Goal: Transaction & Acquisition: Download file/media

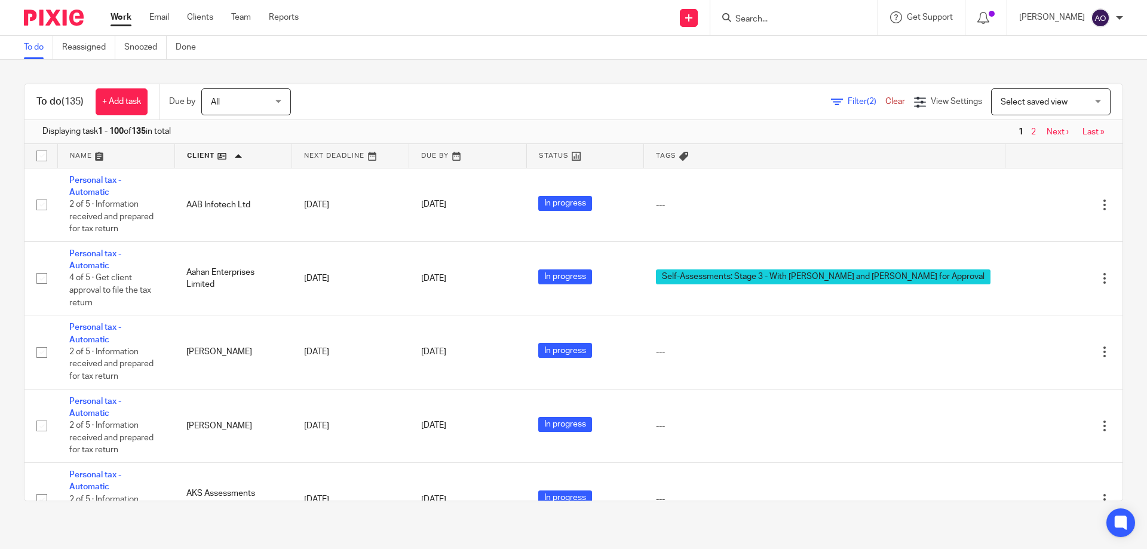
scroll to position [6630, 0]
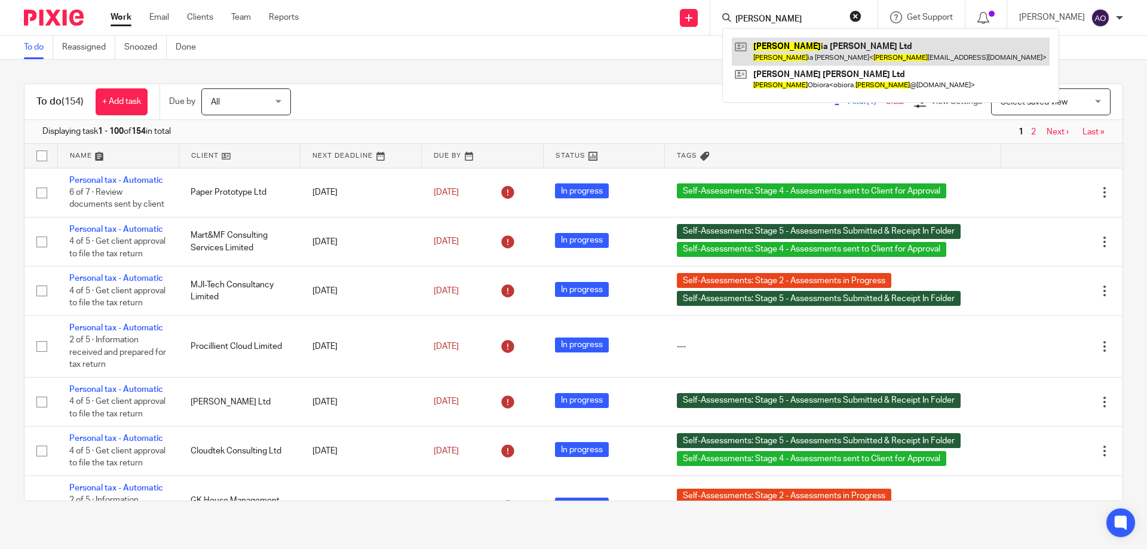
type input "victor"
click at [792, 47] on link at bounding box center [891, 51] width 318 height 27
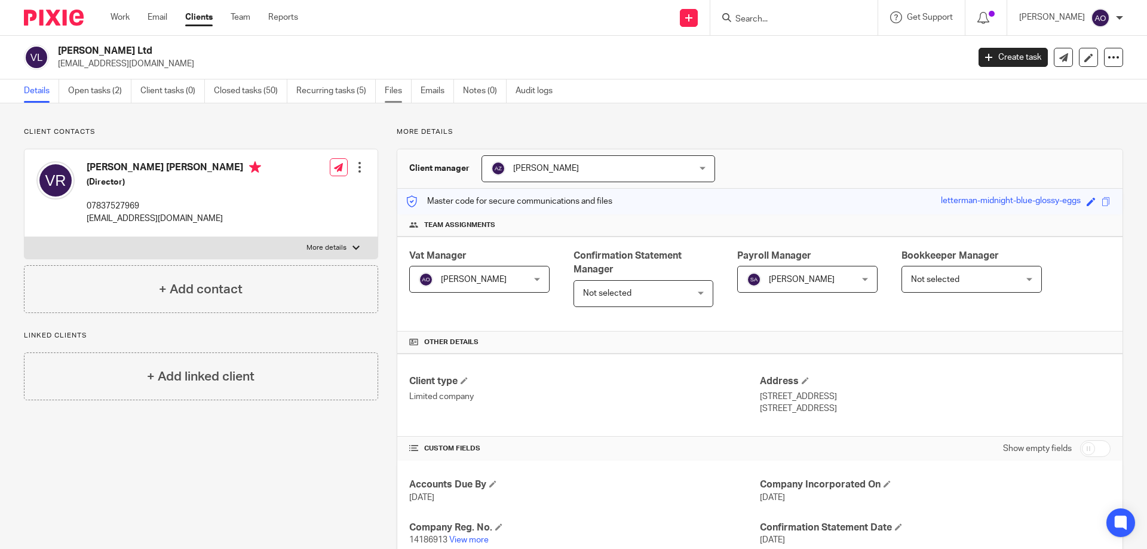
click at [394, 92] on link "Files" at bounding box center [398, 90] width 27 height 23
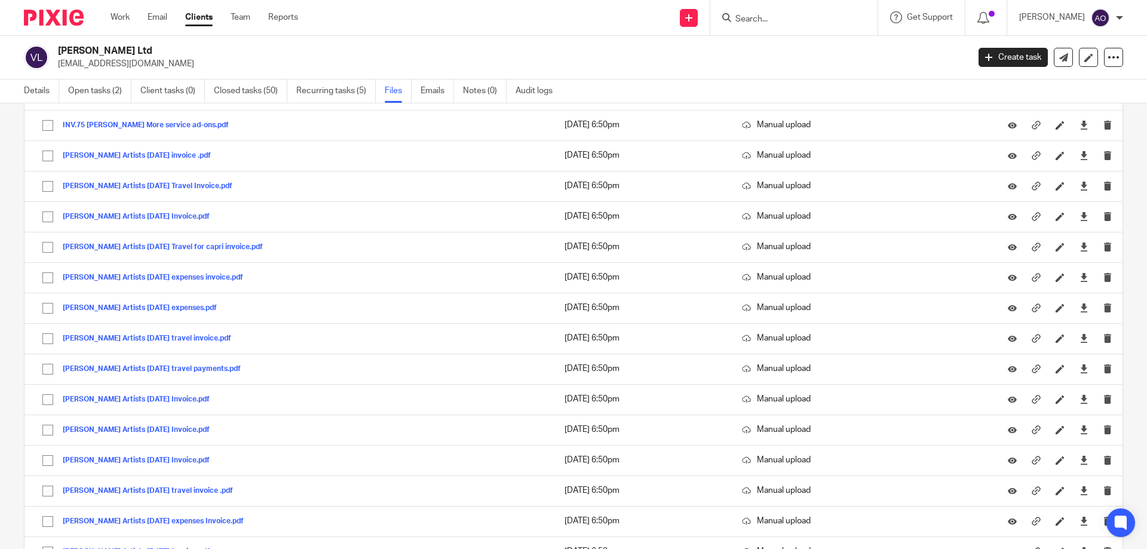
scroll to position [10796, 0]
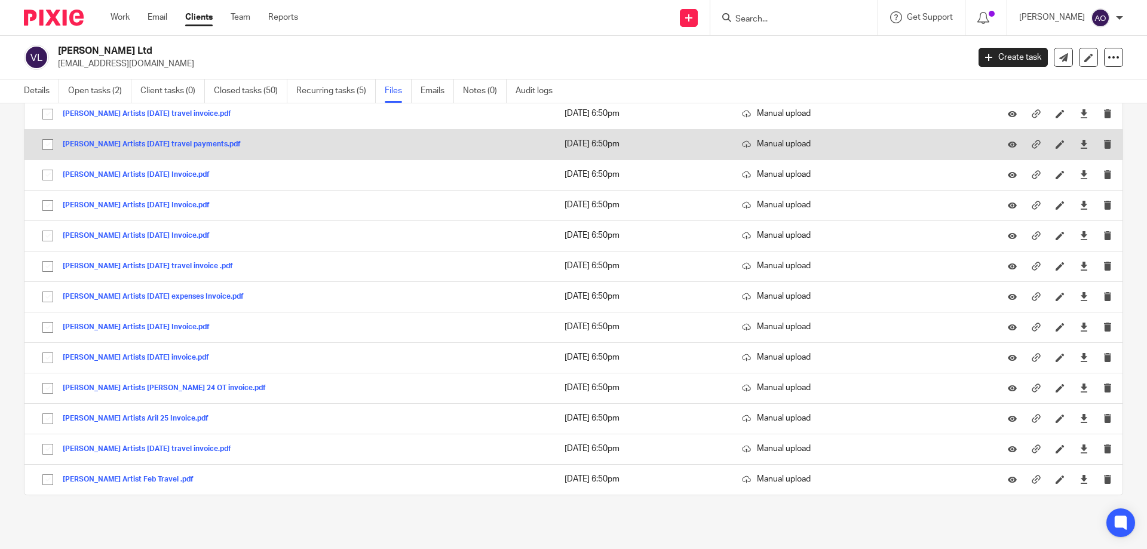
click at [152, 144] on button "Dawn Artists July 24 travel payments.pdf" at bounding box center [156, 144] width 187 height 8
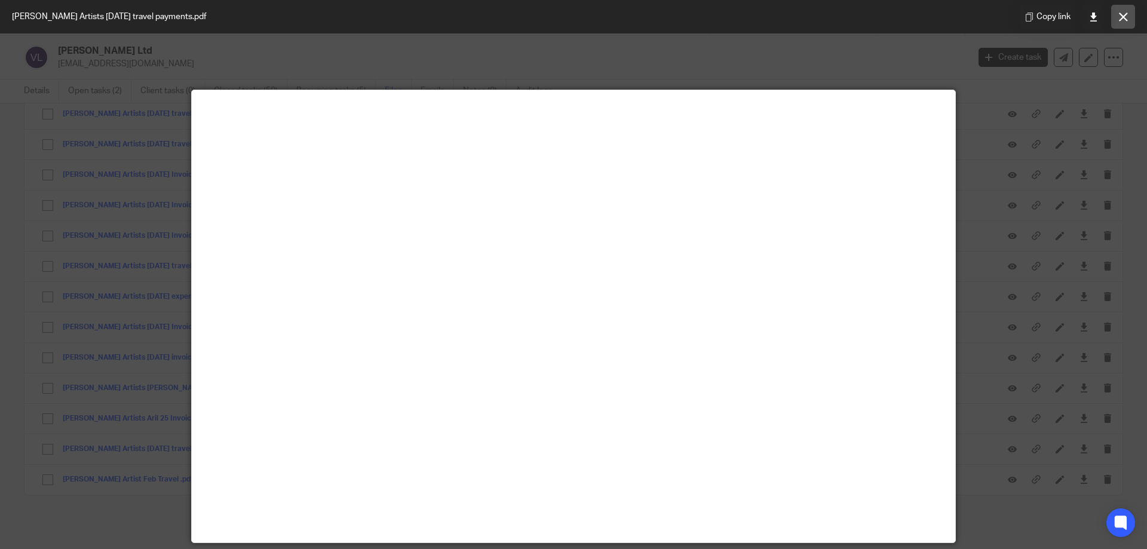
click at [1121, 15] on icon at bounding box center [1123, 17] width 9 height 9
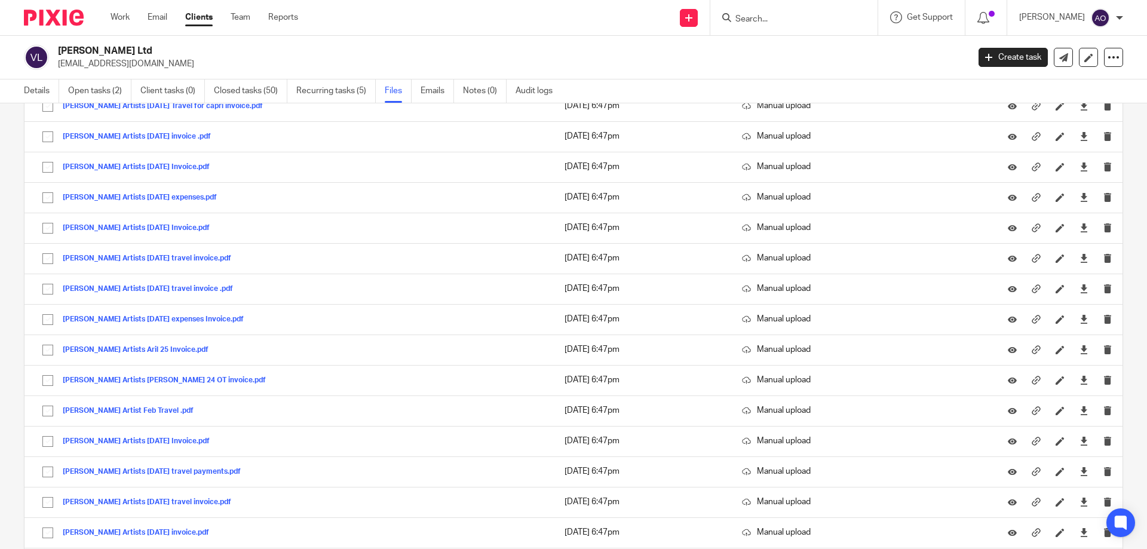
scroll to position [165, 0]
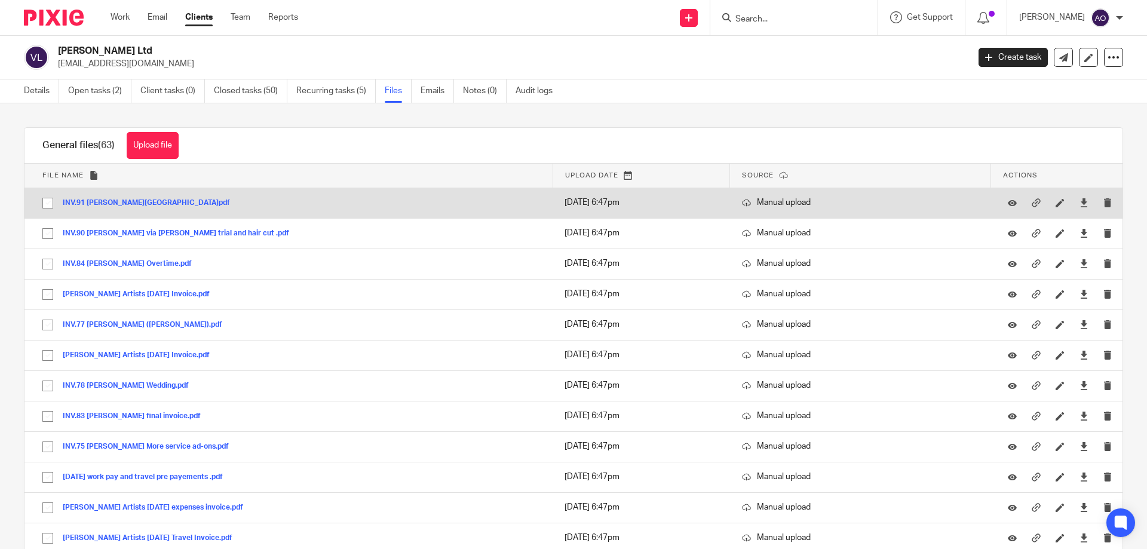
click at [46, 201] on input "checkbox" at bounding box center [47, 203] width 23 height 23
checkbox input "true"
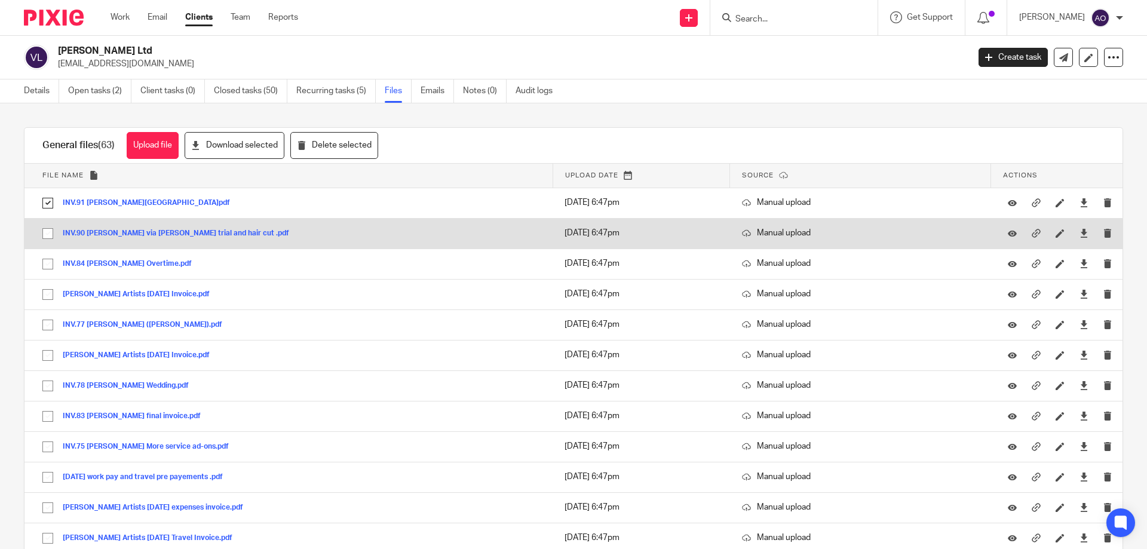
click at [46, 230] on input "checkbox" at bounding box center [47, 233] width 23 height 23
checkbox input "true"
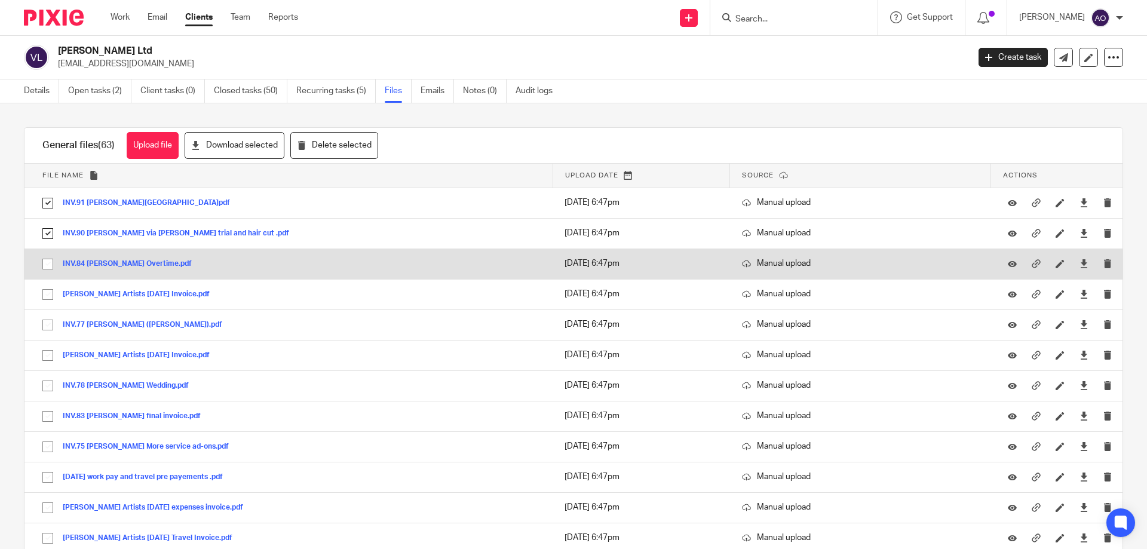
click at [47, 262] on input "checkbox" at bounding box center [47, 264] width 23 height 23
checkbox input "true"
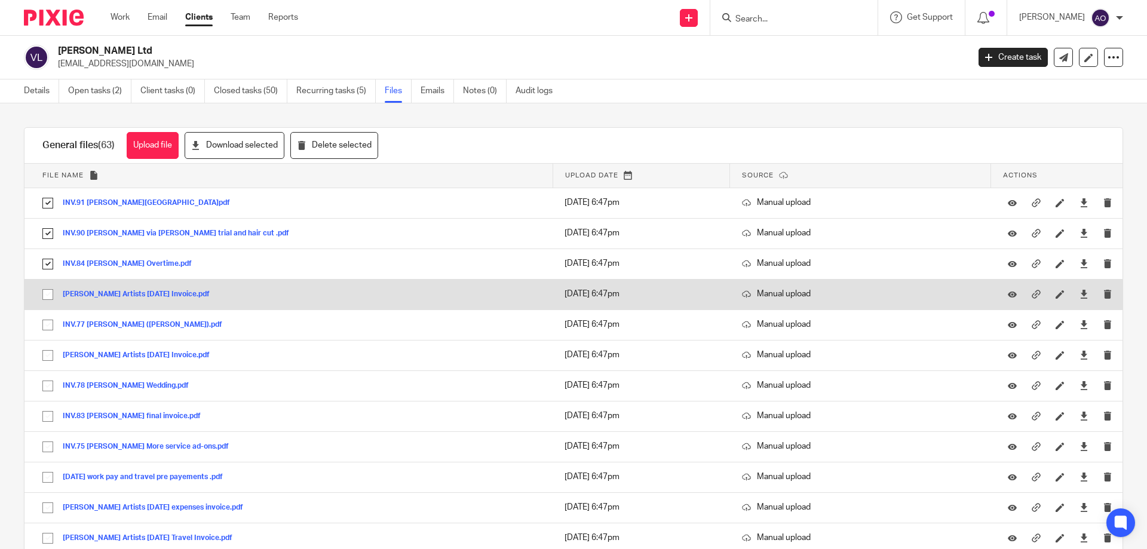
click at [45, 291] on input "checkbox" at bounding box center [47, 294] width 23 height 23
checkbox input "true"
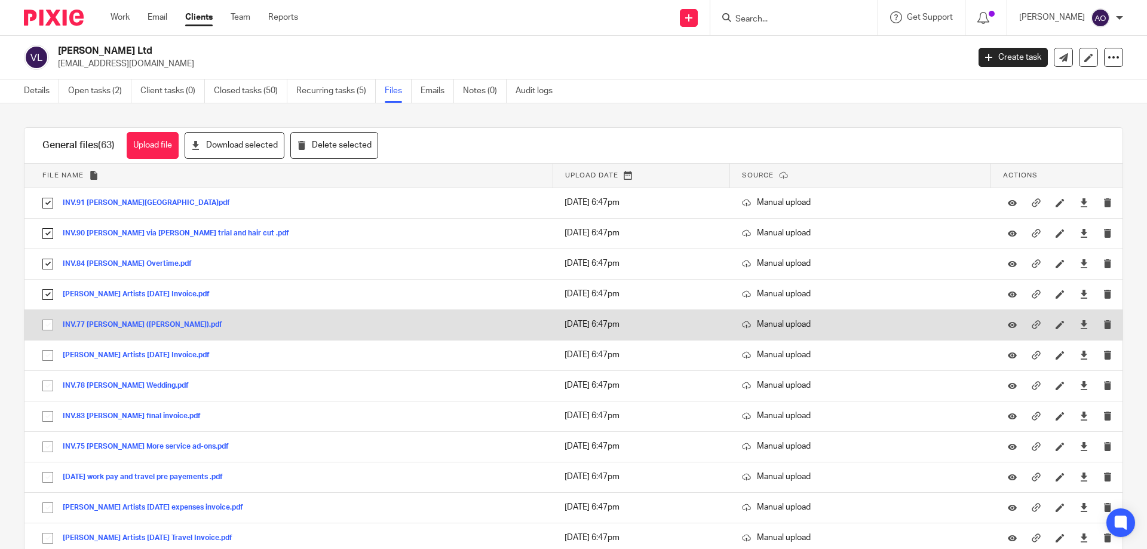
click at [45, 321] on input "checkbox" at bounding box center [47, 325] width 23 height 23
checkbox input "true"
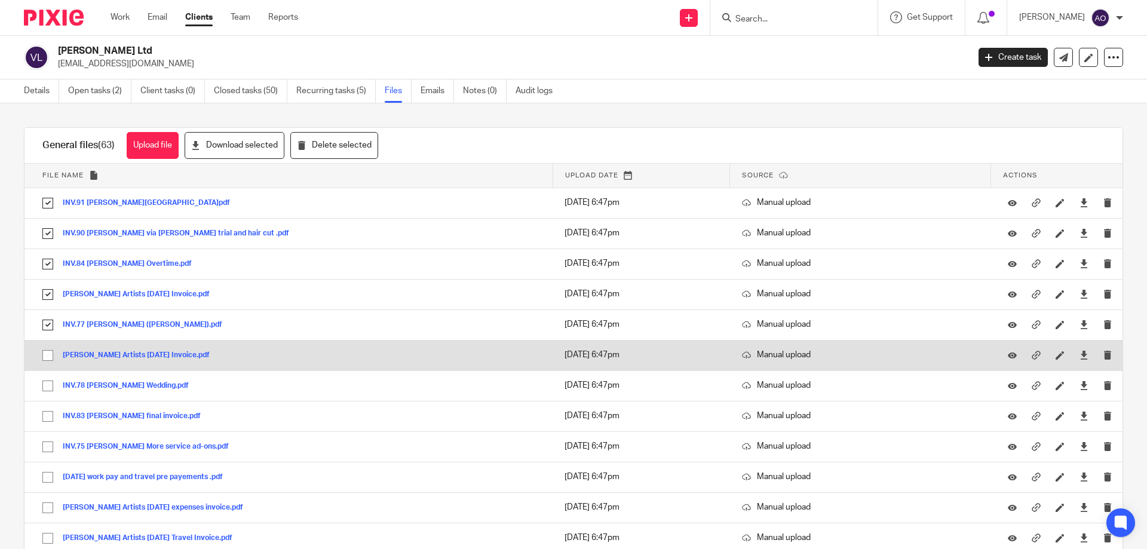
click at [44, 354] on input "checkbox" at bounding box center [47, 355] width 23 height 23
checkbox input "true"
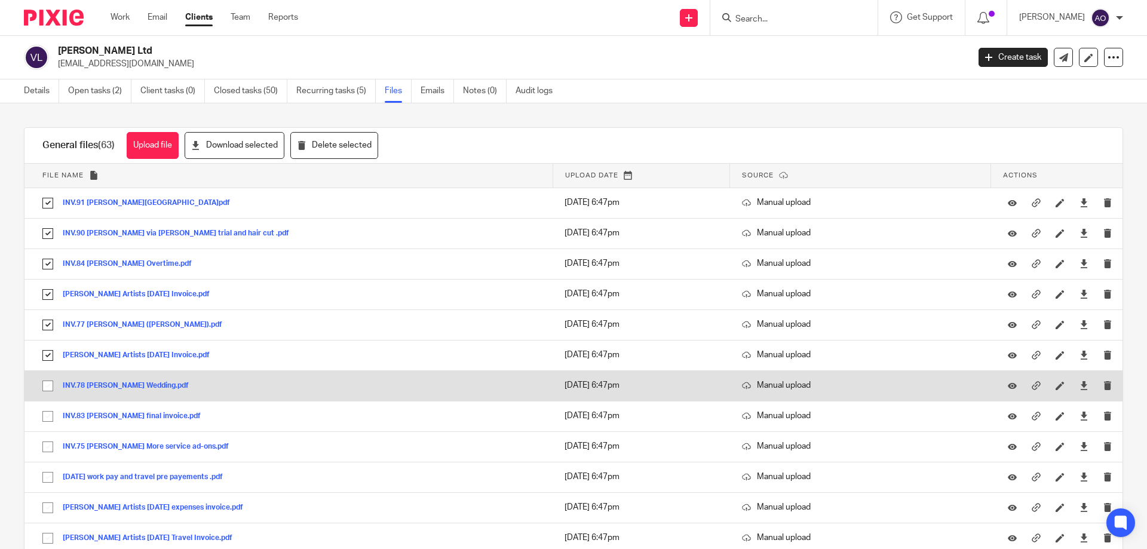
click at [45, 389] on input "checkbox" at bounding box center [47, 385] width 23 height 23
checkbox input "true"
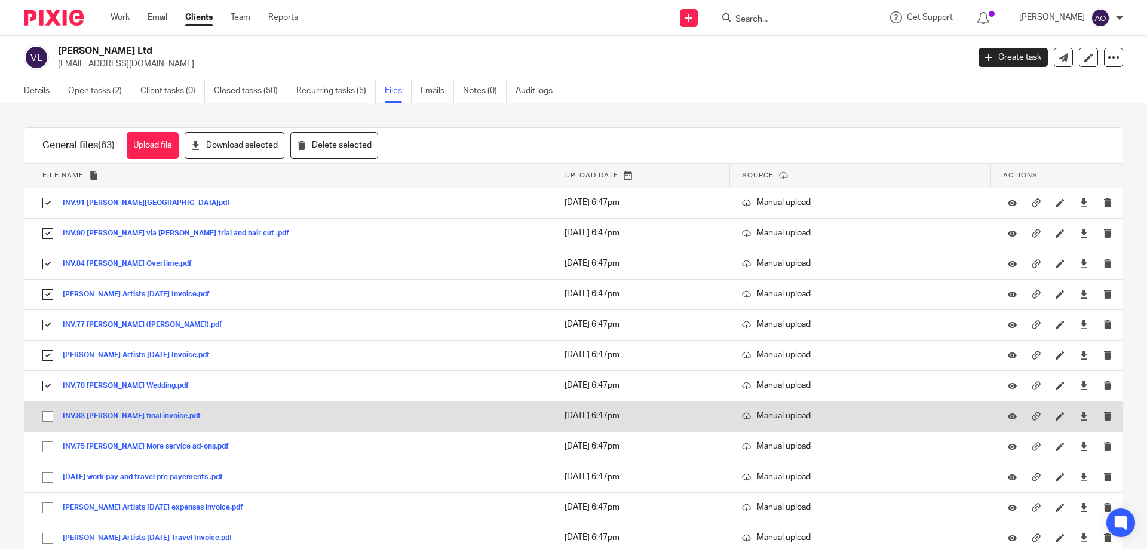
click at [46, 416] on input "checkbox" at bounding box center [47, 416] width 23 height 23
checkbox input "true"
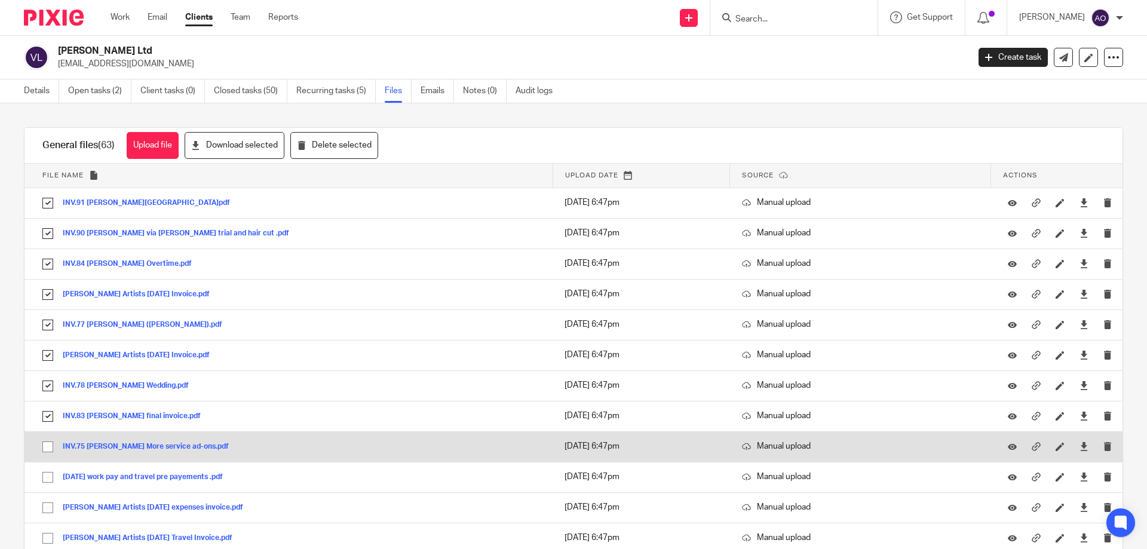
click at [43, 449] on input "checkbox" at bounding box center [47, 446] width 23 height 23
checkbox input "true"
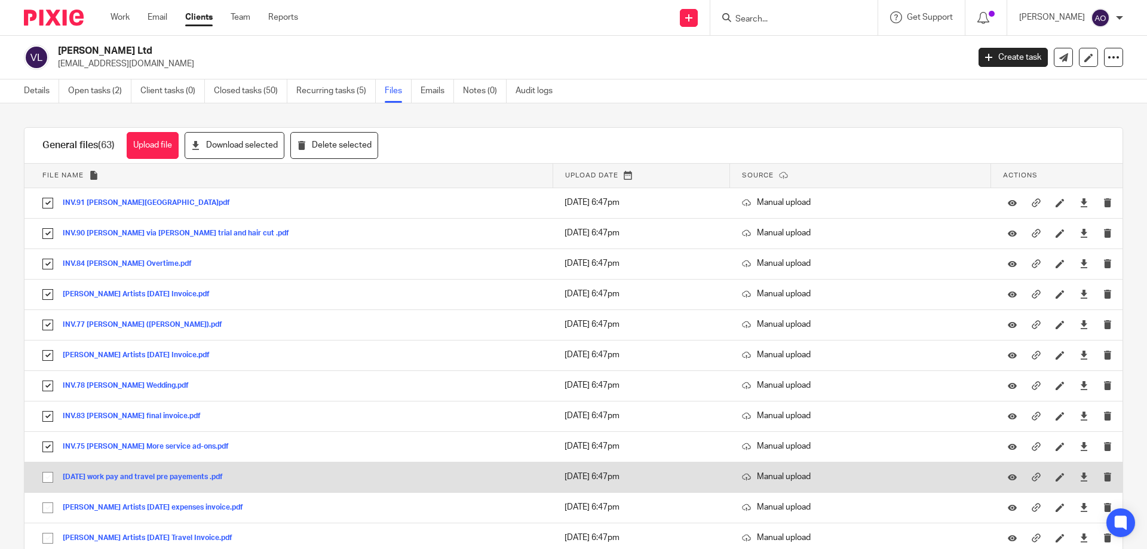
click at [47, 476] on input "checkbox" at bounding box center [47, 477] width 23 height 23
checkbox input "true"
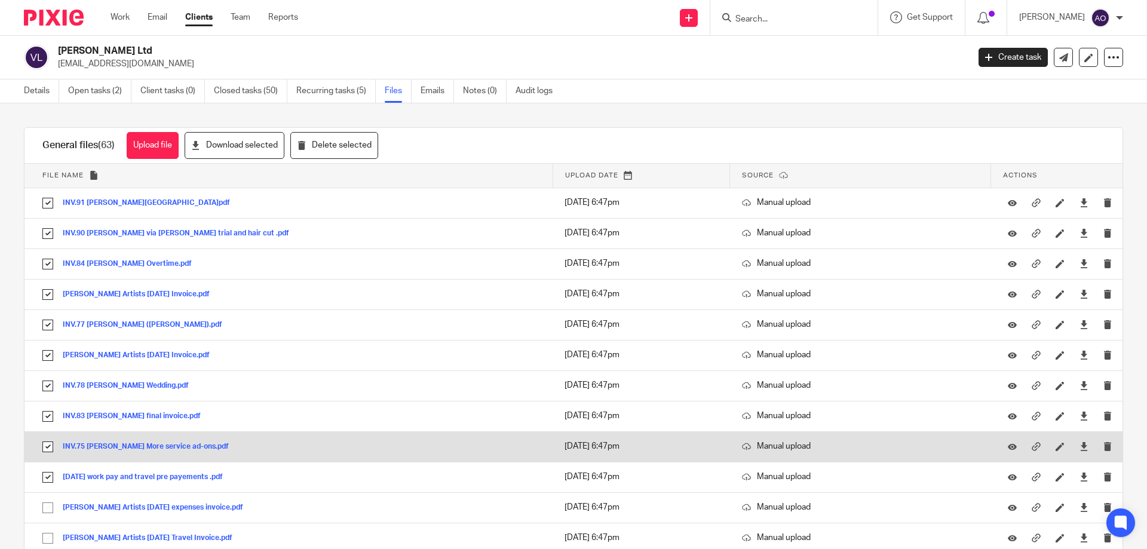
scroll to position [239, 0]
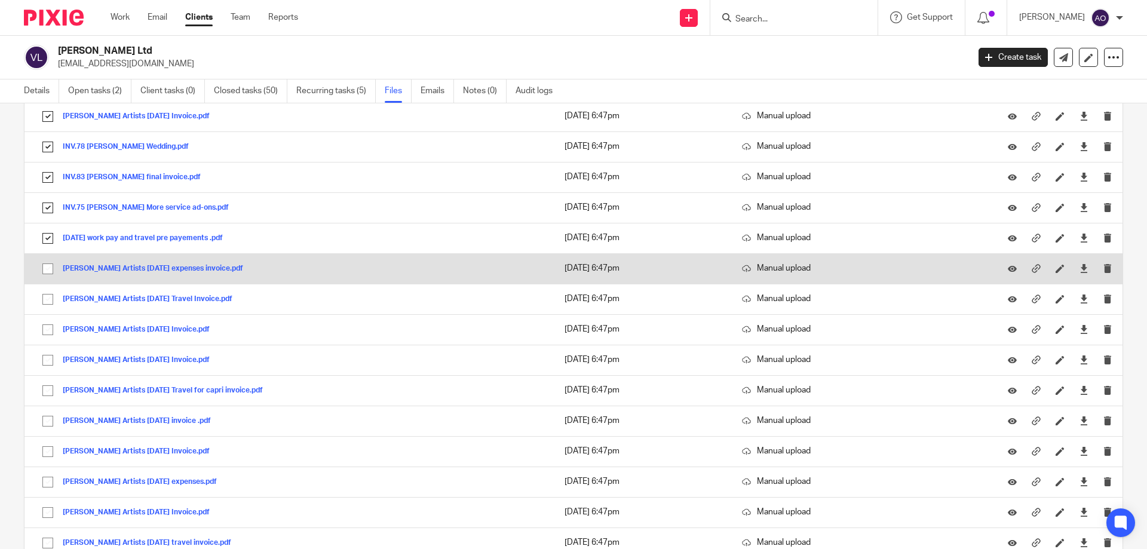
click at [47, 268] on input "checkbox" at bounding box center [47, 268] width 23 height 23
checkbox input "true"
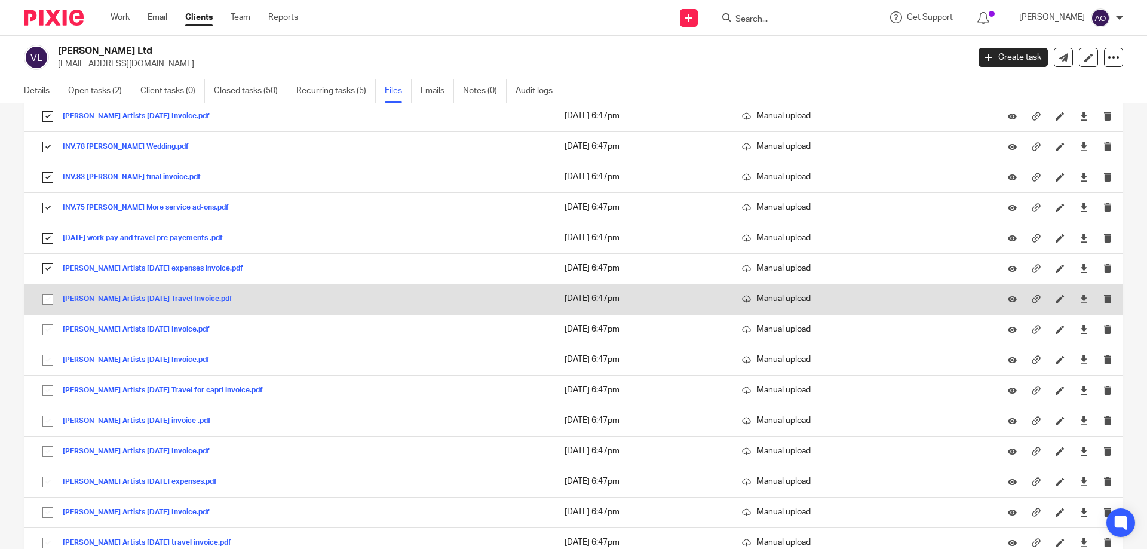
click at [47, 306] on input "checkbox" at bounding box center [47, 299] width 23 height 23
checkbox input "true"
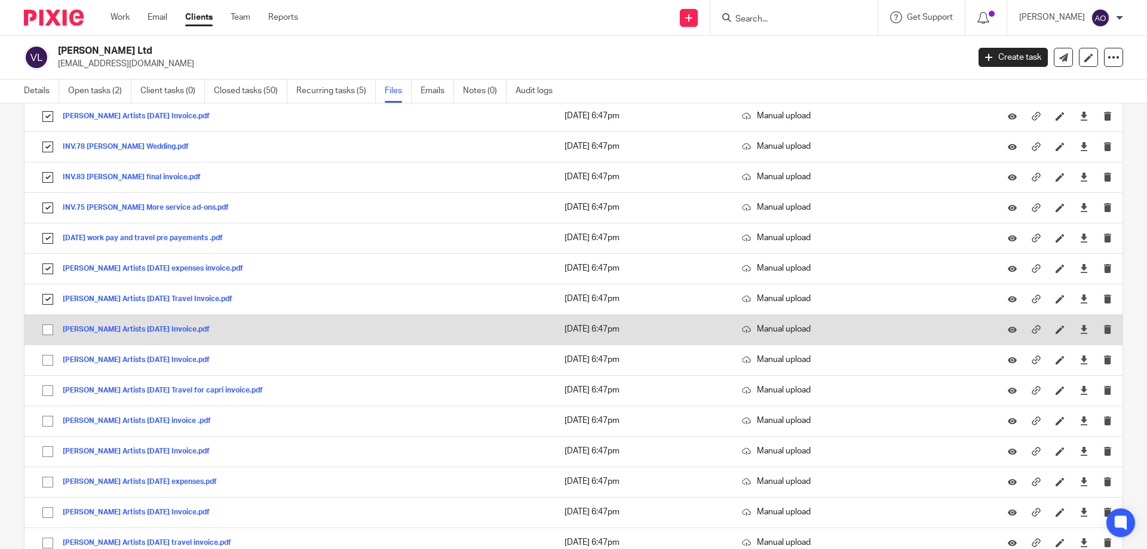
click at [45, 333] on input "checkbox" at bounding box center [47, 329] width 23 height 23
checkbox input "true"
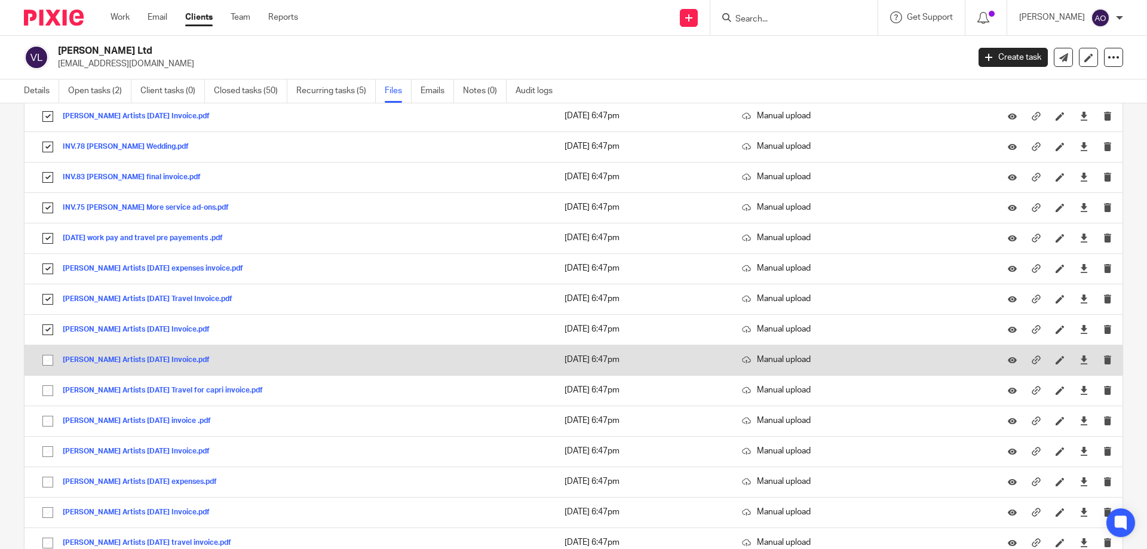
click at [46, 355] on input "checkbox" at bounding box center [47, 360] width 23 height 23
checkbox input "true"
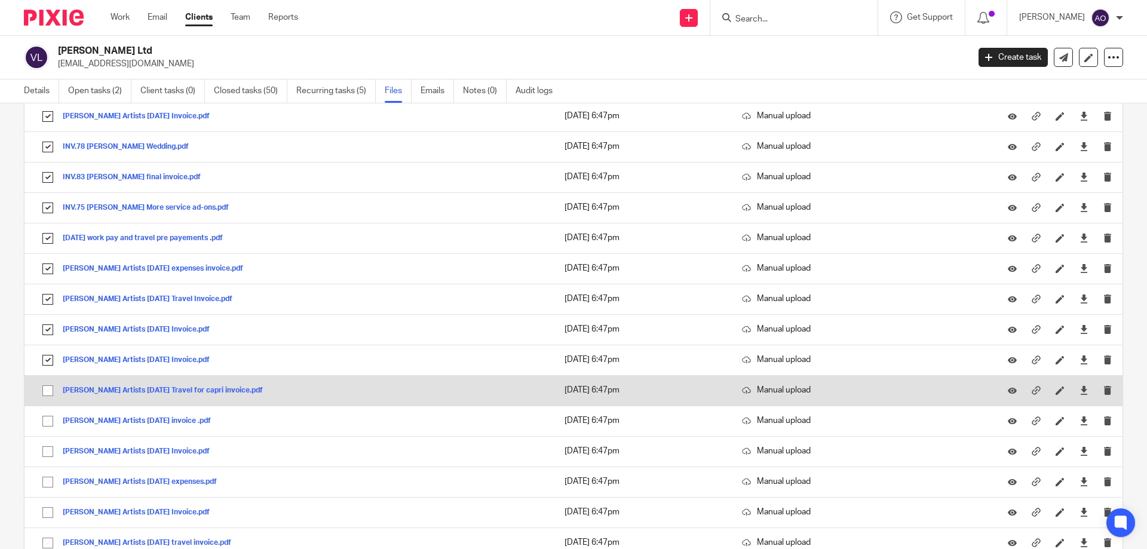
click at [47, 389] on input "checkbox" at bounding box center [47, 390] width 23 height 23
checkbox input "true"
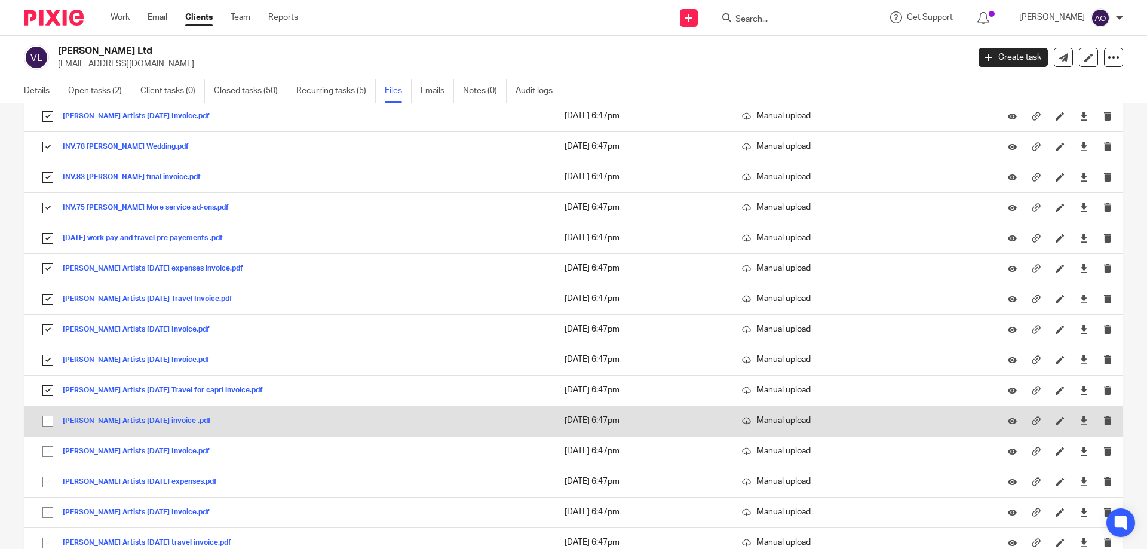
click at [45, 417] on input "checkbox" at bounding box center [47, 421] width 23 height 23
checkbox input "true"
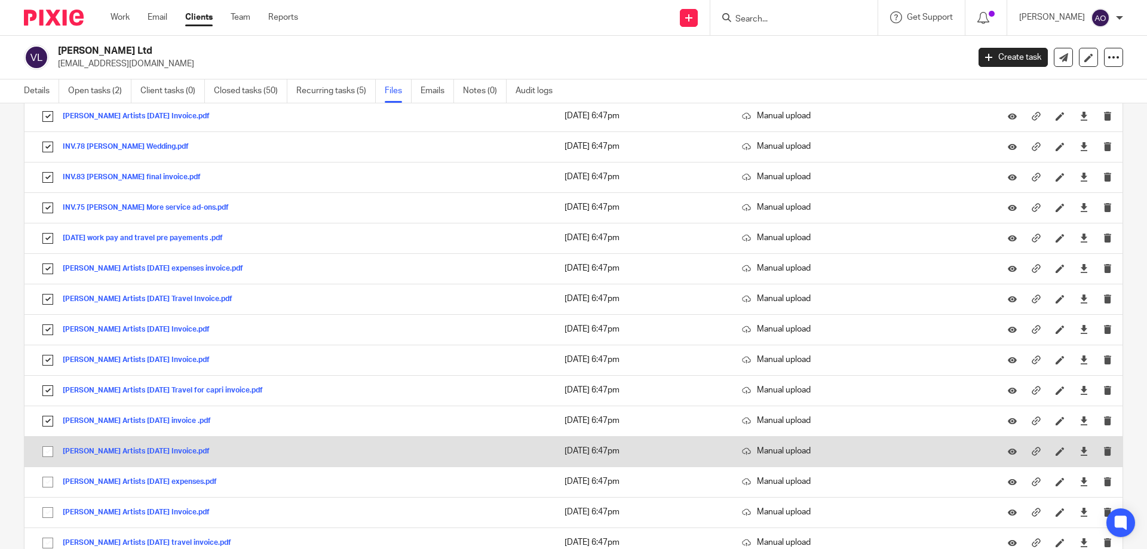
click at [46, 449] on input "checkbox" at bounding box center [47, 451] width 23 height 23
checkbox input "true"
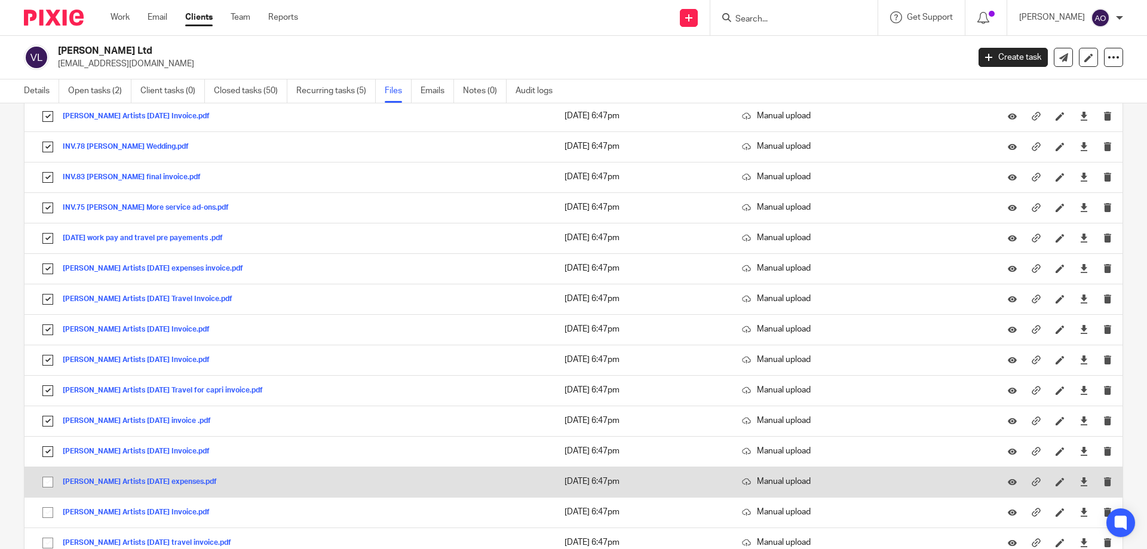
click at [46, 481] on input "checkbox" at bounding box center [47, 482] width 23 height 23
checkbox input "true"
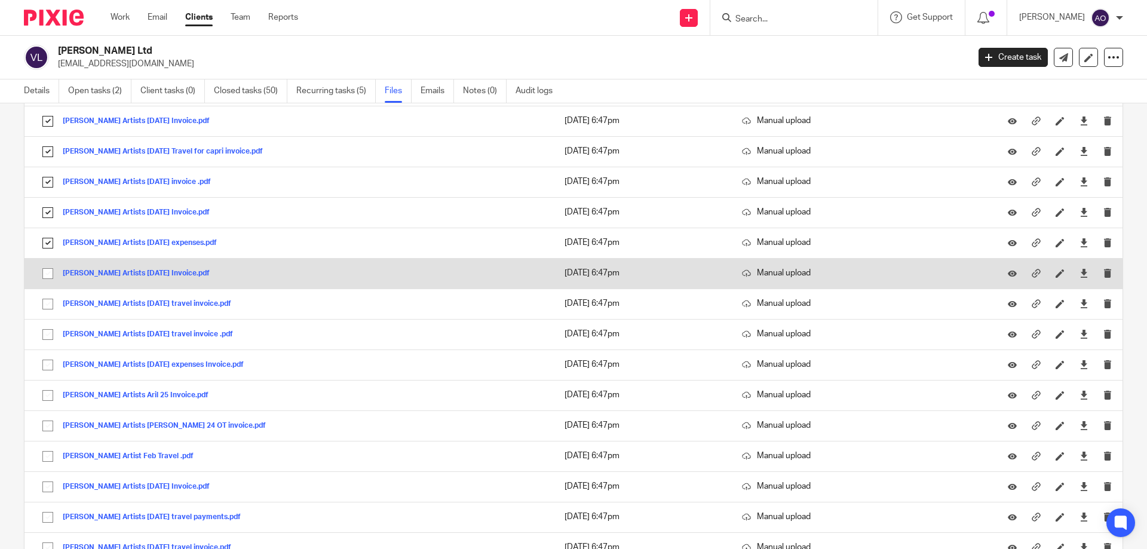
click at [51, 272] on input "checkbox" at bounding box center [47, 273] width 23 height 23
checkbox input "true"
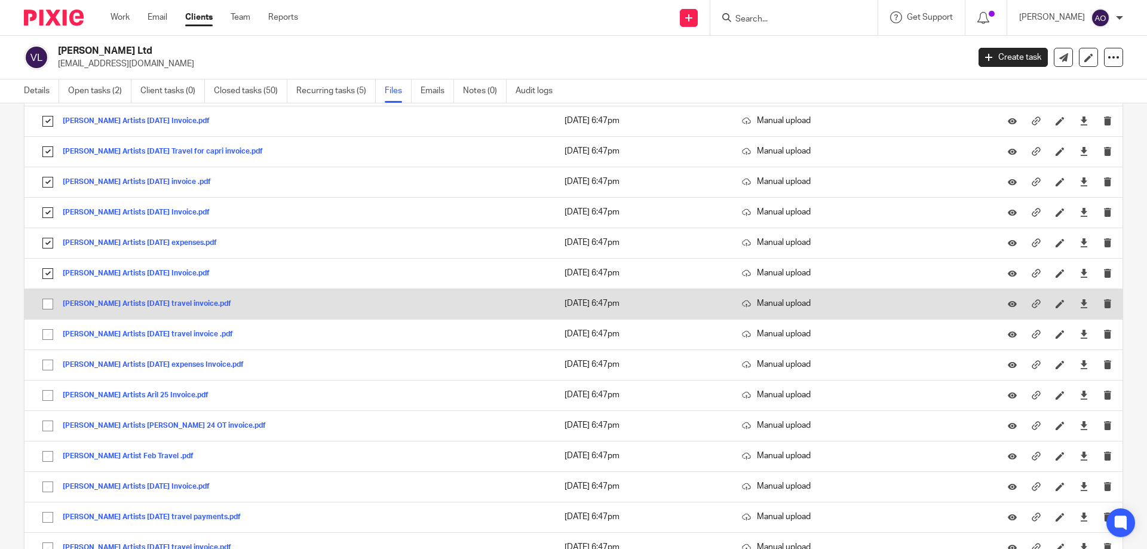
click at [46, 303] on input "checkbox" at bounding box center [47, 304] width 23 height 23
checkbox input "true"
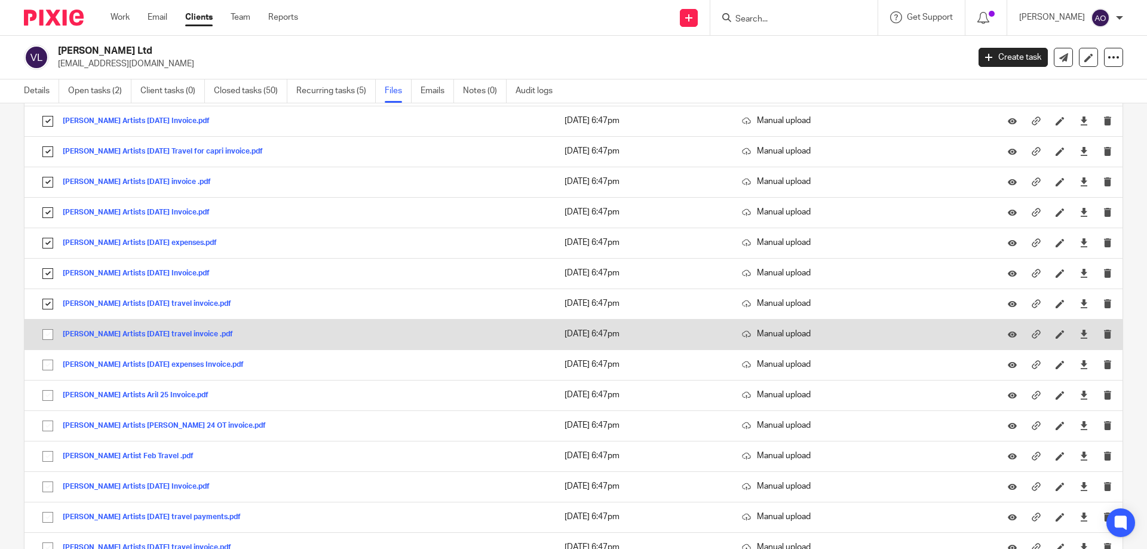
click at [50, 328] on input "checkbox" at bounding box center [47, 334] width 23 height 23
checkbox input "true"
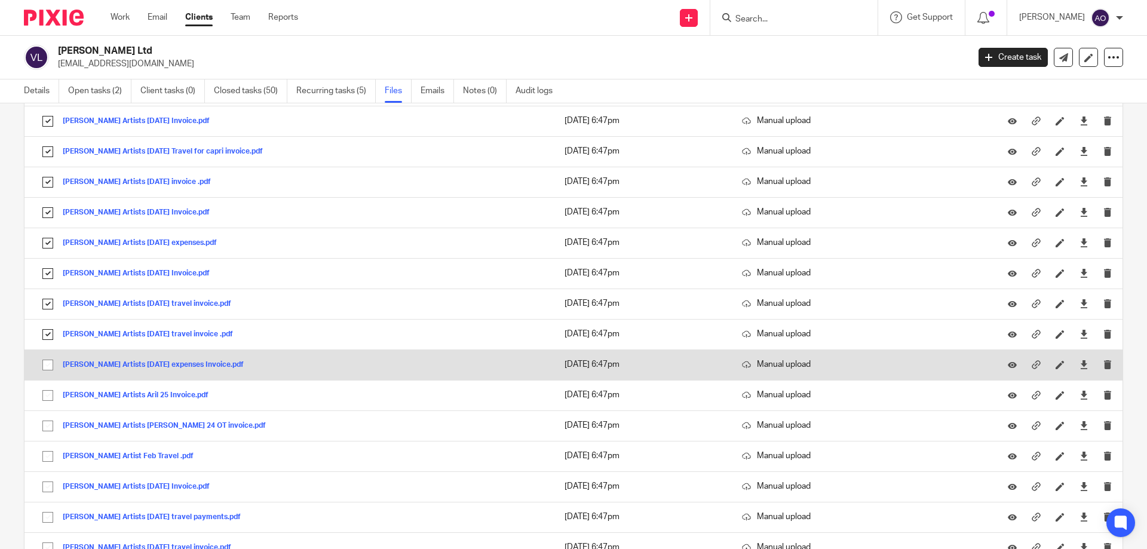
click at [47, 367] on input "checkbox" at bounding box center [47, 365] width 23 height 23
checkbox input "true"
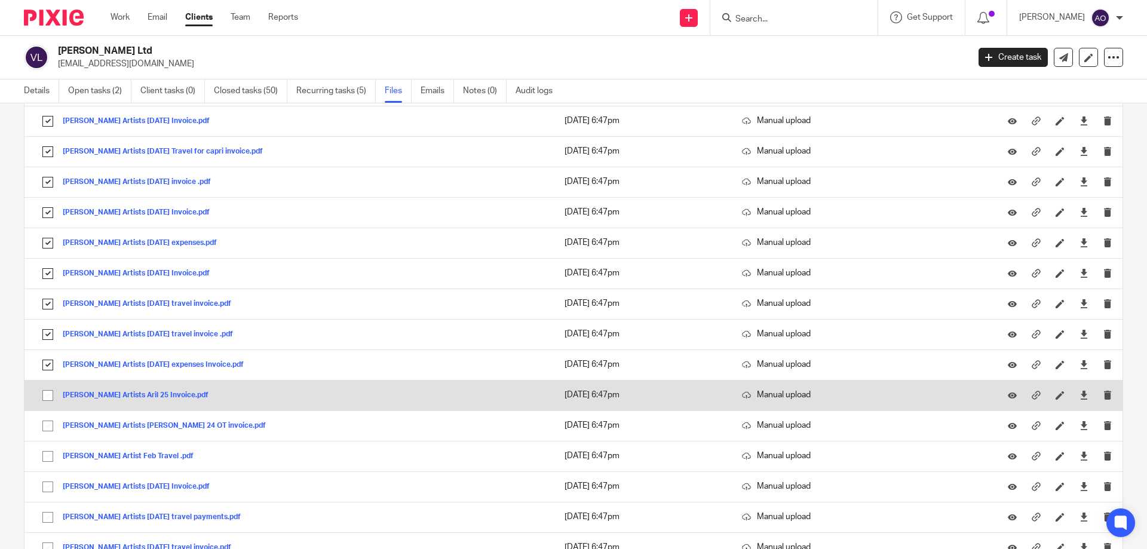
click at [48, 393] on input "checkbox" at bounding box center [47, 395] width 23 height 23
checkbox input "true"
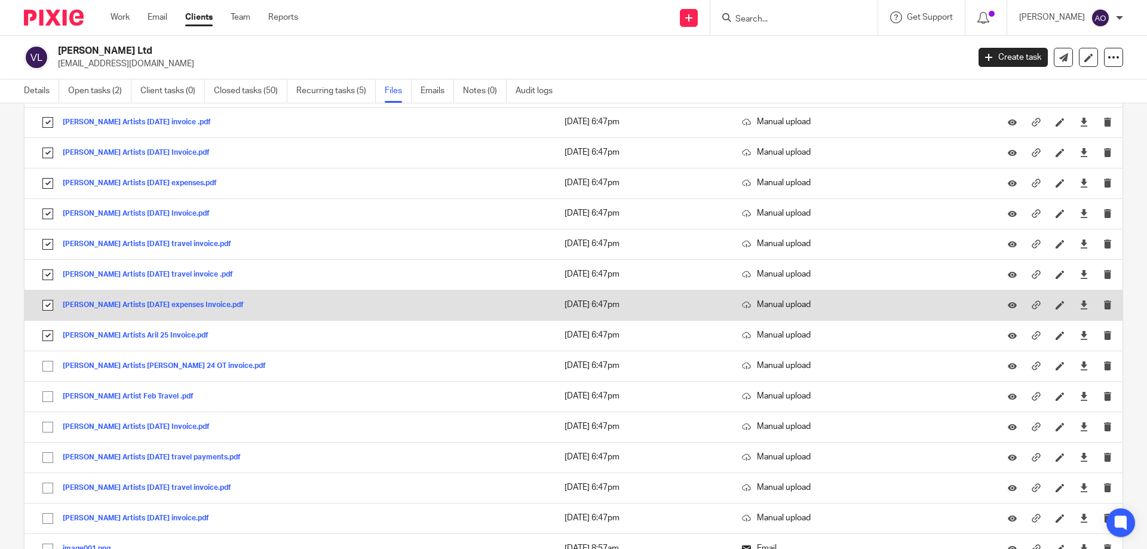
scroll to position [657, 0]
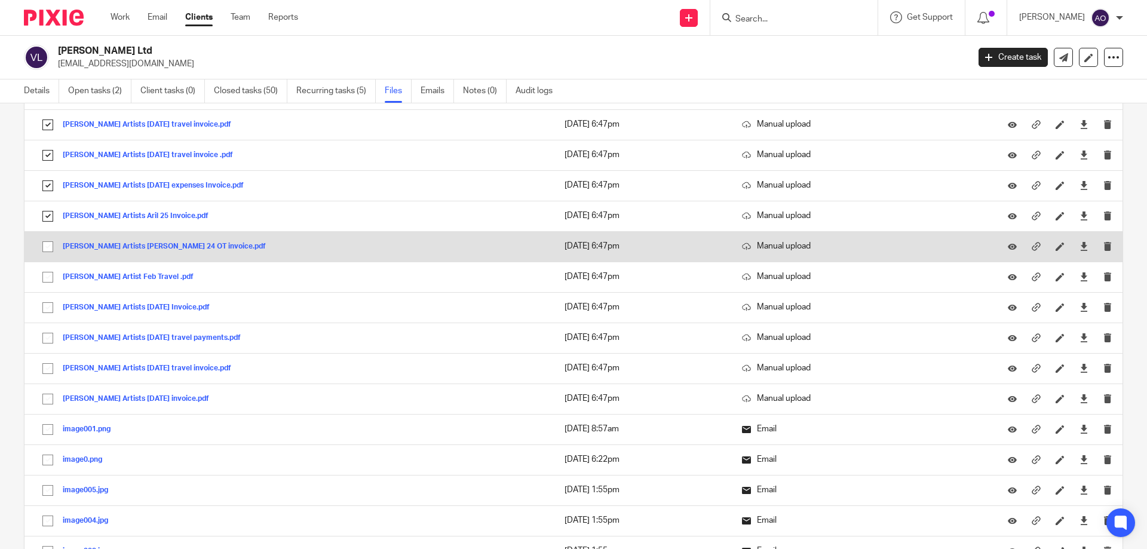
click at [50, 243] on input "checkbox" at bounding box center [47, 246] width 23 height 23
checkbox input "true"
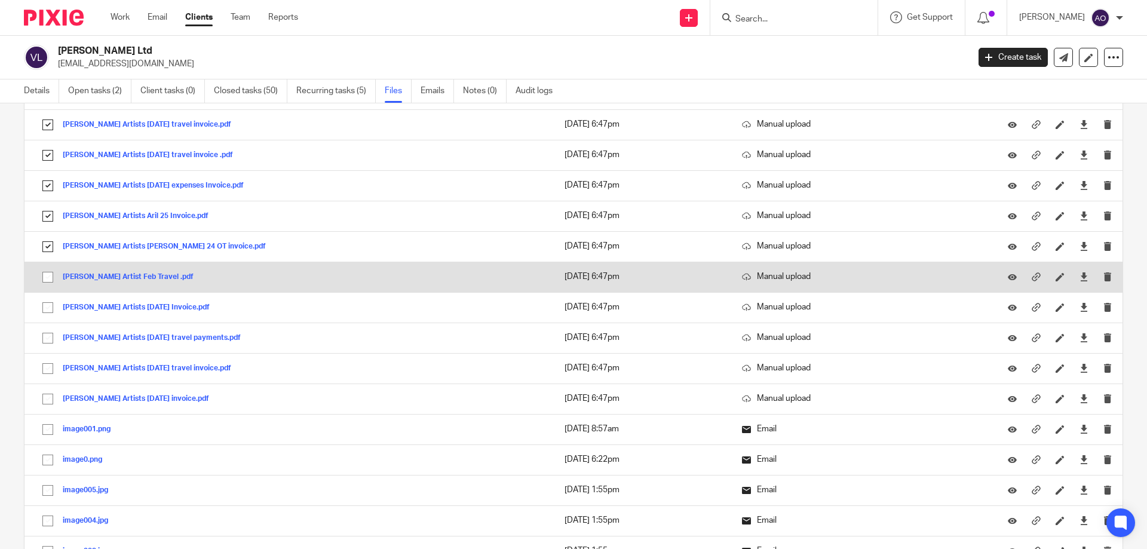
click at [44, 271] on input "checkbox" at bounding box center [47, 277] width 23 height 23
checkbox input "true"
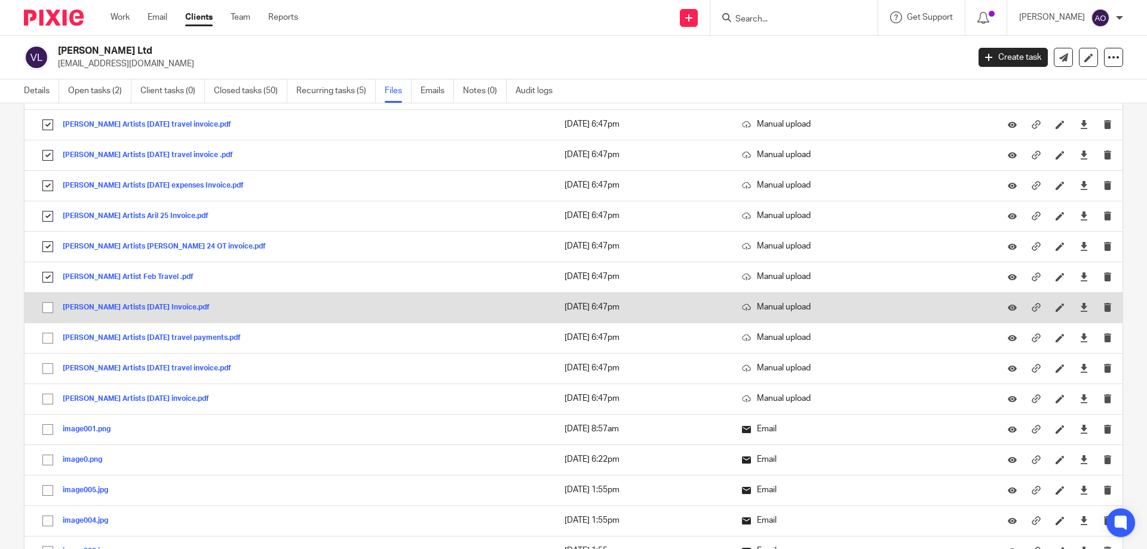
click at [45, 300] on input "checkbox" at bounding box center [47, 307] width 23 height 23
checkbox input "true"
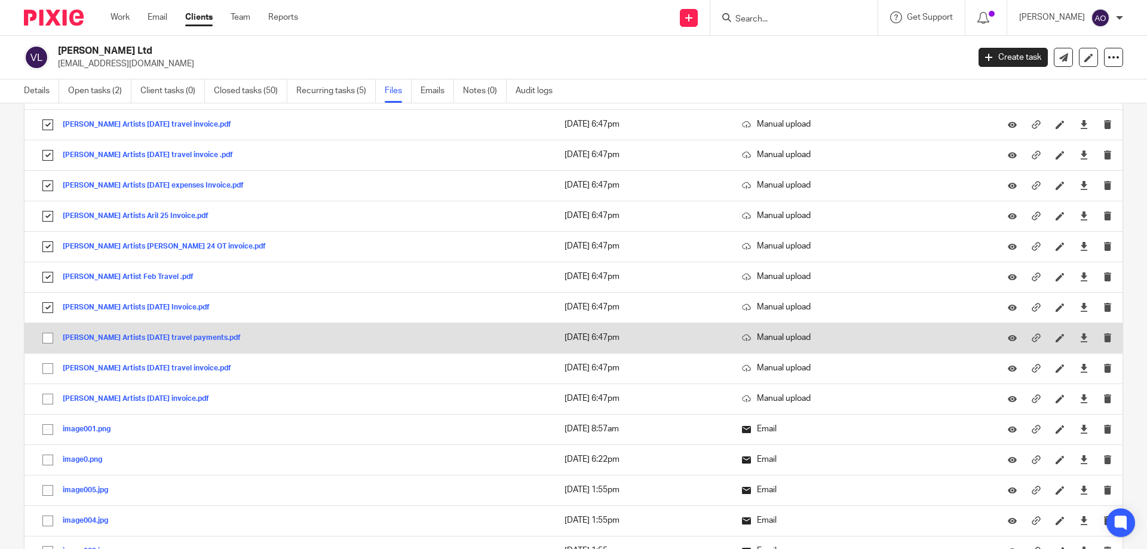
click at [47, 338] on input "checkbox" at bounding box center [47, 338] width 23 height 23
checkbox input "true"
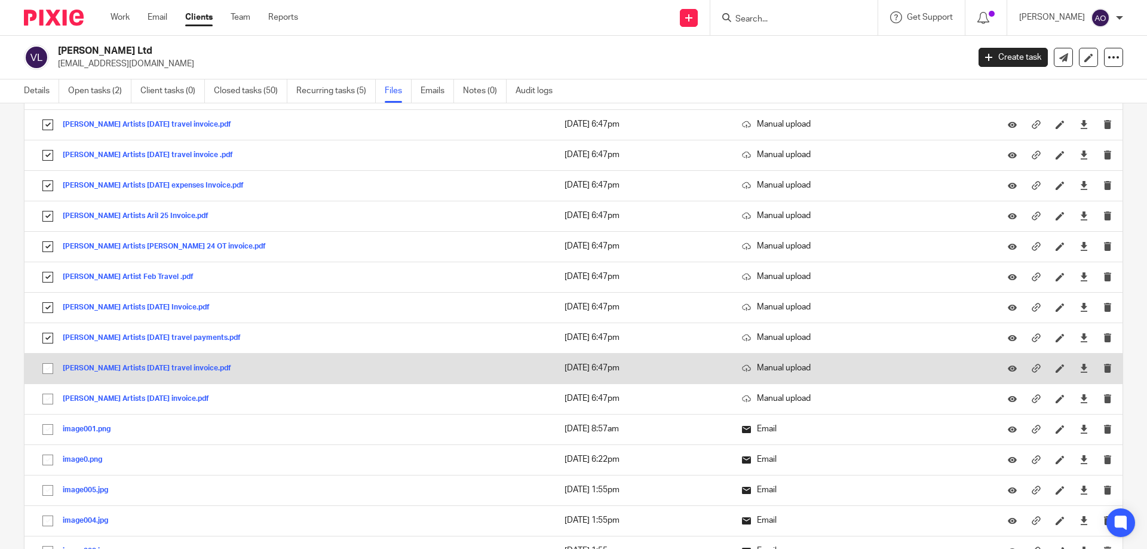
click at [48, 368] on input "checkbox" at bounding box center [47, 368] width 23 height 23
checkbox input "true"
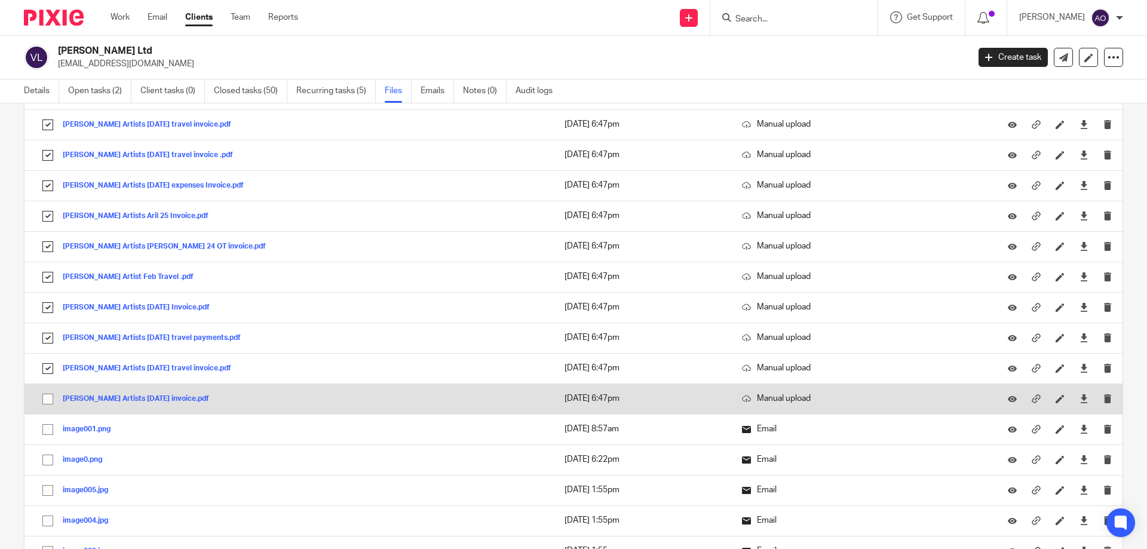
click at [46, 401] on input "checkbox" at bounding box center [47, 399] width 23 height 23
checkbox input "true"
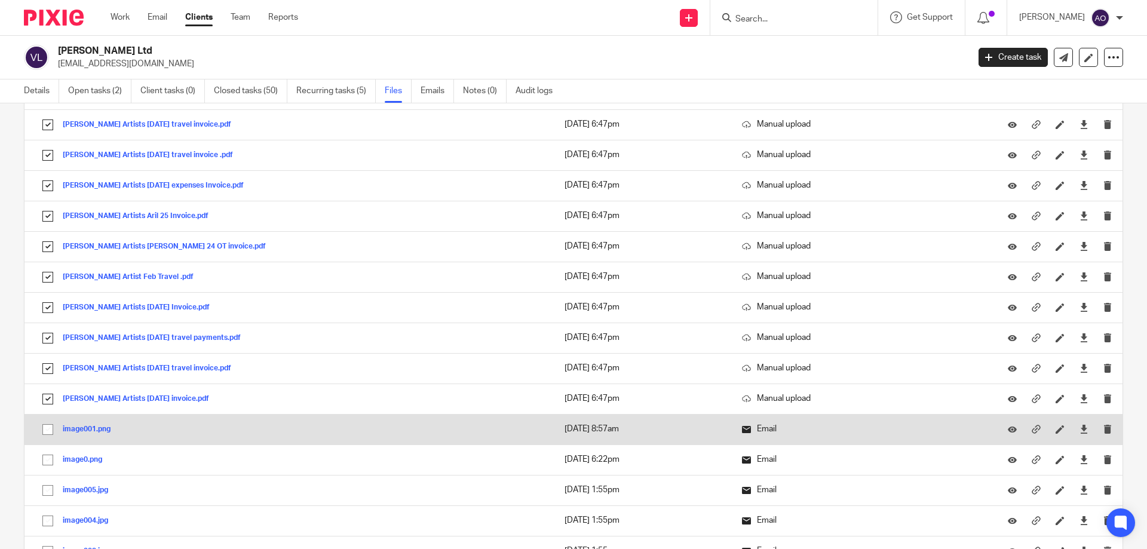
click at [44, 428] on input "checkbox" at bounding box center [47, 429] width 23 height 23
checkbox input "true"
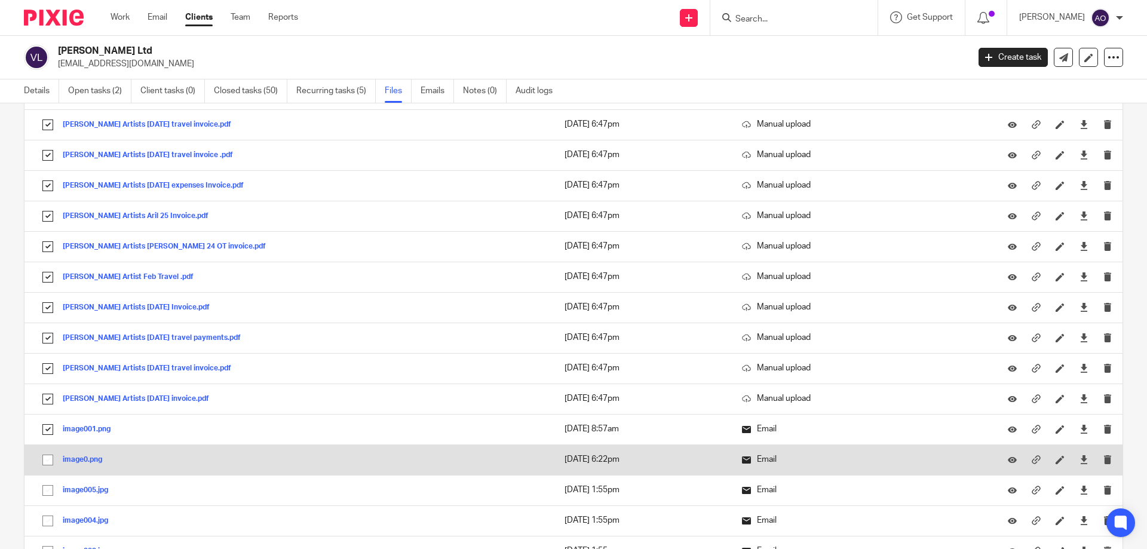
click at [44, 456] on input "checkbox" at bounding box center [47, 460] width 23 height 23
checkbox input "true"
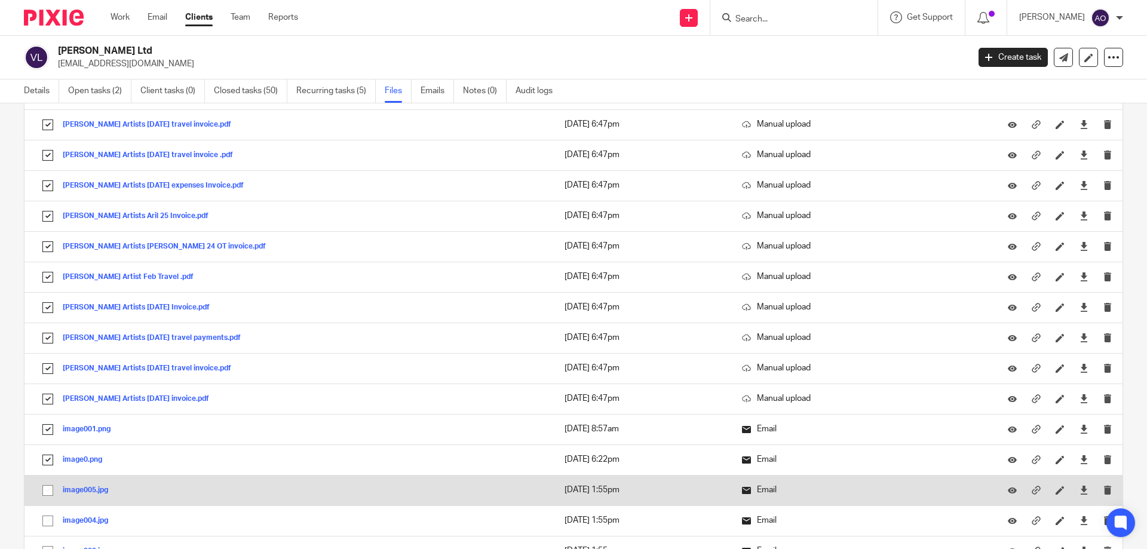
scroll to position [776, 0]
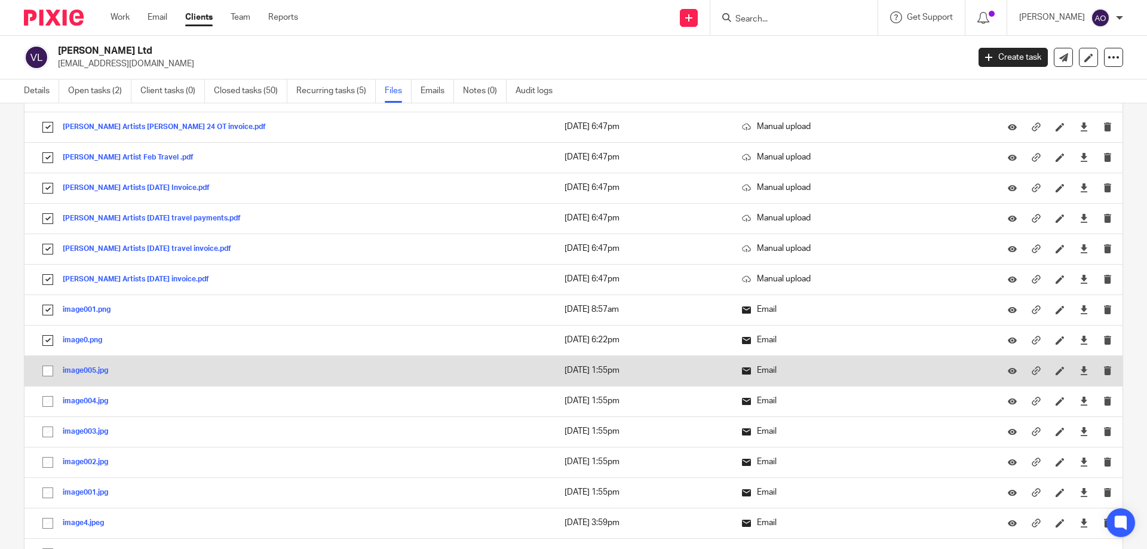
click at [45, 366] on input "checkbox" at bounding box center [47, 371] width 23 height 23
checkbox input "true"
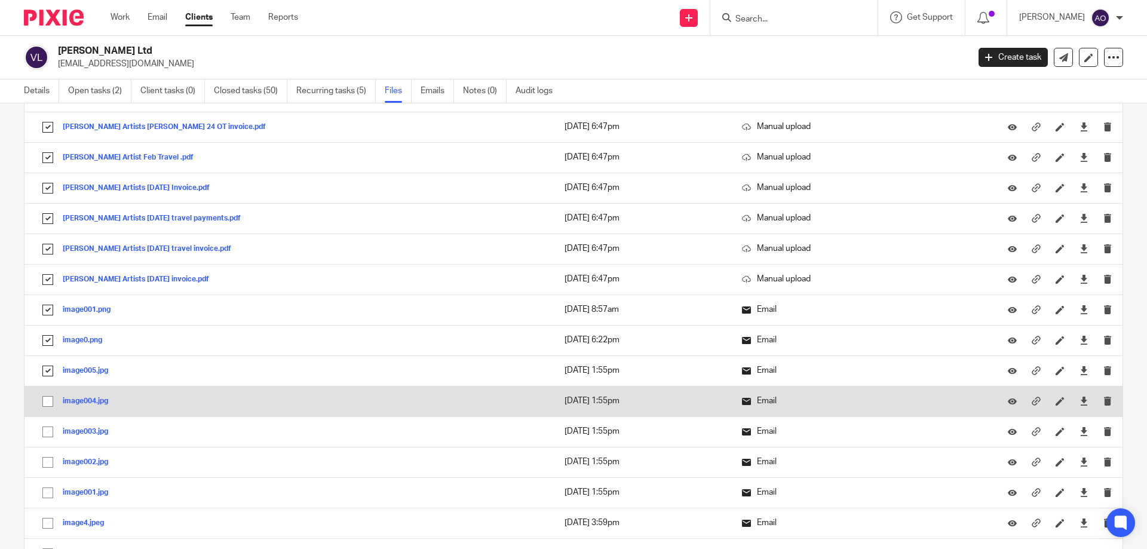
click at [47, 400] on input "checkbox" at bounding box center [47, 401] width 23 height 23
checkbox input "true"
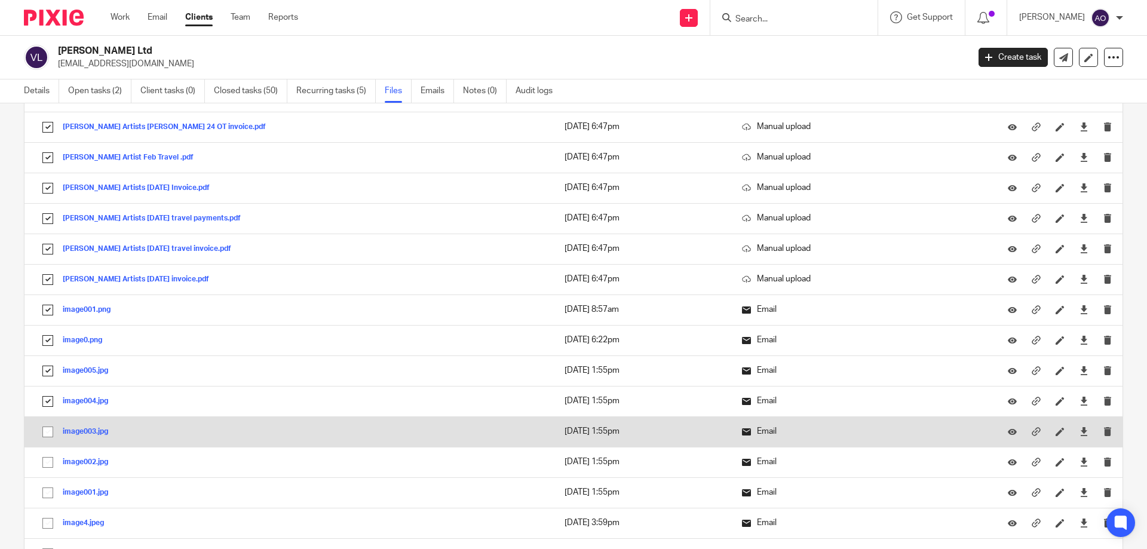
click at [45, 431] on input "checkbox" at bounding box center [47, 431] width 23 height 23
checkbox input "true"
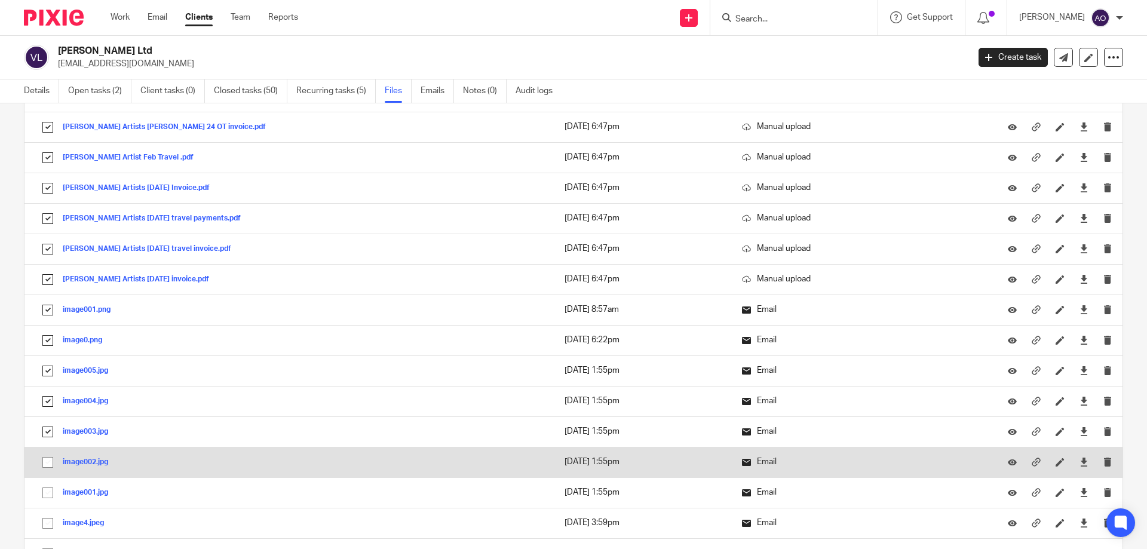
click at [47, 456] on input "checkbox" at bounding box center [47, 462] width 23 height 23
checkbox input "true"
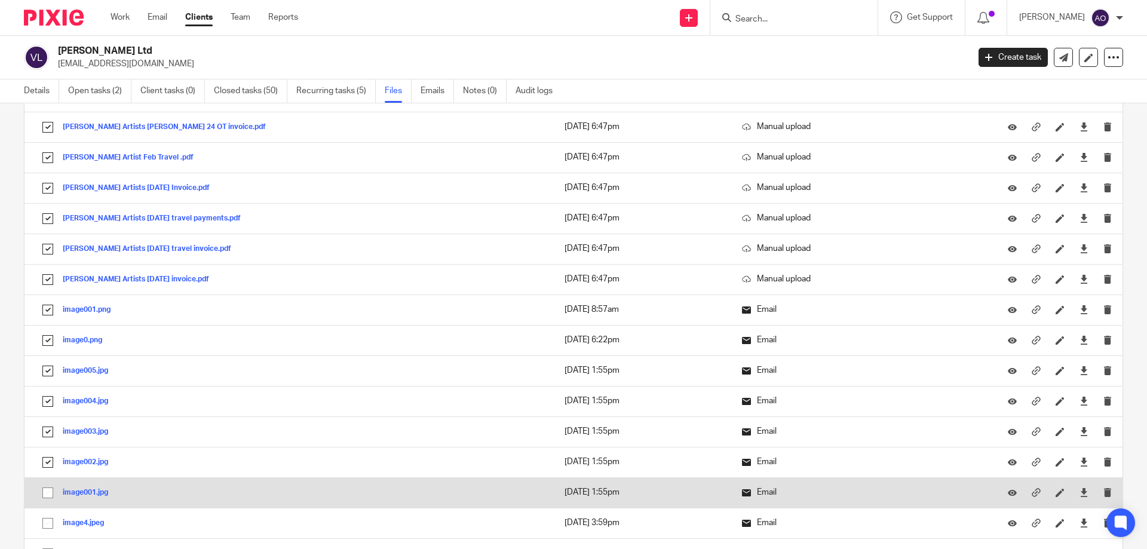
click at [47, 487] on input "checkbox" at bounding box center [47, 492] width 23 height 23
checkbox input "true"
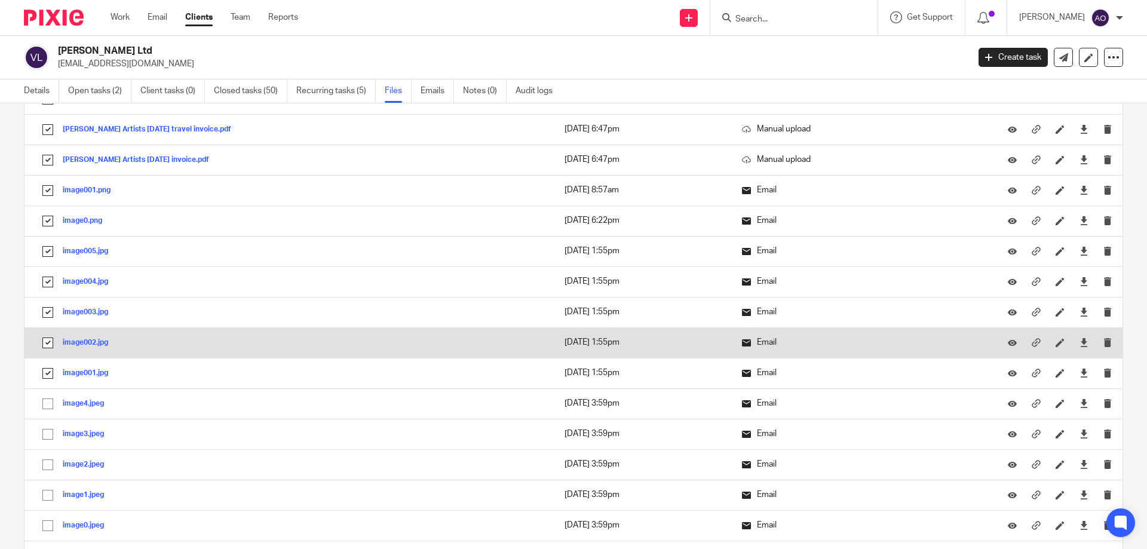
scroll to position [1015, 0]
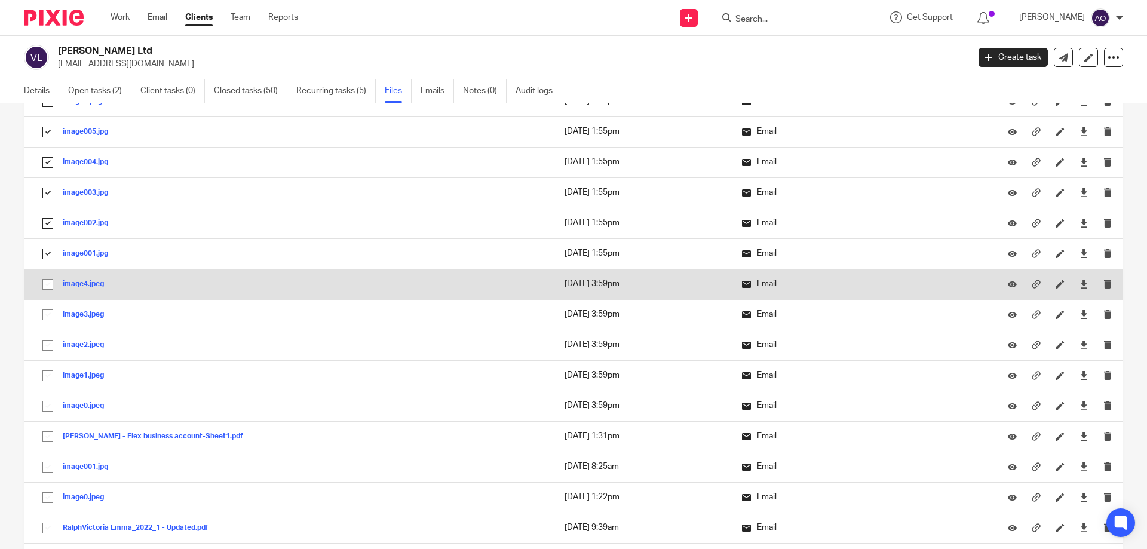
click at [48, 283] on input "checkbox" at bounding box center [47, 284] width 23 height 23
checkbox input "true"
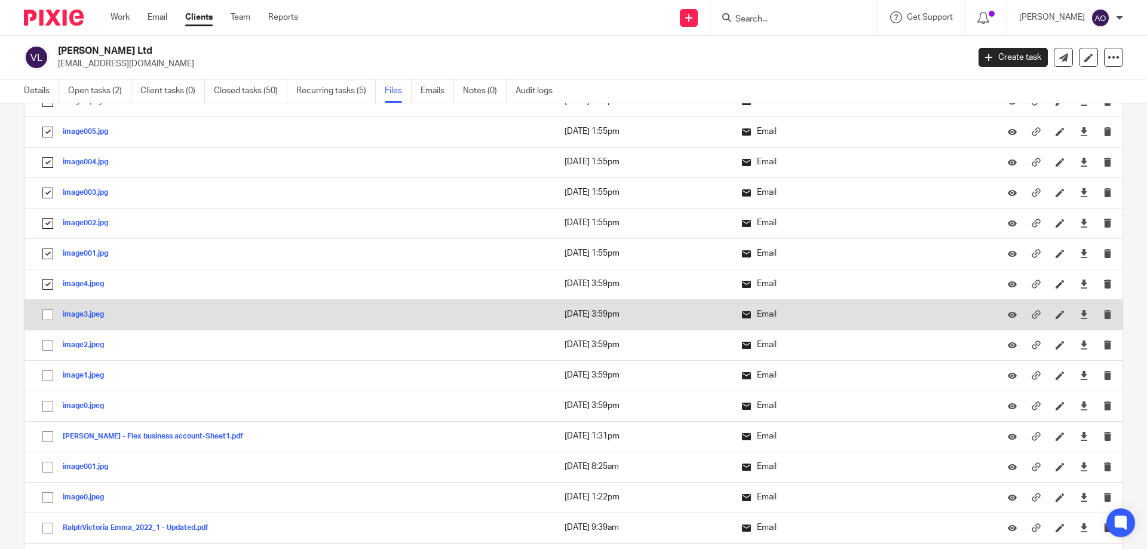
click at [47, 314] on input "checkbox" at bounding box center [47, 314] width 23 height 23
checkbox input "true"
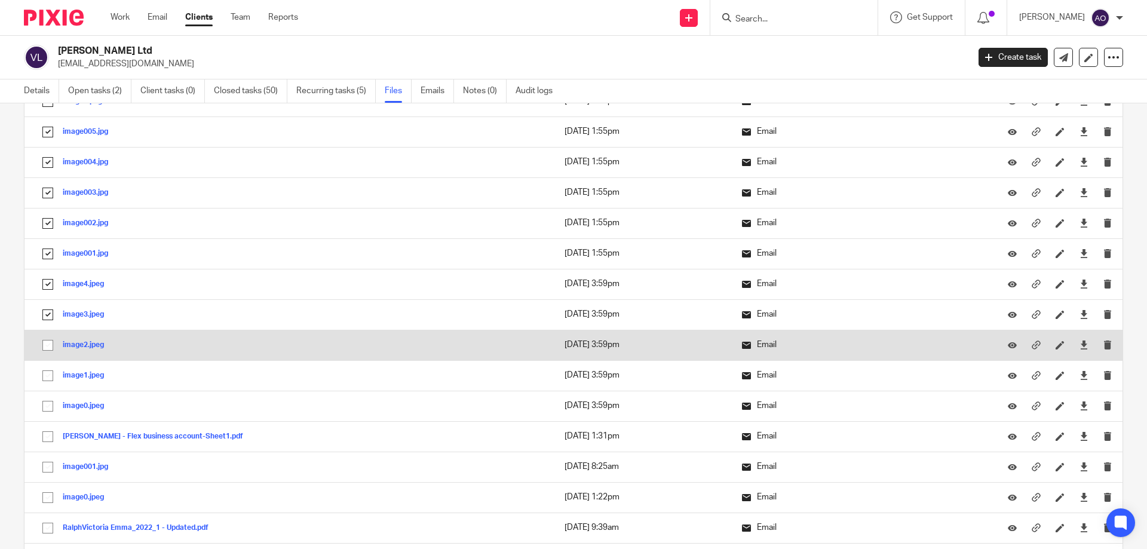
click at [48, 343] on input "checkbox" at bounding box center [47, 345] width 23 height 23
checkbox input "true"
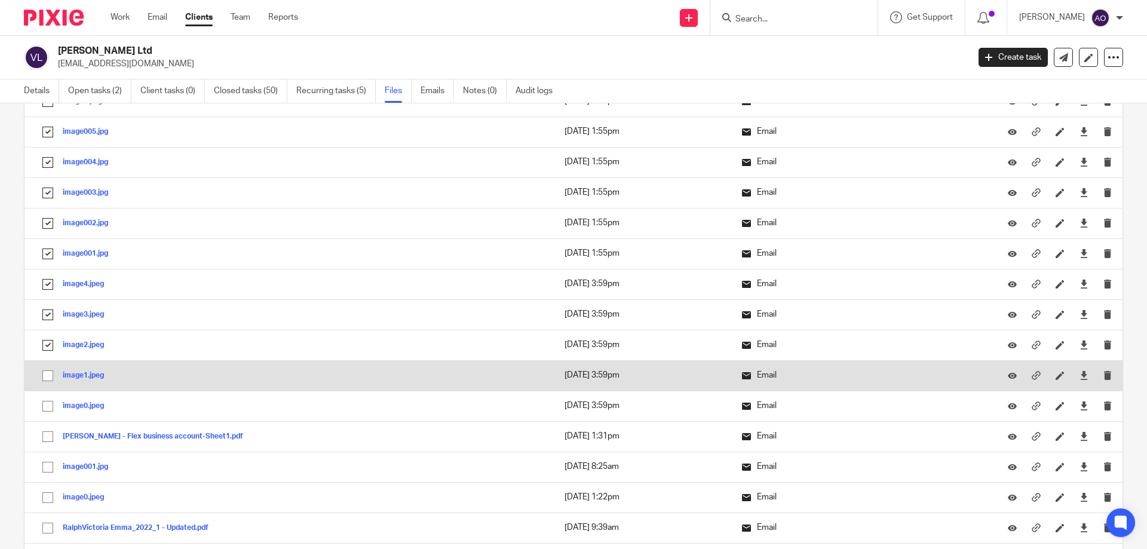
click at [44, 378] on input "checkbox" at bounding box center [47, 375] width 23 height 23
checkbox input "true"
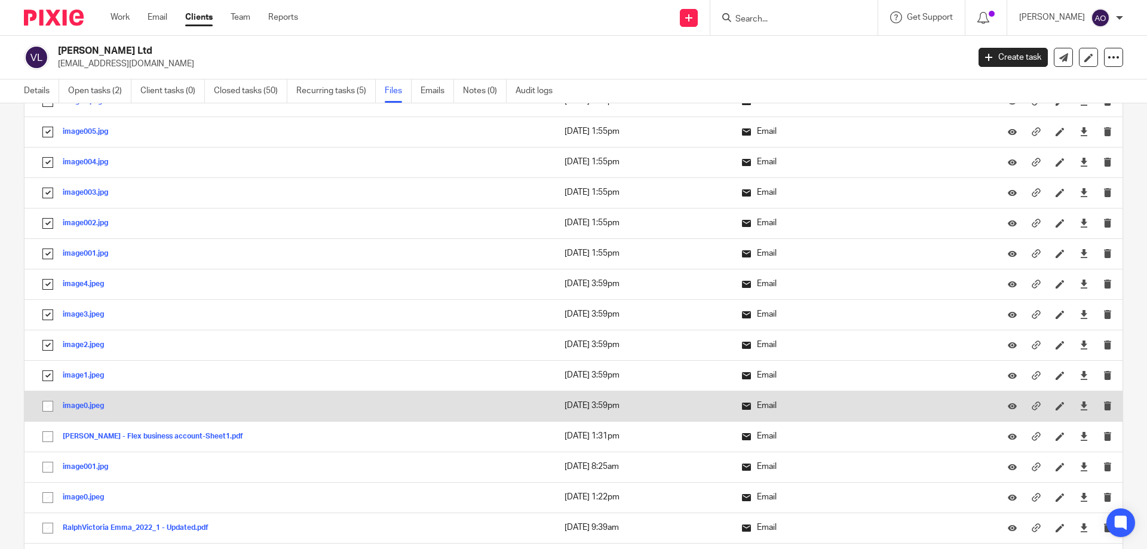
click at [45, 403] on input "checkbox" at bounding box center [47, 406] width 23 height 23
checkbox input "true"
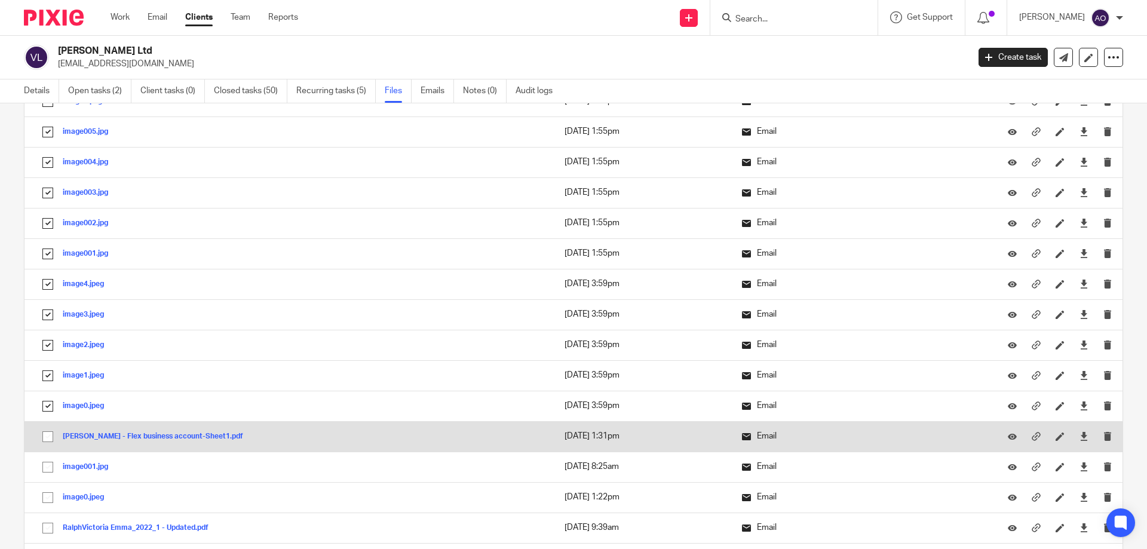
click at [44, 434] on input "checkbox" at bounding box center [47, 436] width 23 height 23
checkbox input "true"
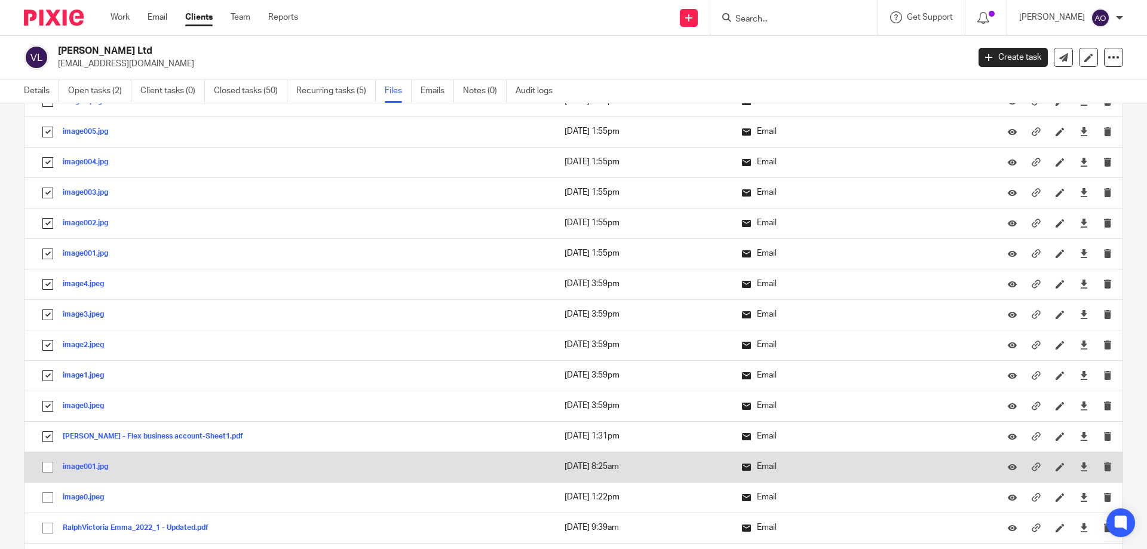
click at [47, 465] on input "checkbox" at bounding box center [47, 467] width 23 height 23
checkbox input "true"
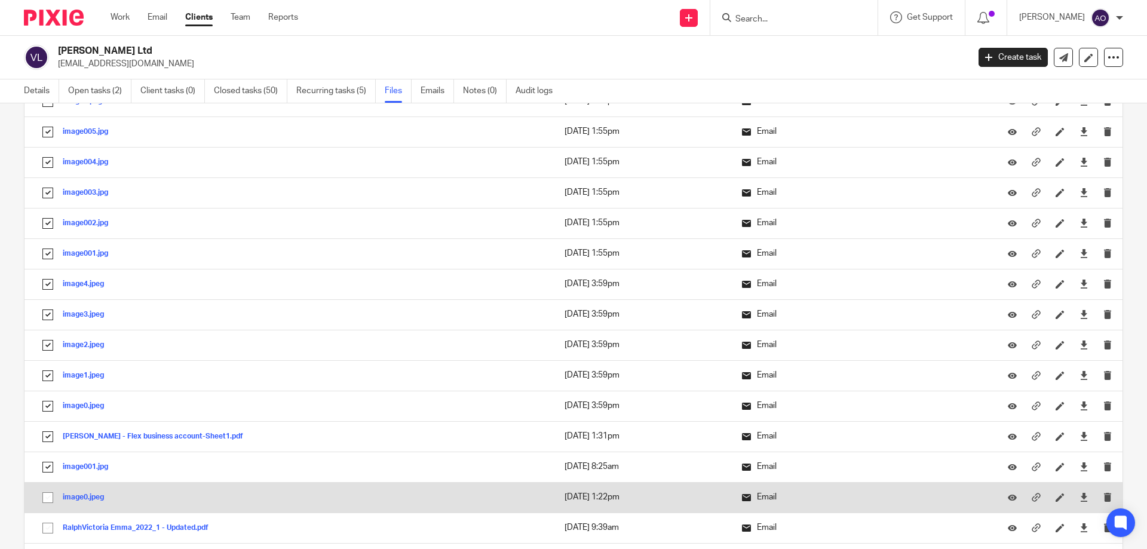
click at [46, 492] on input "checkbox" at bounding box center [47, 497] width 23 height 23
checkbox input "true"
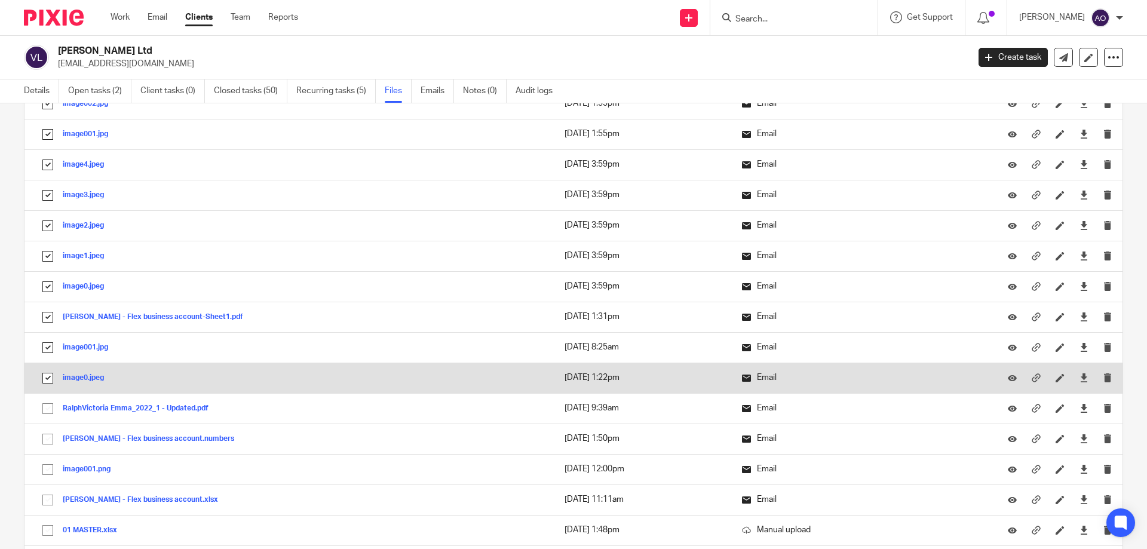
scroll to position [1254, 0]
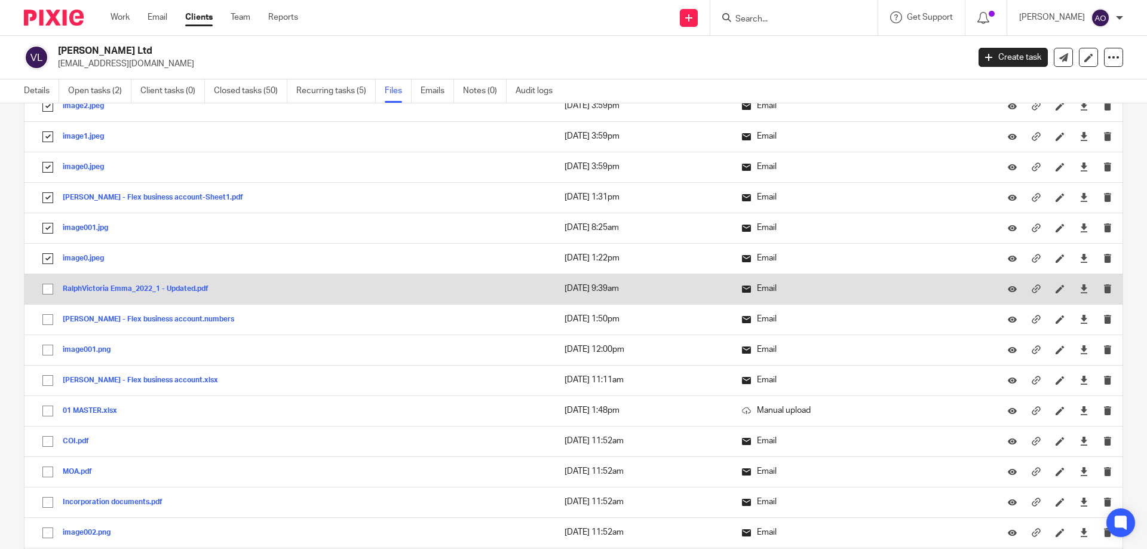
click at [47, 295] on input "checkbox" at bounding box center [47, 289] width 23 height 23
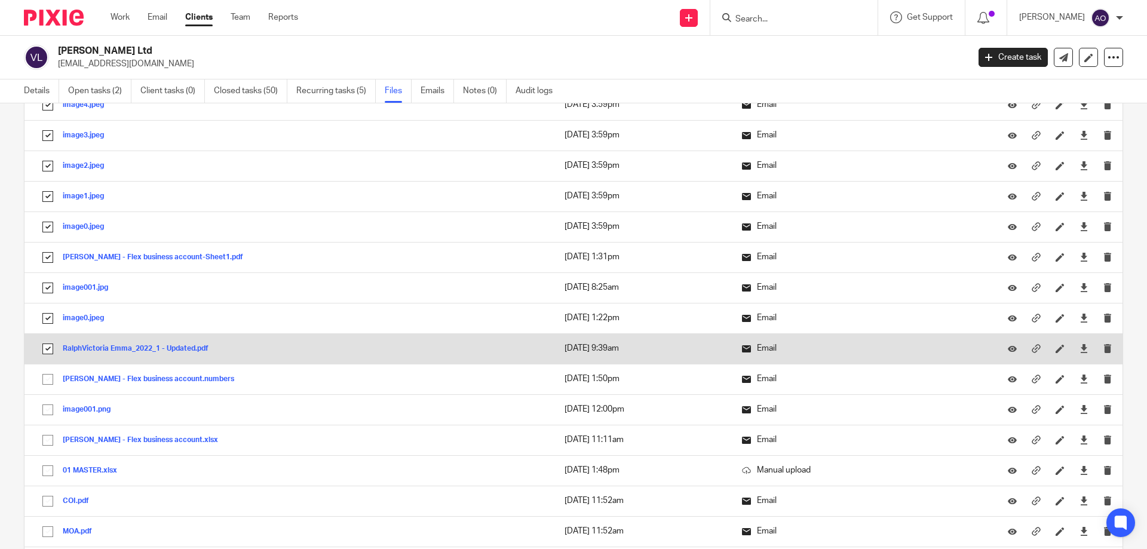
click at [48, 344] on input "checkbox" at bounding box center [47, 348] width 23 height 23
checkbox input "false"
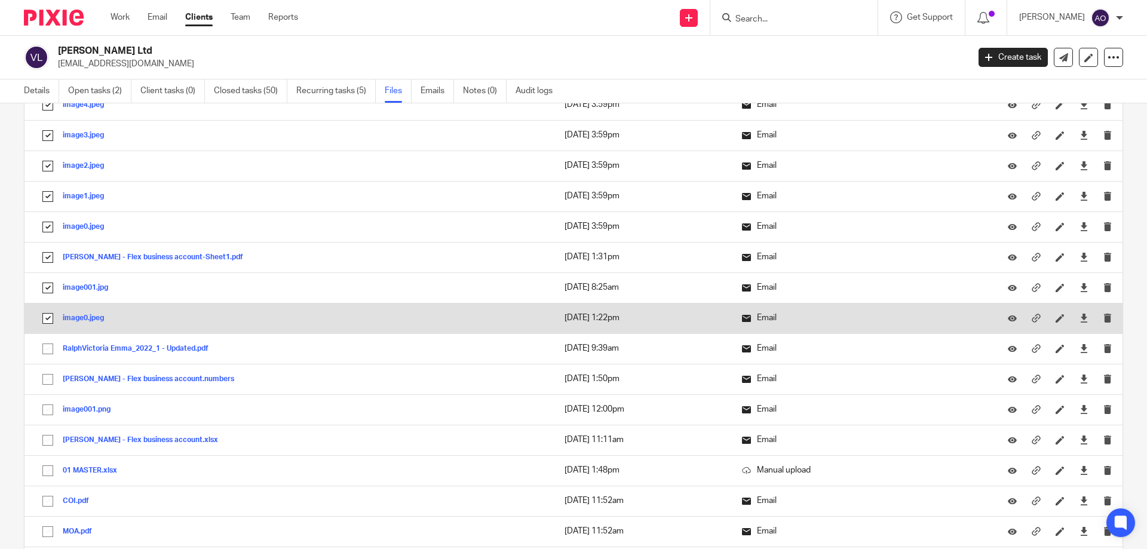
click at [47, 315] on input "checkbox" at bounding box center [47, 318] width 23 height 23
checkbox input "false"
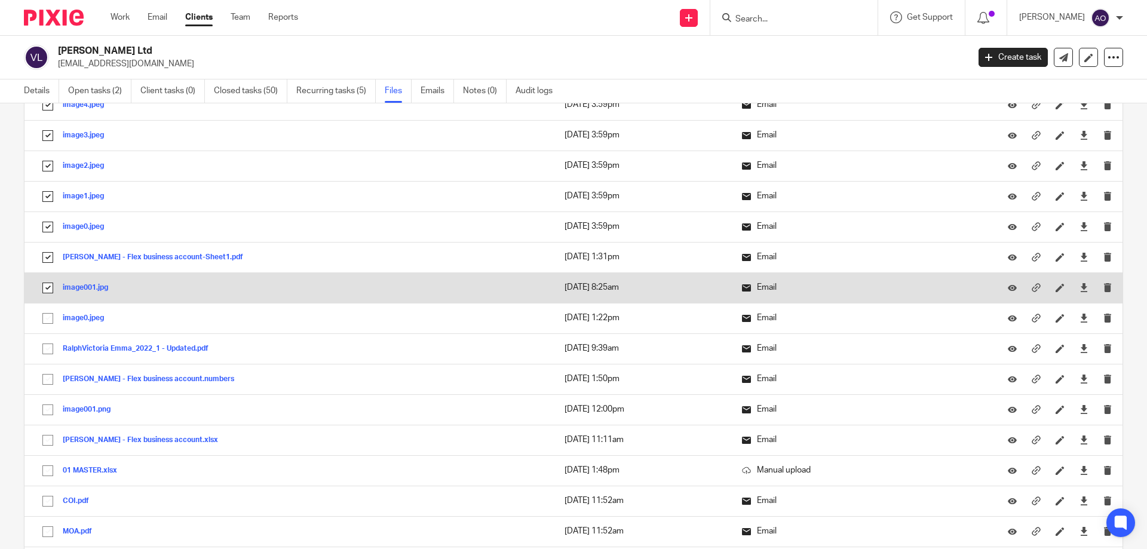
click at [48, 290] on input "checkbox" at bounding box center [47, 288] width 23 height 23
checkbox input "false"
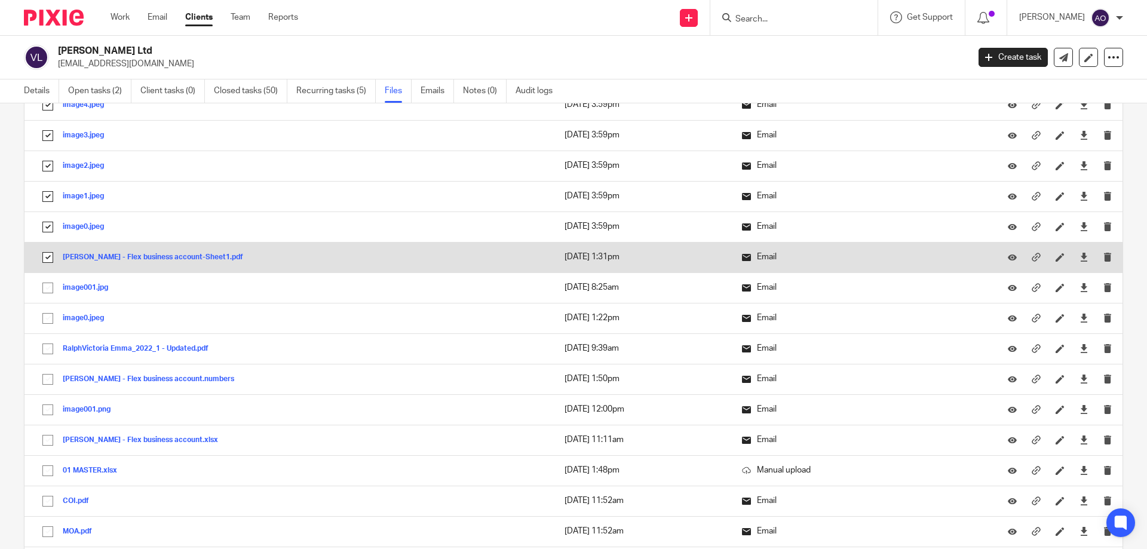
click at [45, 257] on input "checkbox" at bounding box center [47, 257] width 23 height 23
checkbox input "false"
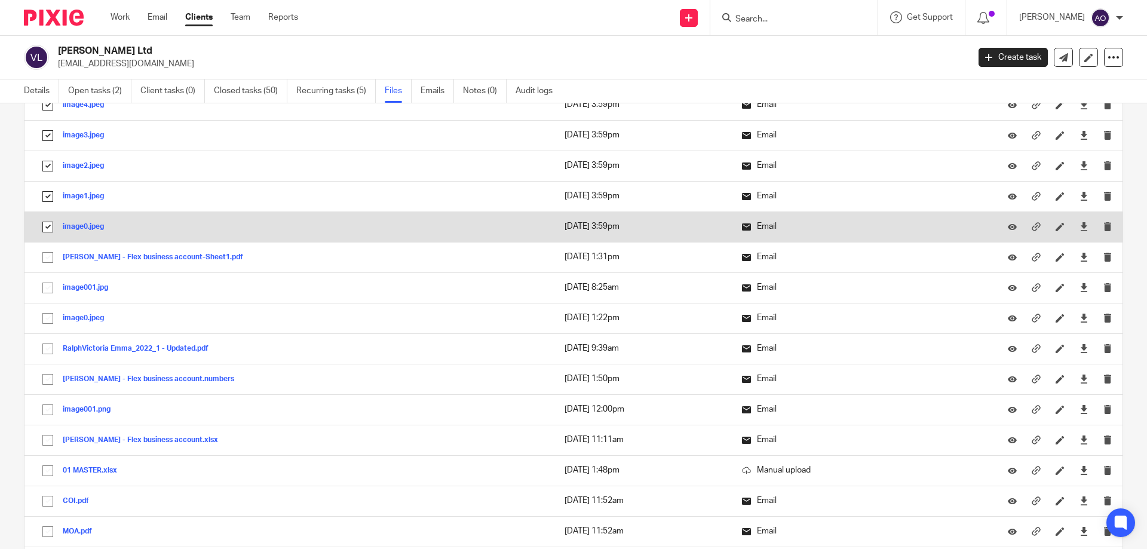
click at [45, 229] on input "checkbox" at bounding box center [47, 227] width 23 height 23
checkbox input "false"
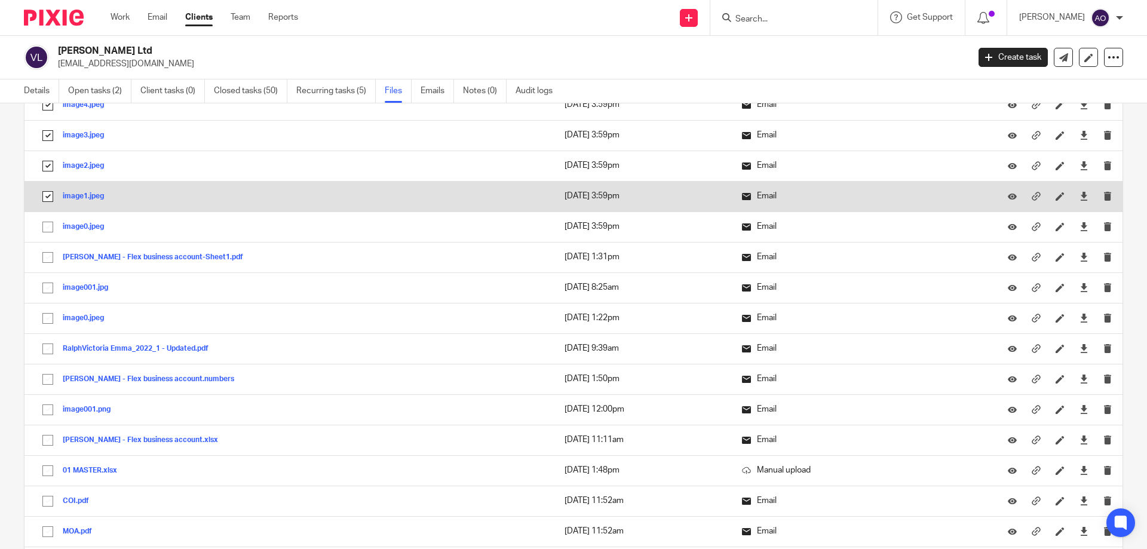
drag, startPoint x: 46, startPoint y: 199, endPoint x: 46, endPoint y: 181, distance: 17.9
click at [46, 198] on input "checkbox" at bounding box center [47, 196] width 23 height 23
checkbox input "false"
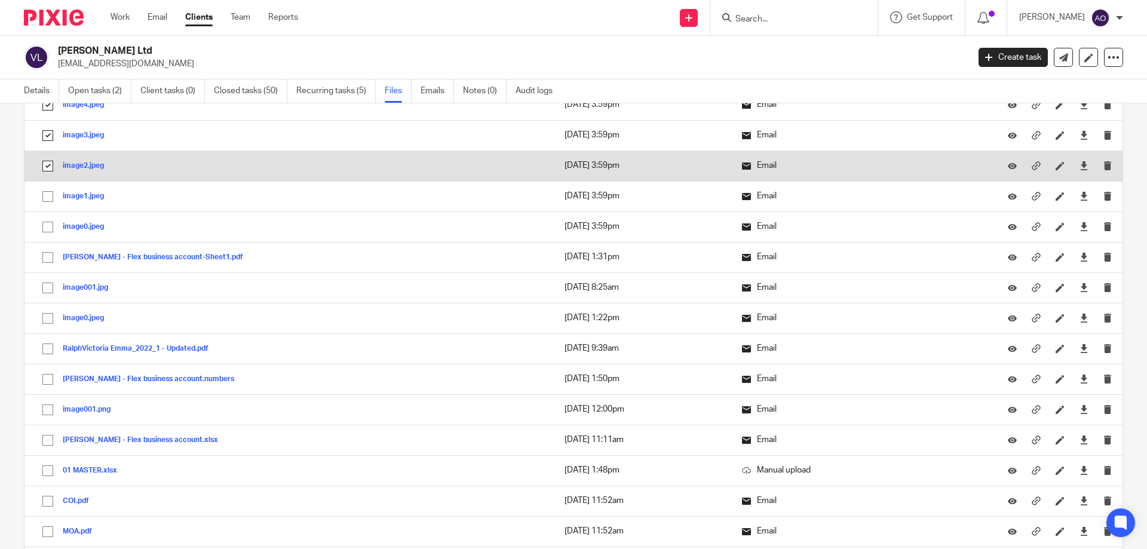
click at [46, 169] on input "checkbox" at bounding box center [47, 166] width 23 height 23
checkbox input "false"
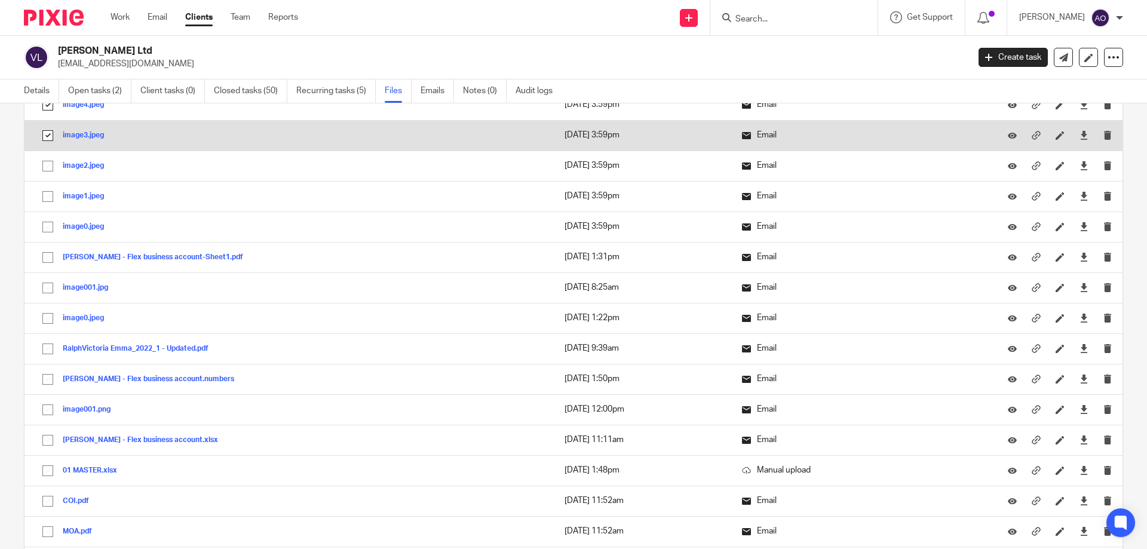
click at [48, 141] on input "checkbox" at bounding box center [47, 135] width 23 height 23
checkbox input "false"
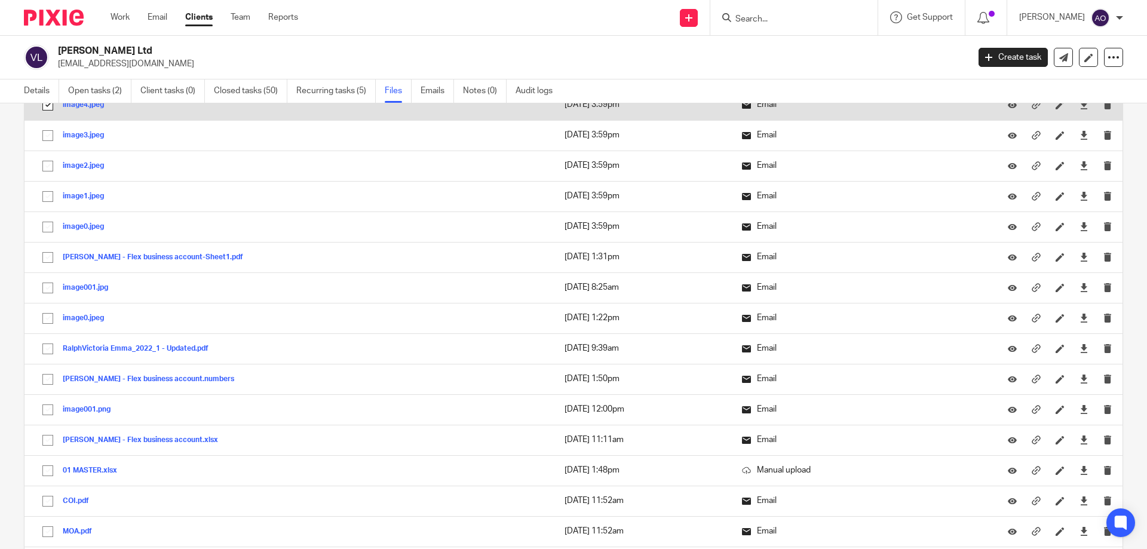
click at [50, 108] on input "checkbox" at bounding box center [47, 105] width 23 height 23
checkbox input "false"
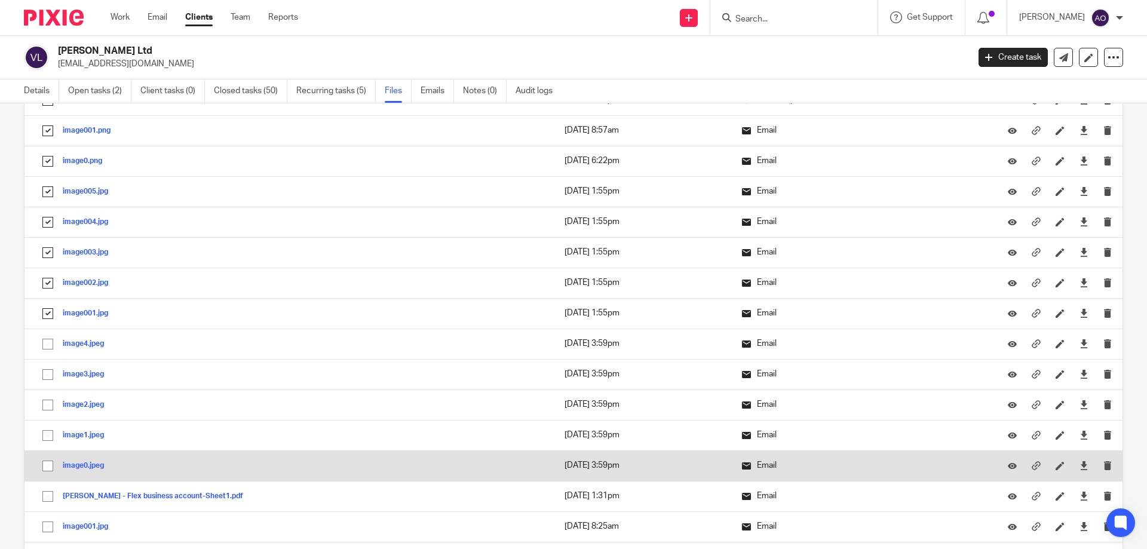
scroll to position [896, 0]
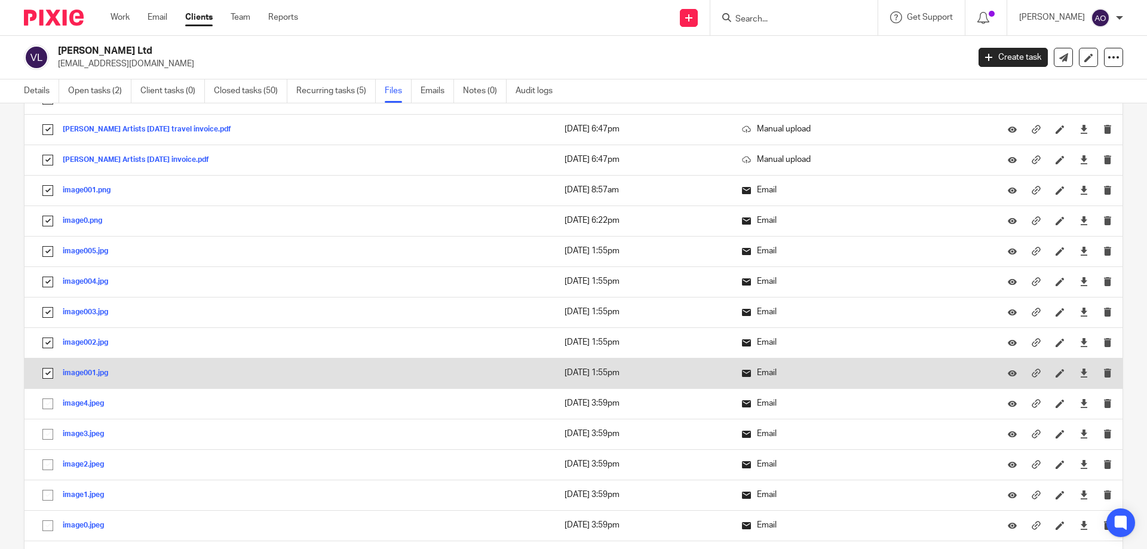
drag, startPoint x: 47, startPoint y: 370, endPoint x: 47, endPoint y: 363, distance: 7.8
click at [47, 370] on input "checkbox" at bounding box center [47, 373] width 23 height 23
checkbox input "false"
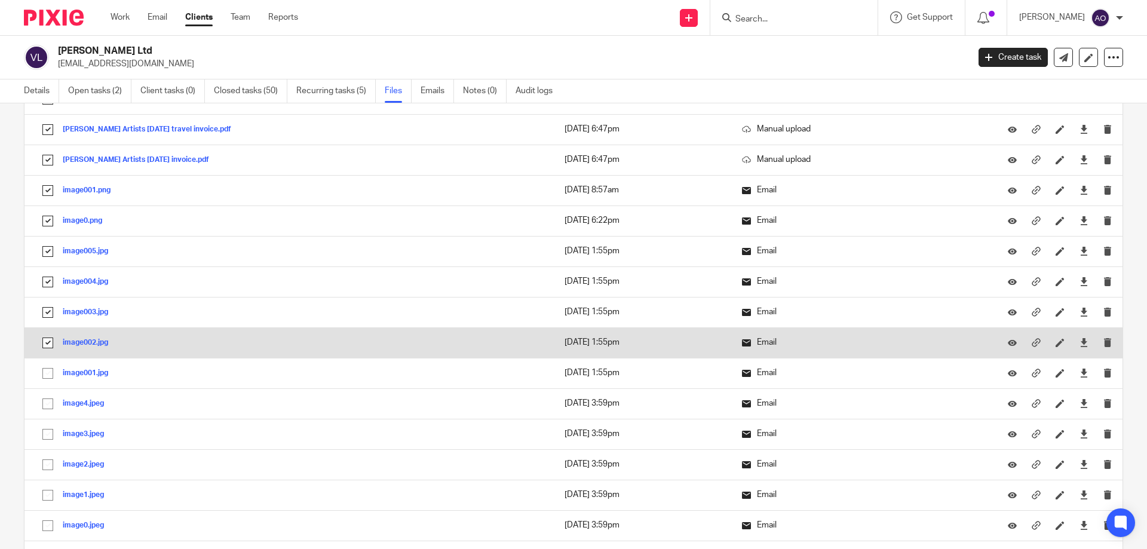
click at [45, 336] on input "checkbox" at bounding box center [47, 342] width 23 height 23
checkbox input "false"
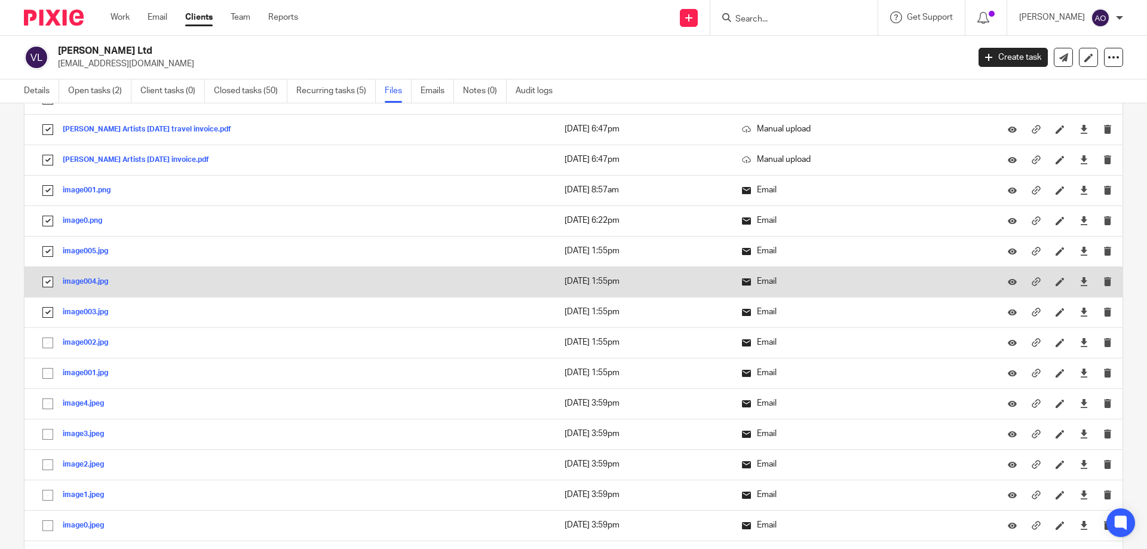
drag, startPoint x: 45, startPoint y: 313, endPoint x: 46, endPoint y: 293, distance: 19.7
click at [45, 312] on input "checkbox" at bounding box center [47, 312] width 23 height 23
checkbox input "false"
click at [46, 277] on input "checkbox" at bounding box center [47, 282] width 23 height 23
checkbox input "false"
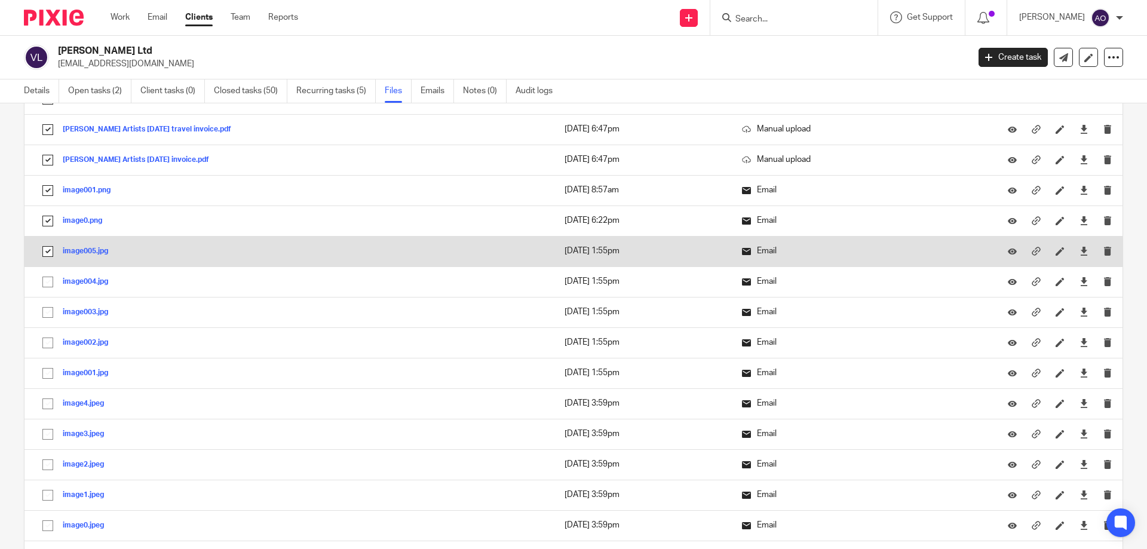
click at [48, 254] on input "checkbox" at bounding box center [47, 251] width 23 height 23
checkbox input "false"
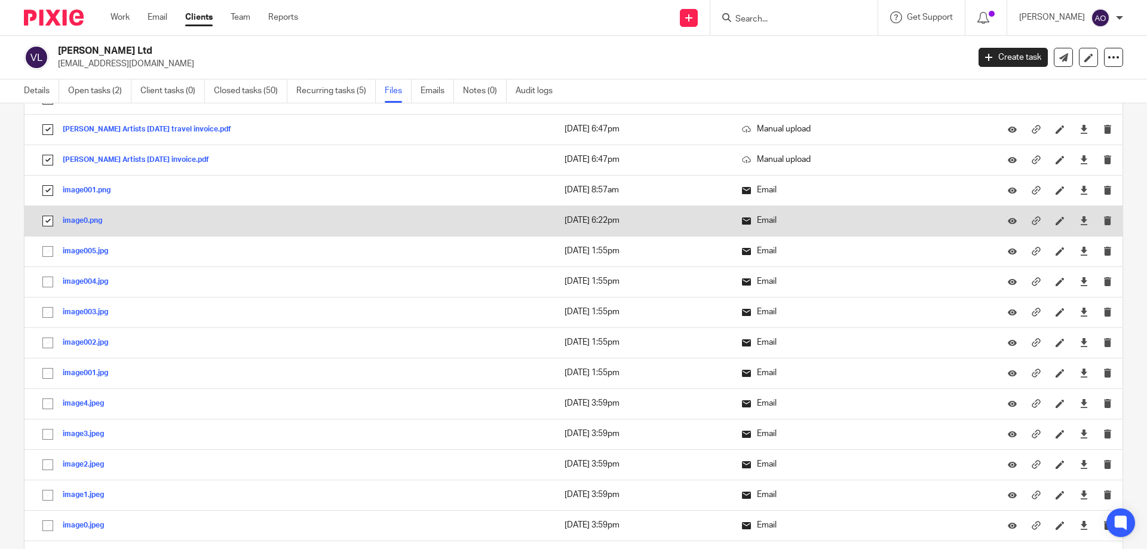
click at [50, 220] on input "checkbox" at bounding box center [47, 221] width 23 height 23
checkbox input "false"
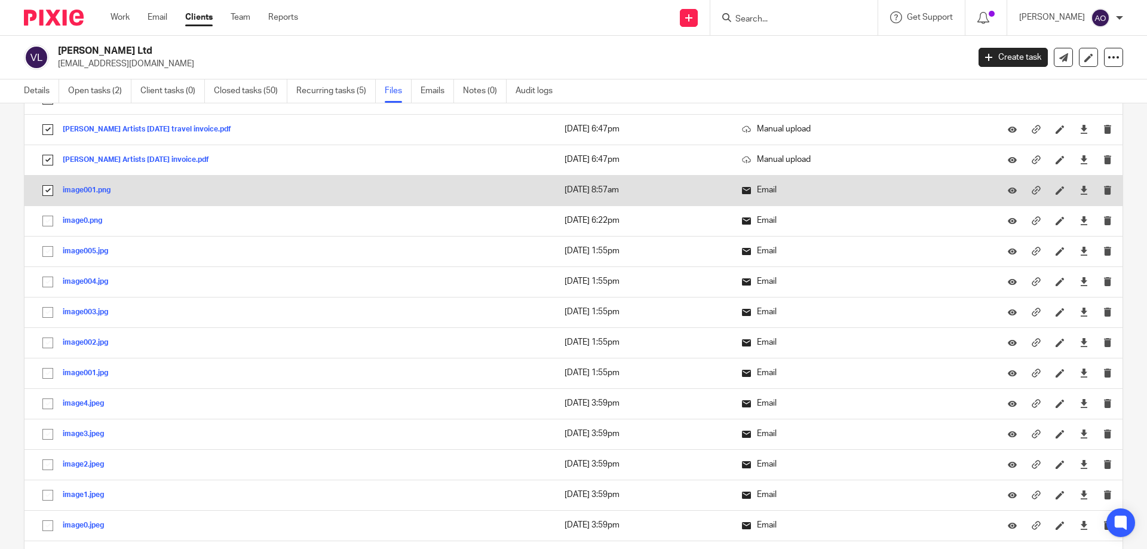
click at [47, 191] on input "checkbox" at bounding box center [47, 190] width 23 height 23
checkbox input "false"
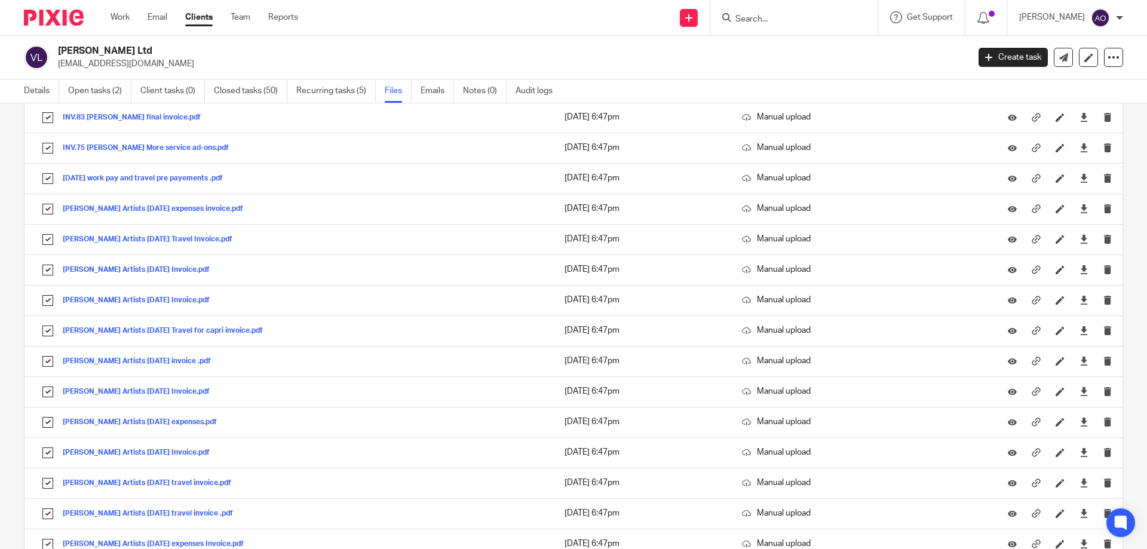
scroll to position [0, 0]
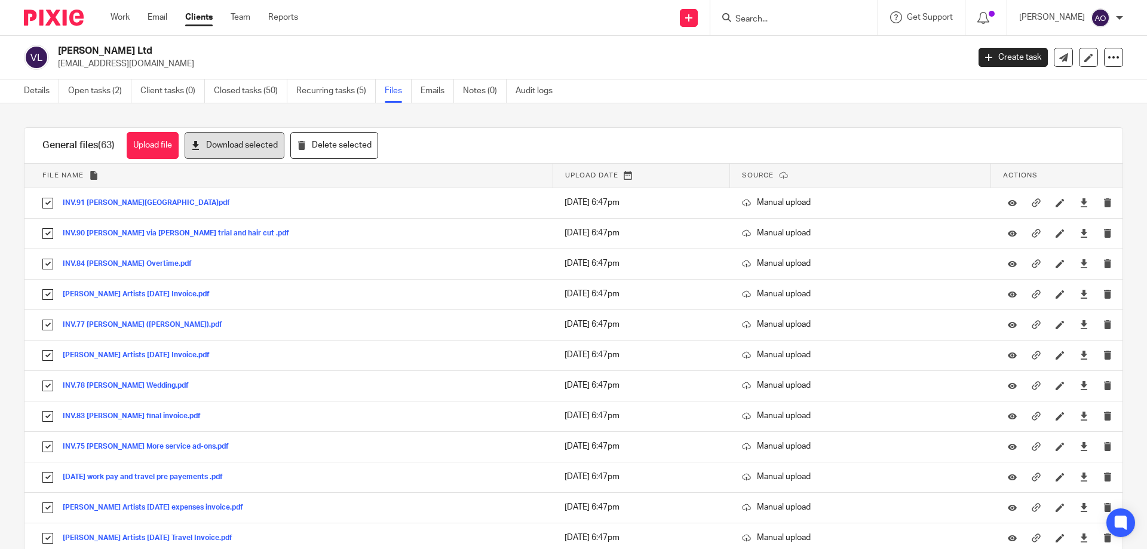
click at [233, 149] on button "Download selected" at bounding box center [235, 145] width 100 height 27
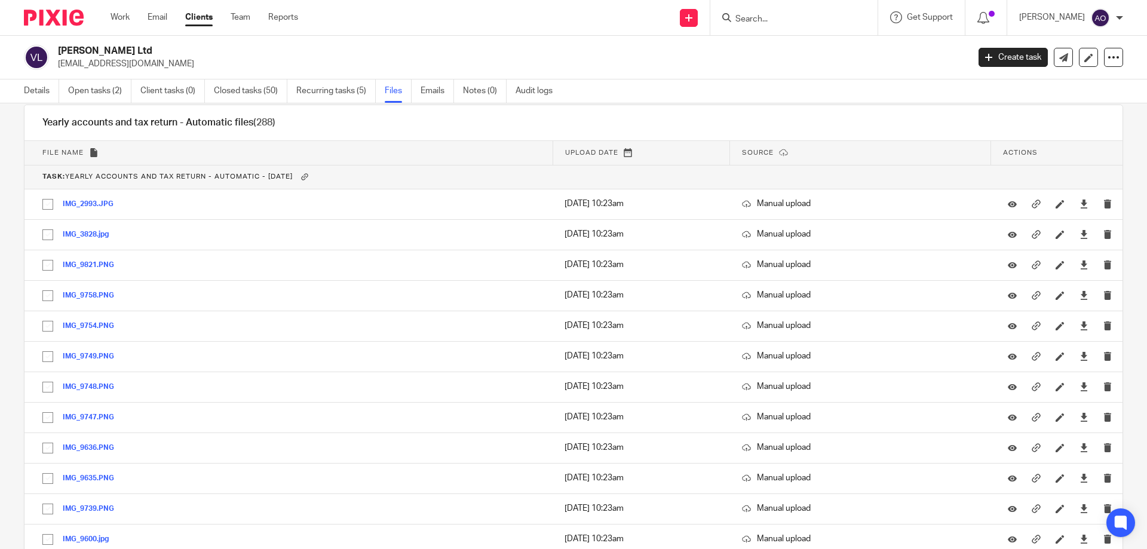
scroll to position [2389, 0]
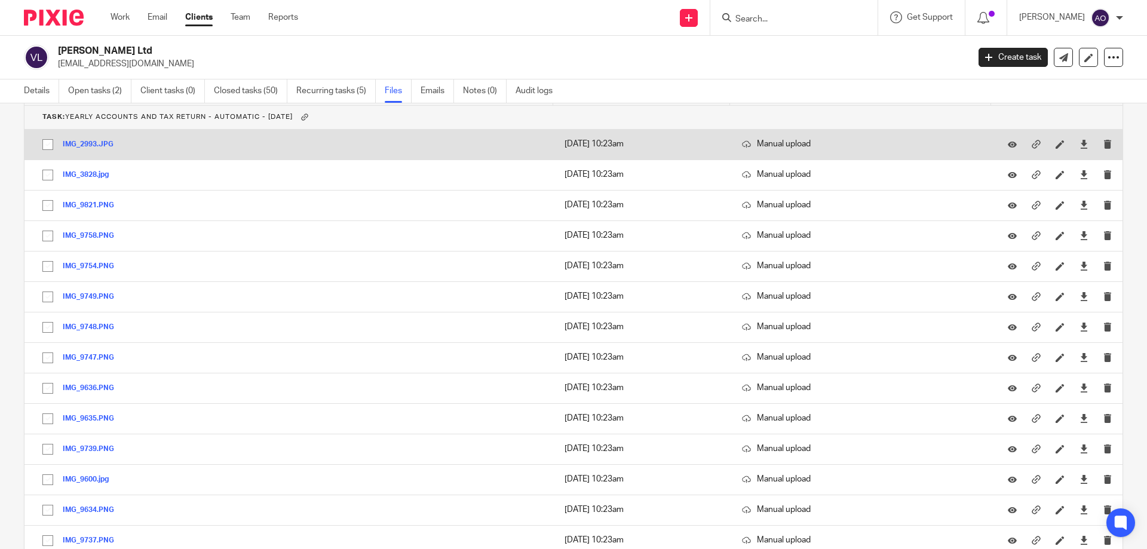
click at [47, 148] on input "checkbox" at bounding box center [47, 144] width 23 height 23
checkbox input "true"
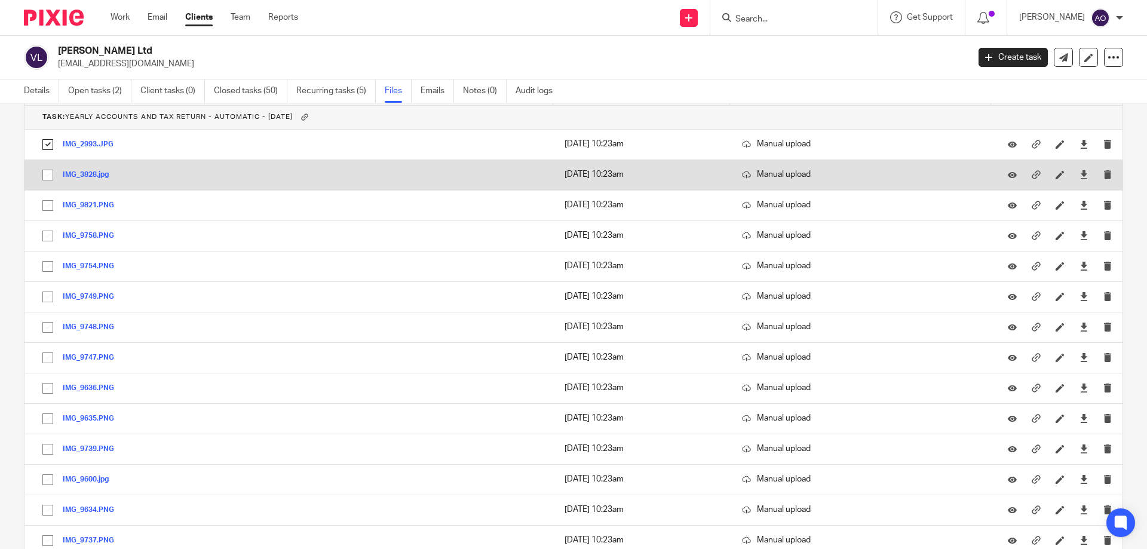
click at [45, 176] on input "checkbox" at bounding box center [47, 175] width 23 height 23
checkbox input "true"
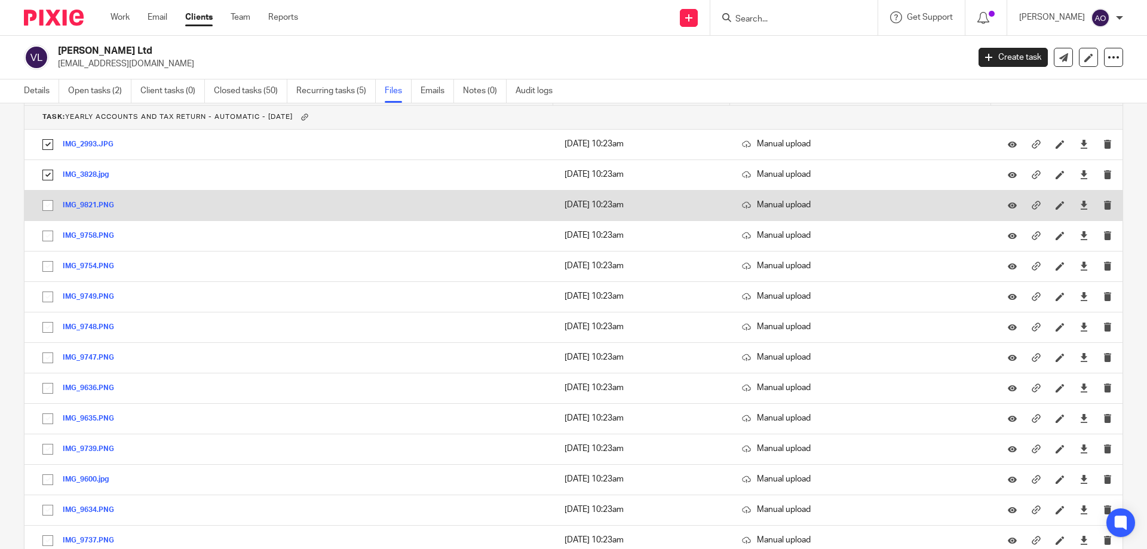
click at [44, 204] on input "checkbox" at bounding box center [47, 205] width 23 height 23
checkbox input "true"
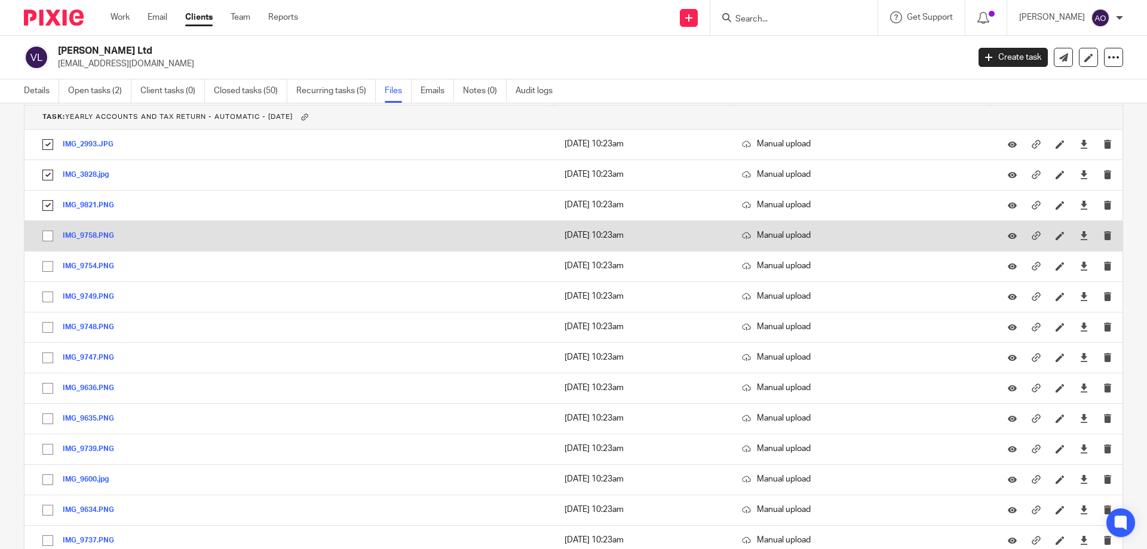
click at [48, 238] on input "checkbox" at bounding box center [47, 236] width 23 height 23
checkbox input "true"
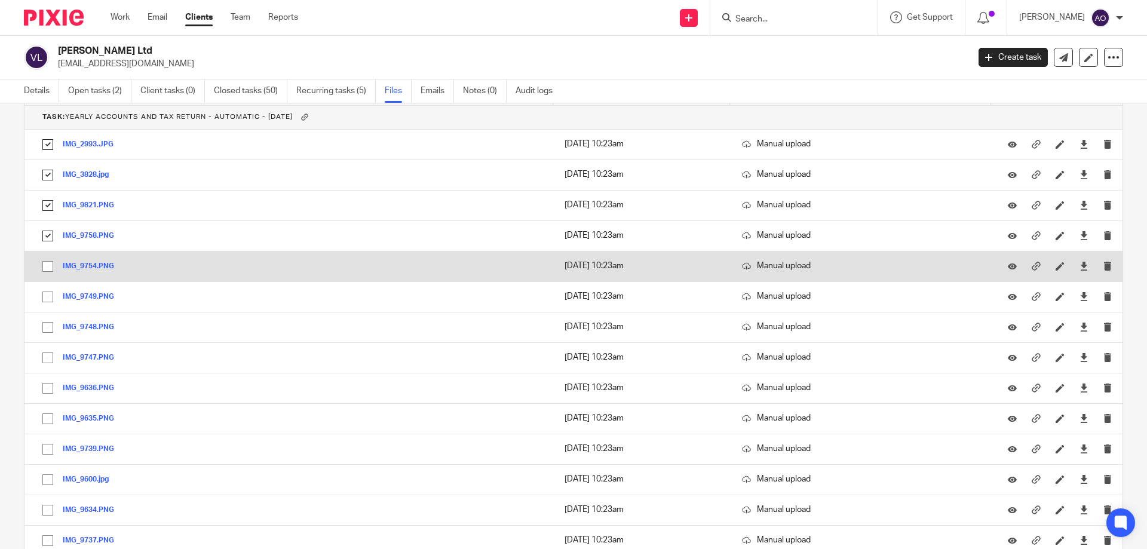
click at [45, 269] on input "checkbox" at bounding box center [47, 266] width 23 height 23
checkbox input "true"
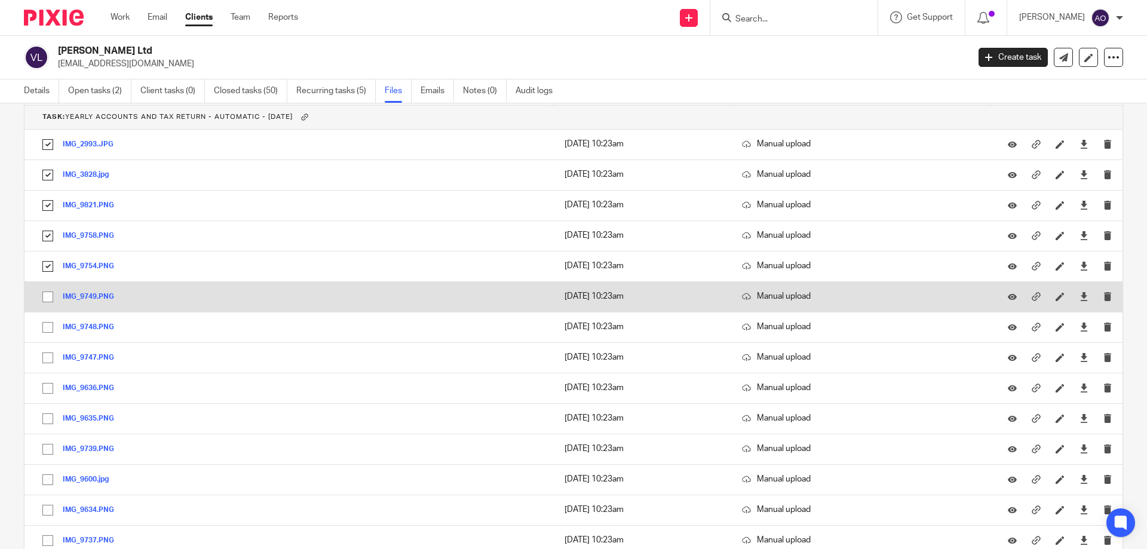
click at [46, 299] on input "checkbox" at bounding box center [47, 296] width 23 height 23
checkbox input "true"
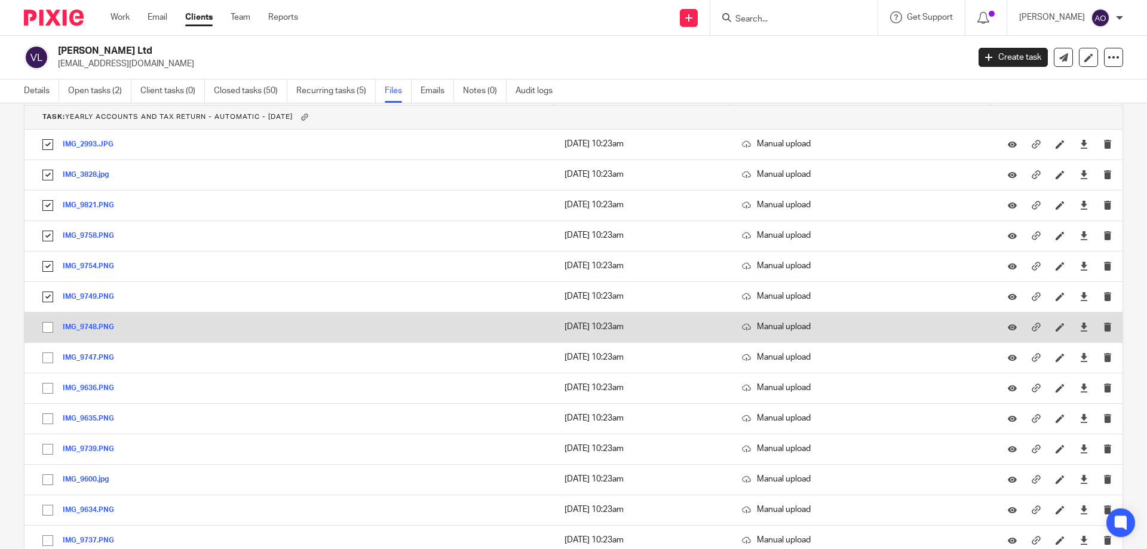
click at [48, 328] on input "checkbox" at bounding box center [47, 327] width 23 height 23
checkbox input "true"
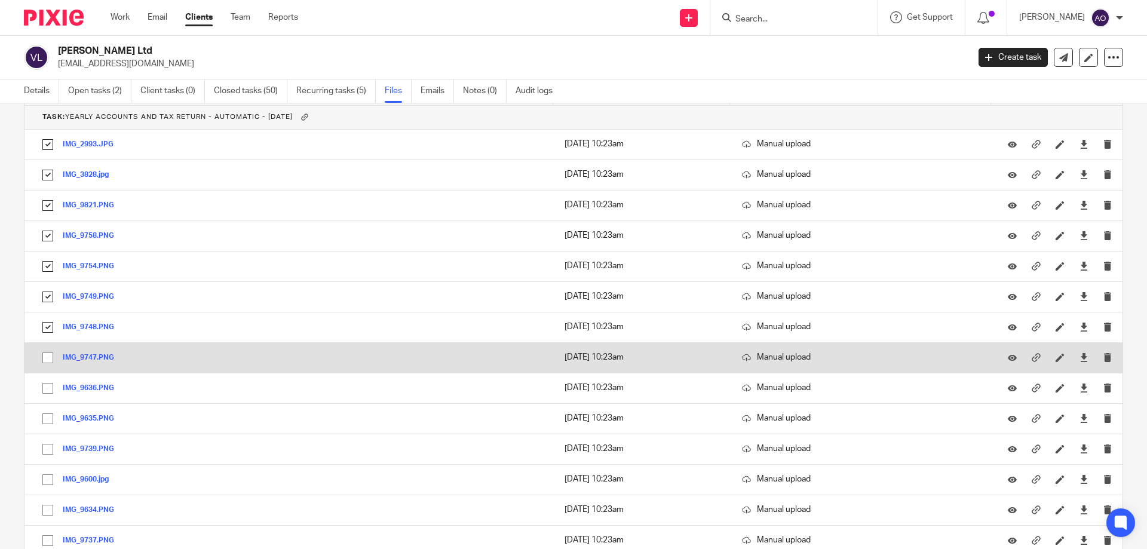
click at [48, 359] on input "checkbox" at bounding box center [47, 357] width 23 height 23
checkbox input "true"
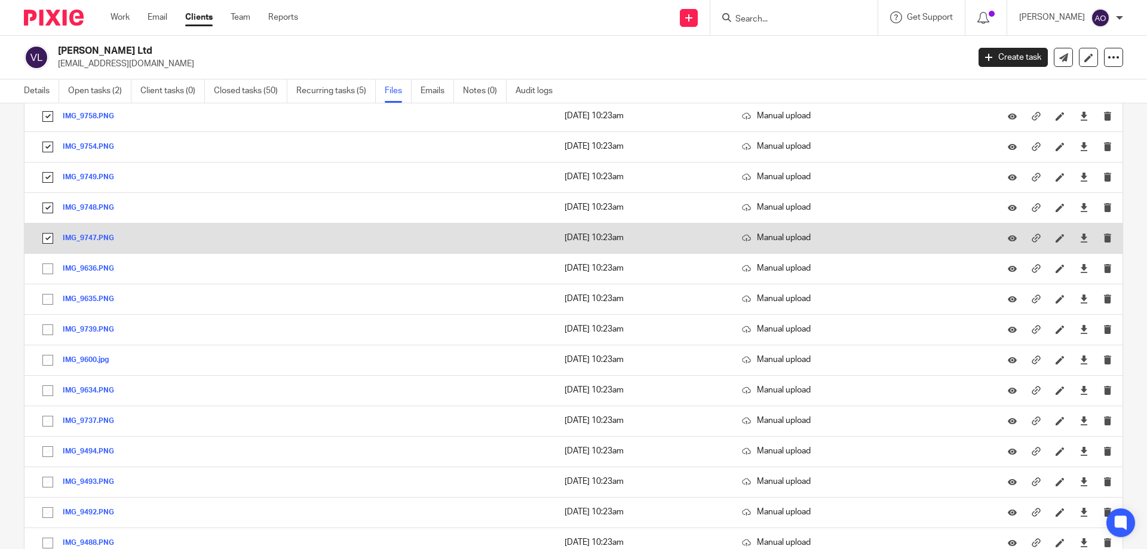
scroll to position [2568, 0]
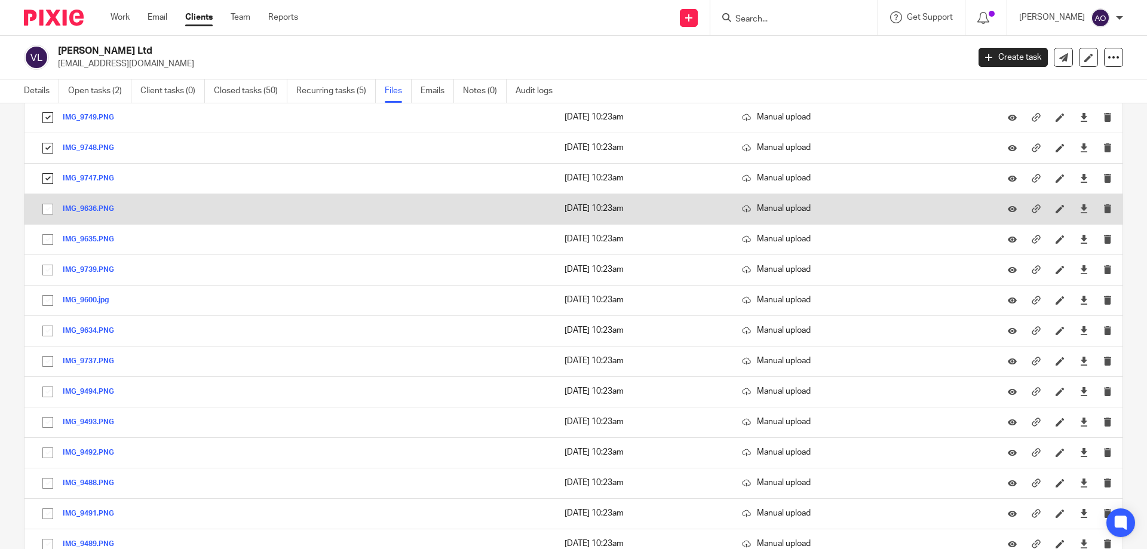
click at [46, 210] on input "checkbox" at bounding box center [47, 209] width 23 height 23
checkbox input "true"
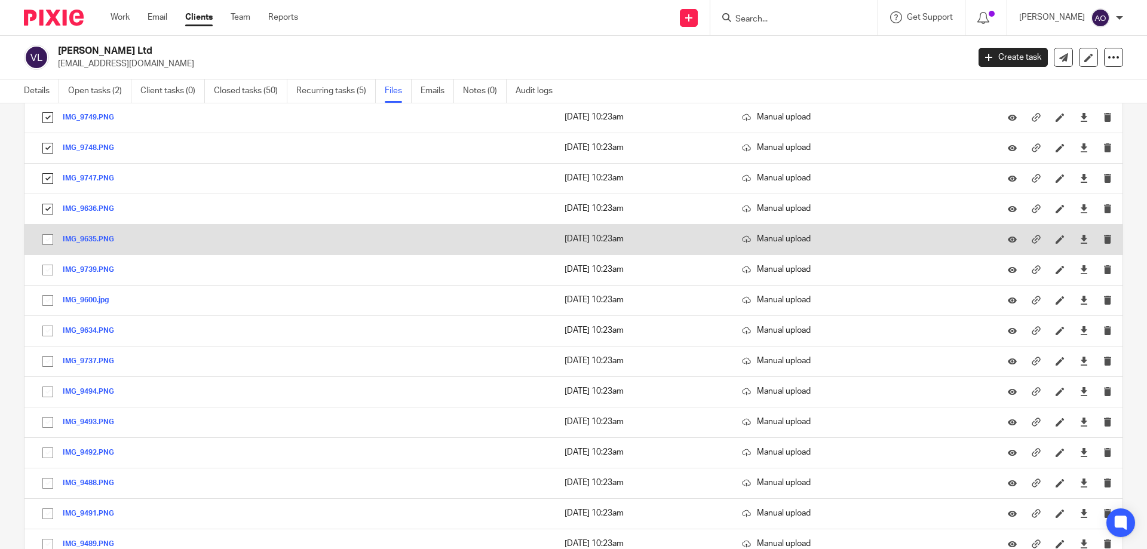
click at [45, 241] on input "checkbox" at bounding box center [47, 239] width 23 height 23
checkbox input "true"
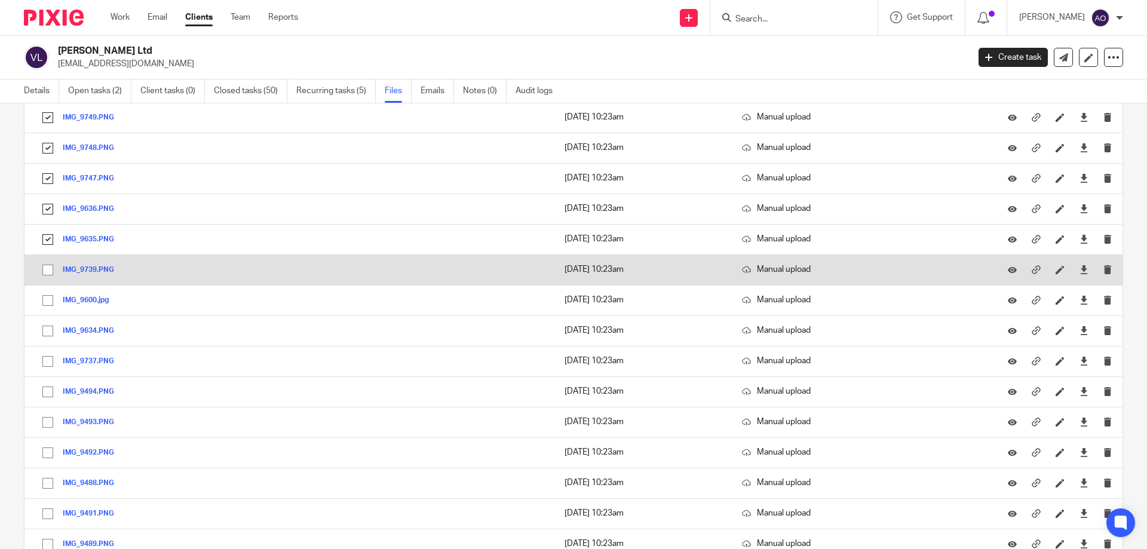
click at [45, 269] on input "checkbox" at bounding box center [47, 270] width 23 height 23
checkbox input "true"
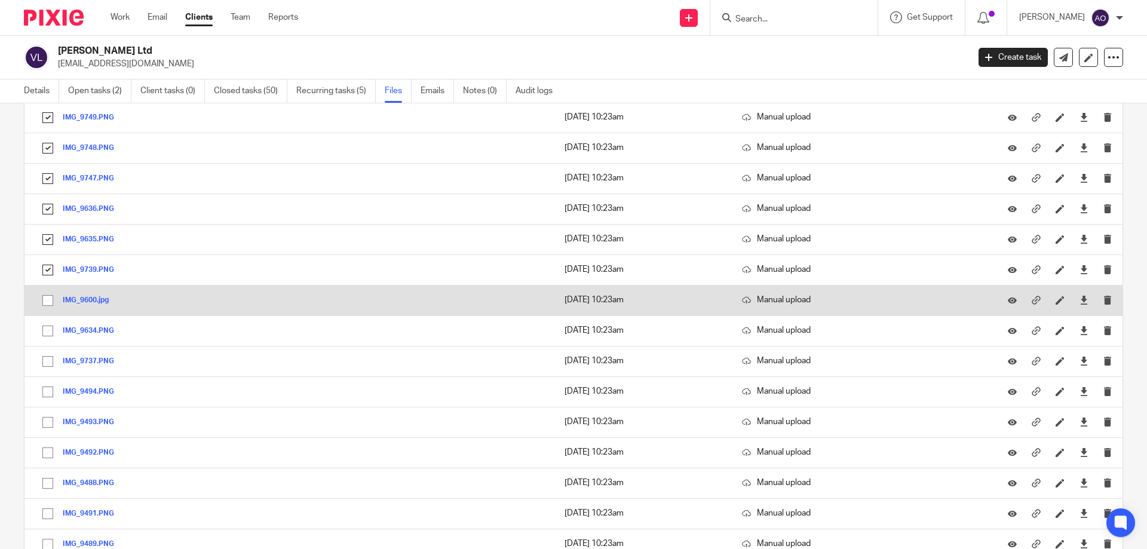
click at [46, 298] on input "checkbox" at bounding box center [47, 300] width 23 height 23
checkbox input "true"
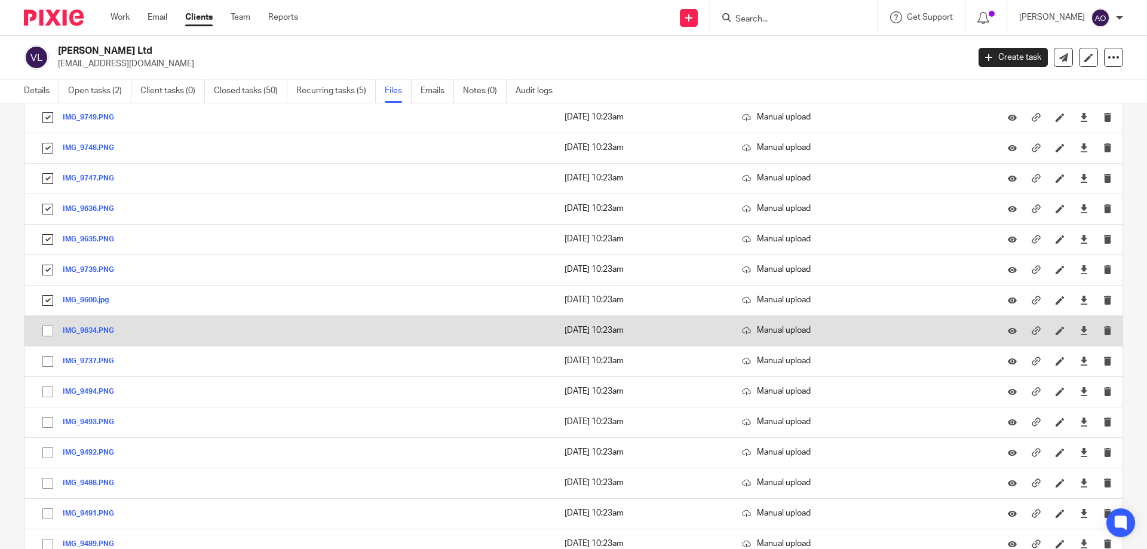
click at [47, 322] on input "checkbox" at bounding box center [47, 331] width 23 height 23
checkbox input "true"
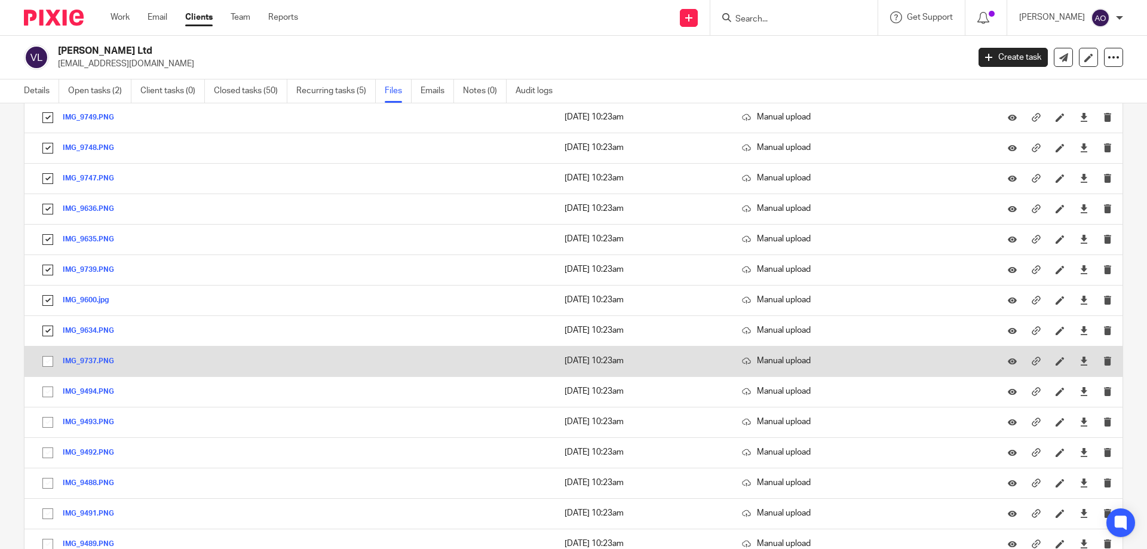
click at [48, 355] on input "checkbox" at bounding box center [47, 361] width 23 height 23
checkbox input "true"
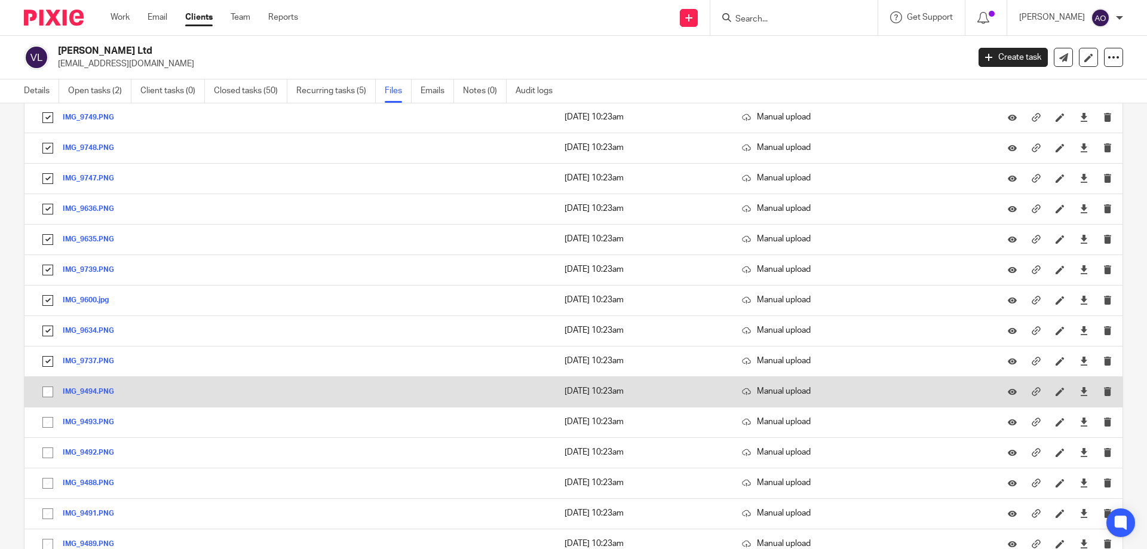
click at [48, 391] on input "checkbox" at bounding box center [47, 391] width 23 height 23
checkbox input "true"
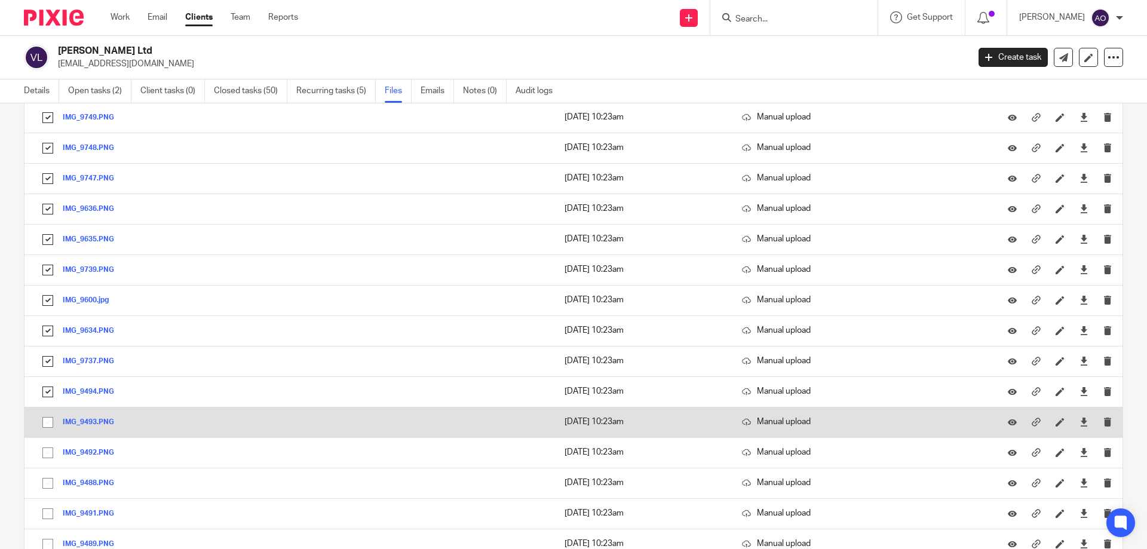
click at [44, 419] on input "checkbox" at bounding box center [47, 422] width 23 height 23
checkbox input "true"
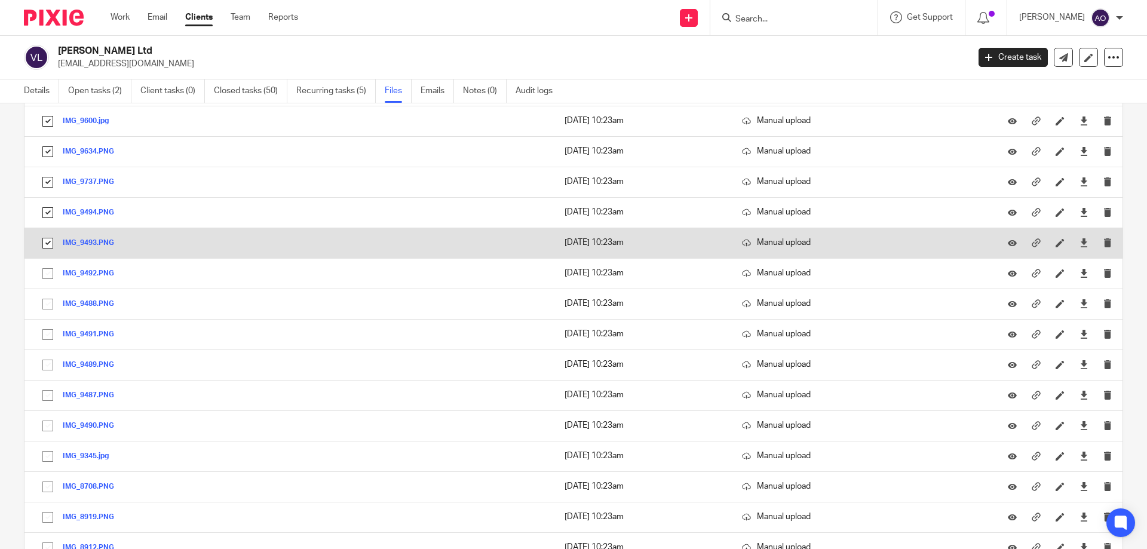
scroll to position [2807, 0]
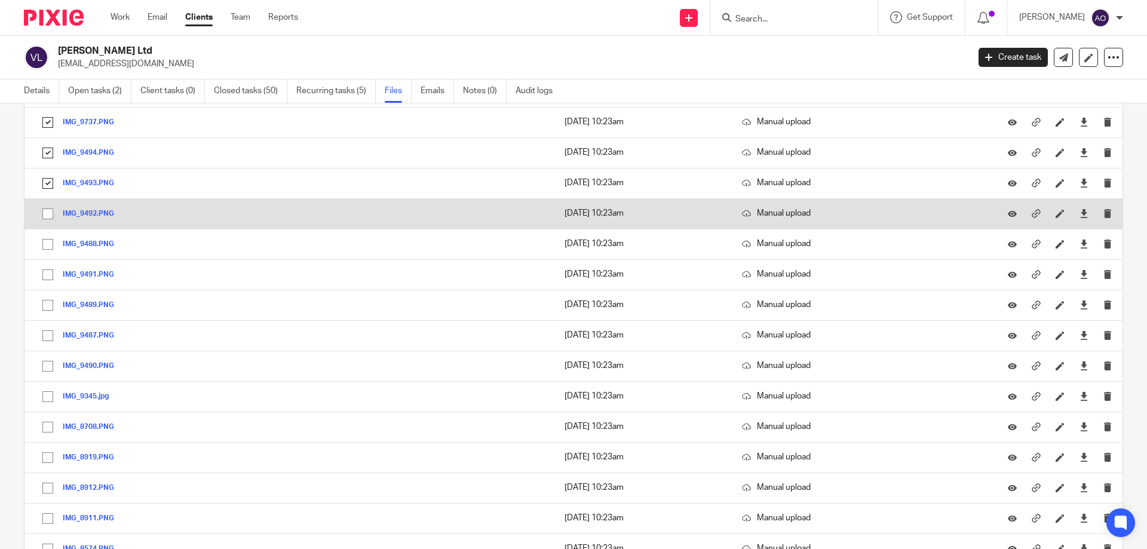
click at [45, 214] on input "checkbox" at bounding box center [47, 213] width 23 height 23
checkbox input "true"
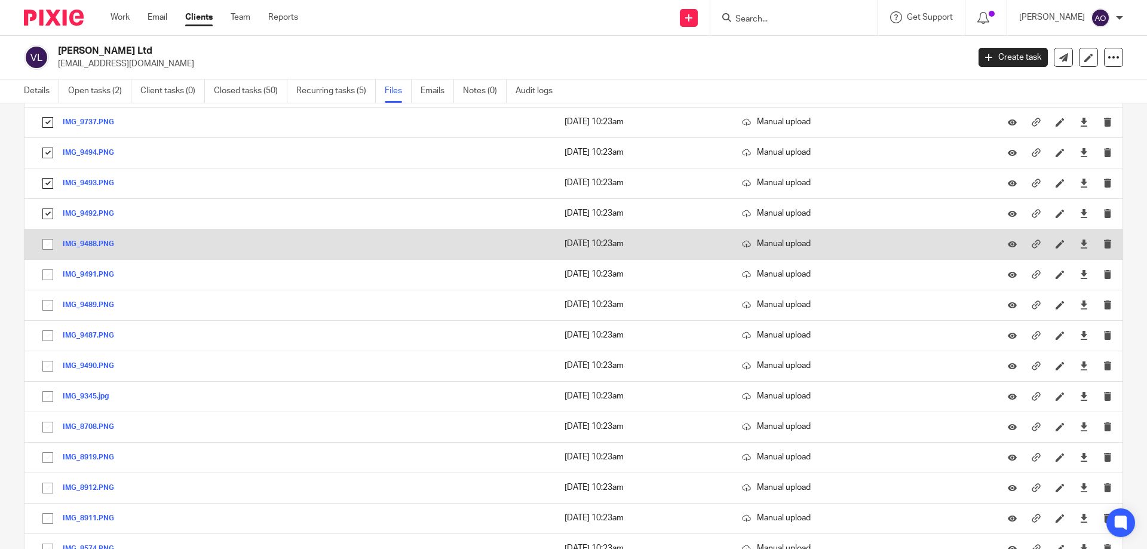
click at [48, 242] on input "checkbox" at bounding box center [47, 244] width 23 height 23
checkbox input "true"
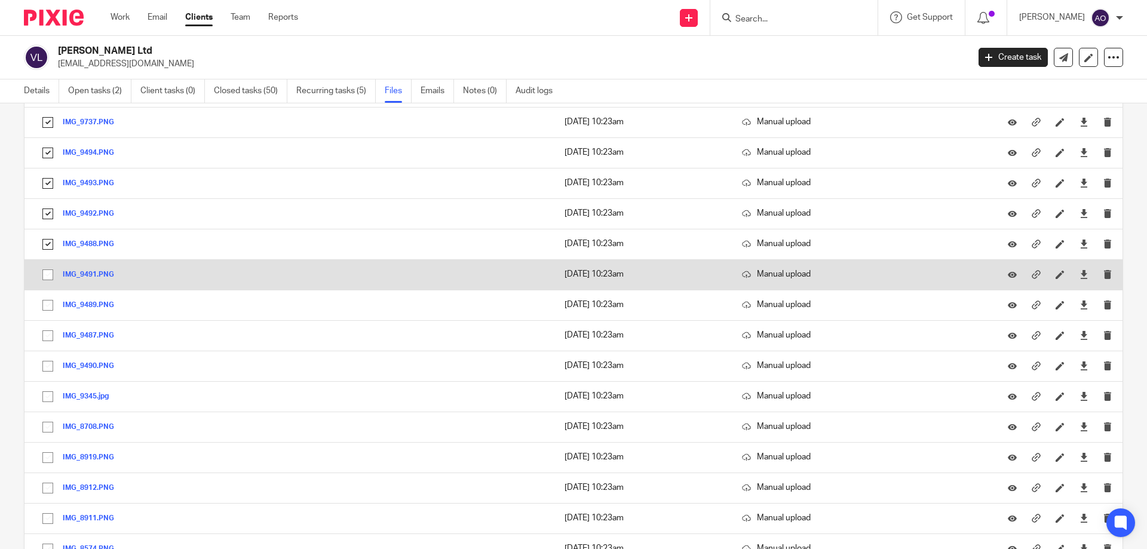
click at [46, 275] on input "checkbox" at bounding box center [47, 274] width 23 height 23
checkbox input "true"
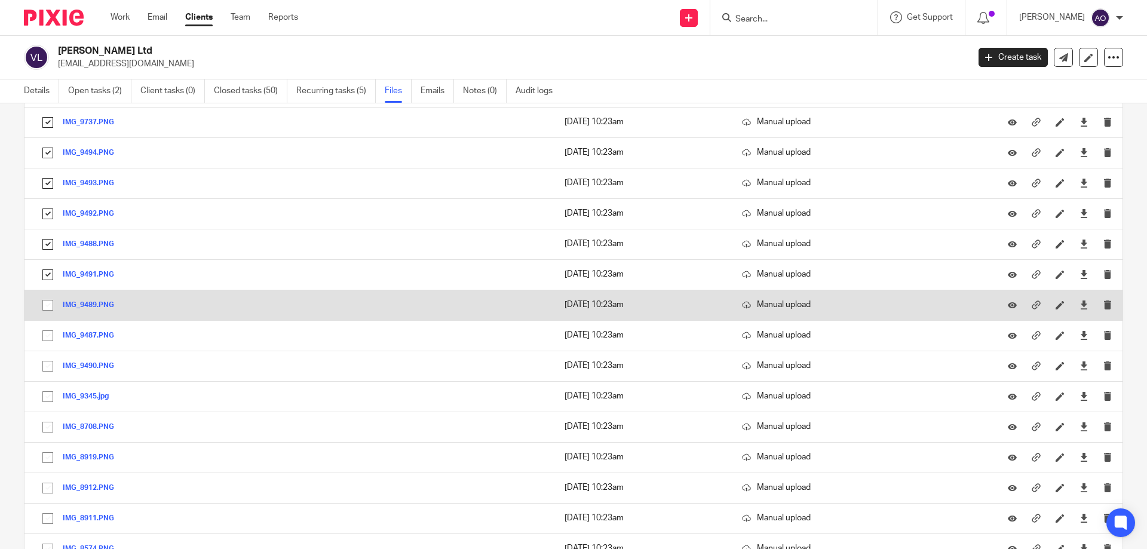
click at [47, 305] on input "checkbox" at bounding box center [47, 305] width 23 height 23
checkbox input "true"
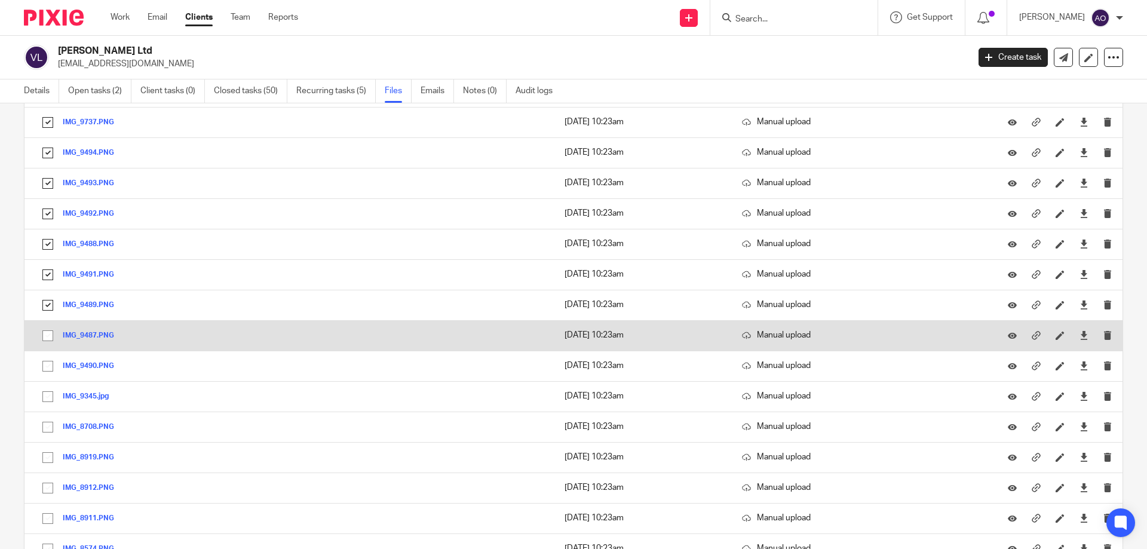
click at [48, 335] on input "checkbox" at bounding box center [47, 335] width 23 height 23
checkbox input "true"
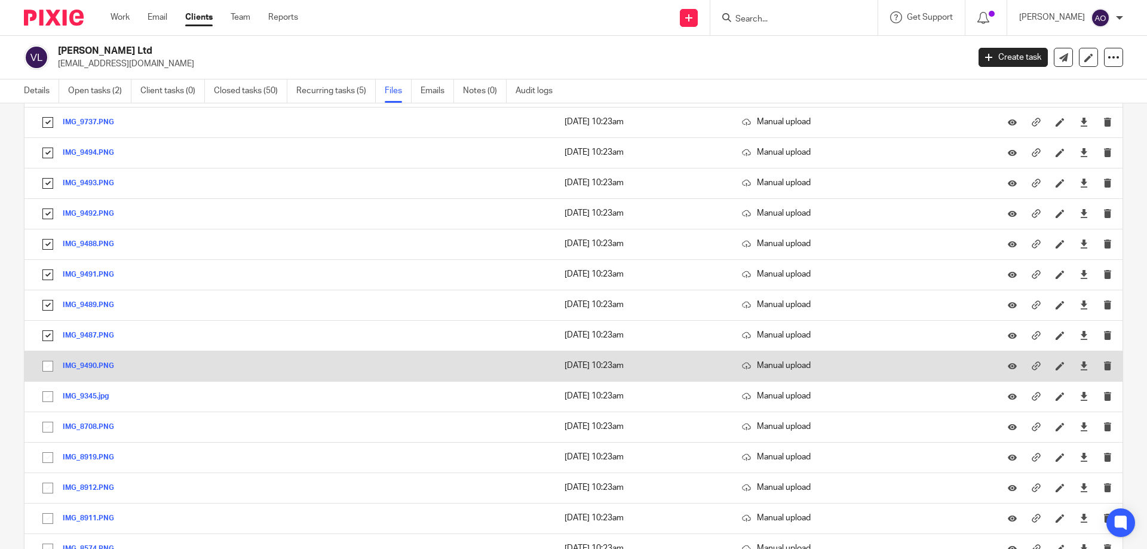
click at [48, 367] on input "checkbox" at bounding box center [47, 366] width 23 height 23
checkbox input "true"
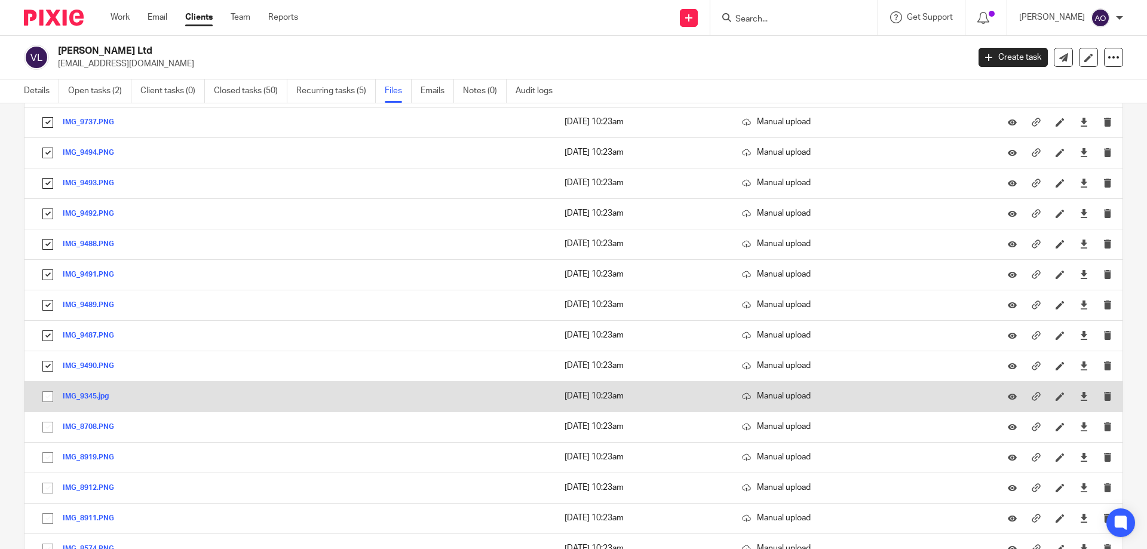
click at [49, 393] on input "checkbox" at bounding box center [47, 396] width 23 height 23
checkbox input "true"
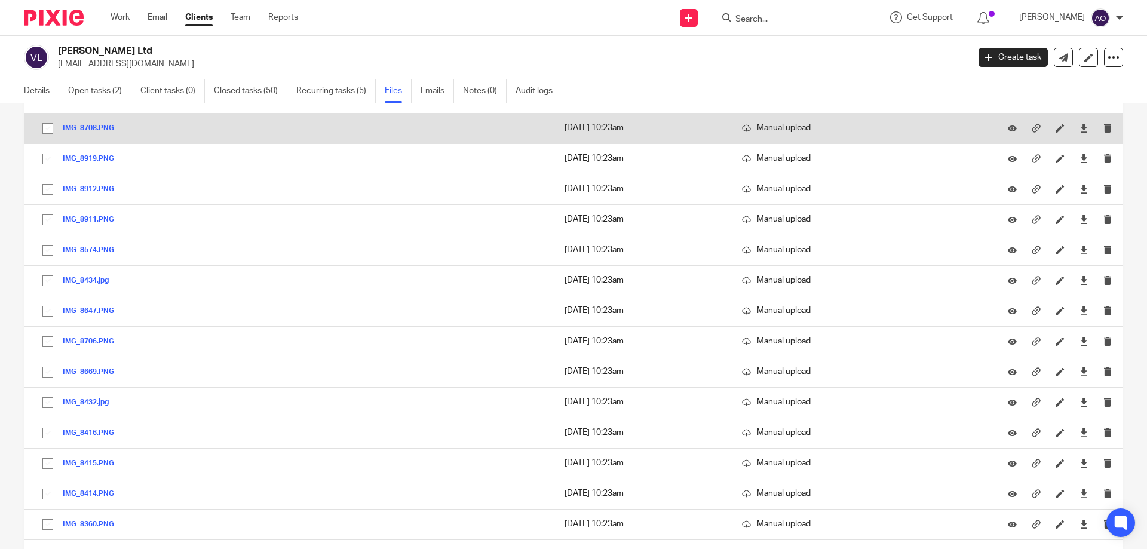
scroll to position [3046, 0]
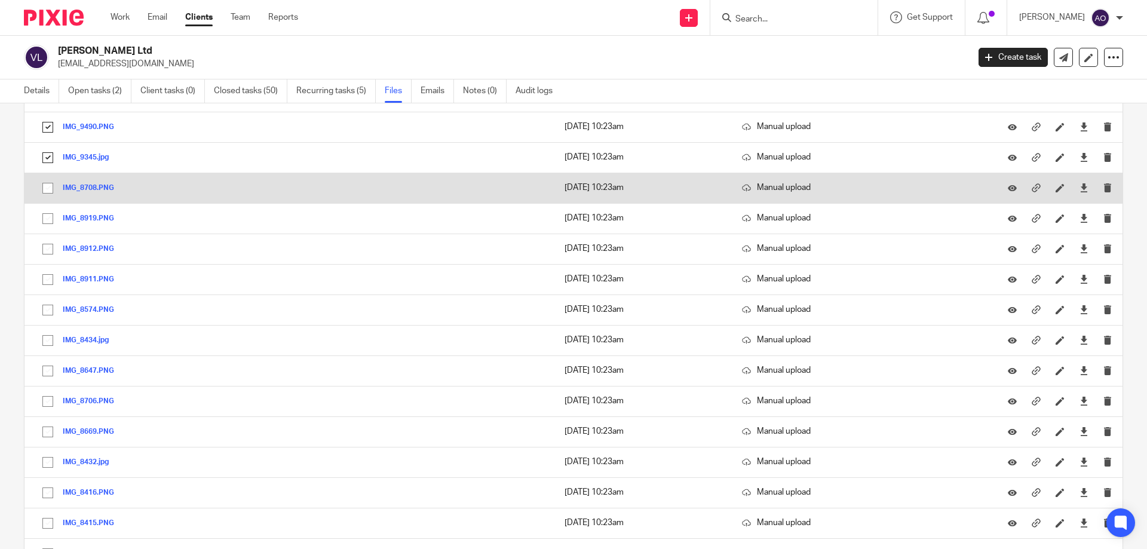
click at [45, 189] on input "checkbox" at bounding box center [47, 188] width 23 height 23
checkbox input "true"
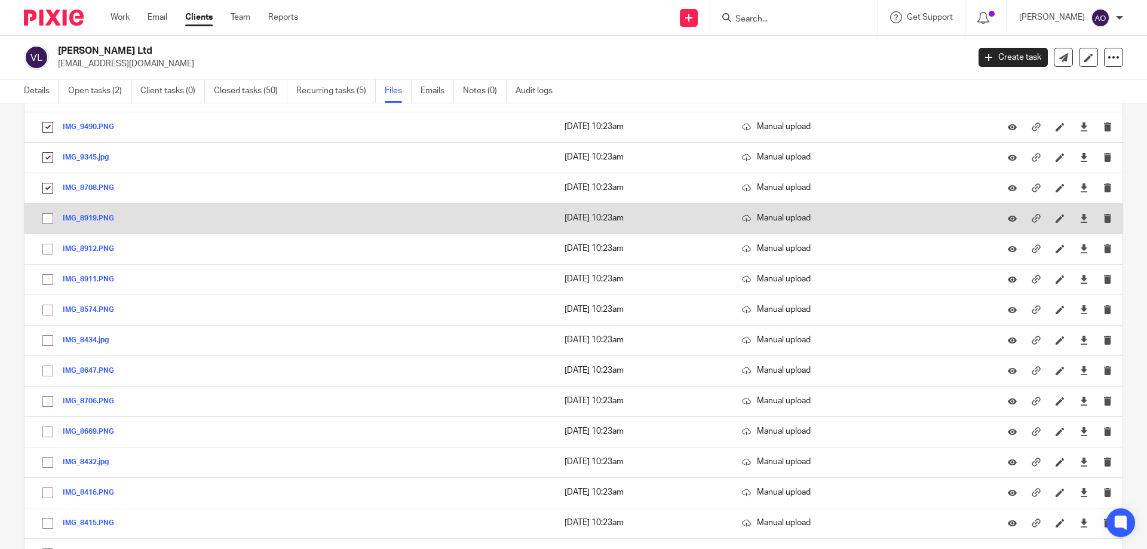
click at [47, 220] on input "checkbox" at bounding box center [47, 218] width 23 height 23
checkbox input "true"
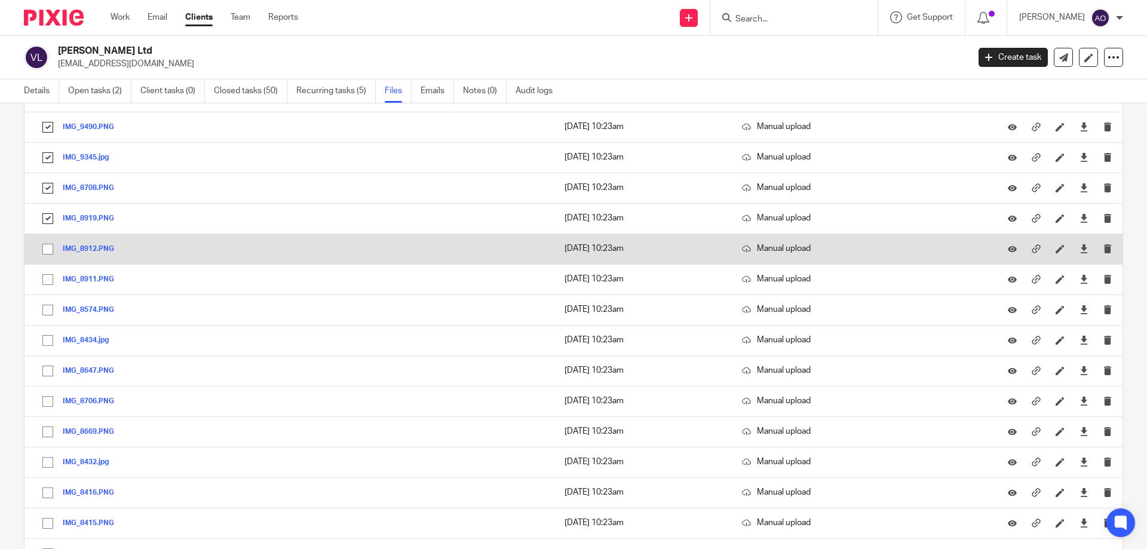
click at [47, 253] on input "checkbox" at bounding box center [47, 249] width 23 height 23
checkbox input "true"
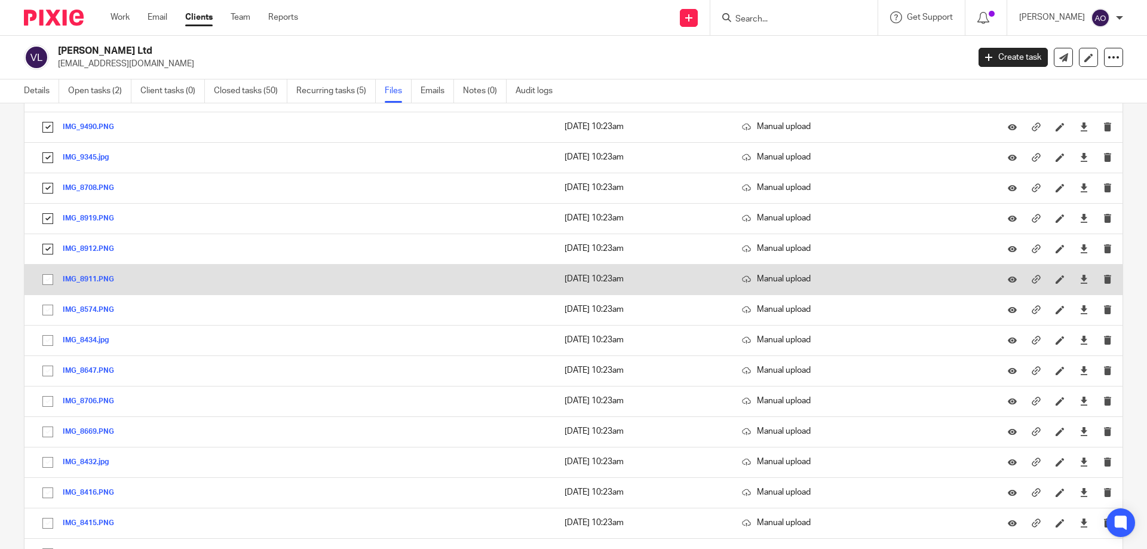
click at [48, 278] on input "checkbox" at bounding box center [47, 279] width 23 height 23
checkbox input "true"
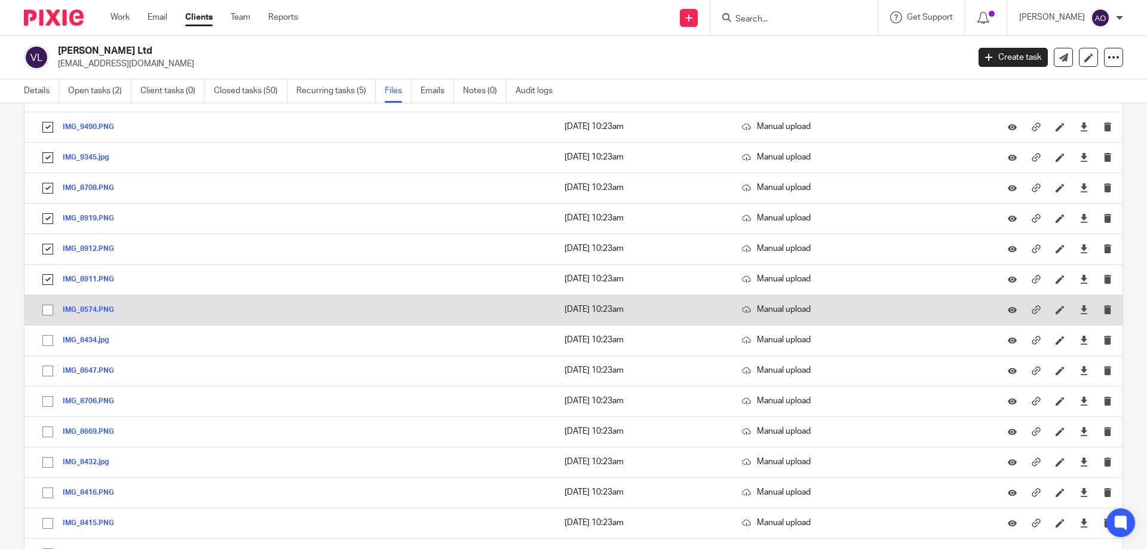
click at [48, 309] on input "checkbox" at bounding box center [47, 310] width 23 height 23
checkbox input "true"
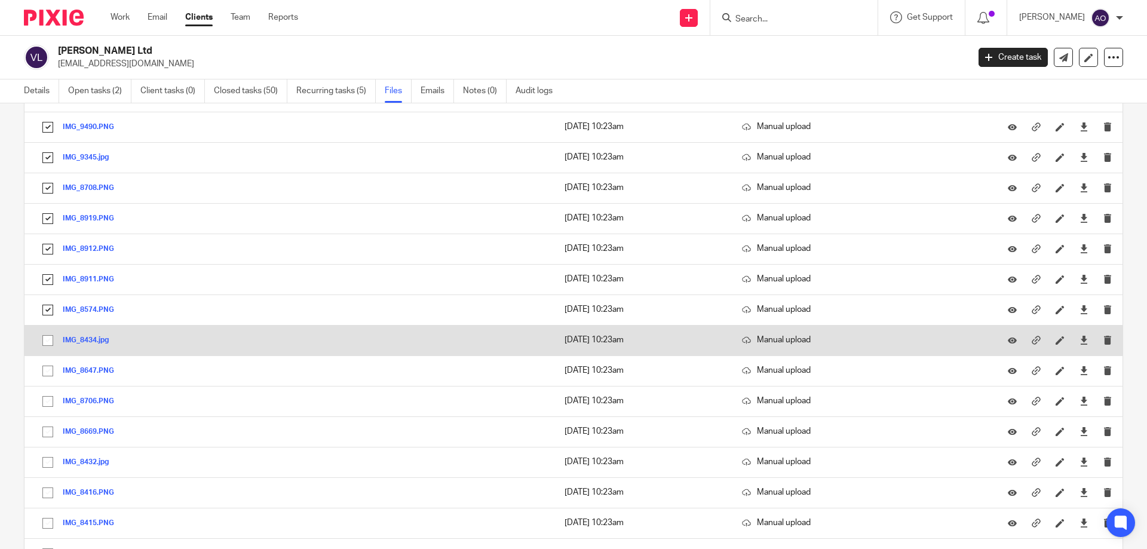
click at [51, 340] on input "checkbox" at bounding box center [47, 340] width 23 height 23
checkbox input "true"
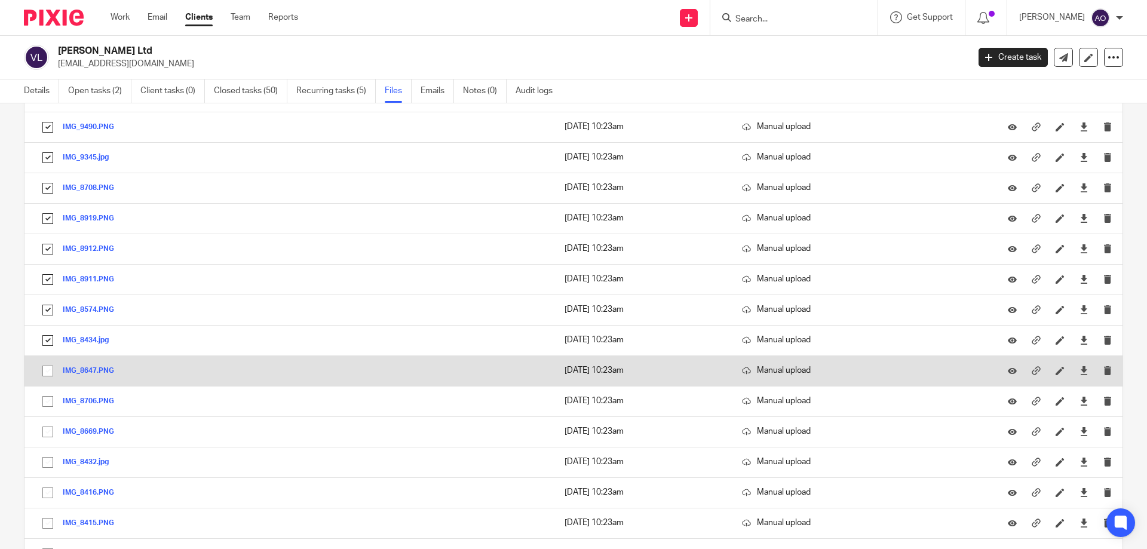
click at [44, 371] on input "checkbox" at bounding box center [47, 371] width 23 height 23
checkbox input "true"
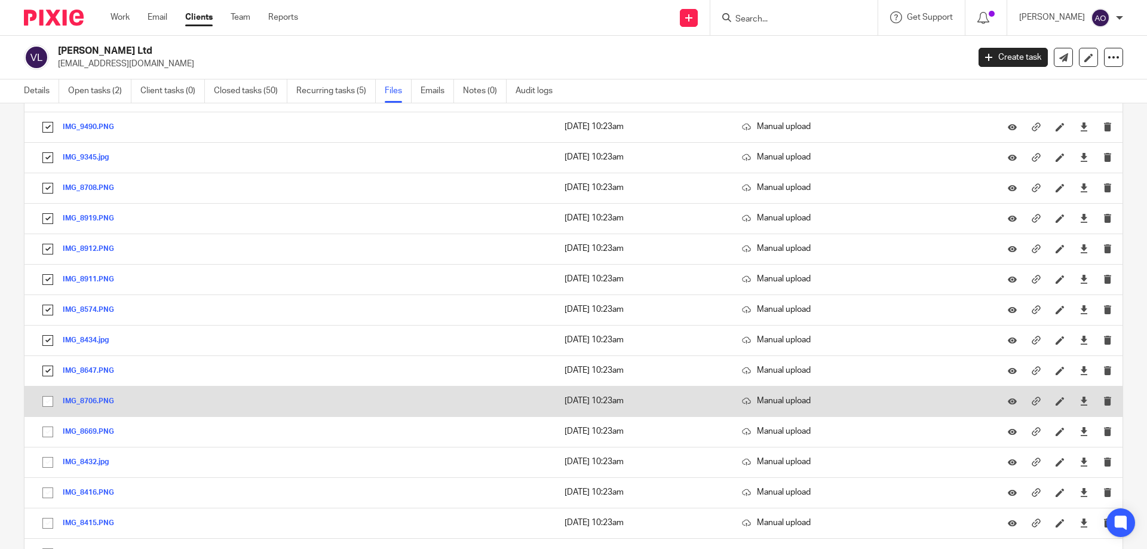
click at [45, 403] on input "checkbox" at bounding box center [47, 401] width 23 height 23
checkbox input "true"
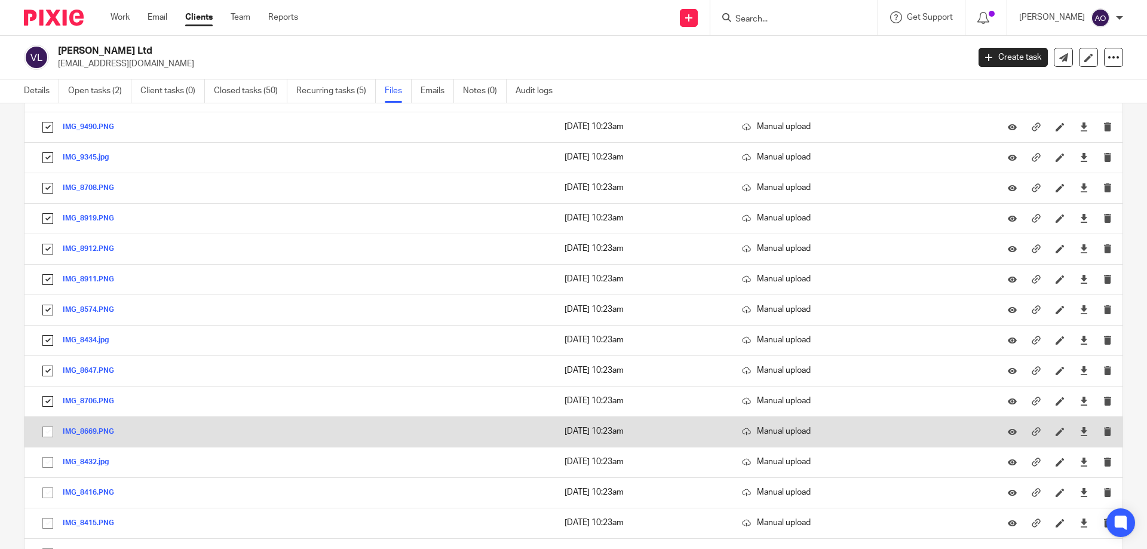
click at [46, 430] on input "checkbox" at bounding box center [47, 431] width 23 height 23
checkbox input "true"
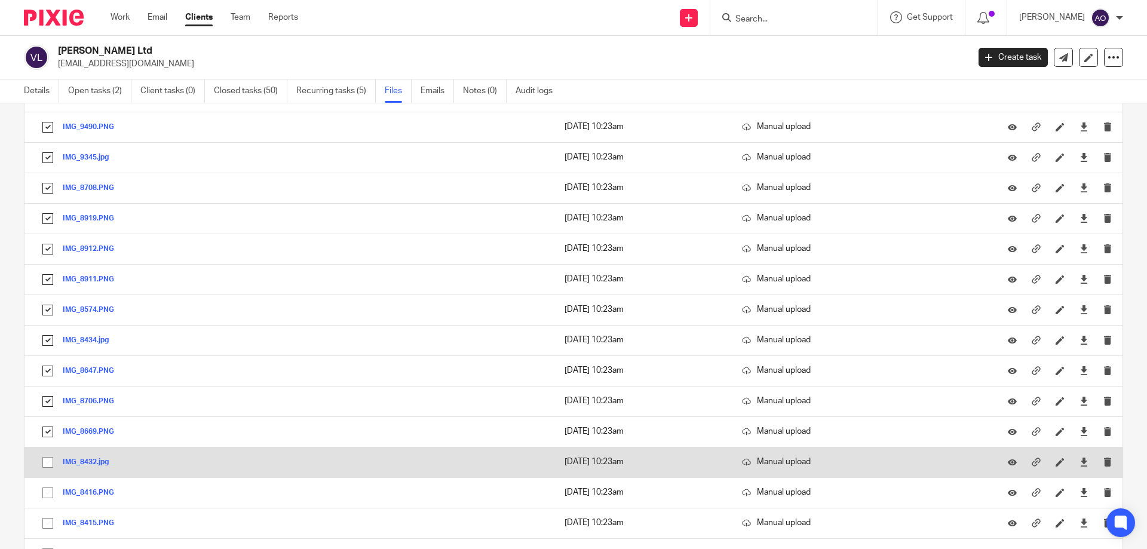
click at [48, 462] on input "checkbox" at bounding box center [47, 462] width 23 height 23
checkbox input "true"
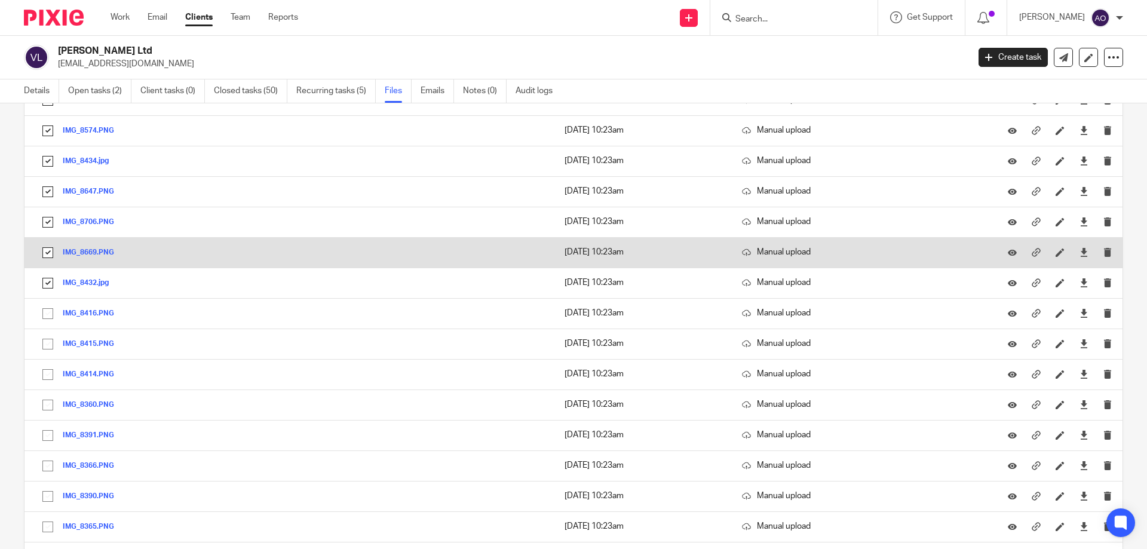
scroll to position [3345, 0]
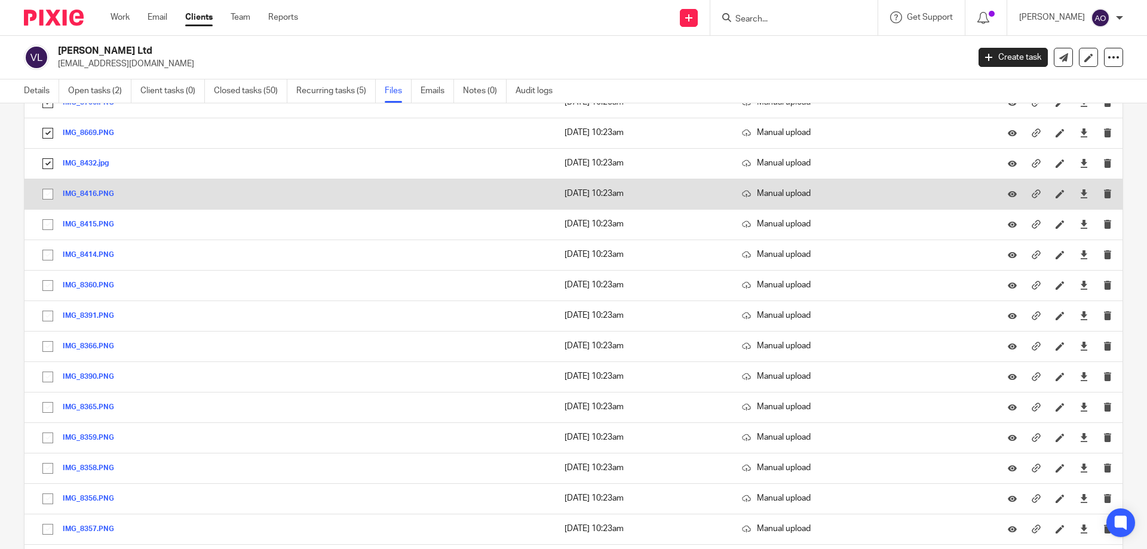
click at [53, 194] on input "checkbox" at bounding box center [47, 194] width 23 height 23
checkbox input "true"
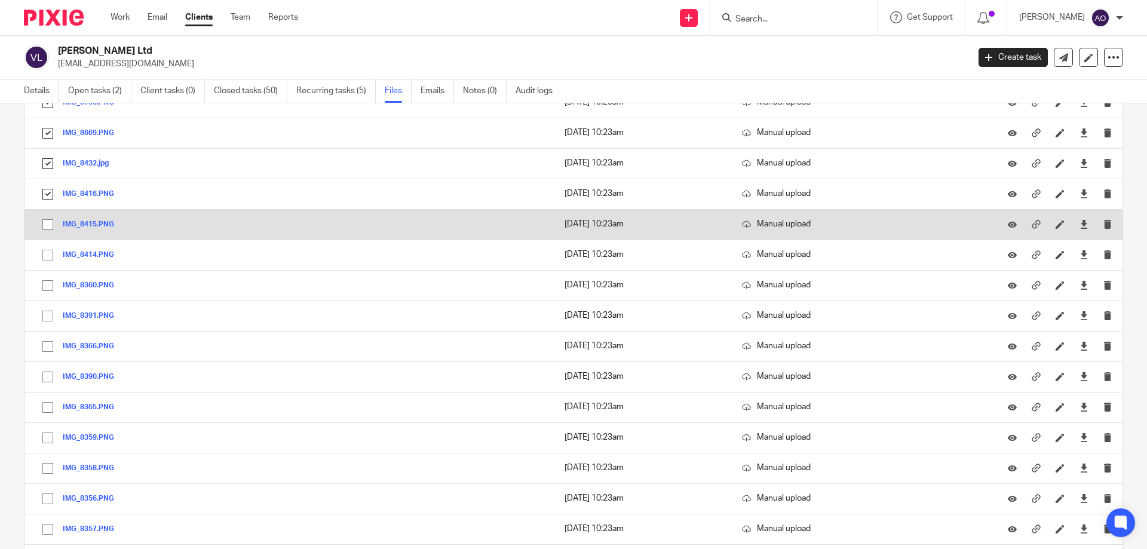
click at [45, 218] on input "checkbox" at bounding box center [47, 224] width 23 height 23
checkbox input "true"
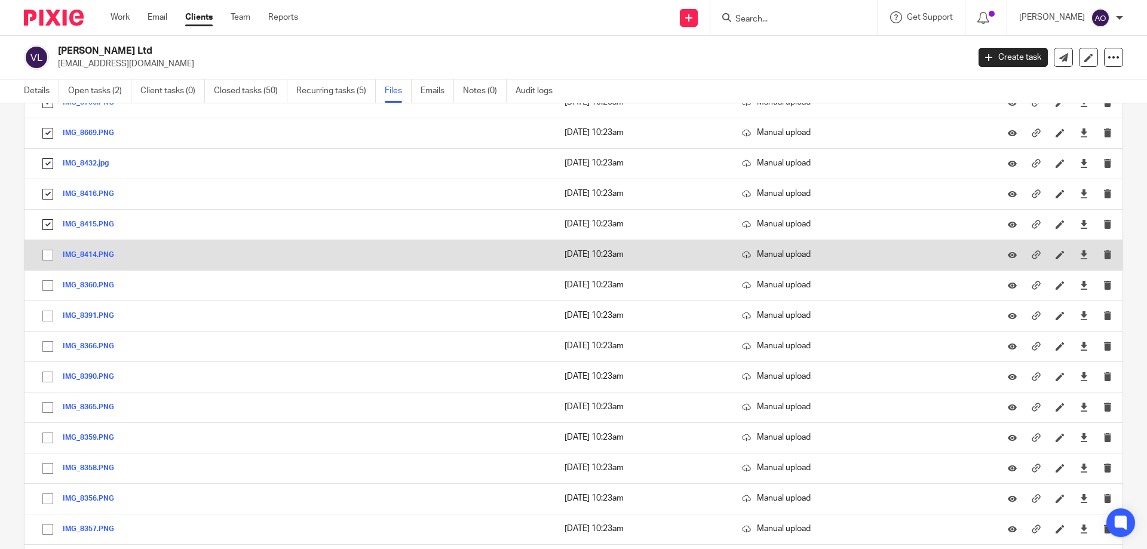
click at [50, 253] on input "checkbox" at bounding box center [47, 255] width 23 height 23
checkbox input "true"
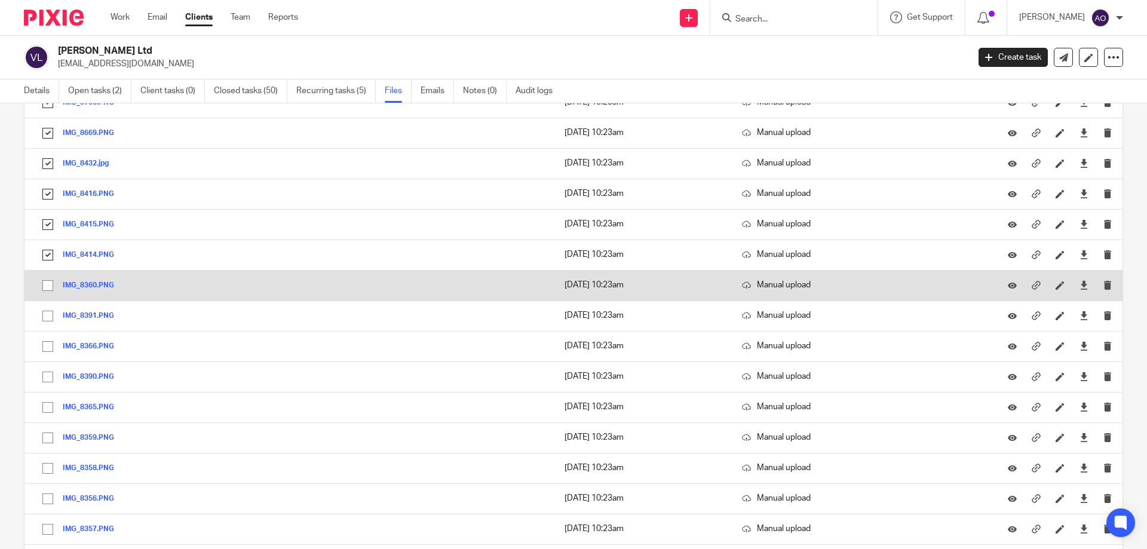
click at [48, 291] on input "checkbox" at bounding box center [47, 285] width 23 height 23
checkbox input "true"
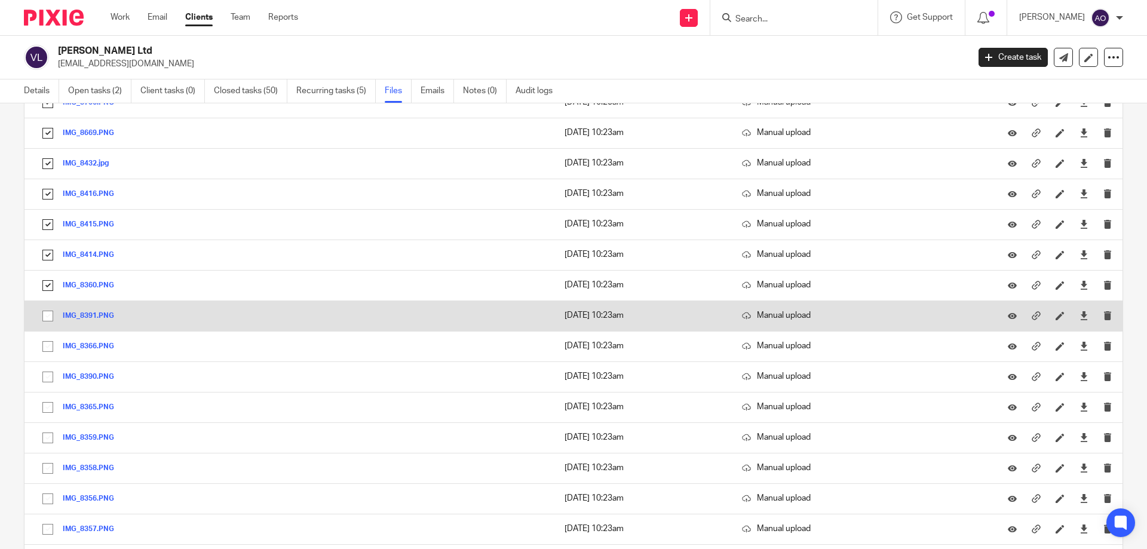
click at [48, 317] on input "checkbox" at bounding box center [47, 316] width 23 height 23
checkbox input "true"
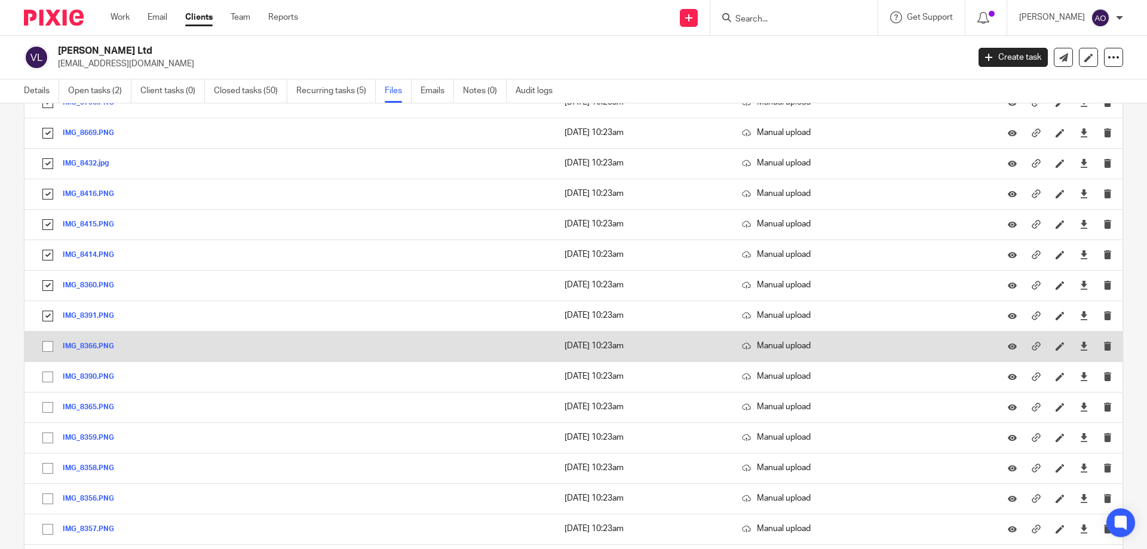
click at [50, 346] on input "checkbox" at bounding box center [47, 346] width 23 height 23
checkbox input "true"
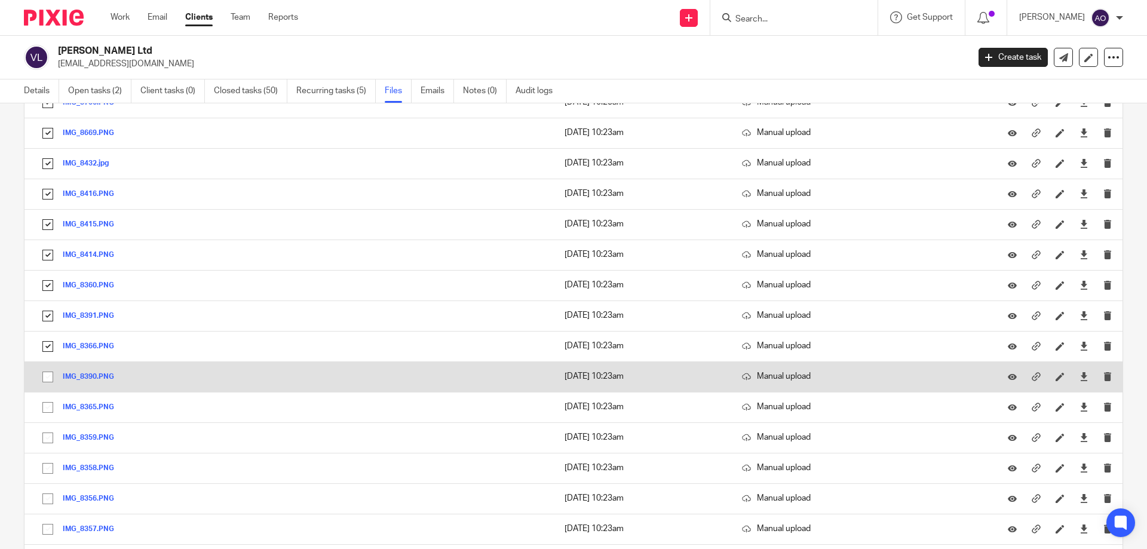
click at [48, 376] on input "checkbox" at bounding box center [47, 377] width 23 height 23
checkbox input "true"
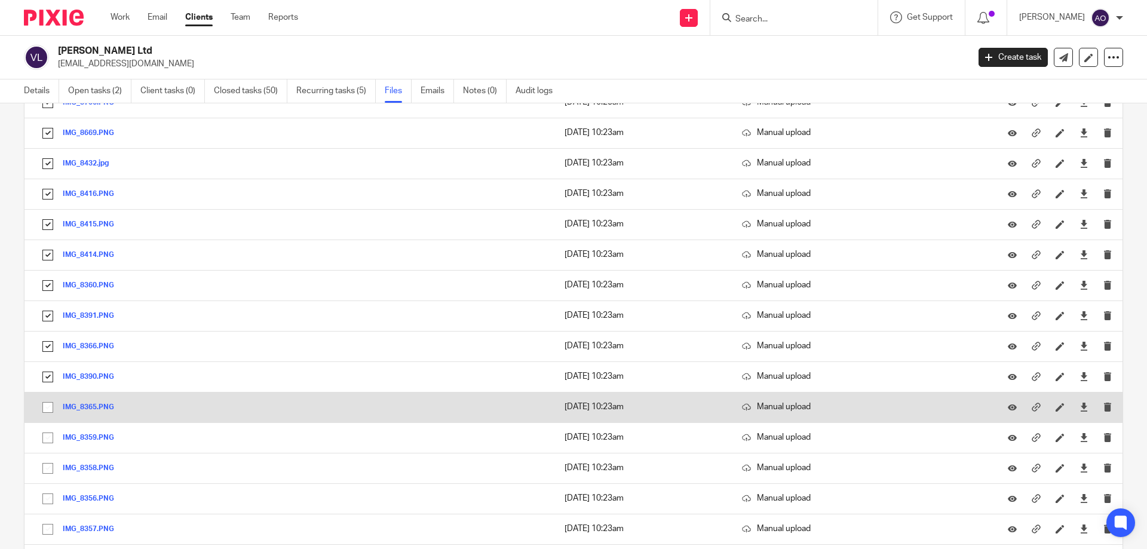
click at [45, 405] on input "checkbox" at bounding box center [47, 407] width 23 height 23
checkbox input "true"
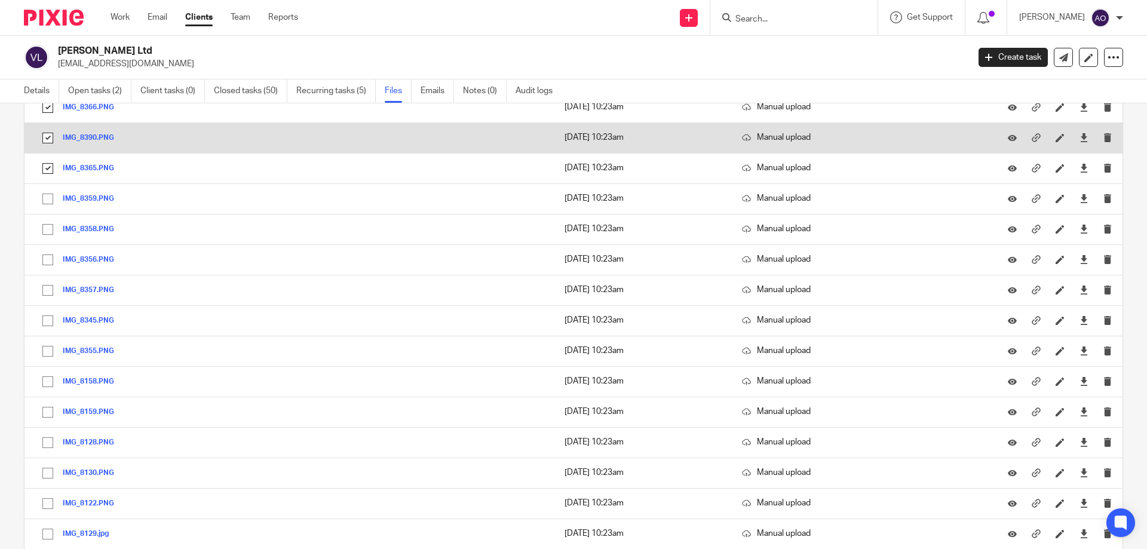
scroll to position [3643, 0]
click at [47, 140] on input "checkbox" at bounding box center [47, 139] width 23 height 23
checkbox input "true"
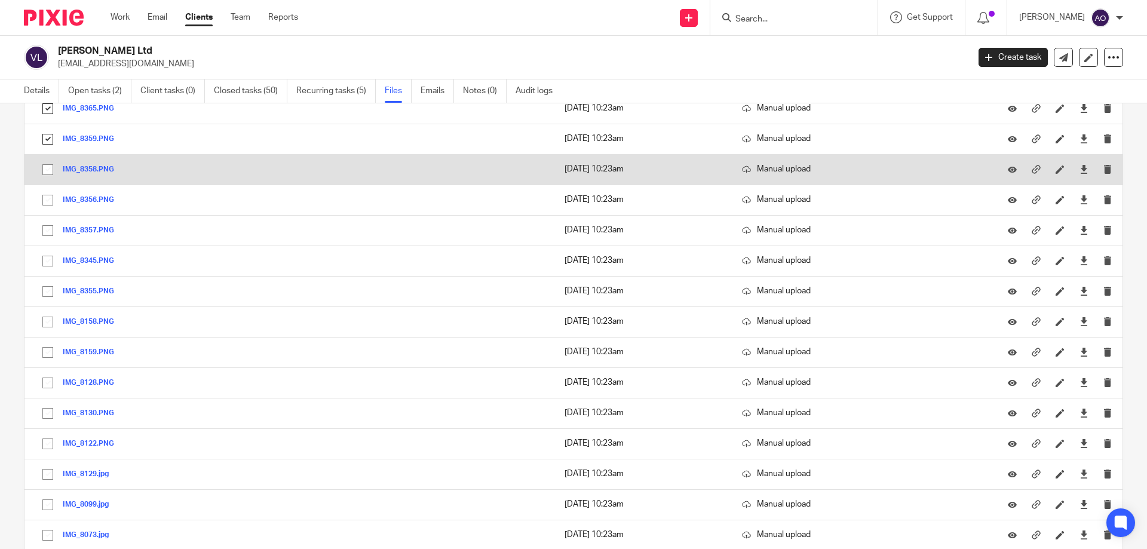
click at [46, 164] on input "checkbox" at bounding box center [47, 169] width 23 height 23
checkbox input "true"
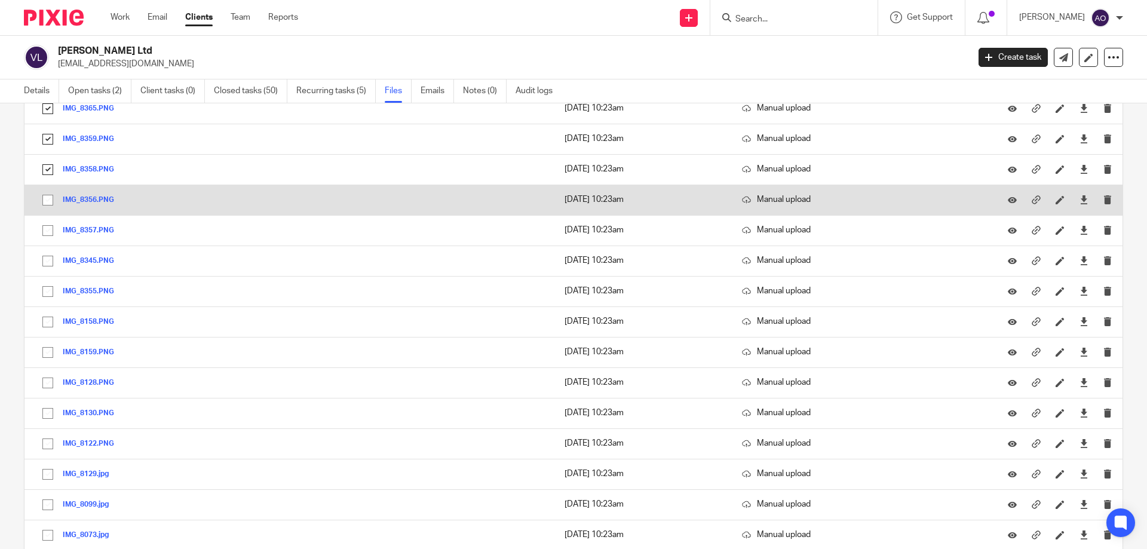
click at [47, 197] on input "checkbox" at bounding box center [47, 200] width 23 height 23
checkbox input "true"
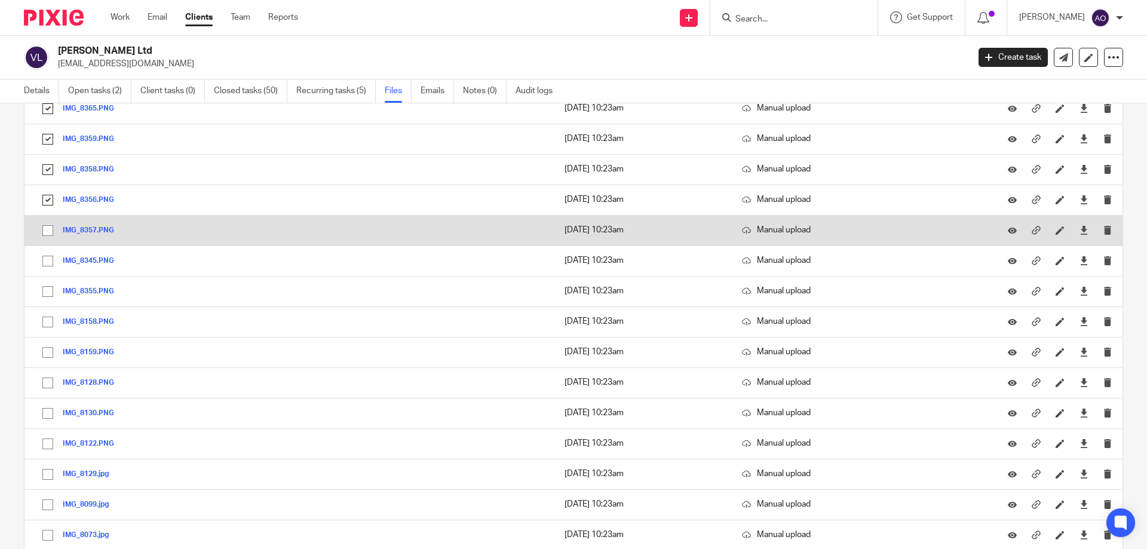
click at [50, 230] on input "checkbox" at bounding box center [47, 230] width 23 height 23
checkbox input "true"
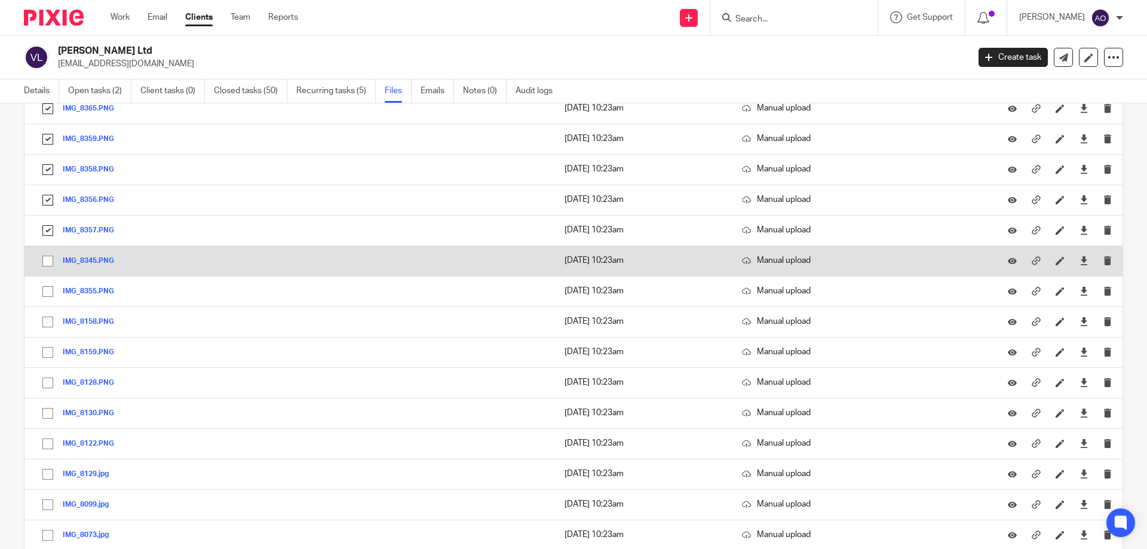
click at [49, 262] on input "checkbox" at bounding box center [47, 261] width 23 height 23
checkbox input "true"
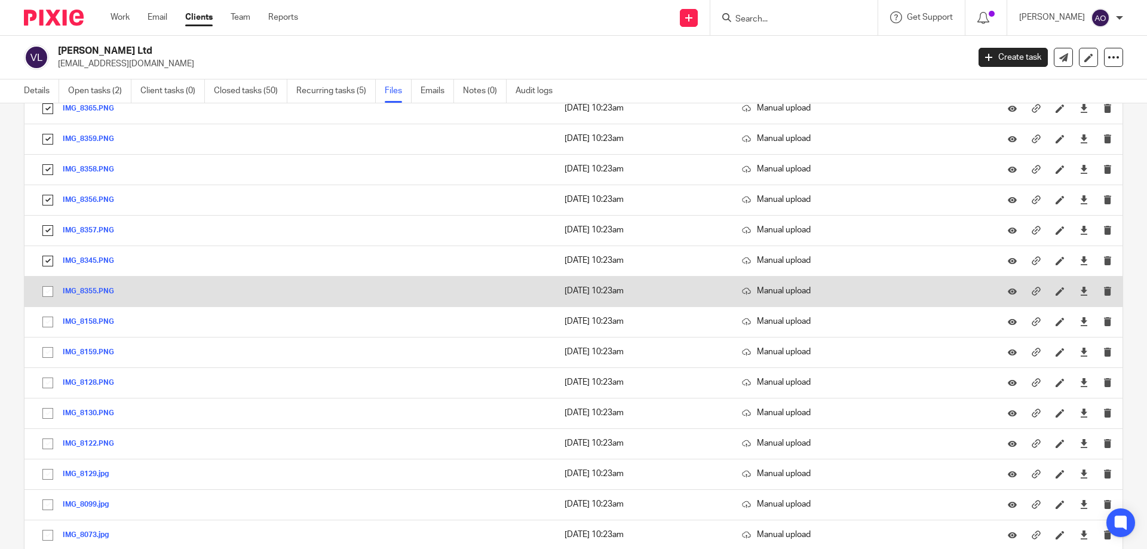
click at [44, 291] on input "checkbox" at bounding box center [47, 291] width 23 height 23
checkbox input "true"
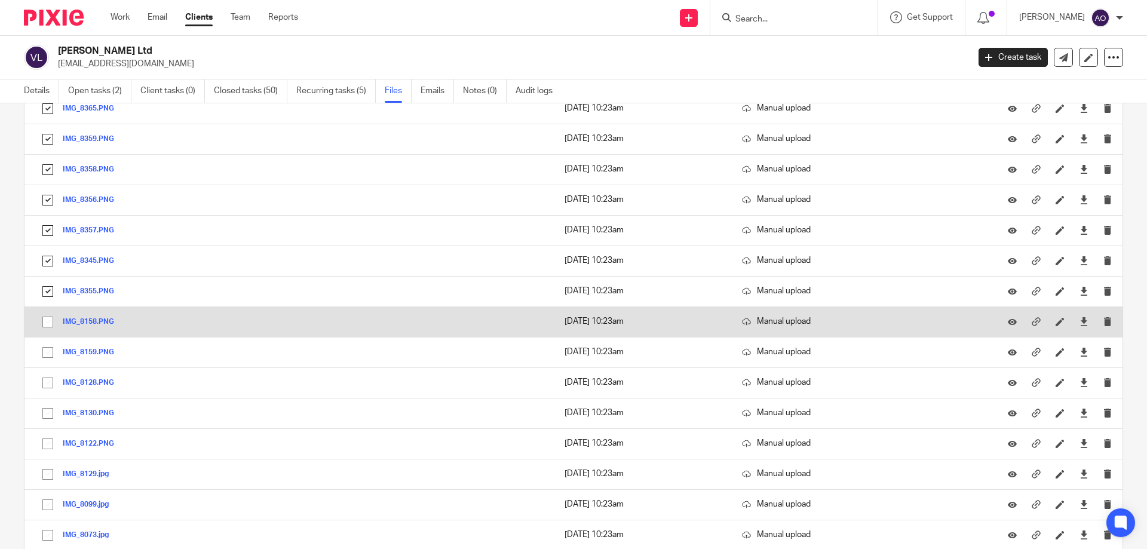
click at [45, 318] on input "checkbox" at bounding box center [47, 322] width 23 height 23
checkbox input "true"
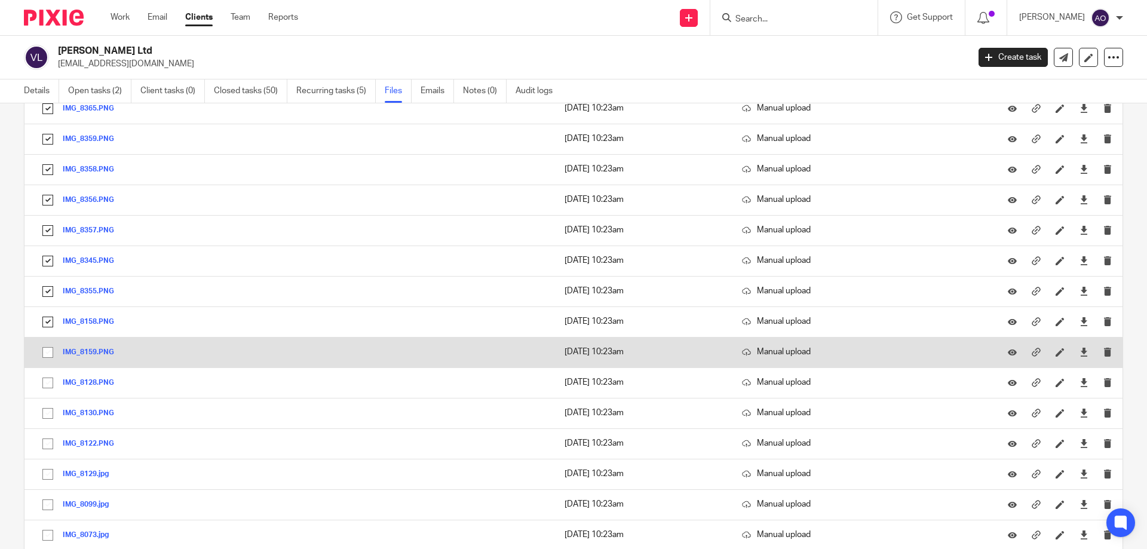
click at [48, 352] on input "checkbox" at bounding box center [47, 352] width 23 height 23
checkbox input "true"
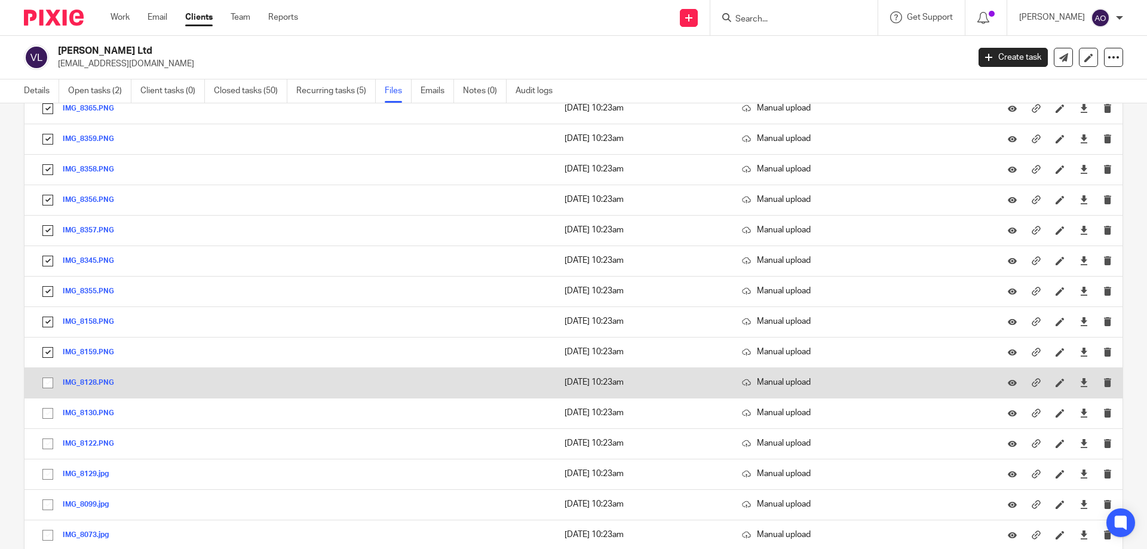
click at [50, 379] on input "checkbox" at bounding box center [47, 382] width 23 height 23
checkbox input "true"
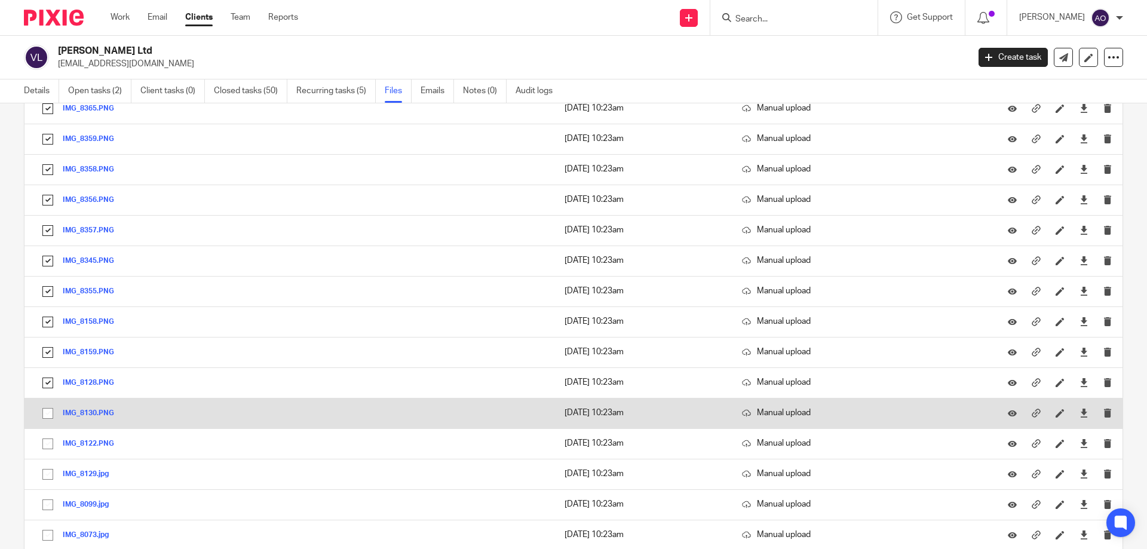
click at [47, 409] on input "checkbox" at bounding box center [47, 413] width 23 height 23
checkbox input "true"
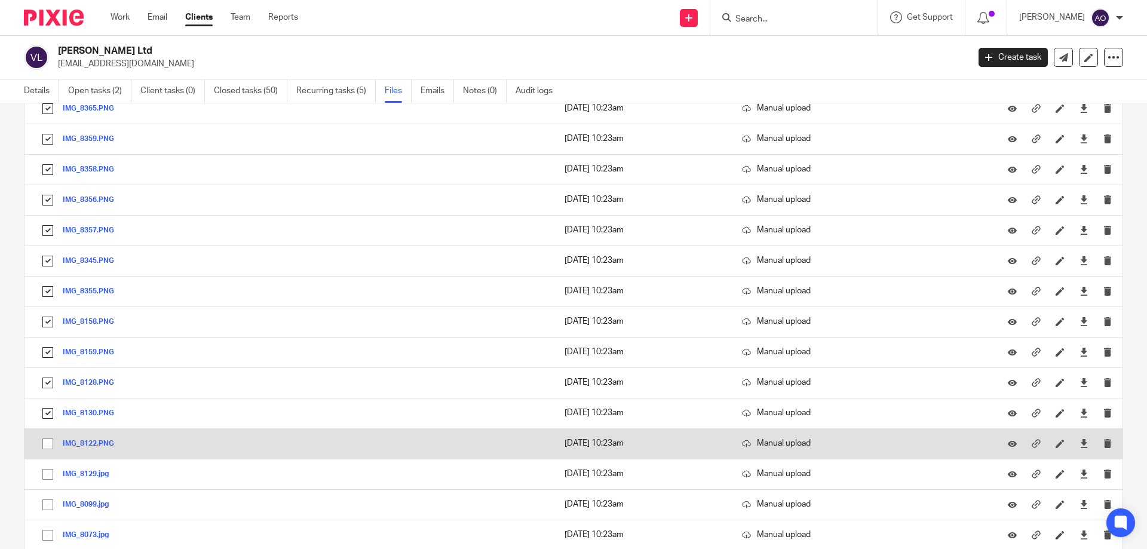
click at [48, 439] on input "checkbox" at bounding box center [47, 443] width 23 height 23
checkbox input "true"
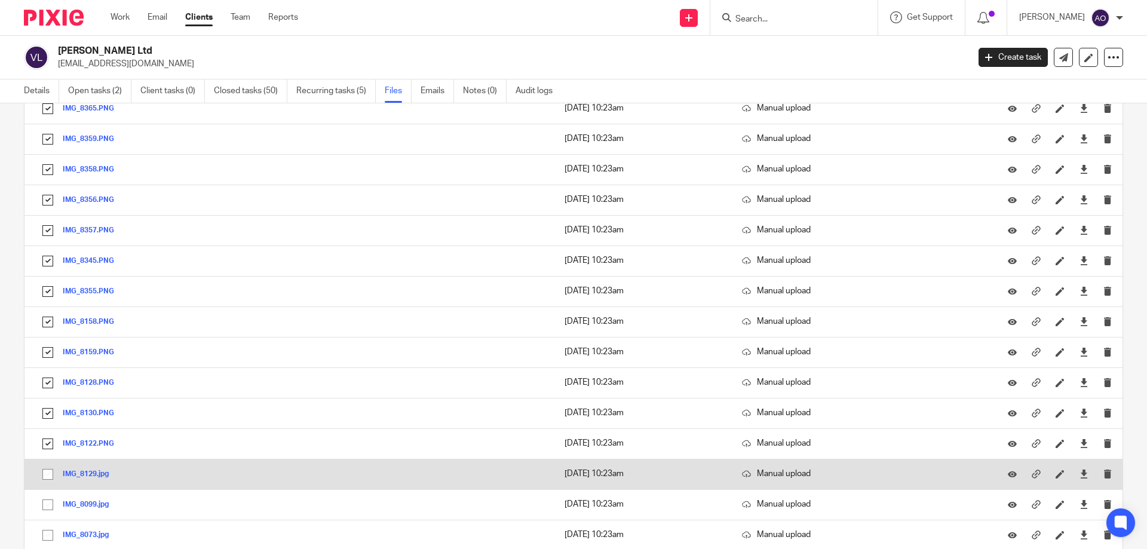
click at [44, 469] on input "checkbox" at bounding box center [47, 474] width 23 height 23
checkbox input "true"
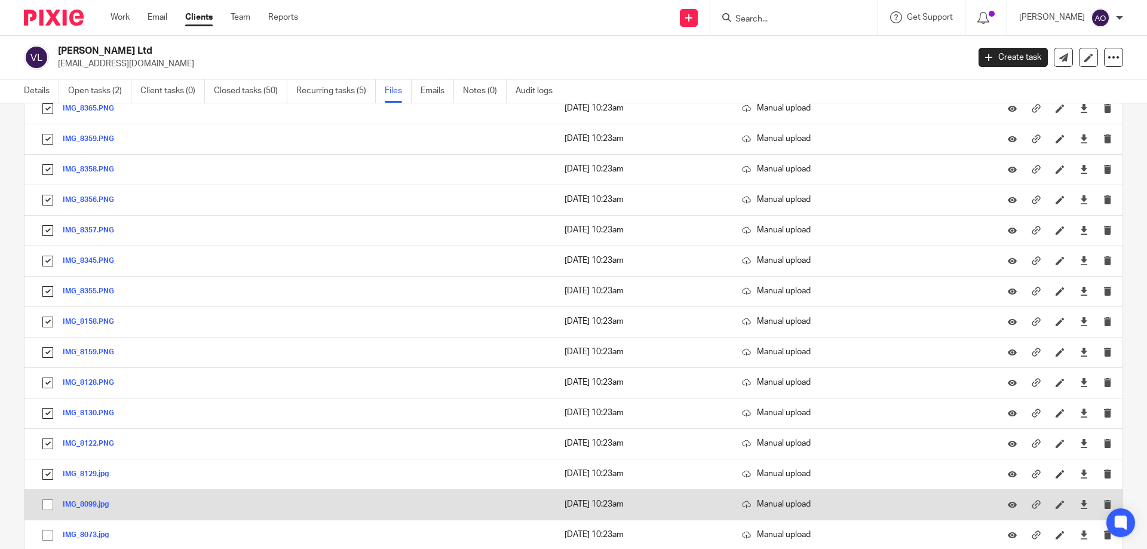
click at [48, 506] on input "checkbox" at bounding box center [47, 504] width 23 height 23
checkbox input "true"
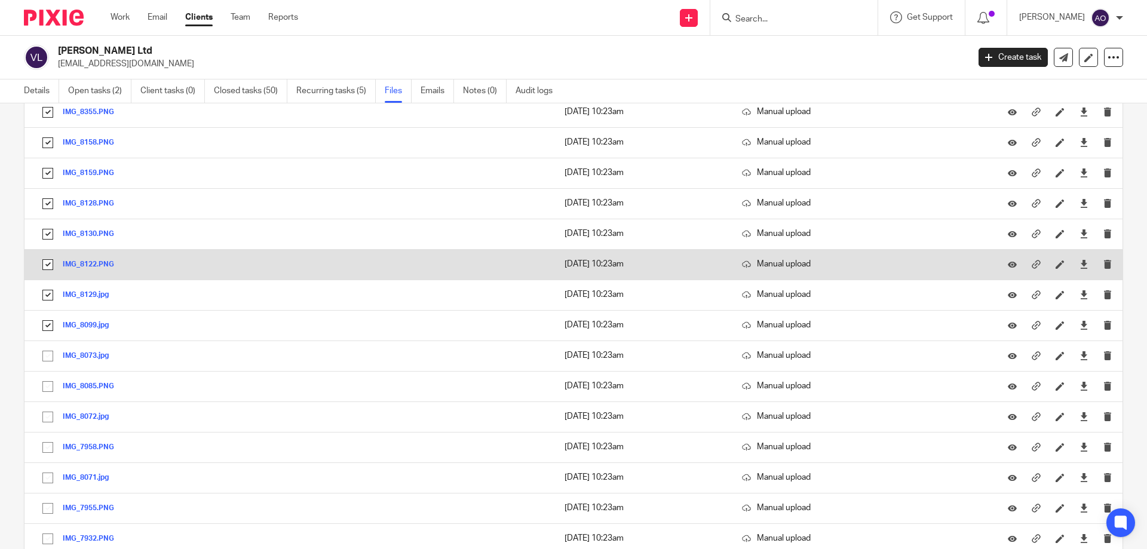
scroll to position [3882, 0]
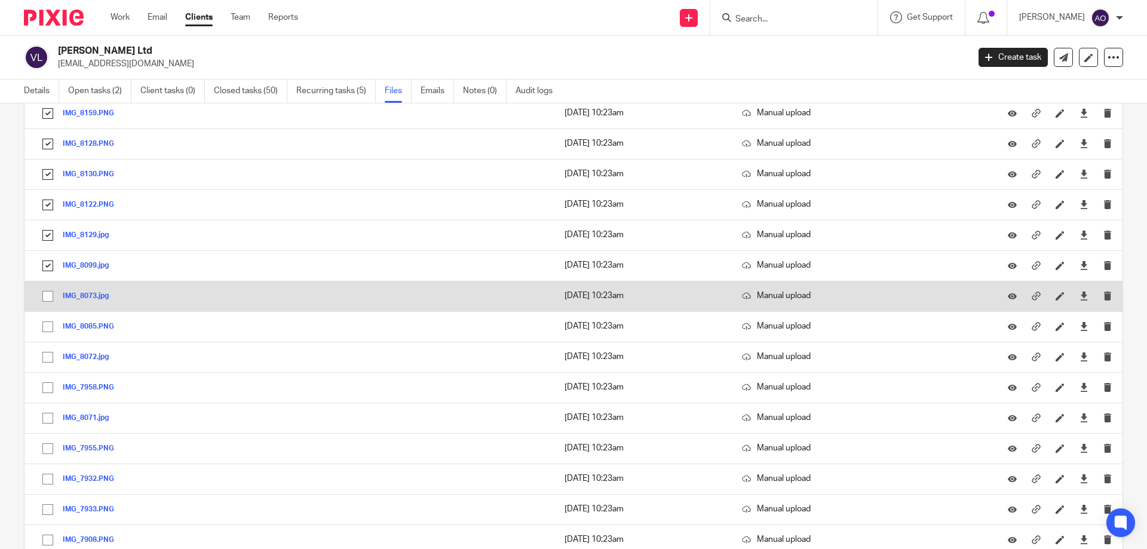
click at [50, 297] on input "checkbox" at bounding box center [47, 296] width 23 height 23
checkbox input "true"
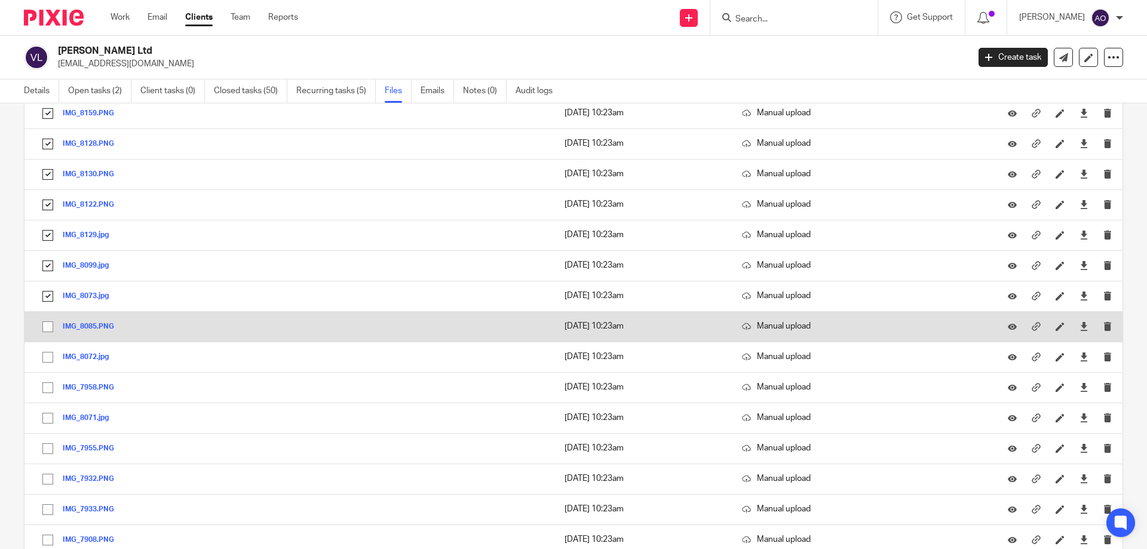
click at [48, 329] on input "checkbox" at bounding box center [47, 326] width 23 height 23
checkbox input "true"
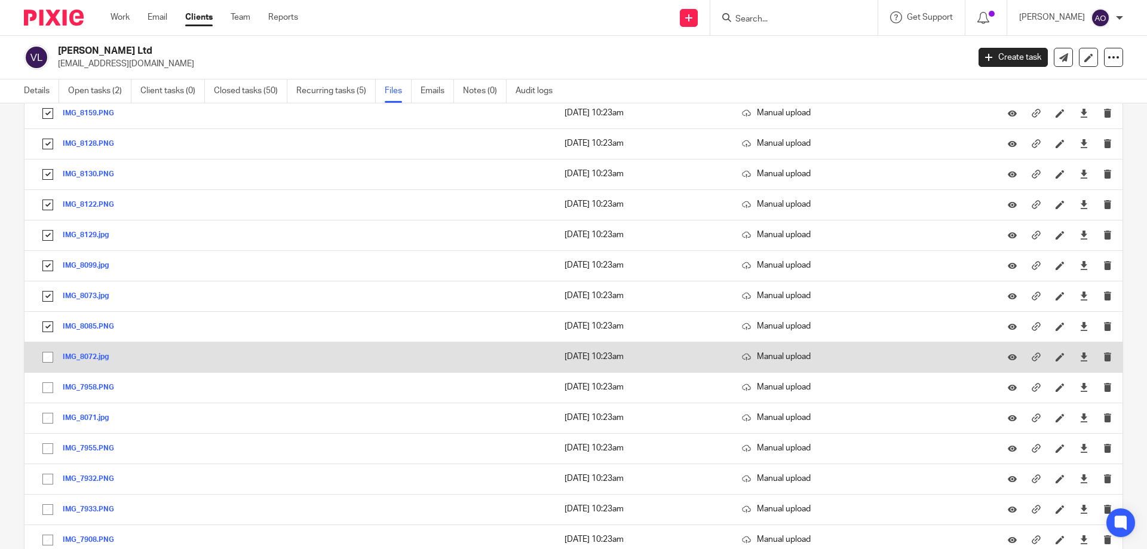
click at [50, 353] on input "checkbox" at bounding box center [47, 357] width 23 height 23
checkbox input "true"
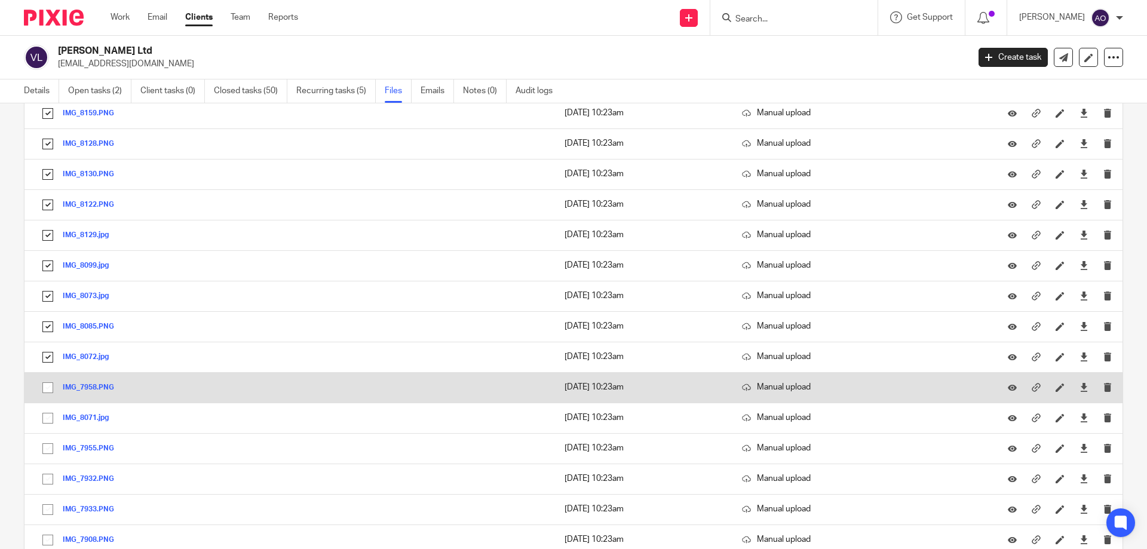
click at [48, 383] on input "checkbox" at bounding box center [47, 387] width 23 height 23
checkbox input "true"
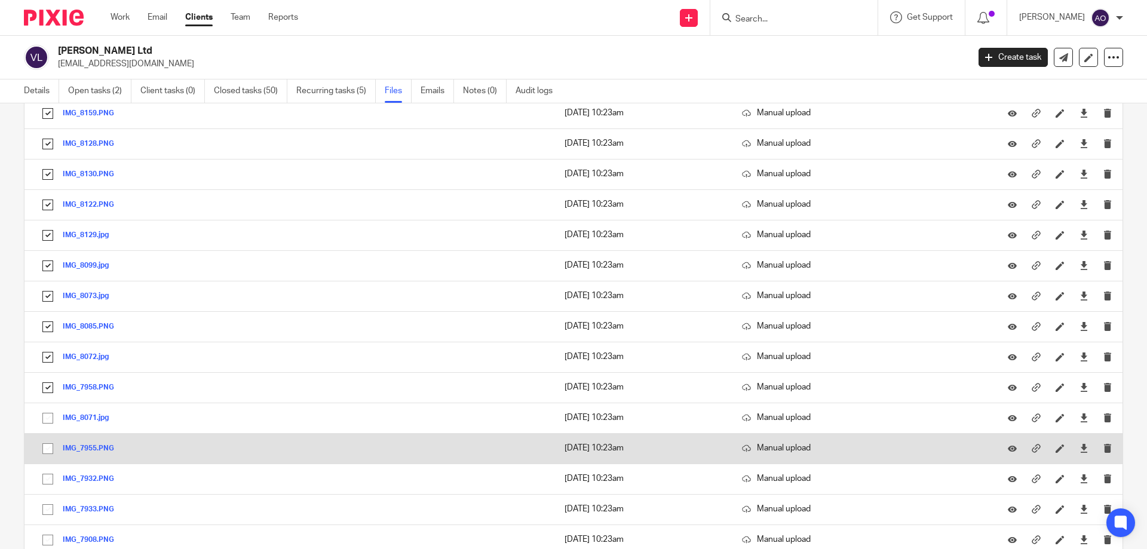
click at [46, 443] on input "checkbox" at bounding box center [47, 448] width 23 height 23
checkbox input "true"
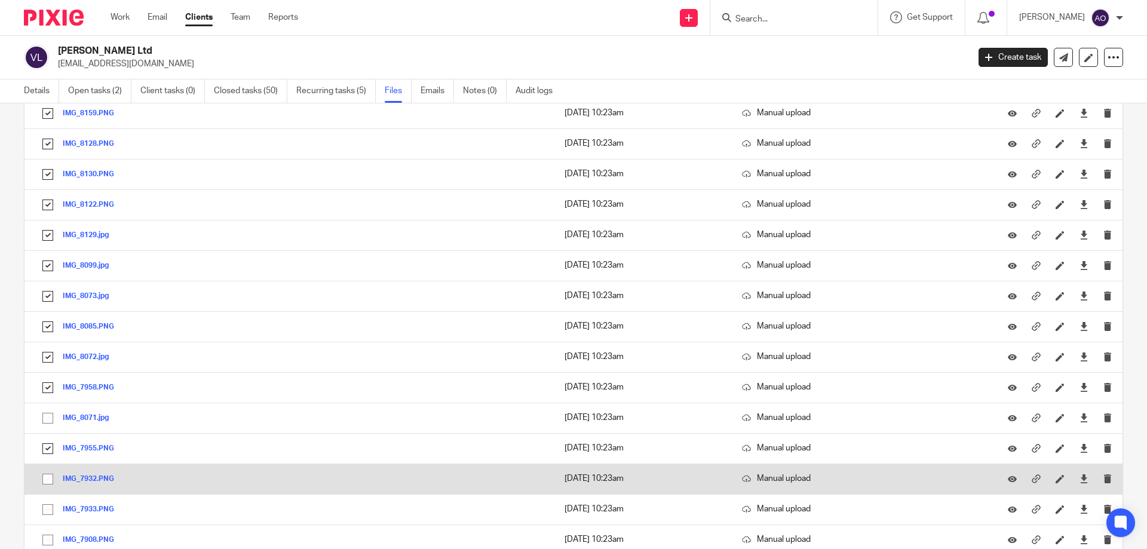
click at [47, 477] on input "checkbox" at bounding box center [47, 479] width 23 height 23
checkbox input "true"
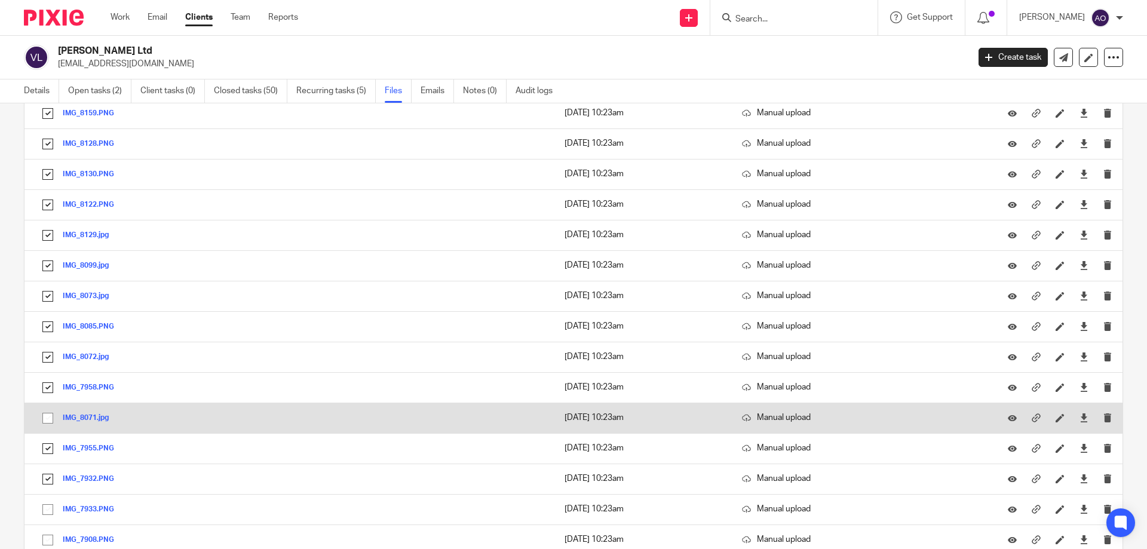
click at [48, 417] on input "checkbox" at bounding box center [47, 418] width 23 height 23
checkbox input "true"
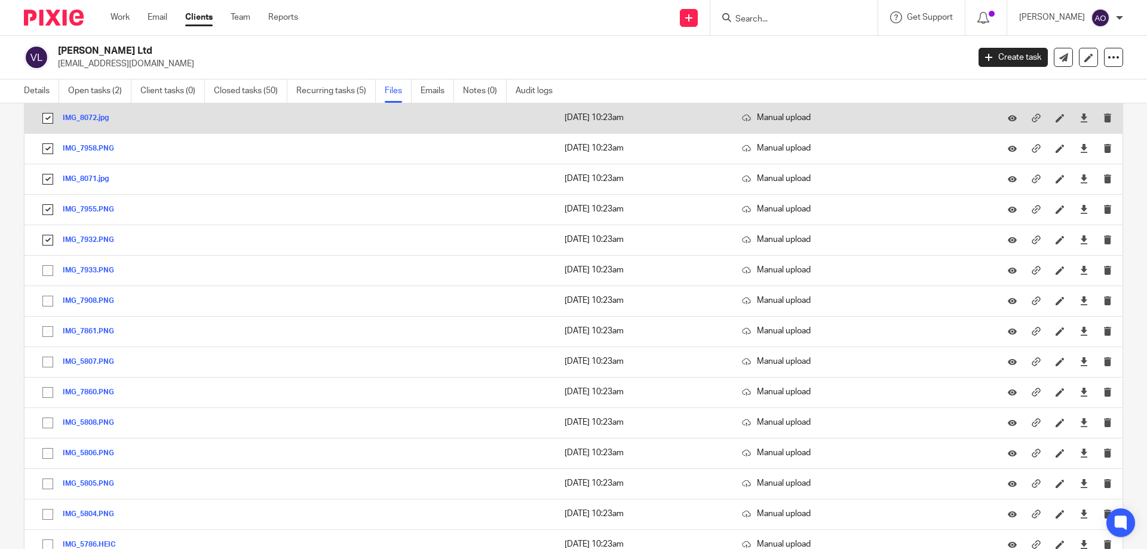
scroll to position [4181, 0]
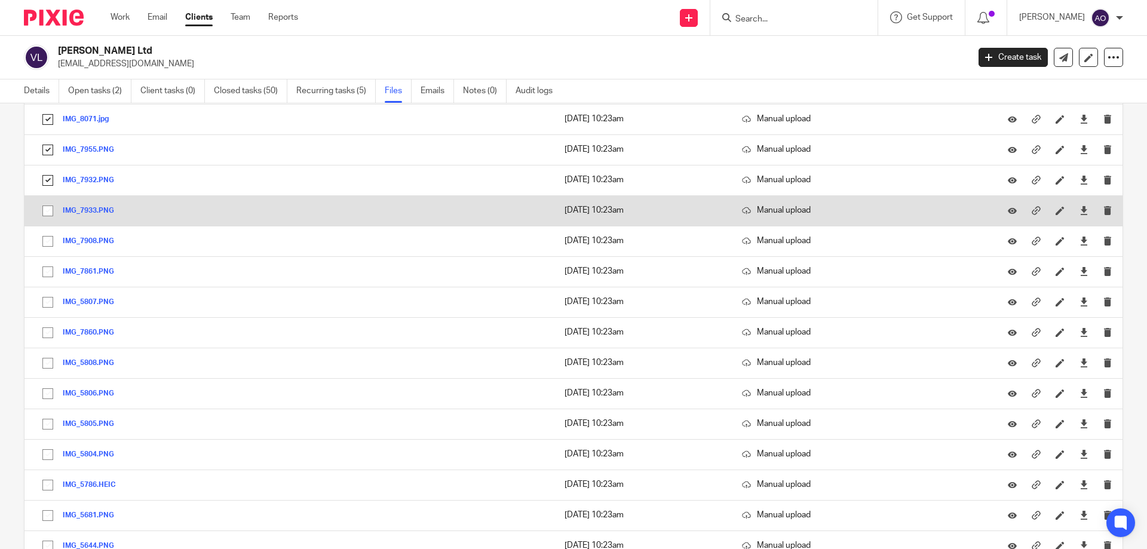
click at [48, 215] on input "checkbox" at bounding box center [47, 210] width 23 height 23
checkbox input "true"
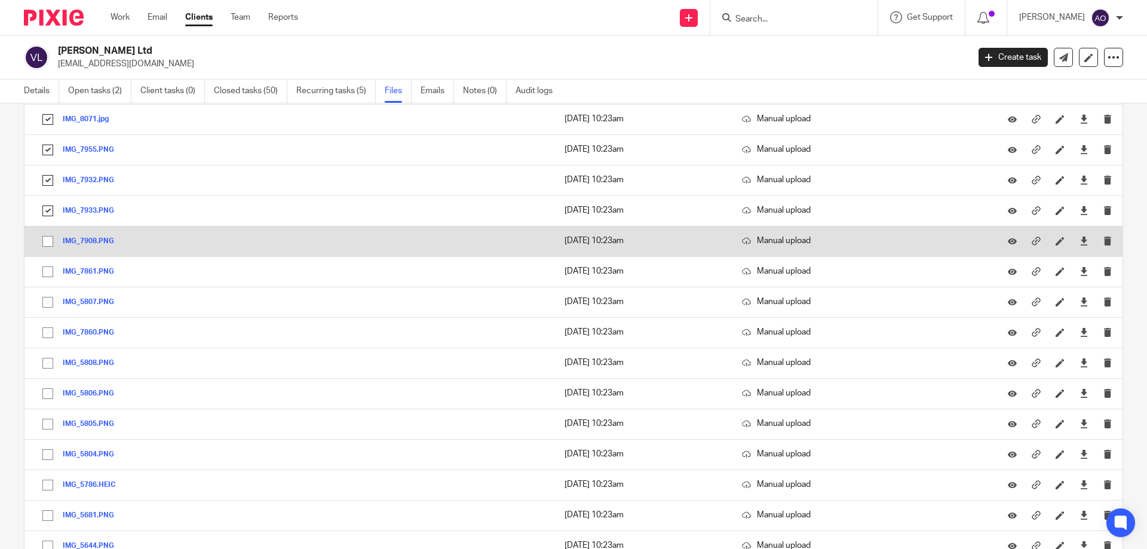
click at [48, 237] on input "checkbox" at bounding box center [47, 241] width 23 height 23
checkbox input "true"
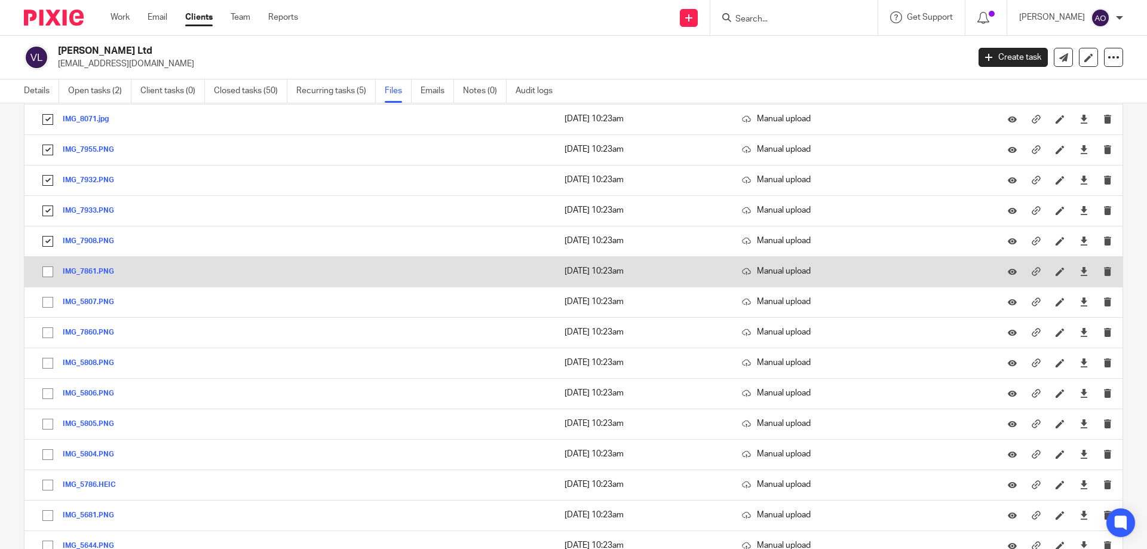
click at [48, 271] on input "checkbox" at bounding box center [47, 271] width 23 height 23
checkbox input "true"
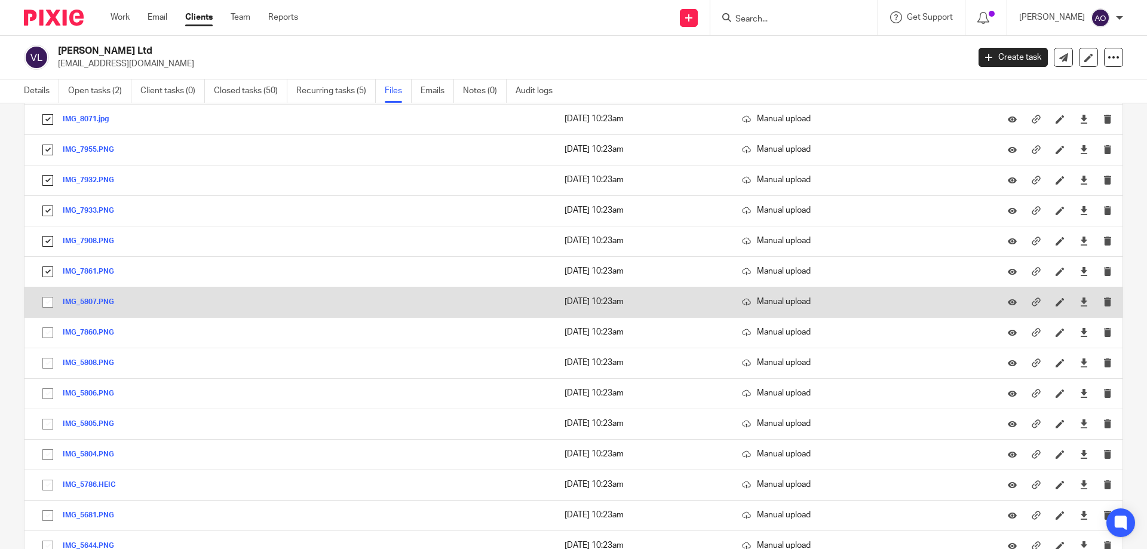
click at [45, 303] on input "checkbox" at bounding box center [47, 302] width 23 height 23
checkbox input "true"
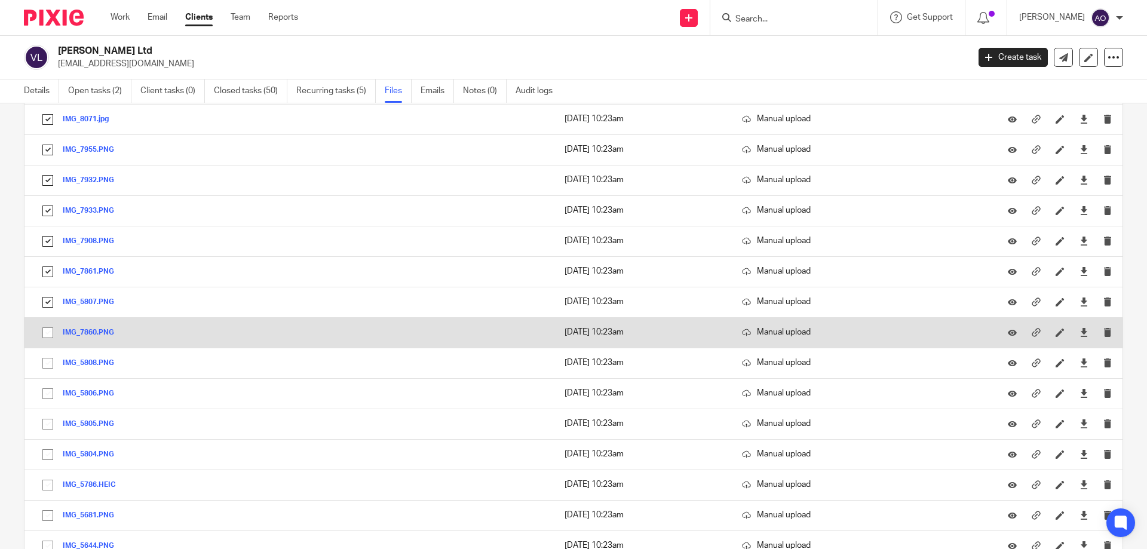
click at [44, 337] on input "checkbox" at bounding box center [47, 332] width 23 height 23
checkbox input "true"
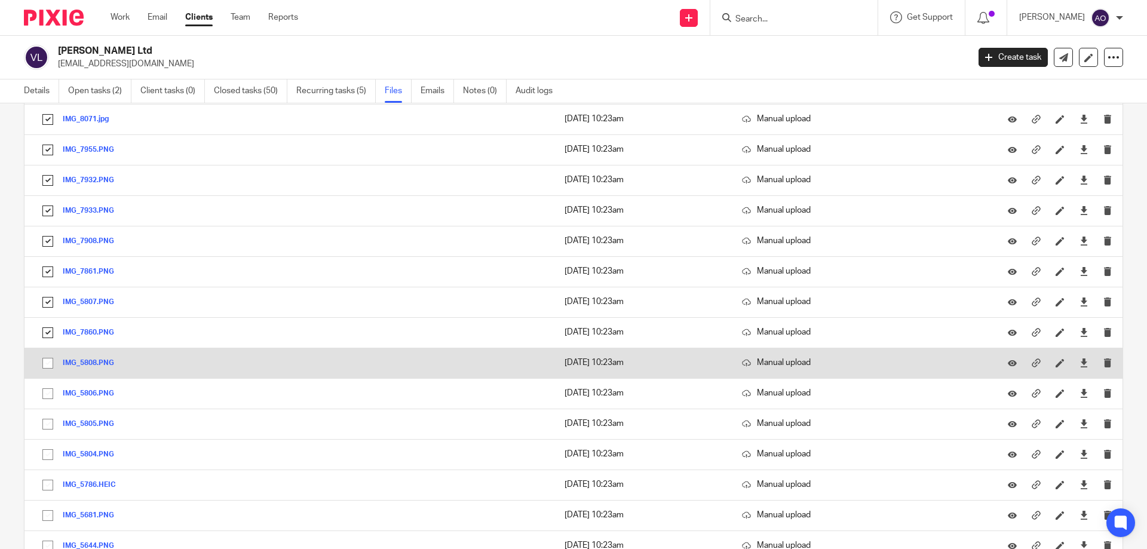
click at [48, 365] on input "checkbox" at bounding box center [47, 363] width 23 height 23
checkbox input "true"
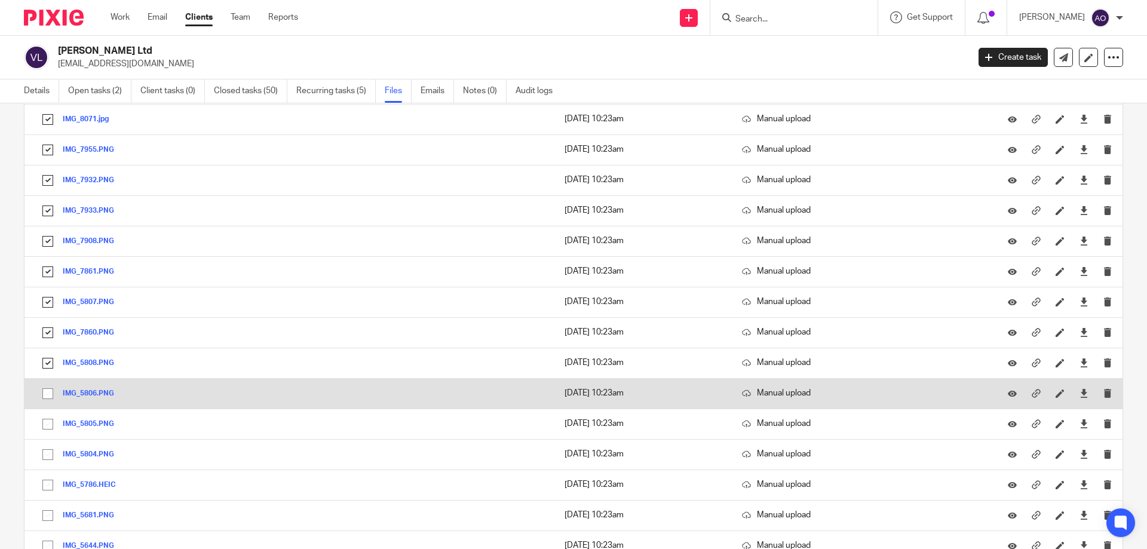
click at [47, 388] on input "checkbox" at bounding box center [47, 393] width 23 height 23
checkbox input "true"
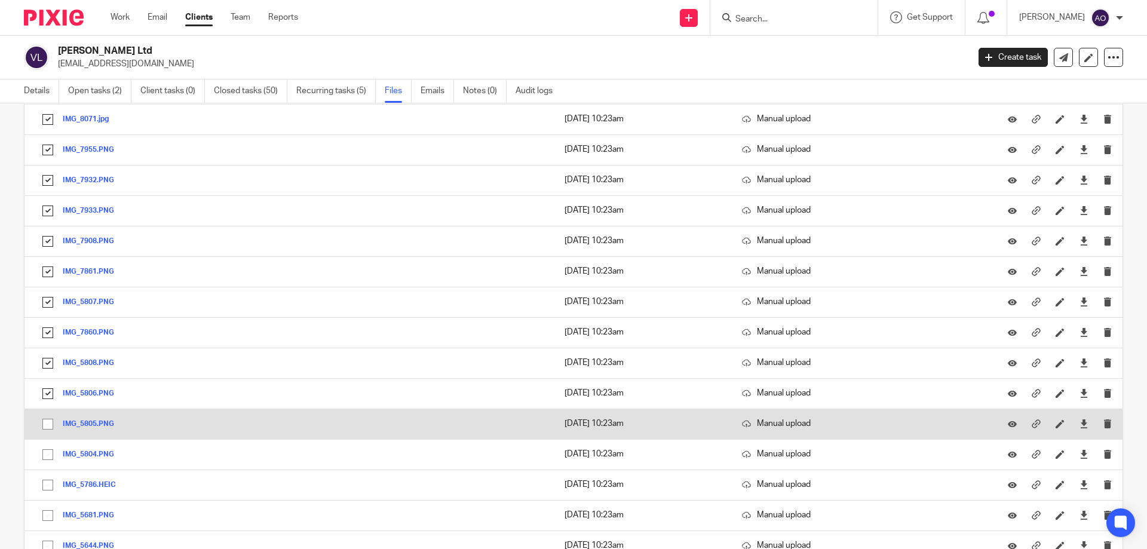
click at [51, 419] on input "checkbox" at bounding box center [47, 424] width 23 height 23
checkbox input "true"
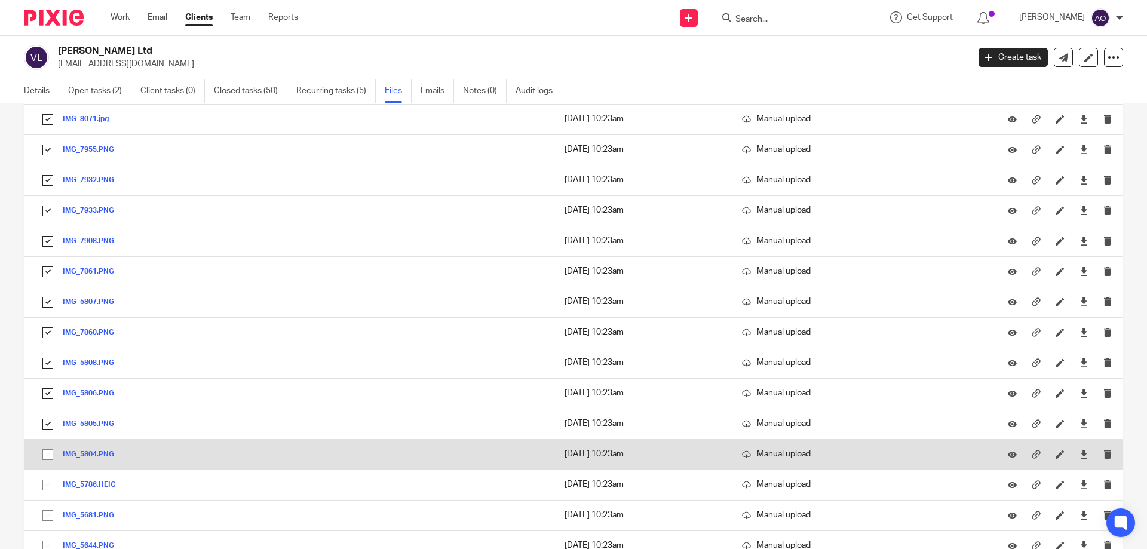
click at [44, 448] on input "checkbox" at bounding box center [47, 454] width 23 height 23
checkbox input "true"
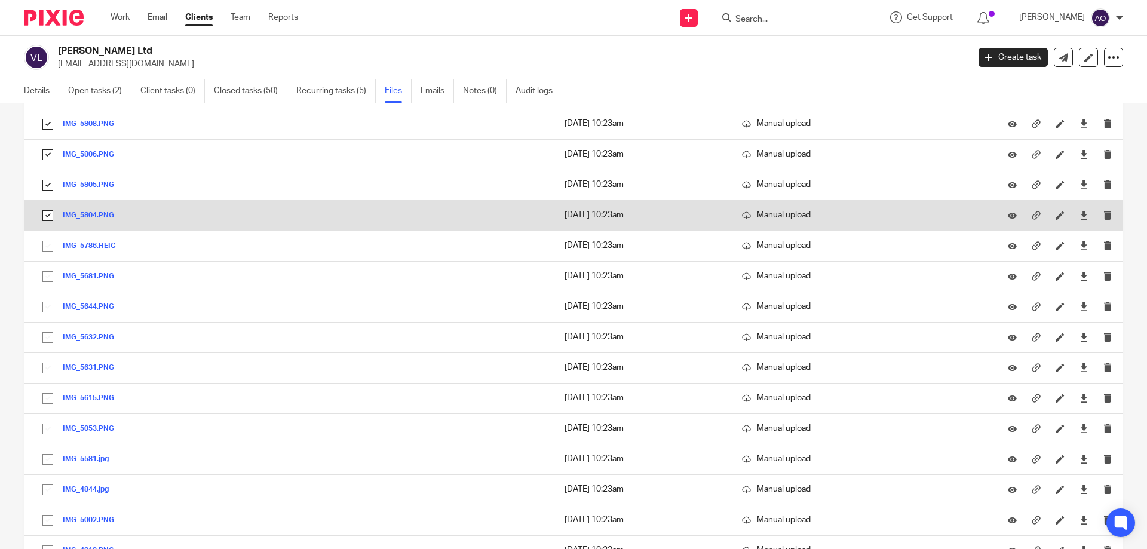
scroll to position [4479, 0]
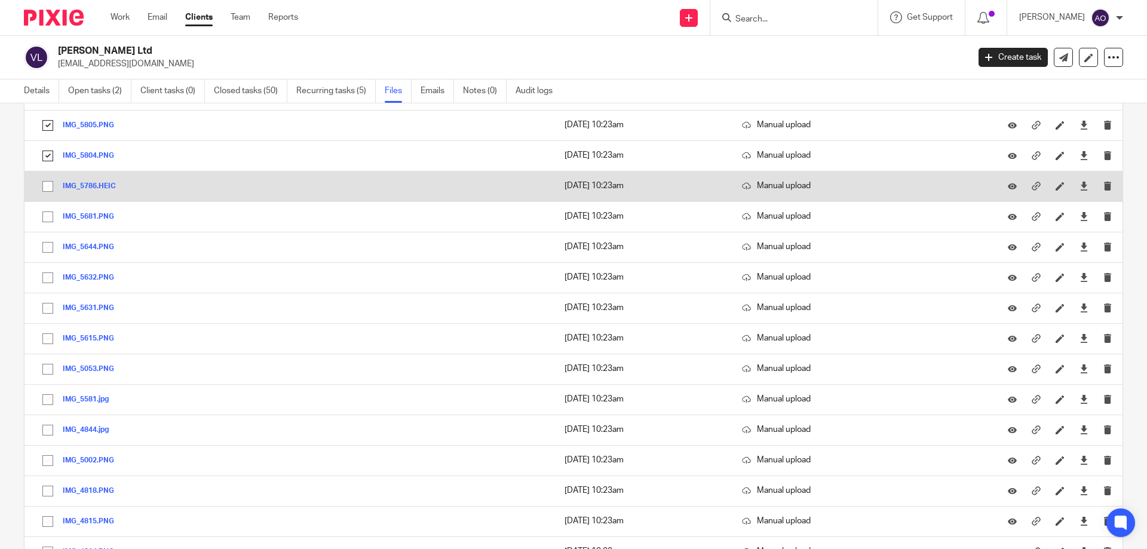
click at [47, 187] on input "checkbox" at bounding box center [47, 186] width 23 height 23
checkbox input "true"
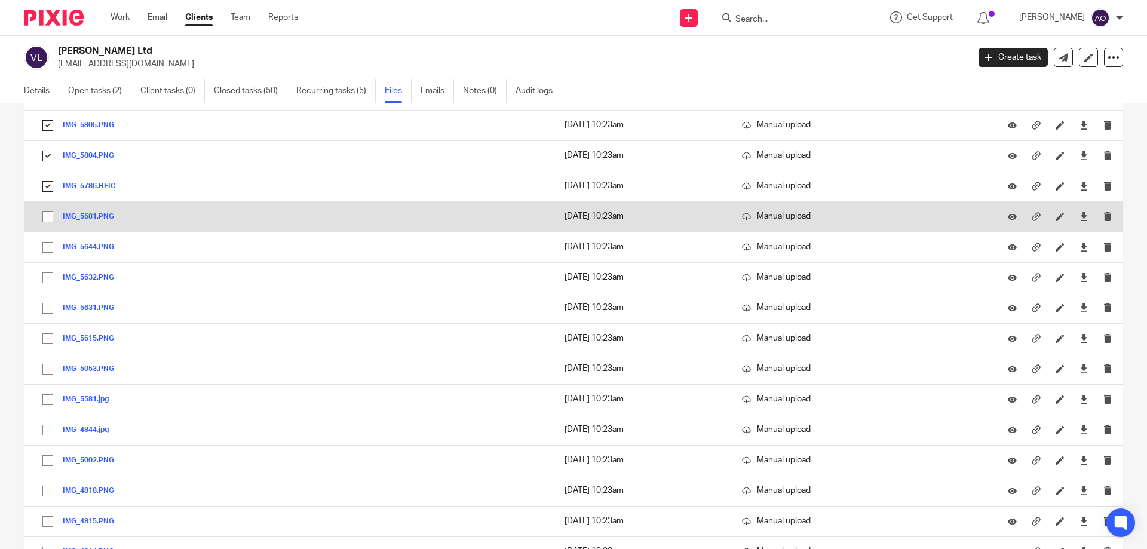
click at [47, 210] on input "checkbox" at bounding box center [47, 216] width 23 height 23
checkbox input "true"
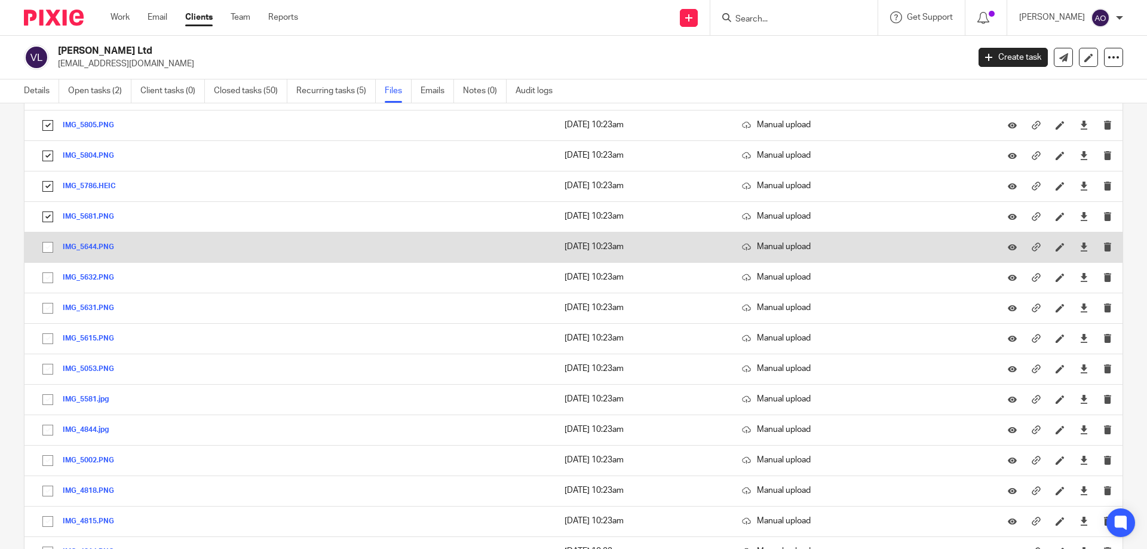
drag, startPoint x: 46, startPoint y: 247, endPoint x: 47, endPoint y: 261, distance: 13.8
click at [46, 247] on input "checkbox" at bounding box center [47, 247] width 23 height 23
checkbox input "true"
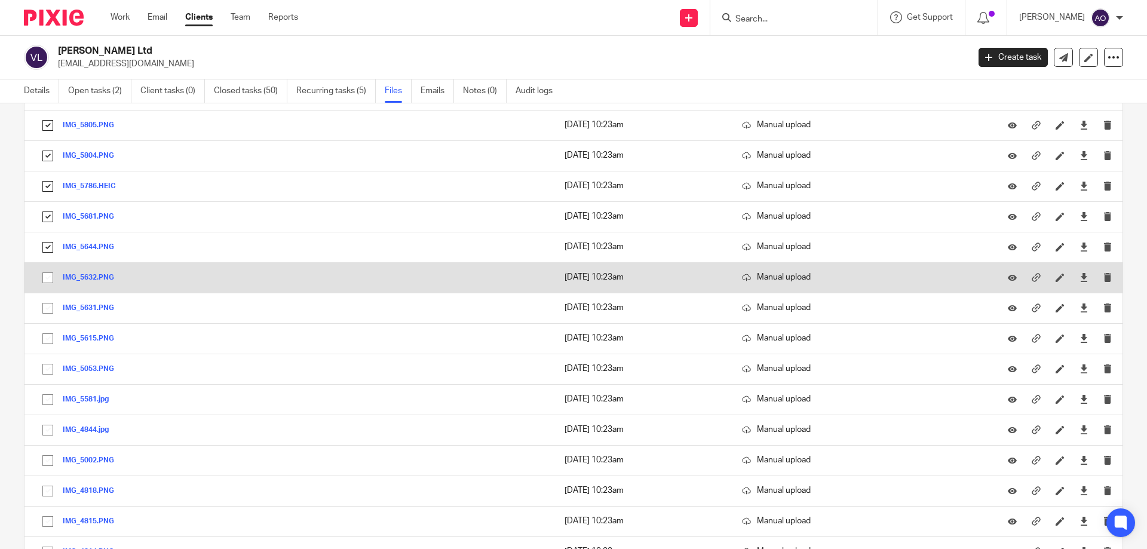
click at [46, 277] on input "checkbox" at bounding box center [47, 277] width 23 height 23
checkbox input "true"
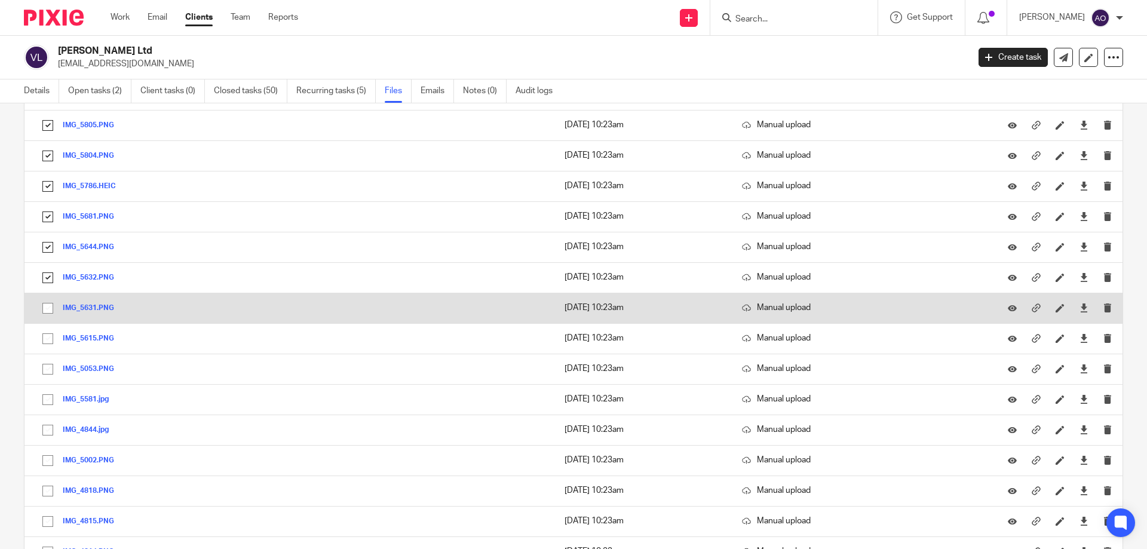
click at [45, 306] on input "checkbox" at bounding box center [47, 308] width 23 height 23
checkbox input "true"
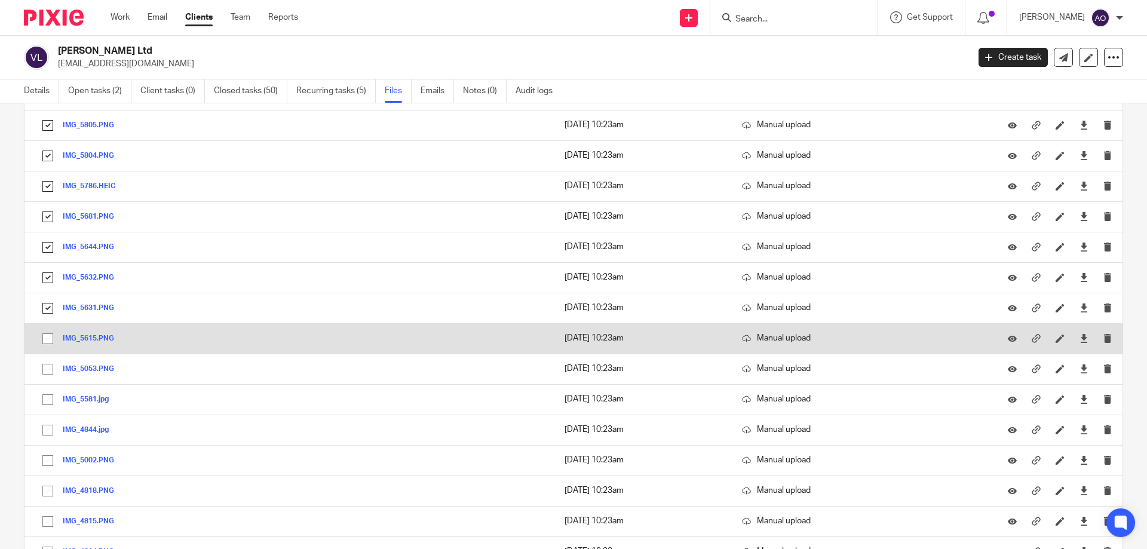
click at [45, 339] on input "checkbox" at bounding box center [47, 338] width 23 height 23
checkbox input "true"
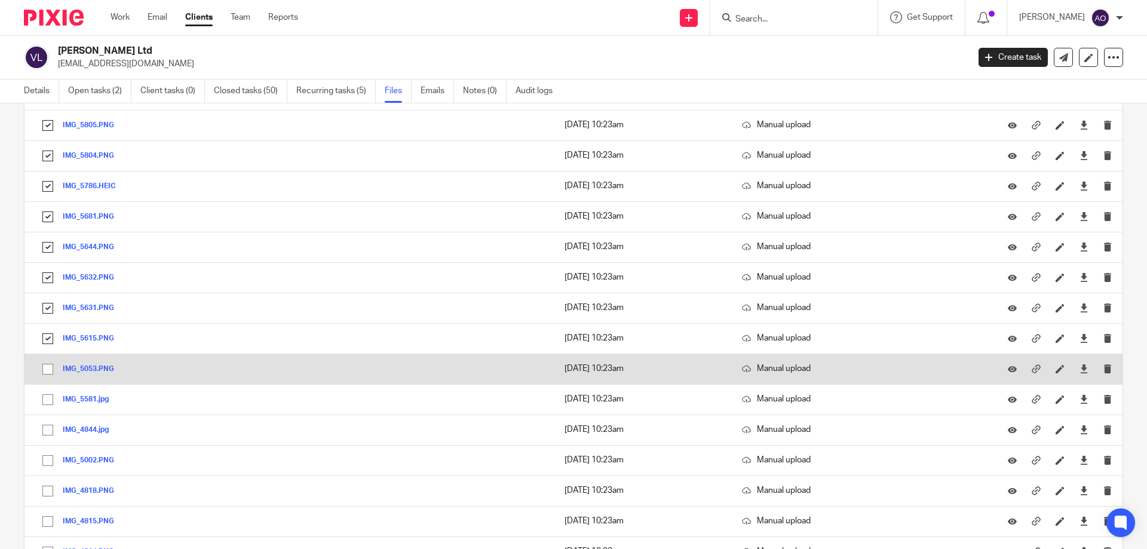
click at [44, 370] on input "checkbox" at bounding box center [47, 369] width 23 height 23
checkbox input "true"
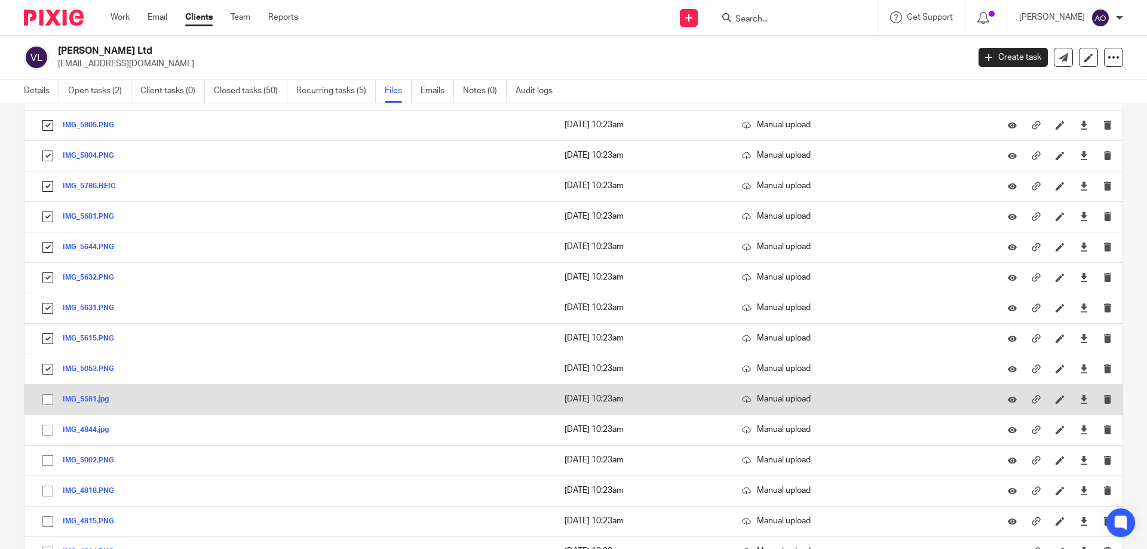
click at [45, 403] on input "checkbox" at bounding box center [47, 399] width 23 height 23
checkbox input "true"
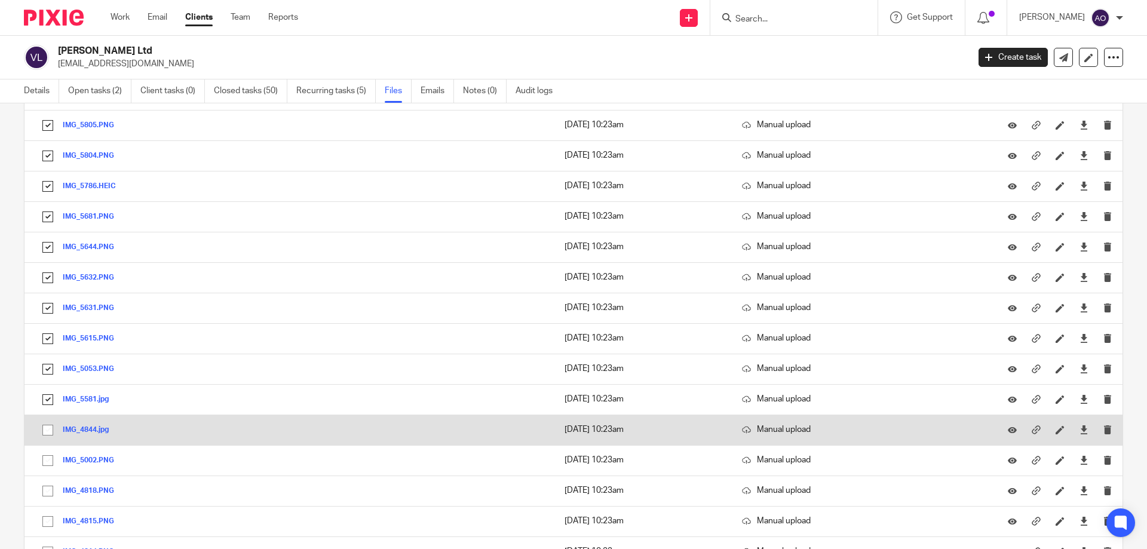
click at [45, 430] on input "checkbox" at bounding box center [47, 430] width 23 height 23
checkbox input "true"
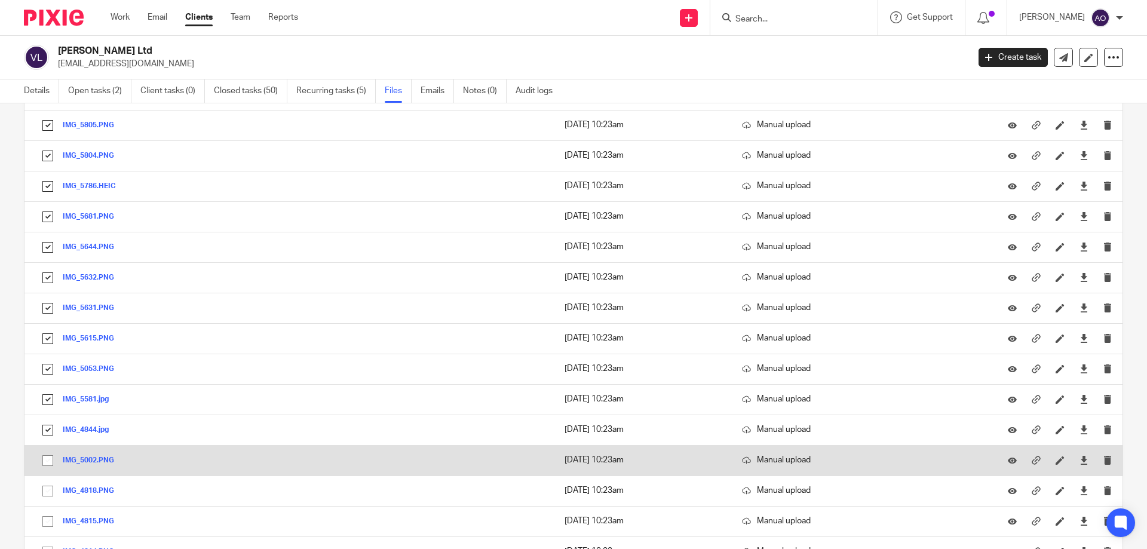
click at [42, 457] on input "checkbox" at bounding box center [47, 460] width 23 height 23
checkbox input "true"
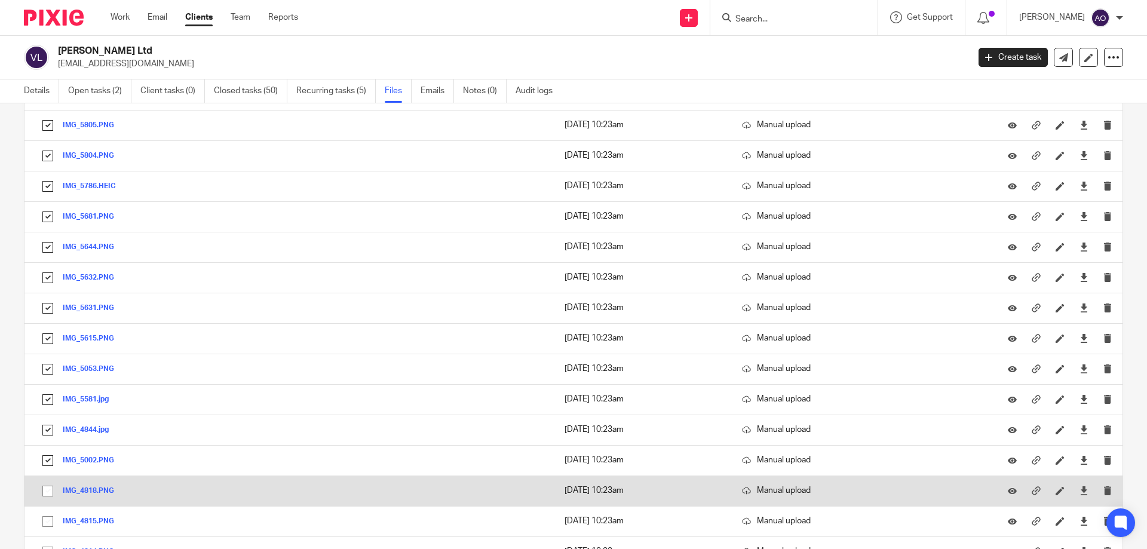
click at [45, 490] on input "checkbox" at bounding box center [47, 491] width 23 height 23
checkbox input "true"
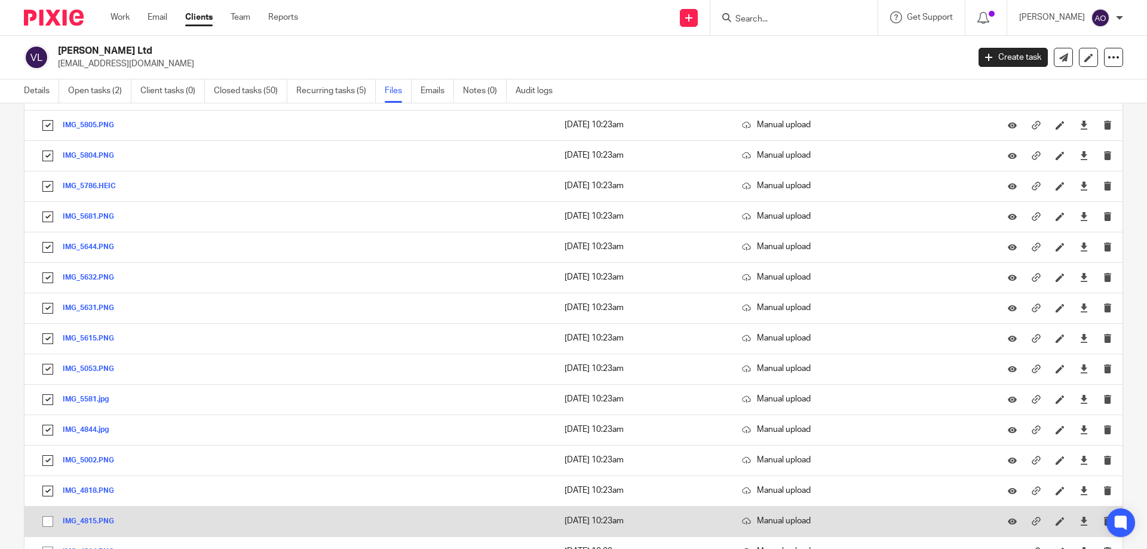
click at [48, 521] on input "checkbox" at bounding box center [47, 521] width 23 height 23
checkbox input "true"
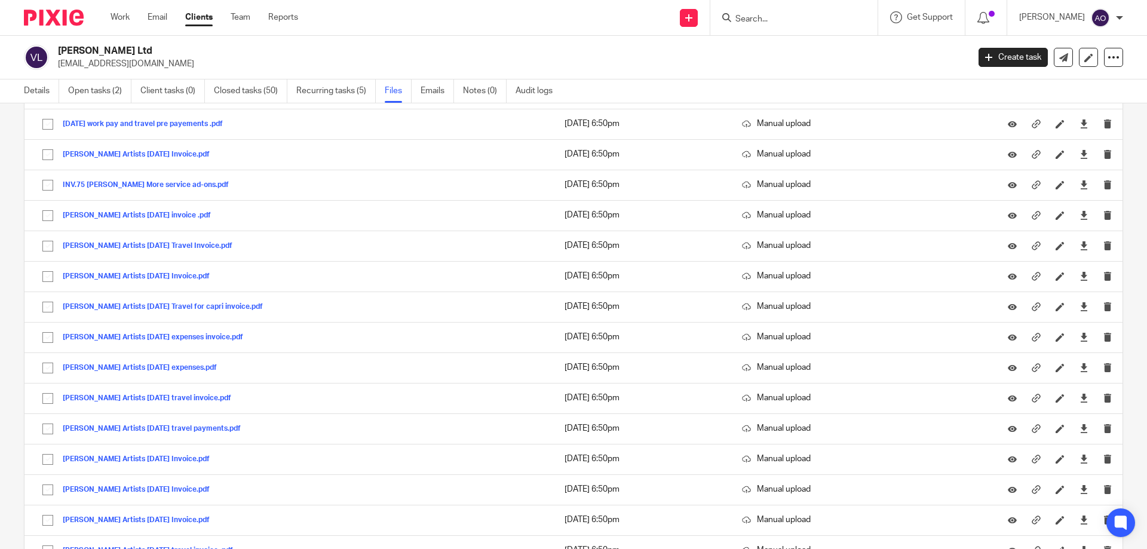
scroll to position [10796, 0]
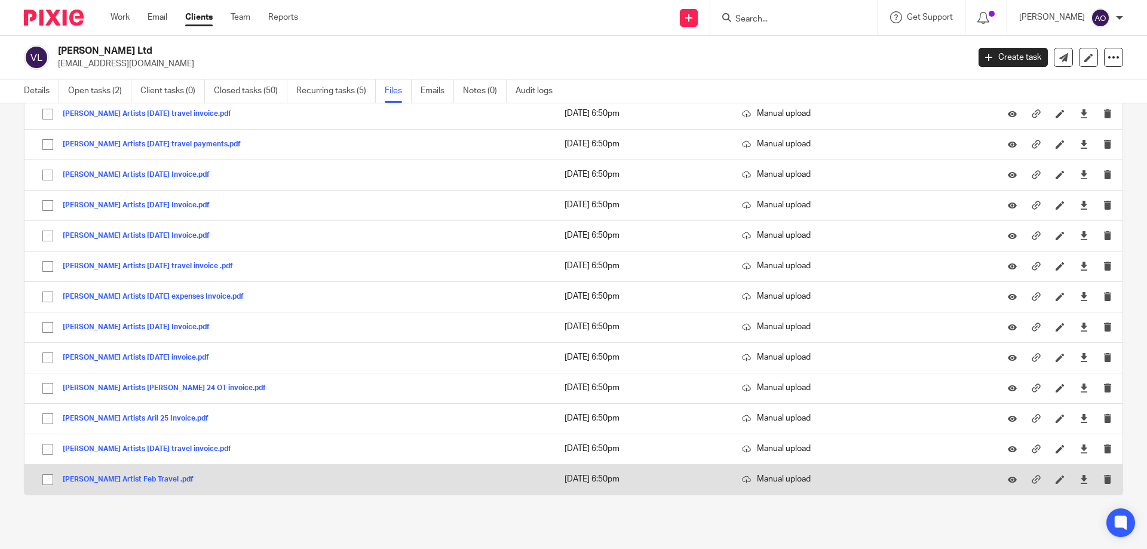
click at [45, 478] on input "checkbox" at bounding box center [47, 479] width 23 height 23
checkbox input "true"
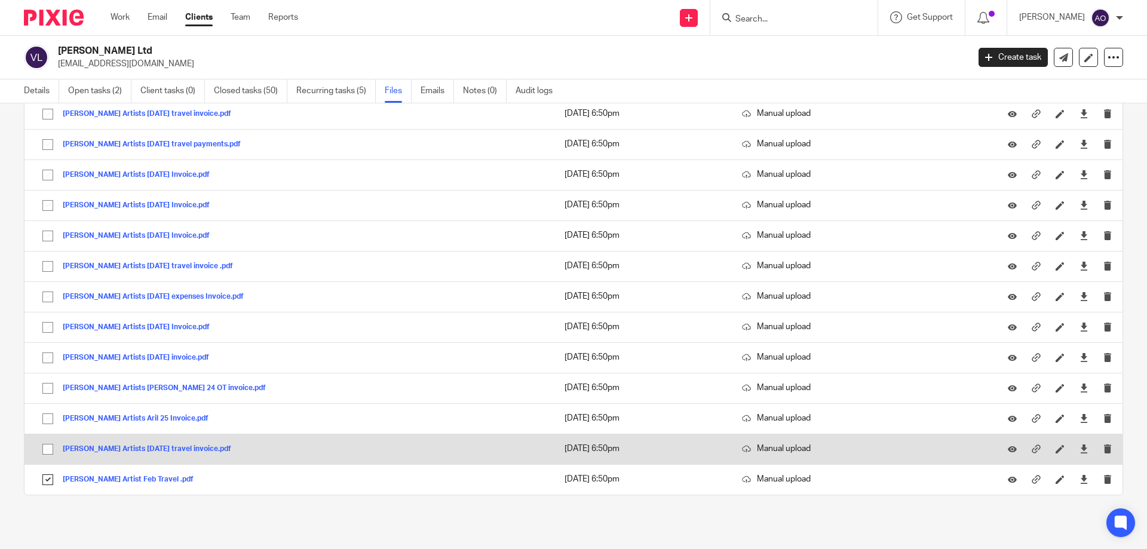
click at [46, 446] on input "checkbox" at bounding box center [47, 449] width 23 height 23
checkbox input "true"
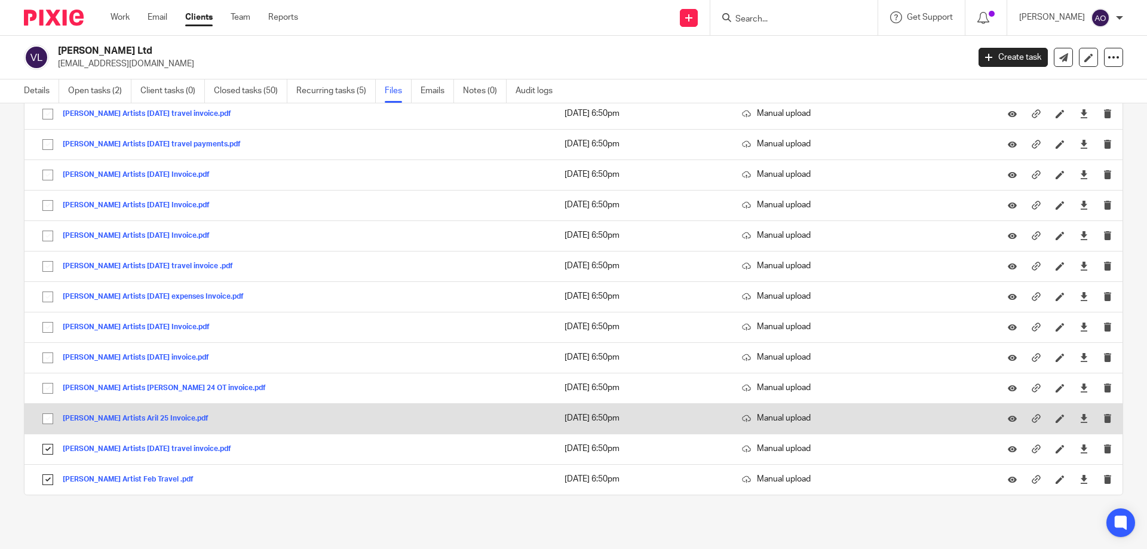
click at [45, 419] on input "checkbox" at bounding box center [47, 418] width 23 height 23
checkbox input "true"
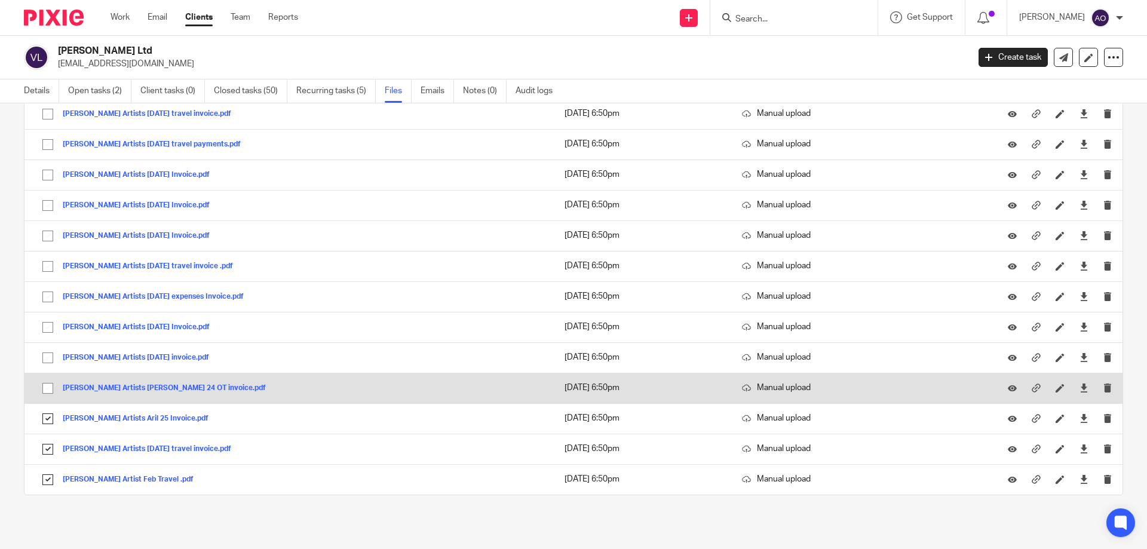
click at [46, 391] on input "checkbox" at bounding box center [47, 388] width 23 height 23
checkbox input "true"
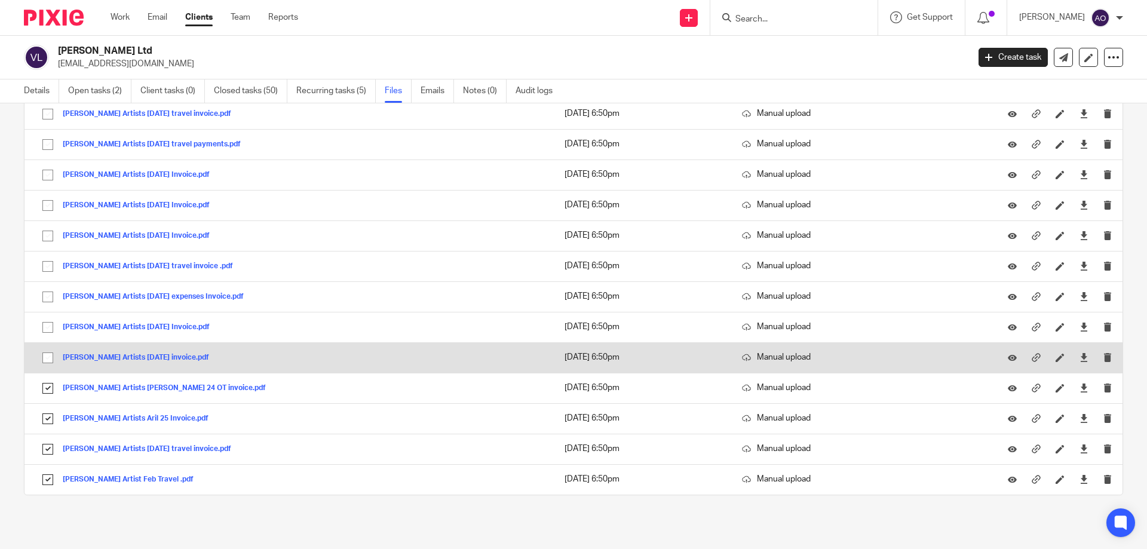
click at [46, 356] on input "checkbox" at bounding box center [47, 357] width 23 height 23
checkbox input "true"
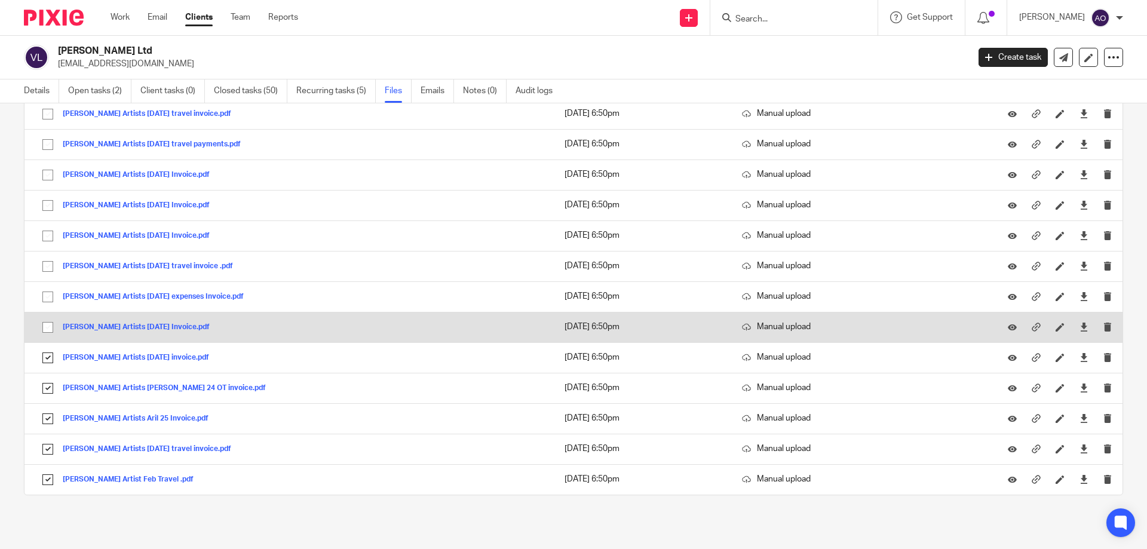
click at [48, 325] on input "checkbox" at bounding box center [47, 327] width 23 height 23
checkbox input "true"
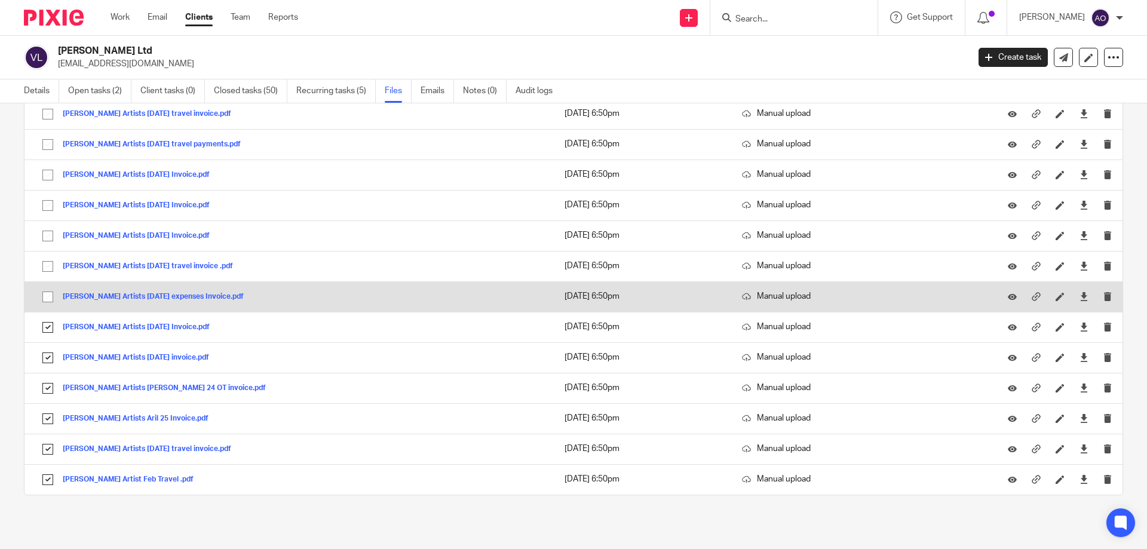
click at [46, 296] on input "checkbox" at bounding box center [47, 296] width 23 height 23
checkbox input "true"
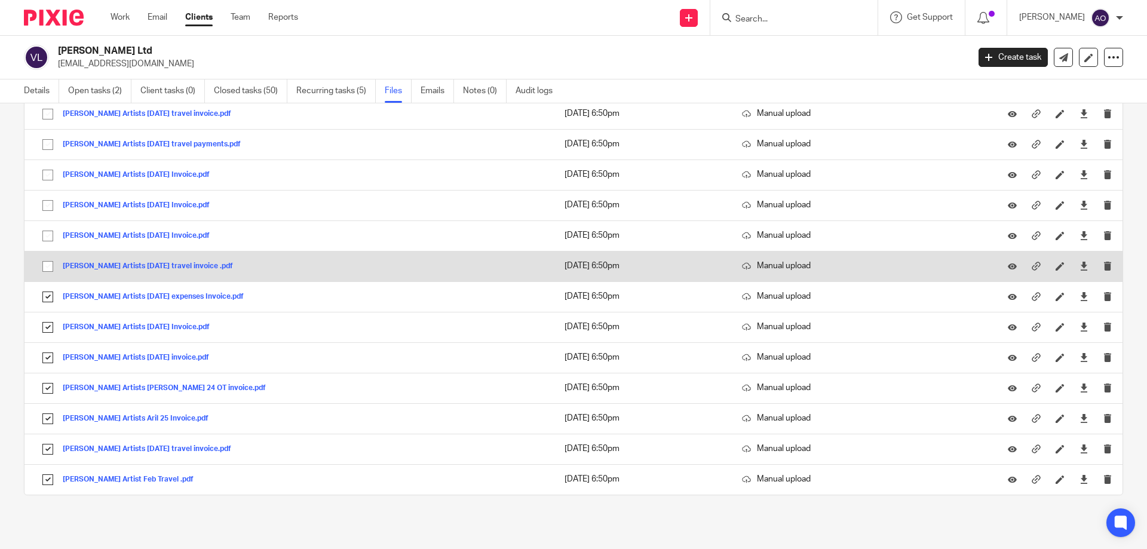
click at [45, 268] on input "checkbox" at bounding box center [47, 266] width 23 height 23
checkbox input "true"
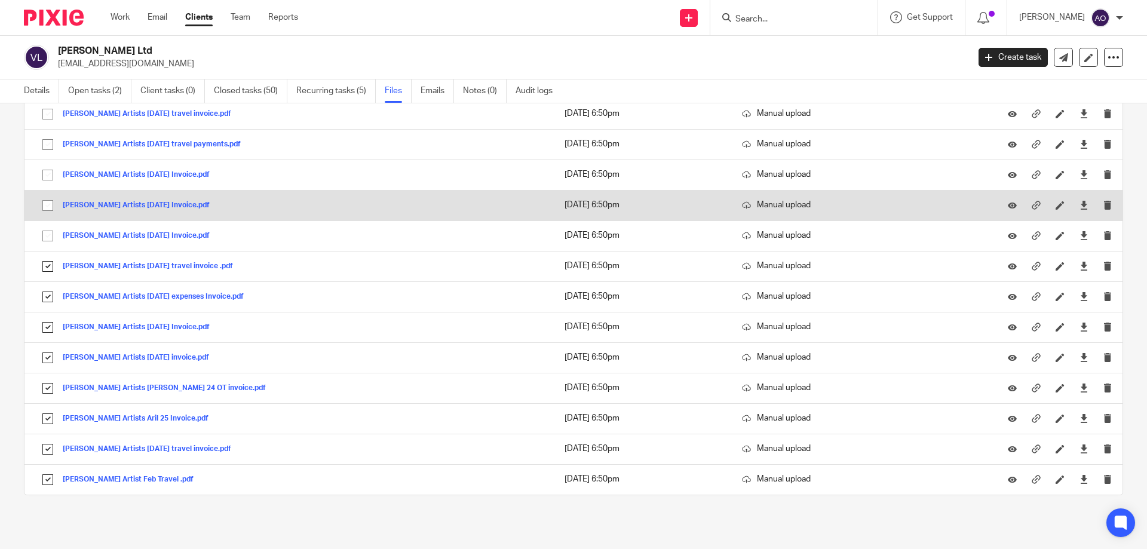
drag, startPoint x: 46, startPoint y: 236, endPoint x: 45, endPoint y: 211, distance: 25.1
click at [46, 235] on input "checkbox" at bounding box center [47, 236] width 23 height 23
checkbox input "true"
click at [45, 203] on input "checkbox" at bounding box center [47, 205] width 23 height 23
checkbox input "true"
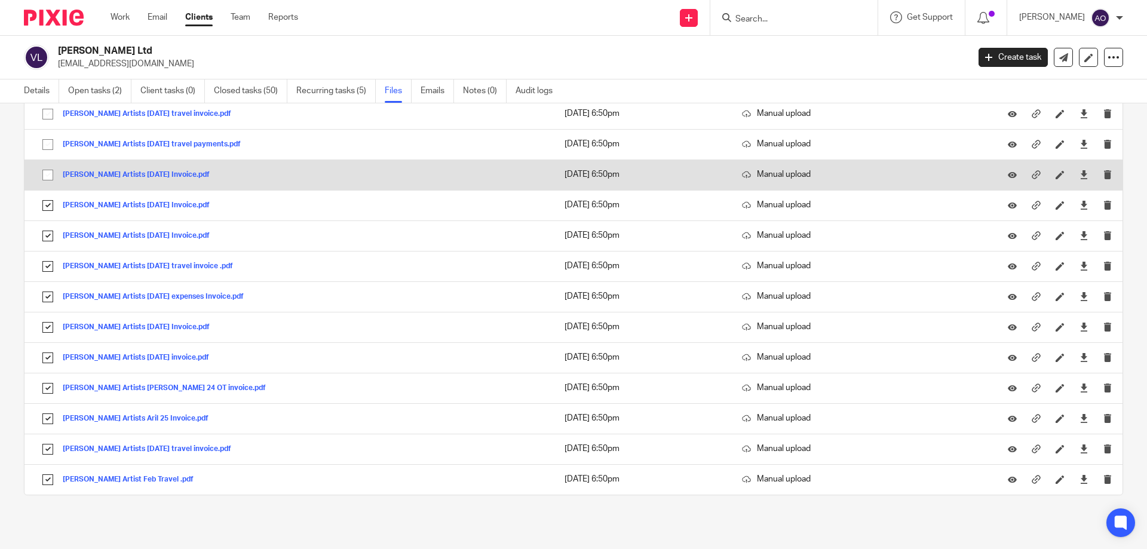
click at [45, 181] on input "checkbox" at bounding box center [47, 175] width 23 height 23
checkbox input "true"
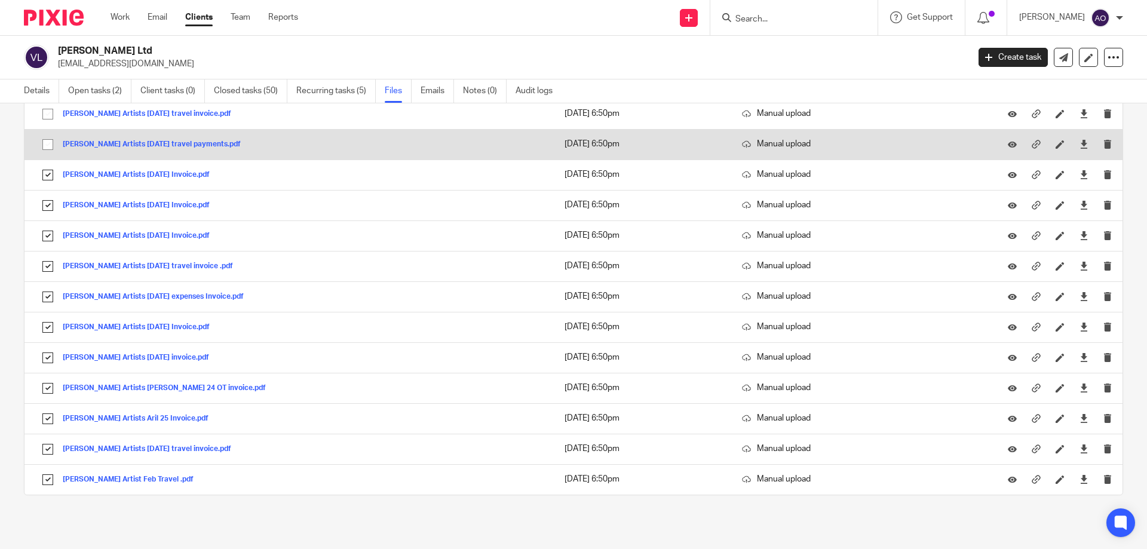
click at [44, 140] on input "checkbox" at bounding box center [47, 144] width 23 height 23
checkbox input "true"
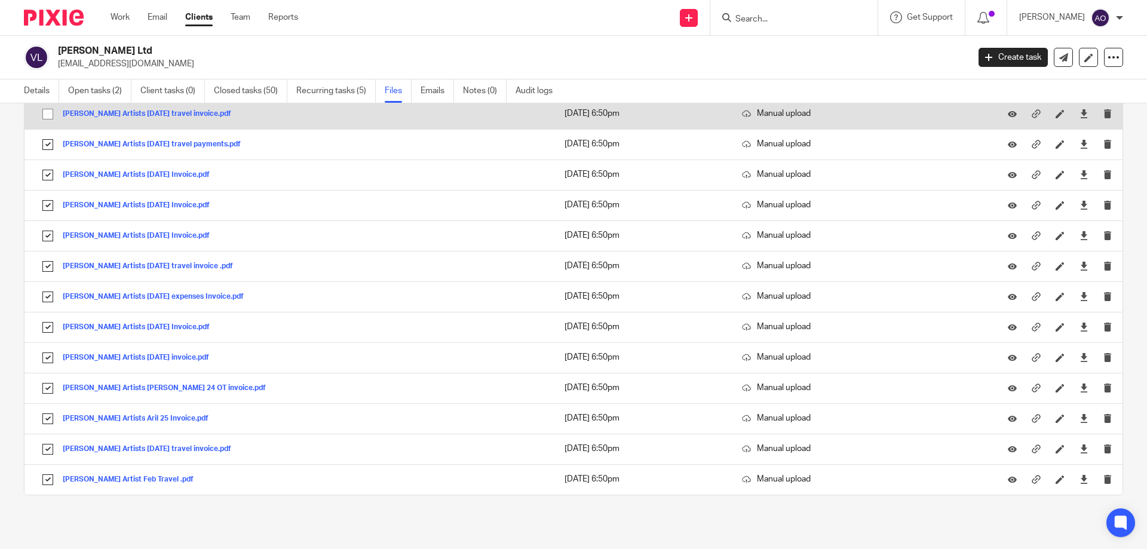
click at [48, 118] on input "checkbox" at bounding box center [47, 114] width 23 height 23
checkbox input "true"
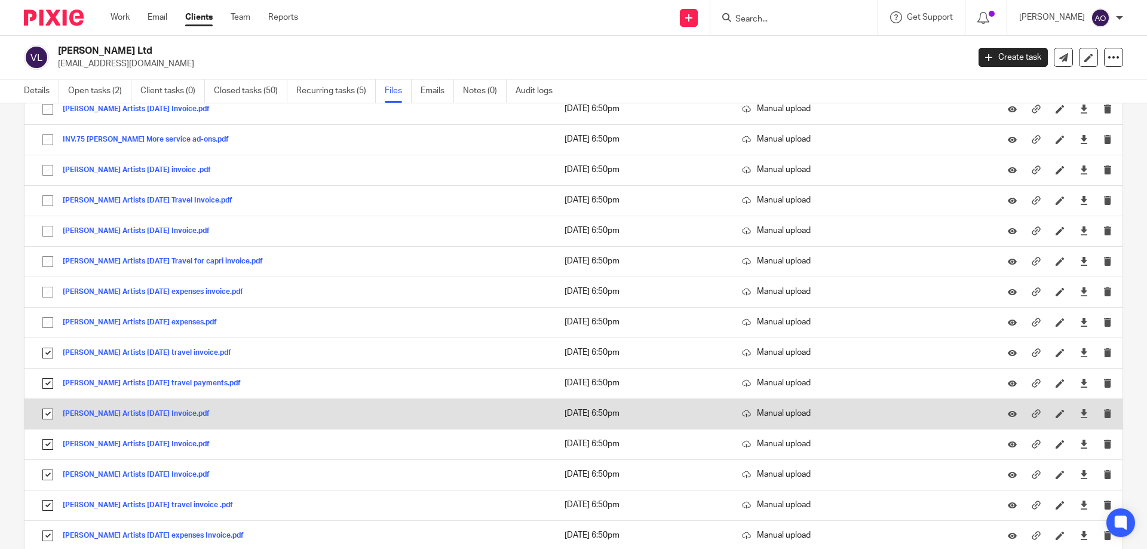
scroll to position [10498, 0]
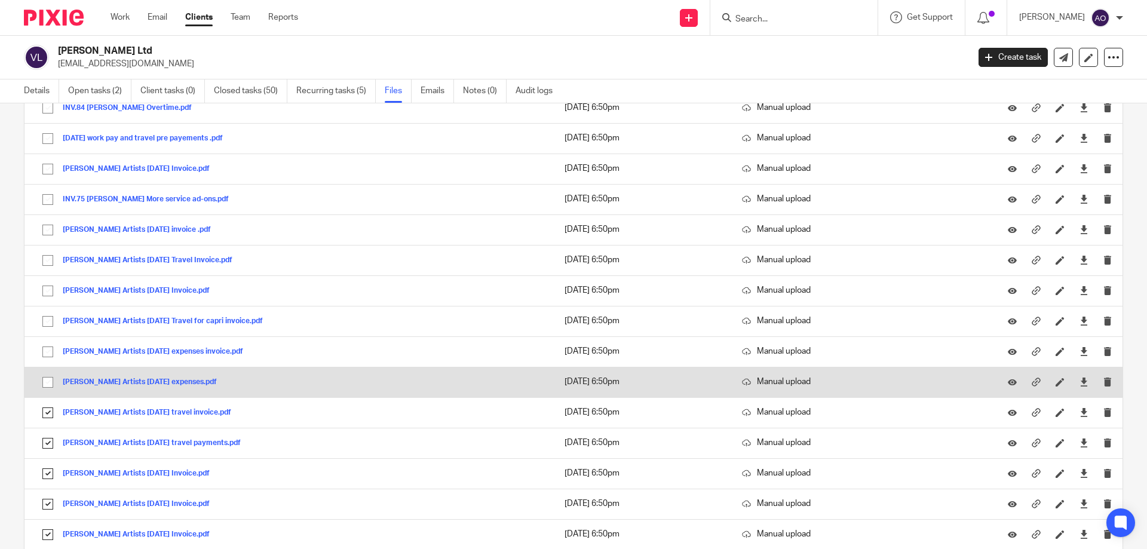
click at [47, 382] on input "checkbox" at bounding box center [47, 382] width 23 height 23
checkbox input "true"
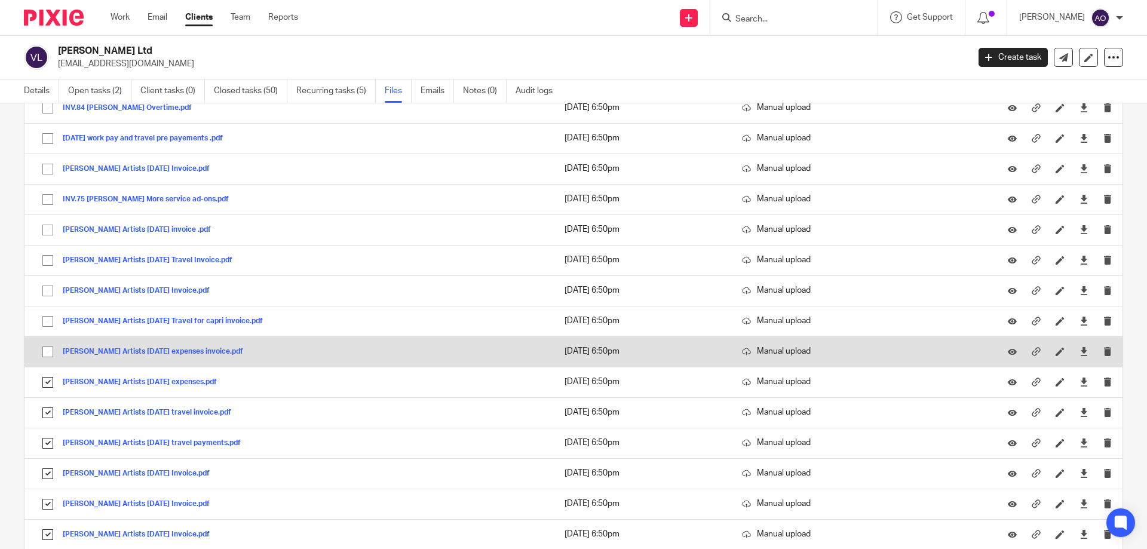
click at [45, 351] on input "checkbox" at bounding box center [47, 351] width 23 height 23
checkbox input "true"
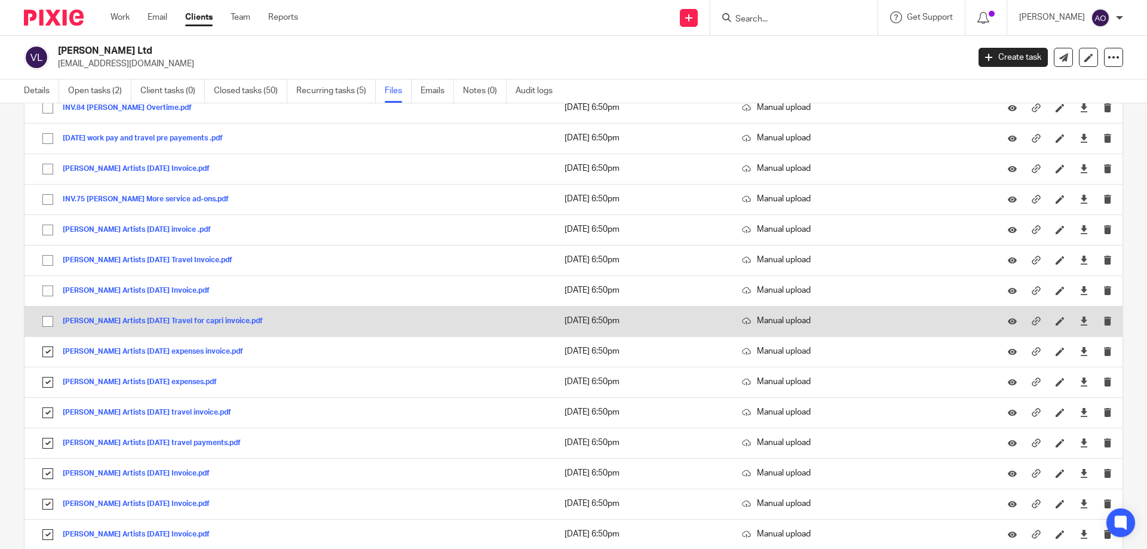
click at [45, 317] on input "checkbox" at bounding box center [47, 321] width 23 height 23
checkbox input "true"
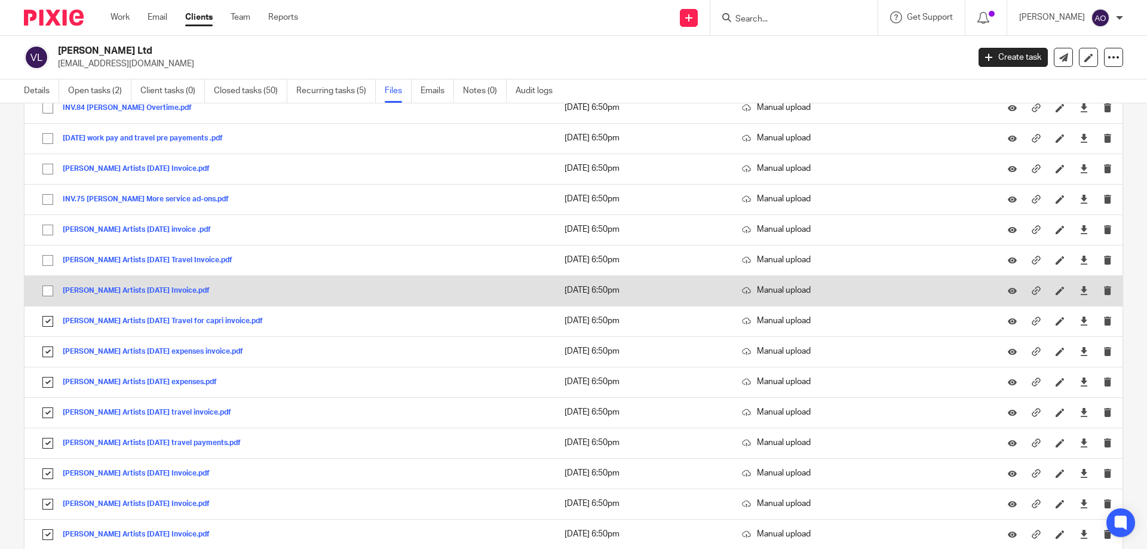
click at [46, 290] on input "checkbox" at bounding box center [47, 291] width 23 height 23
checkbox input "true"
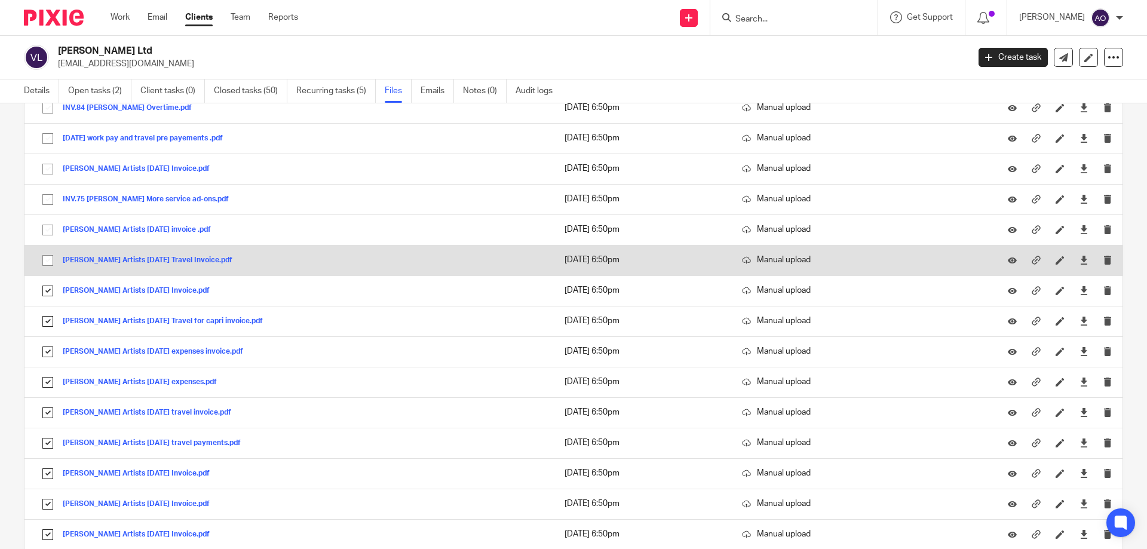
click at [47, 257] on input "checkbox" at bounding box center [47, 260] width 23 height 23
checkbox input "true"
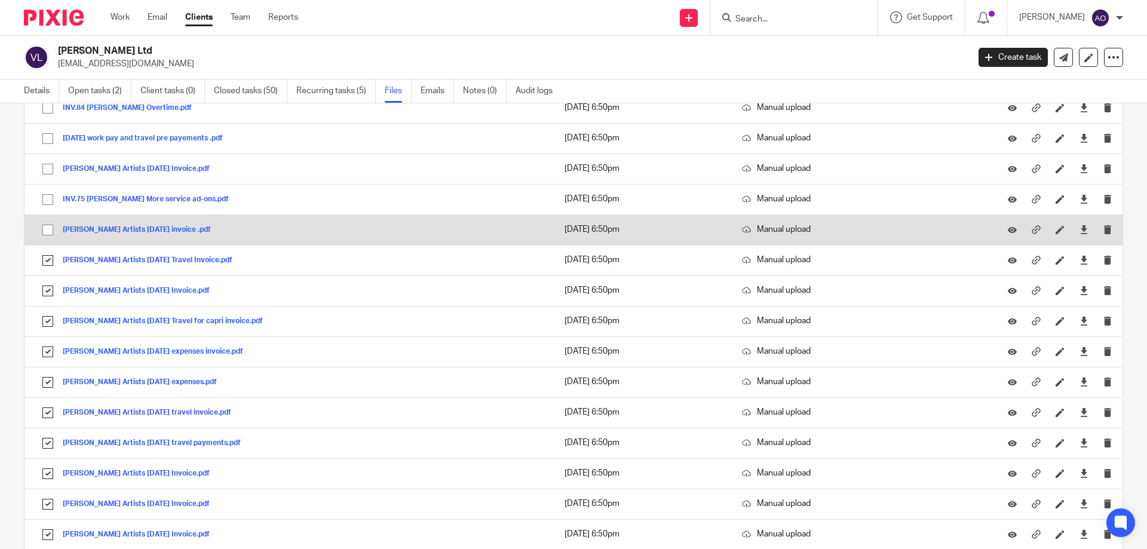
click at [48, 225] on input "checkbox" at bounding box center [47, 230] width 23 height 23
checkbox input "true"
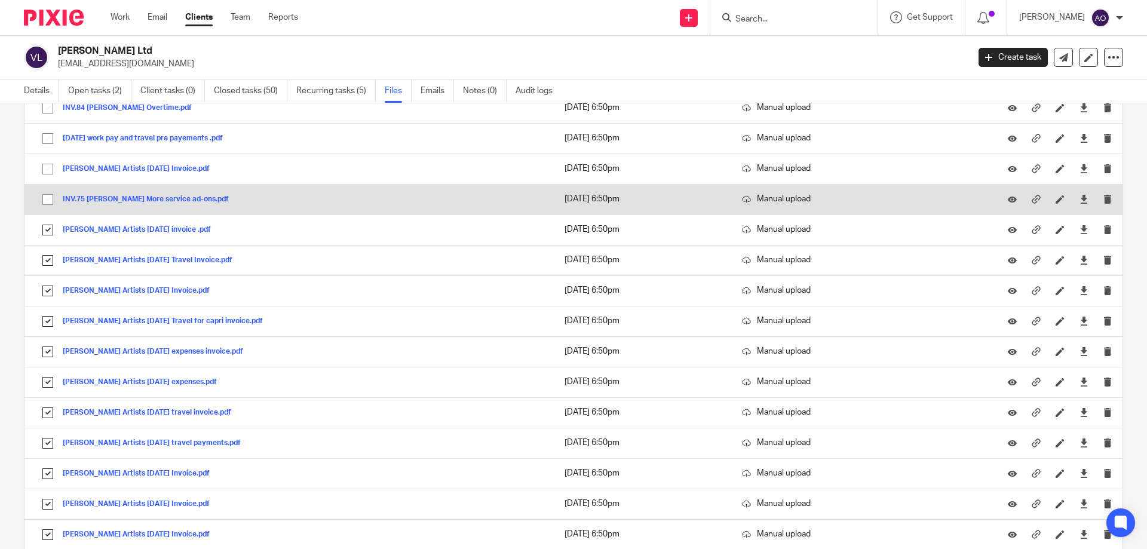
click at [48, 200] on input "checkbox" at bounding box center [47, 199] width 23 height 23
checkbox input "true"
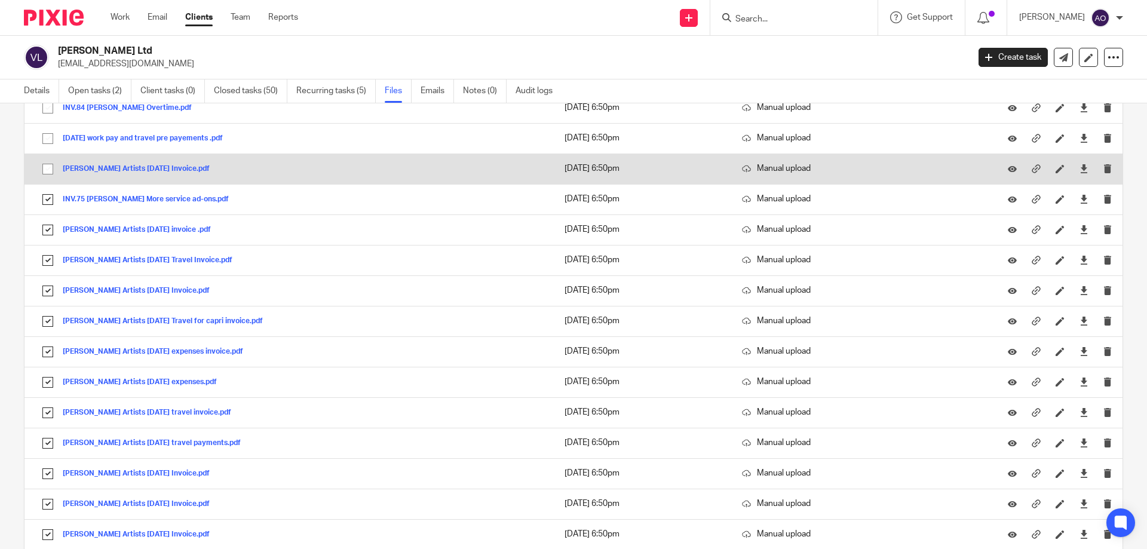
click at [46, 168] on input "checkbox" at bounding box center [47, 169] width 23 height 23
checkbox input "true"
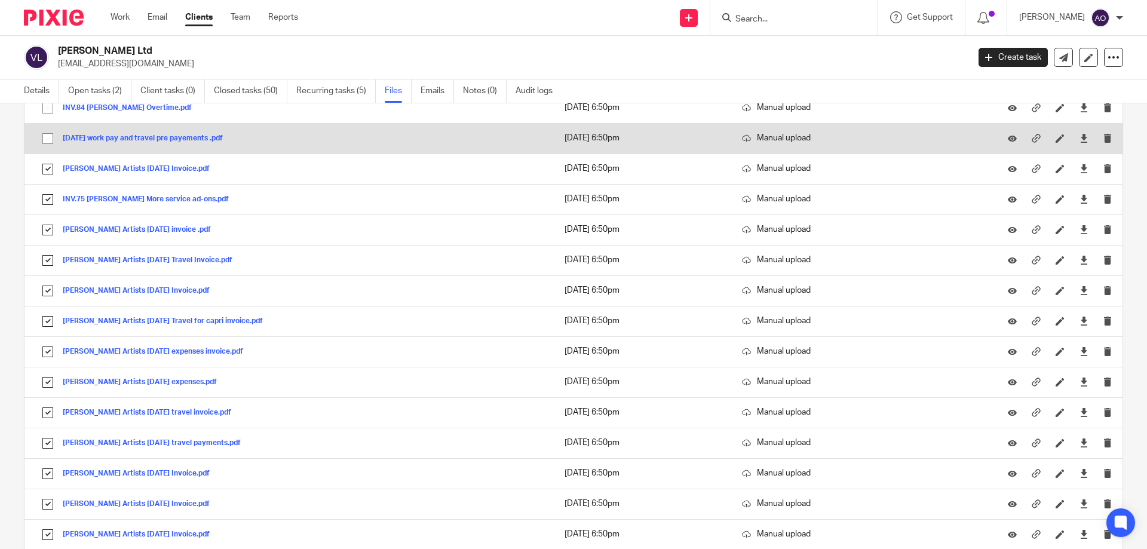
drag, startPoint x: 46, startPoint y: 139, endPoint x: 47, endPoint y: 129, distance: 10.2
click at [47, 139] on input "checkbox" at bounding box center [47, 138] width 23 height 23
checkbox input "true"
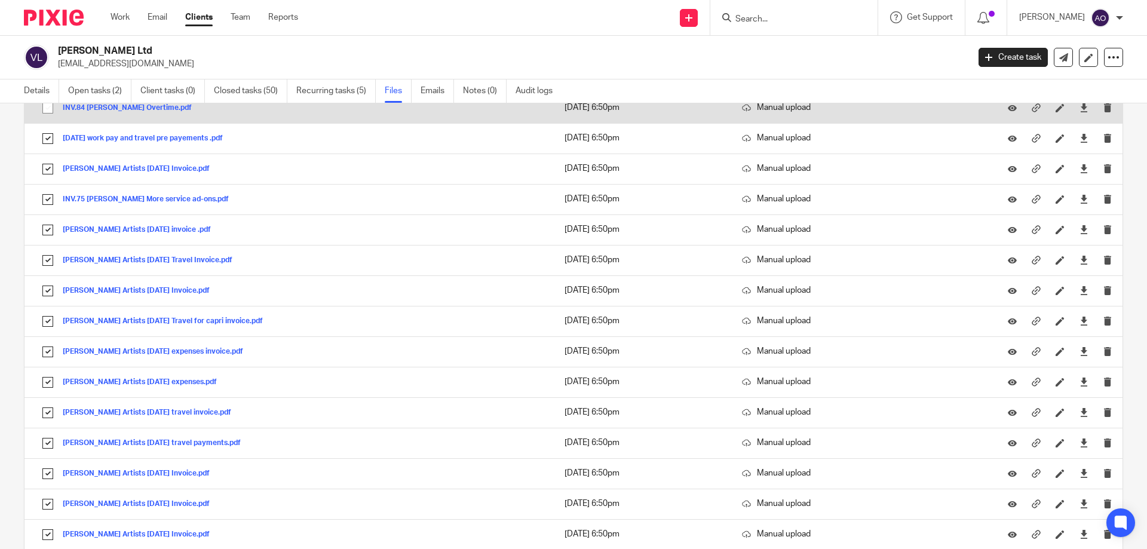
click at [48, 107] on input "checkbox" at bounding box center [47, 108] width 23 height 23
checkbox input "true"
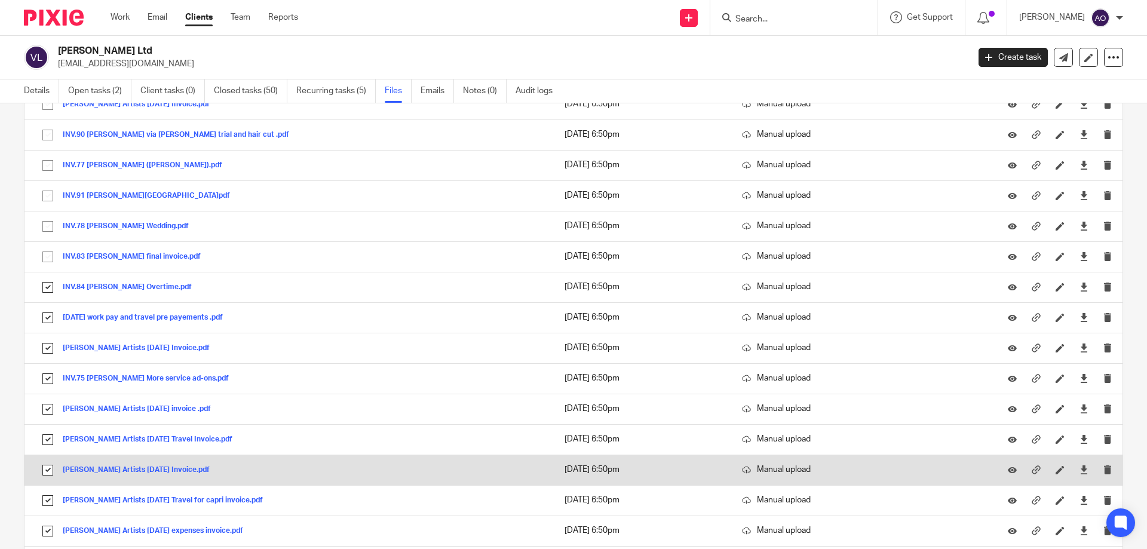
scroll to position [10259, 0]
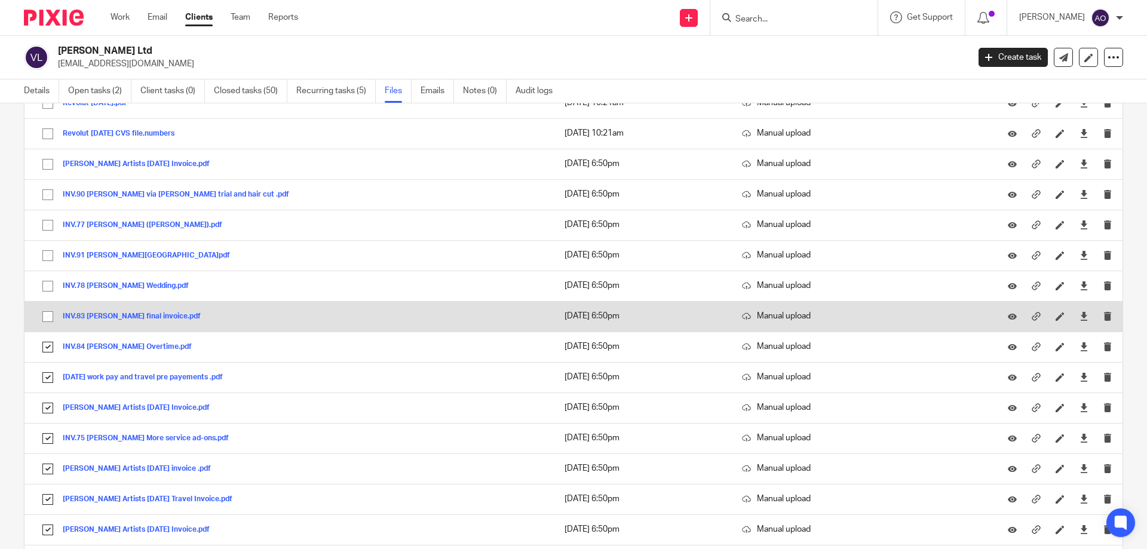
click at [48, 320] on input "checkbox" at bounding box center [47, 316] width 23 height 23
checkbox input "true"
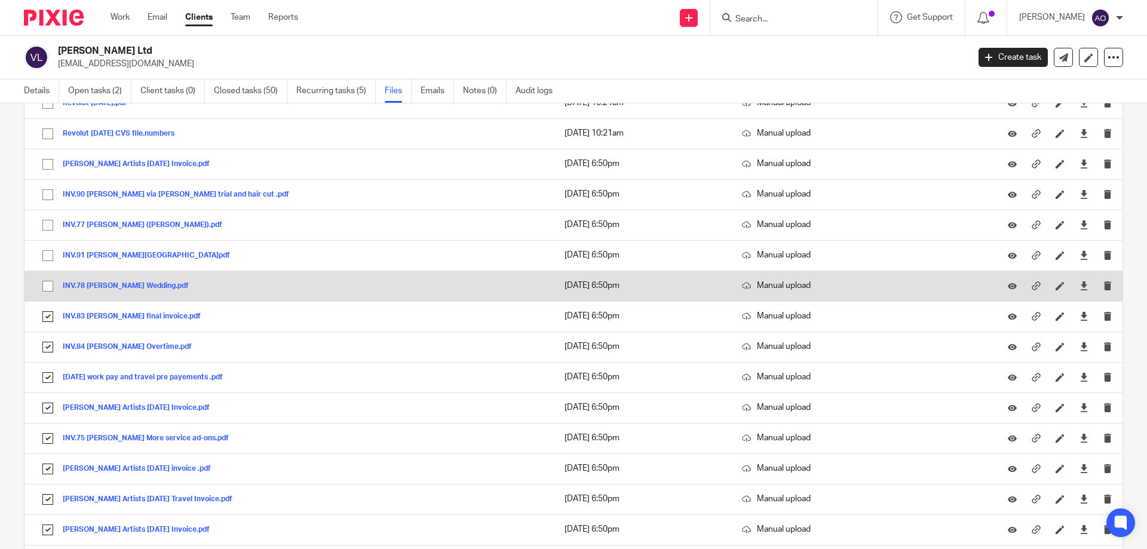
drag, startPoint x: 41, startPoint y: 284, endPoint x: 43, endPoint y: 278, distance: 6.2
click at [41, 283] on input "checkbox" at bounding box center [47, 286] width 23 height 23
checkbox input "true"
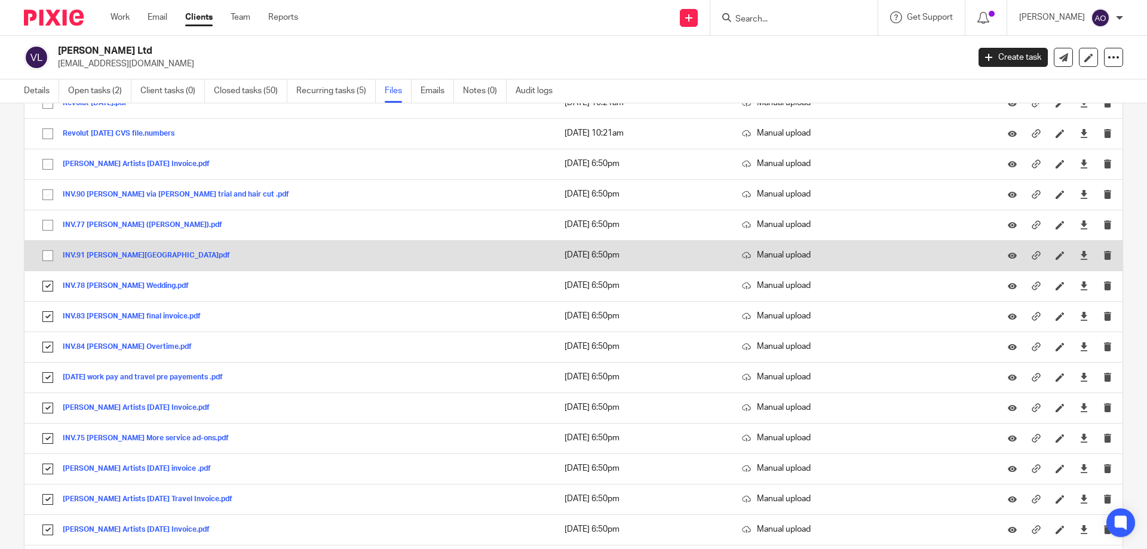
click at [47, 247] on input "checkbox" at bounding box center [47, 255] width 23 height 23
checkbox input "true"
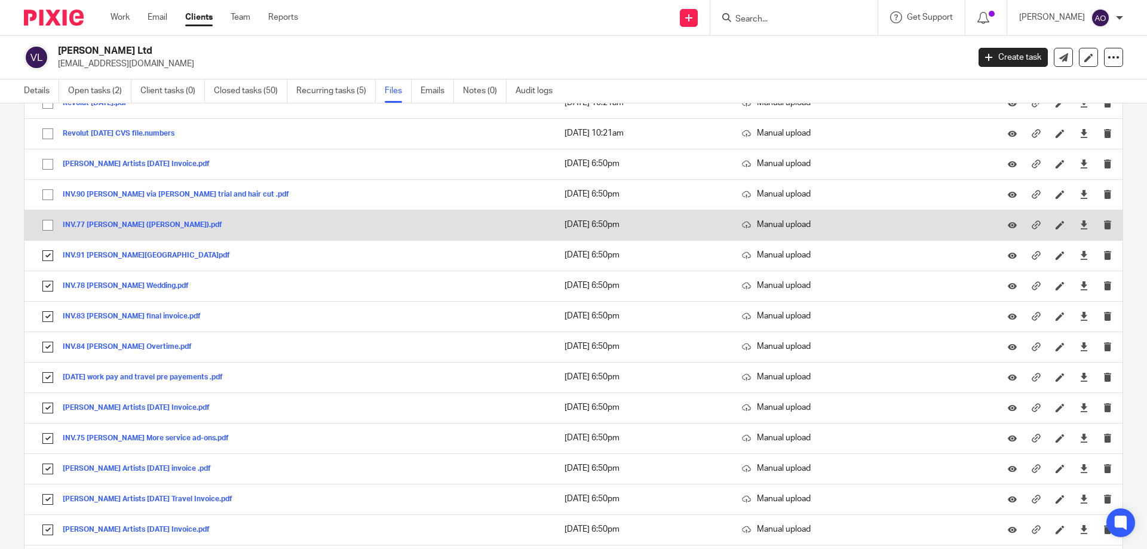
click at [50, 222] on input "checkbox" at bounding box center [47, 225] width 23 height 23
checkbox input "true"
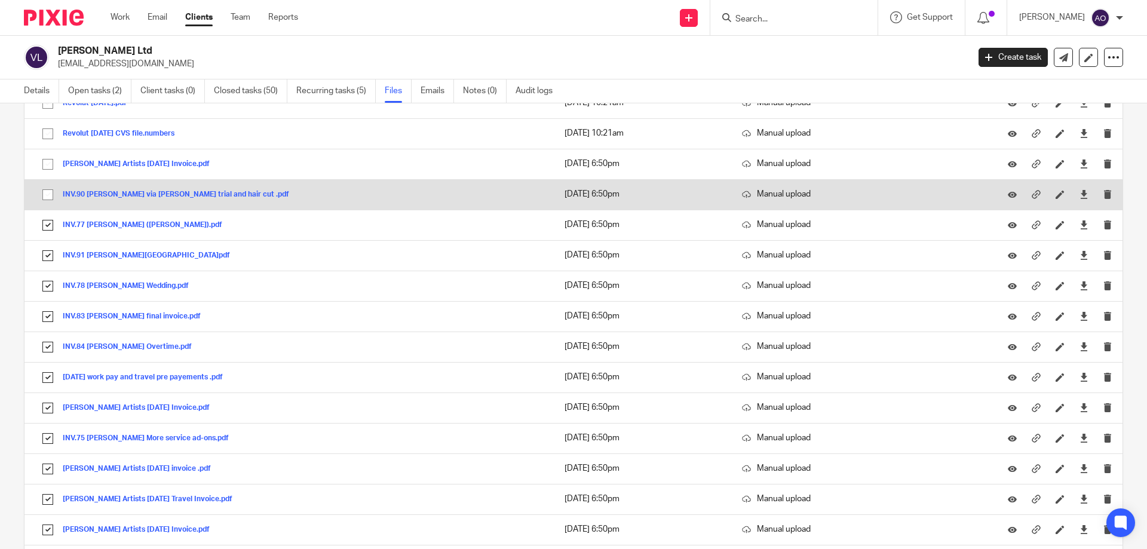
click at [51, 185] on input "checkbox" at bounding box center [47, 194] width 23 height 23
checkbox input "true"
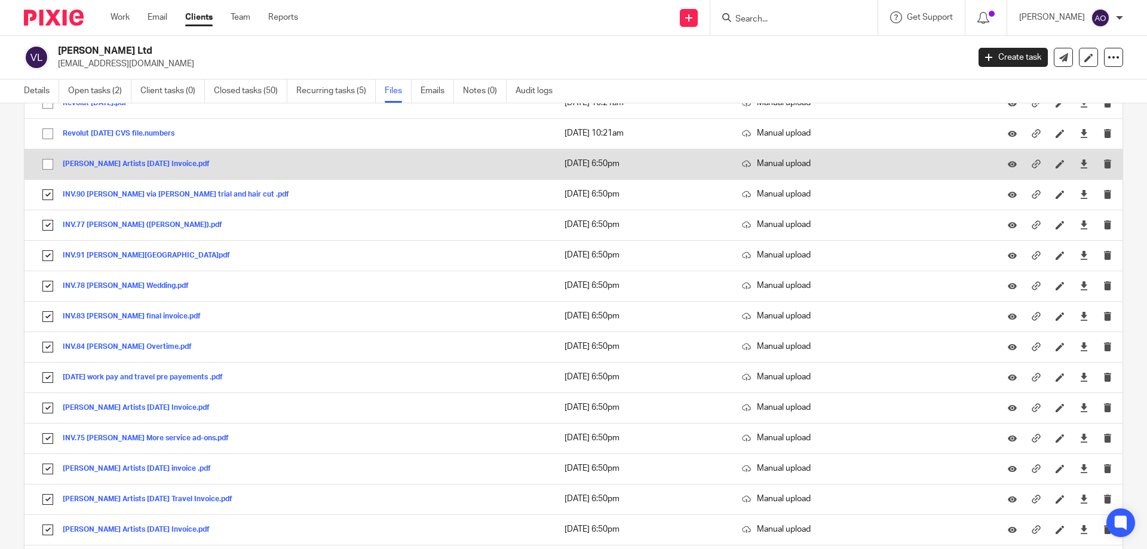
click at [47, 167] on input "checkbox" at bounding box center [47, 164] width 23 height 23
checkbox input "true"
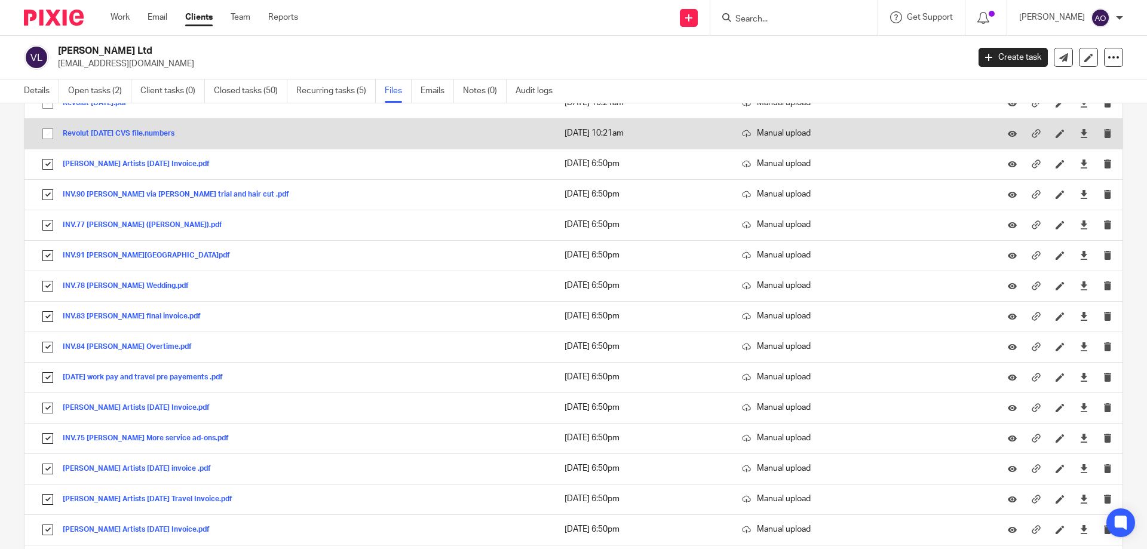
click at [48, 130] on input "checkbox" at bounding box center [47, 133] width 23 height 23
checkbox input "true"
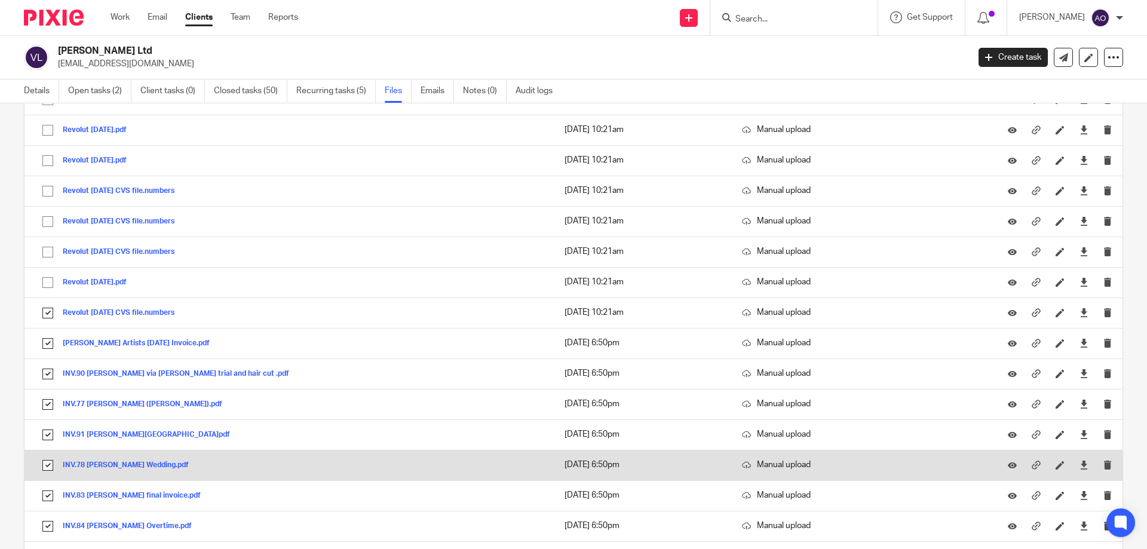
scroll to position [10020, 0]
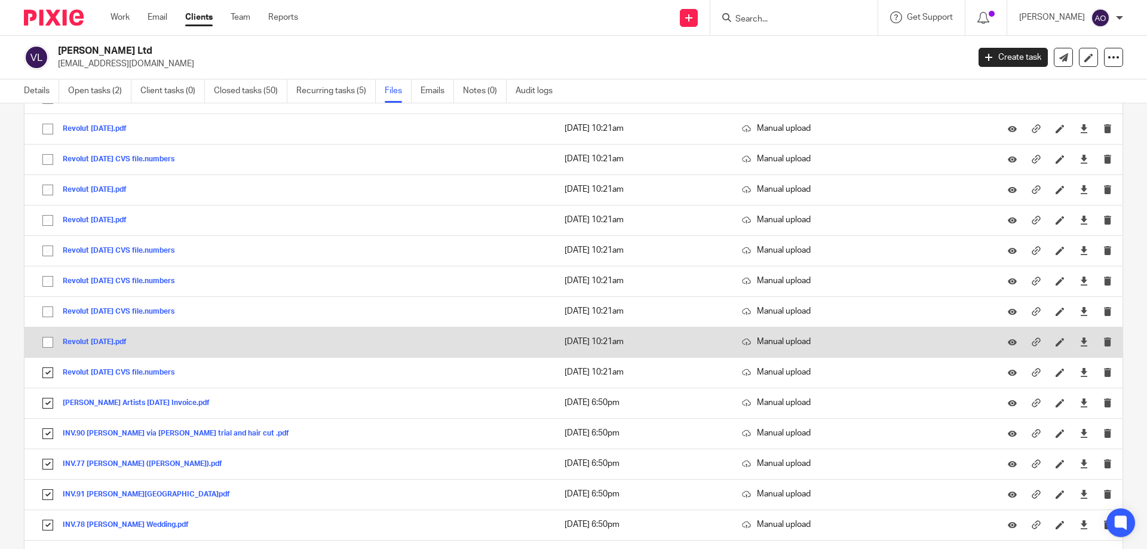
click at [44, 342] on input "checkbox" at bounding box center [47, 342] width 23 height 23
checkbox input "true"
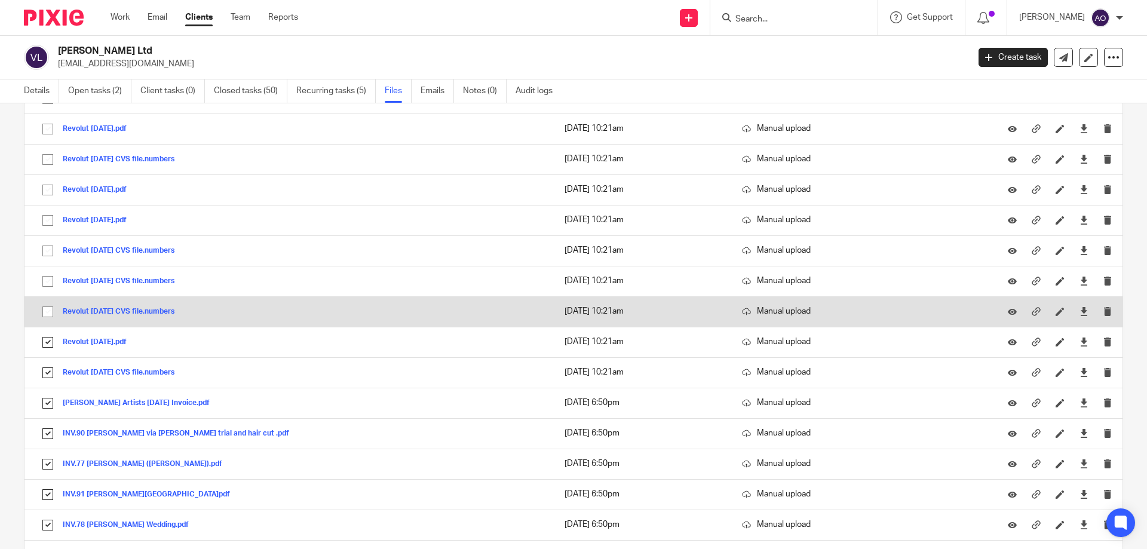
click at [41, 314] on input "checkbox" at bounding box center [47, 311] width 23 height 23
checkbox input "true"
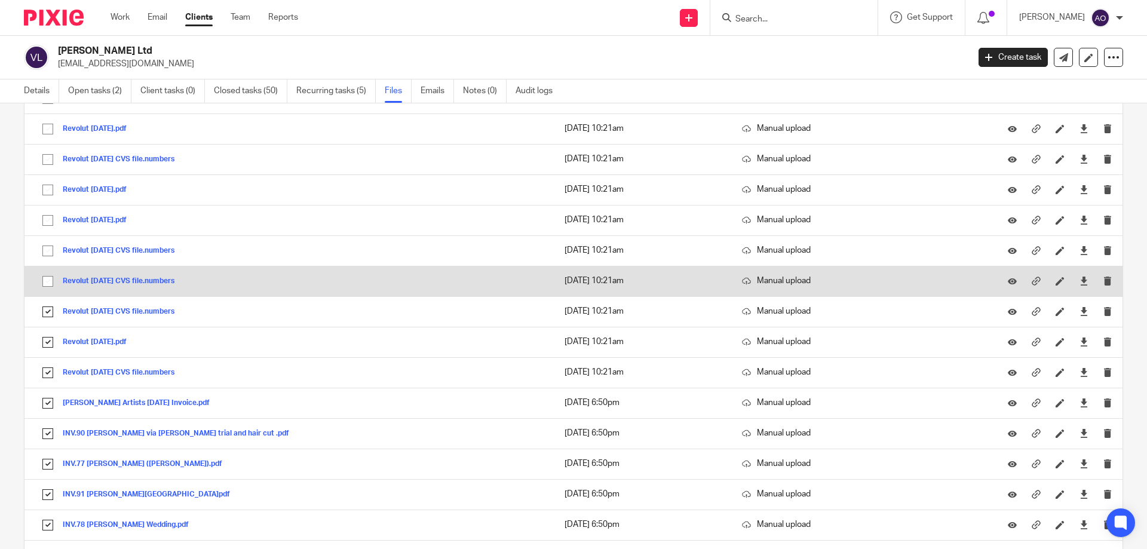
click at [46, 275] on input "checkbox" at bounding box center [47, 281] width 23 height 23
checkbox input "true"
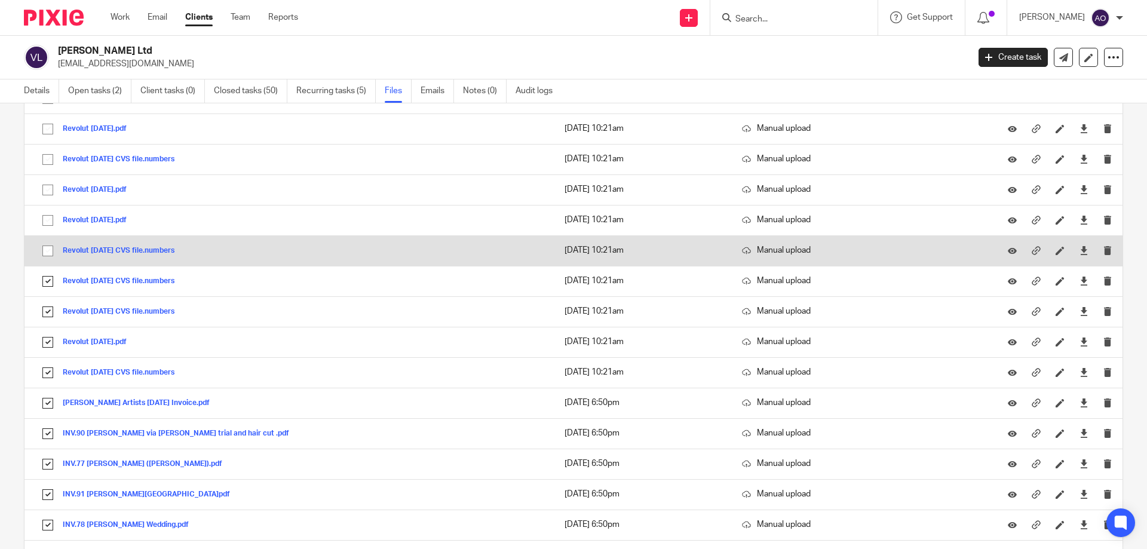
click at [45, 241] on input "checkbox" at bounding box center [47, 251] width 23 height 23
checkbox input "true"
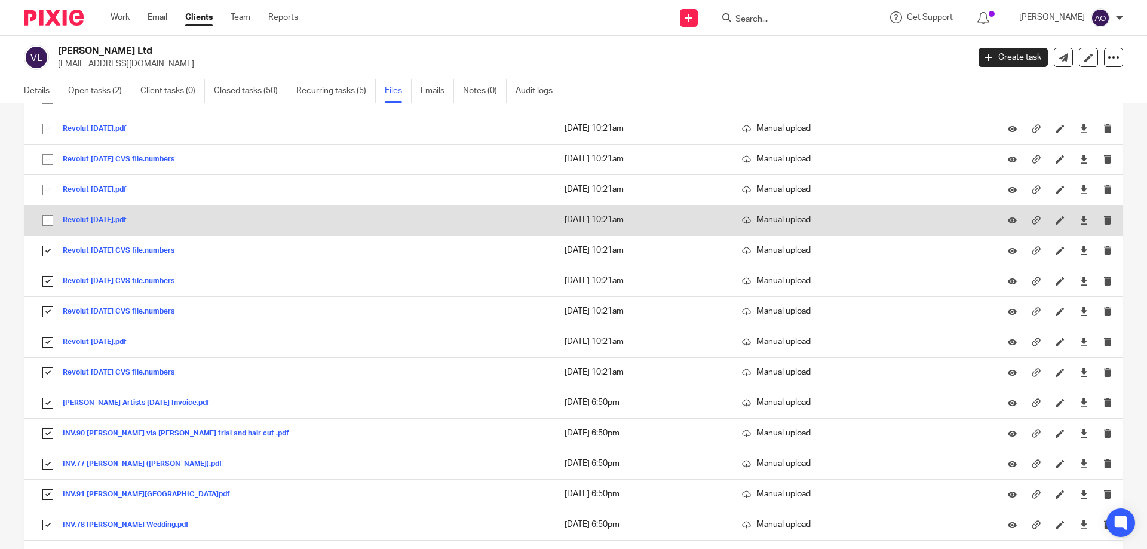
click at [47, 214] on input "checkbox" at bounding box center [47, 220] width 23 height 23
checkbox input "true"
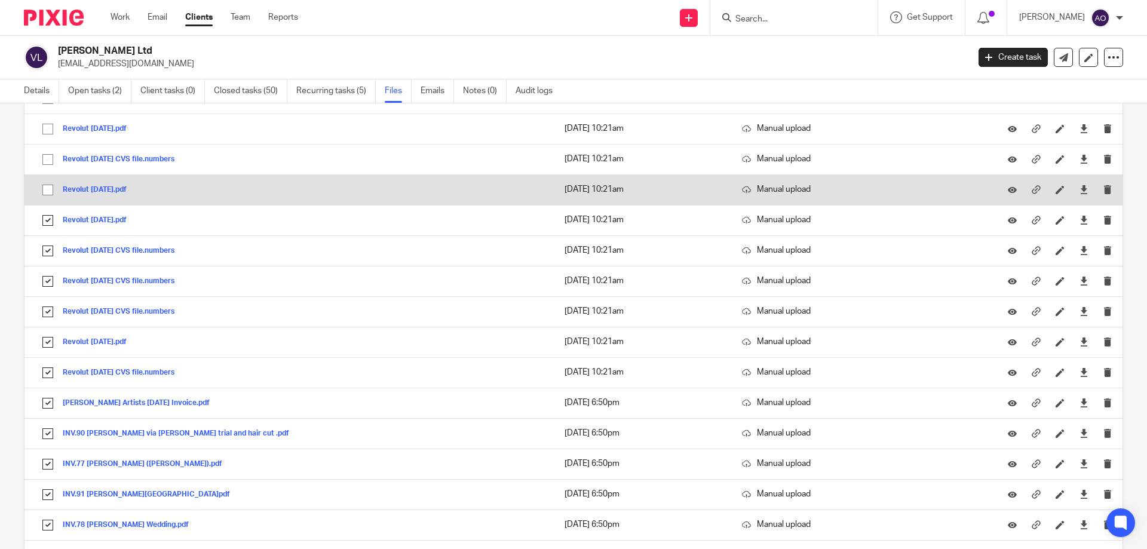
click at [47, 193] on input "checkbox" at bounding box center [47, 190] width 23 height 23
checkbox input "true"
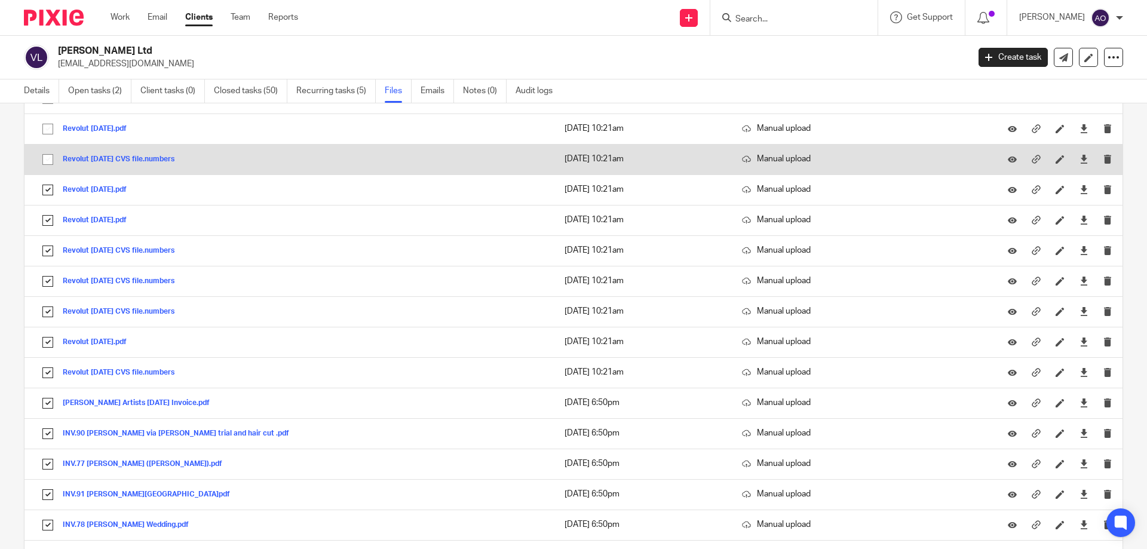
click at [47, 164] on input "checkbox" at bounding box center [47, 159] width 23 height 23
checkbox input "true"
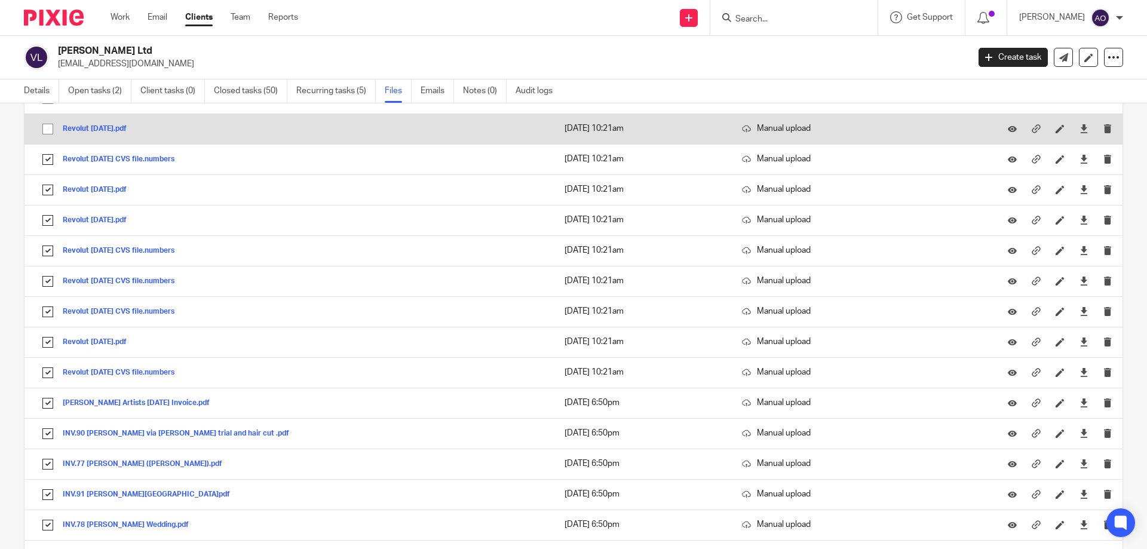
click at [47, 128] on input "checkbox" at bounding box center [47, 129] width 23 height 23
checkbox input "true"
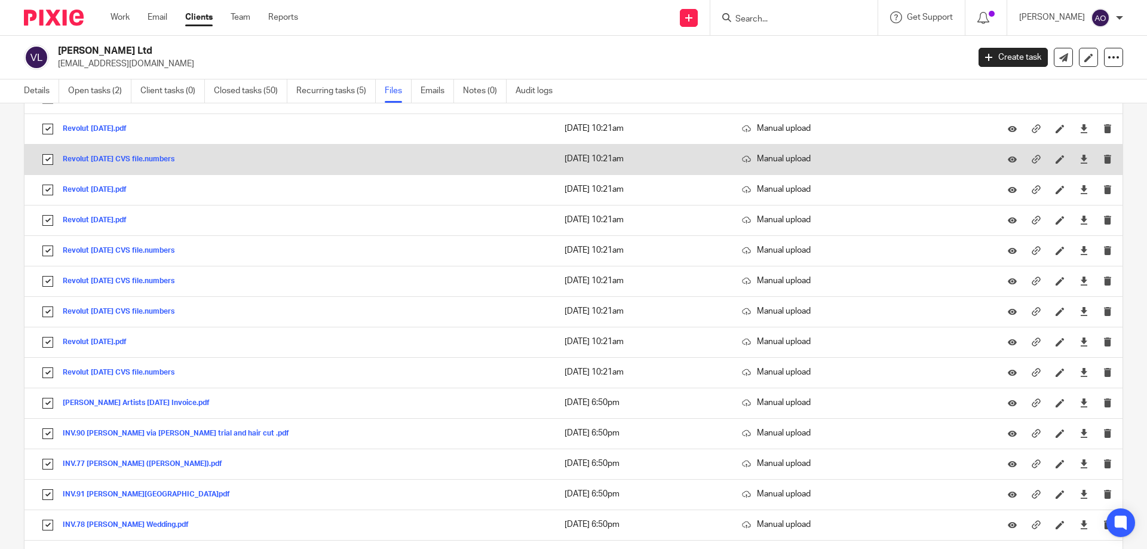
scroll to position [9781, 0]
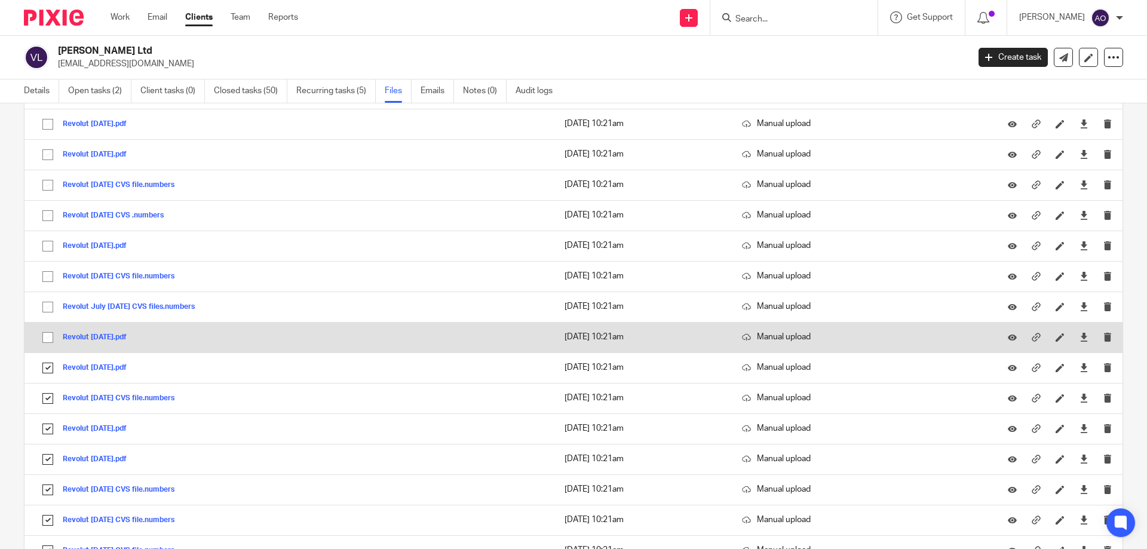
click at [47, 337] on input "checkbox" at bounding box center [47, 337] width 23 height 23
checkbox input "true"
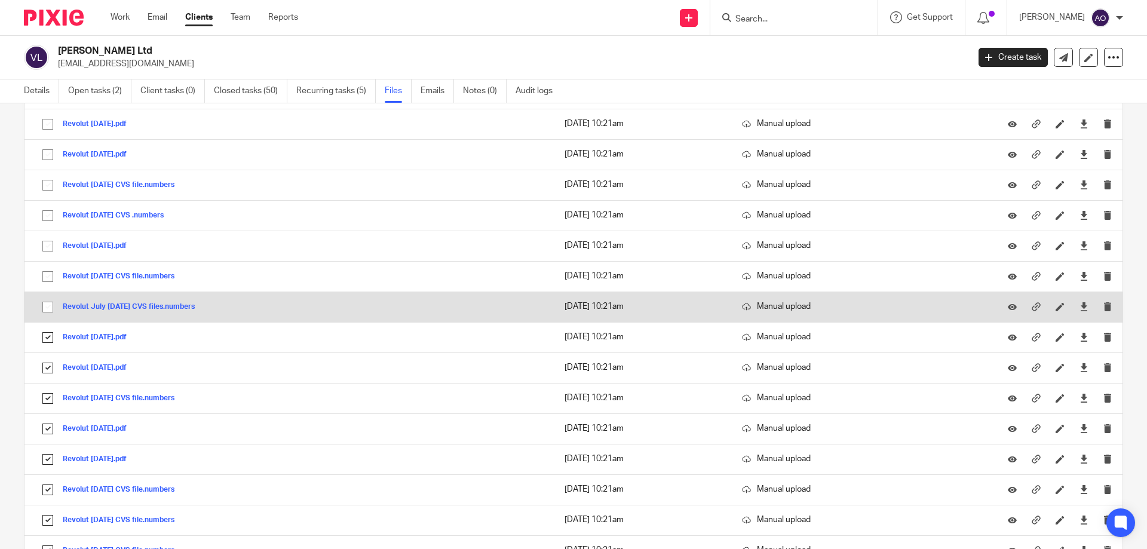
click at [50, 301] on input "checkbox" at bounding box center [47, 307] width 23 height 23
checkbox input "true"
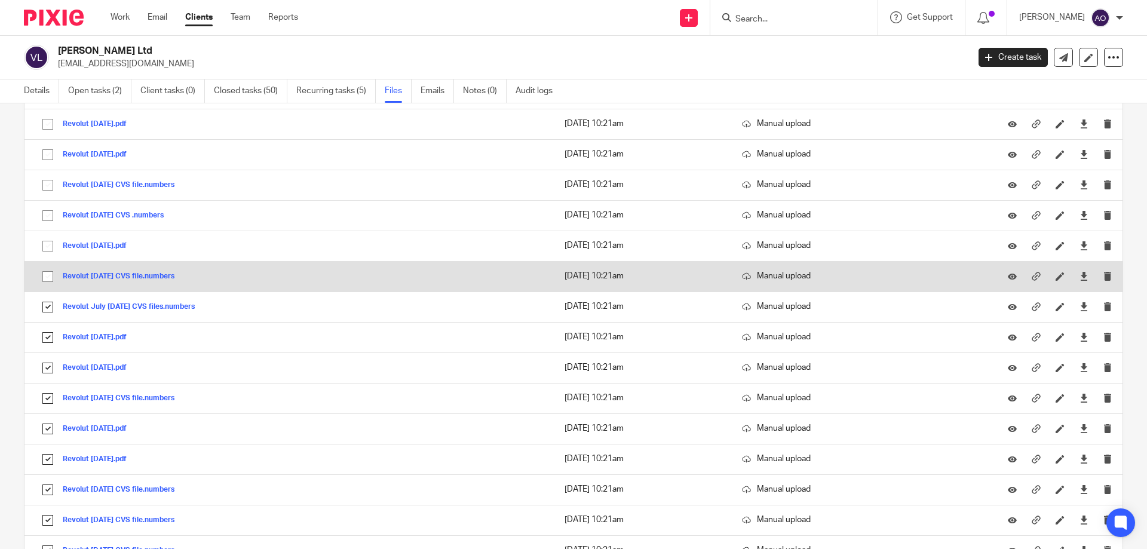
click at [45, 272] on input "checkbox" at bounding box center [47, 276] width 23 height 23
checkbox input "true"
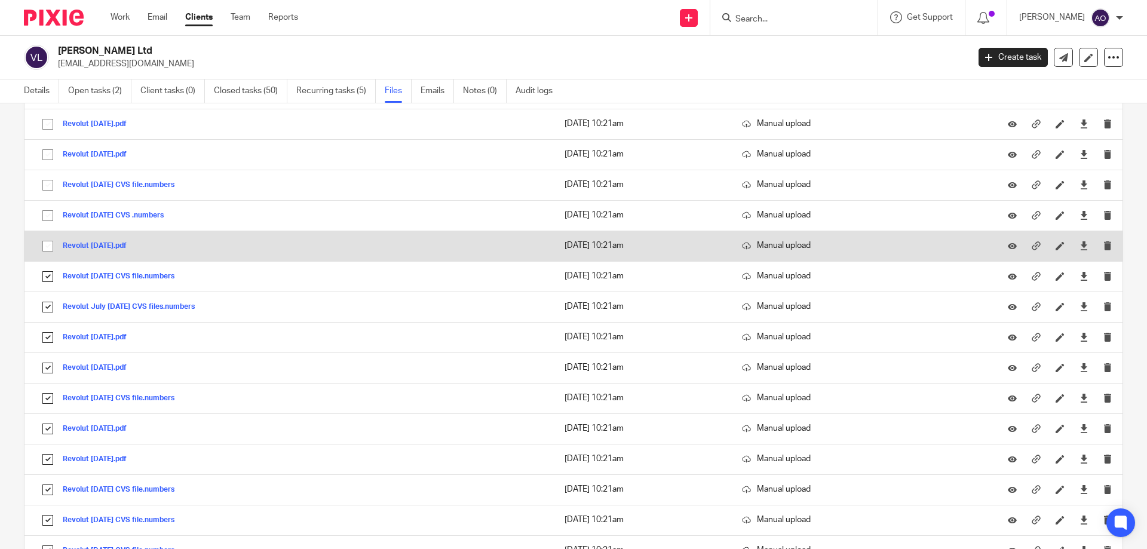
click at [45, 244] on input "checkbox" at bounding box center [47, 246] width 23 height 23
checkbox input "true"
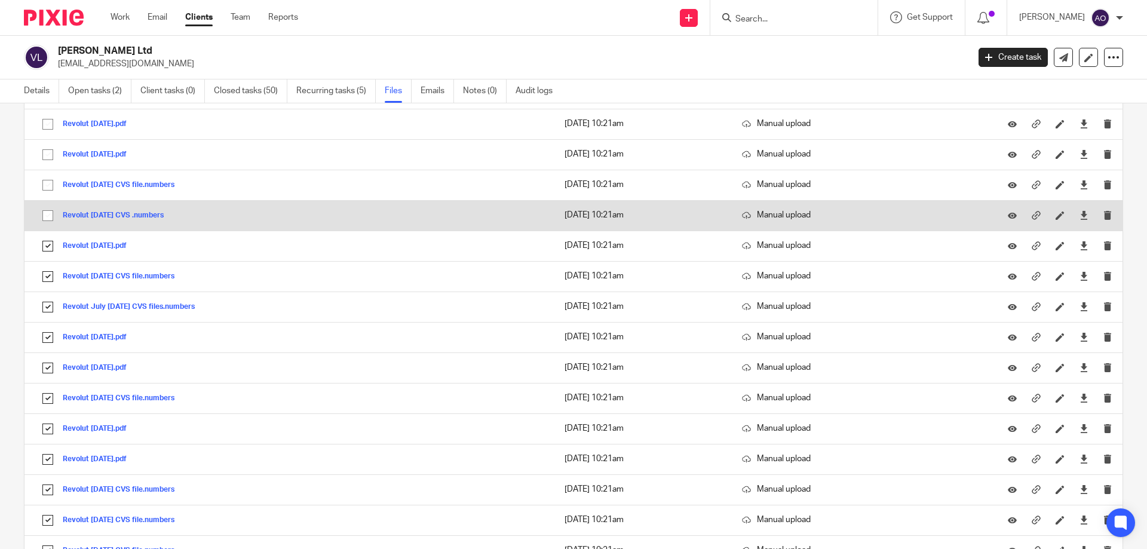
click at [47, 214] on input "checkbox" at bounding box center [47, 215] width 23 height 23
checkbox input "true"
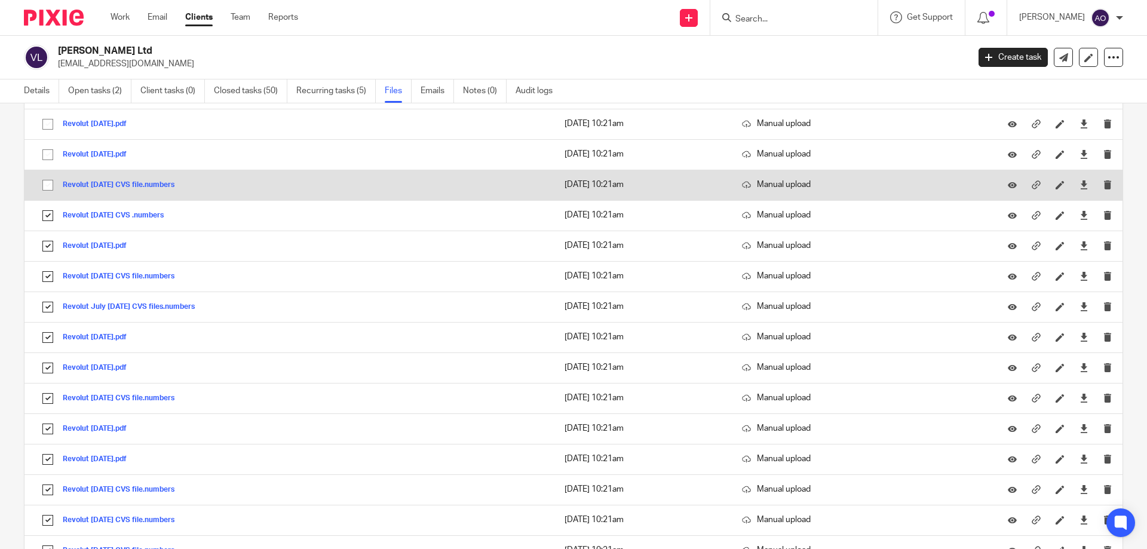
click at [48, 184] on input "checkbox" at bounding box center [47, 185] width 23 height 23
checkbox input "true"
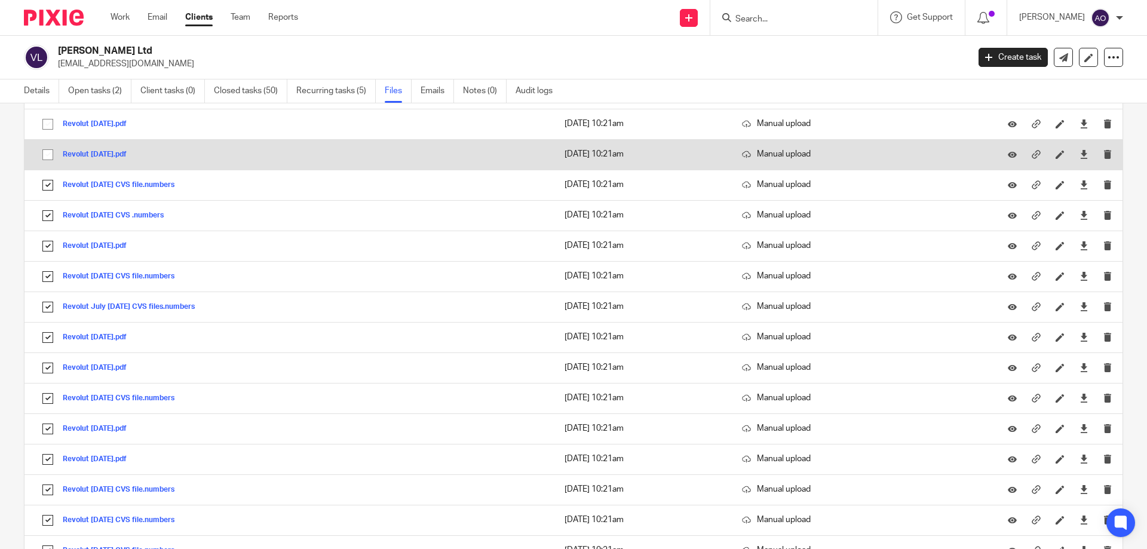
click at [47, 154] on input "checkbox" at bounding box center [47, 154] width 23 height 23
checkbox input "true"
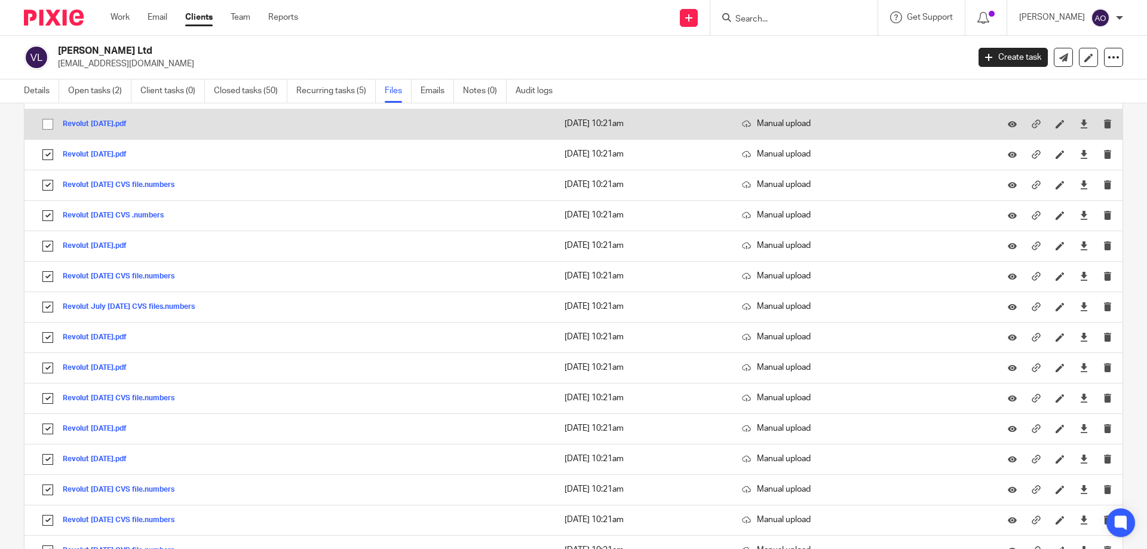
click at [48, 125] on input "checkbox" at bounding box center [47, 124] width 23 height 23
checkbox input "true"
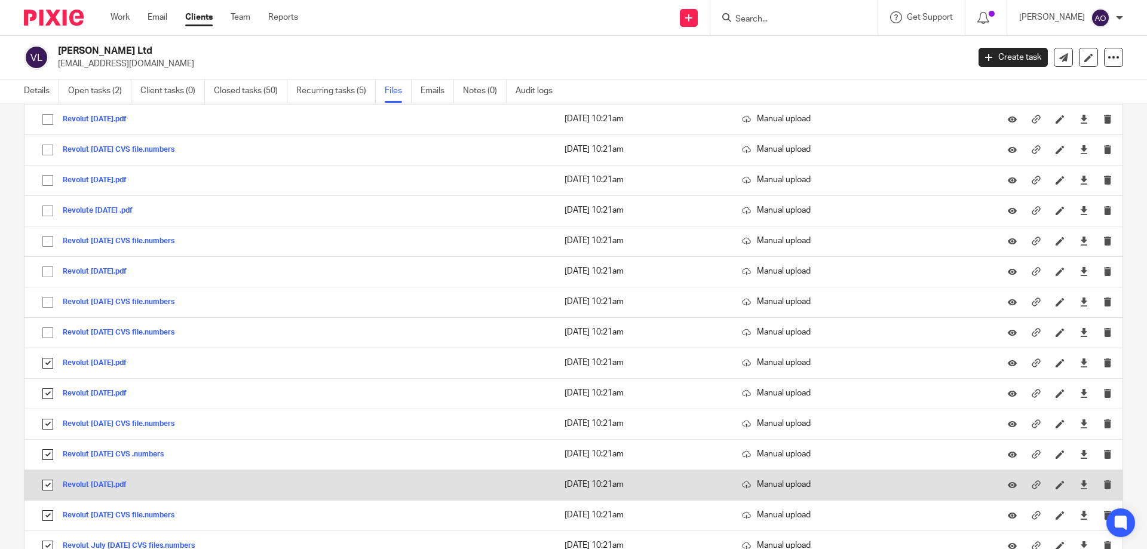
scroll to position [9482, 0]
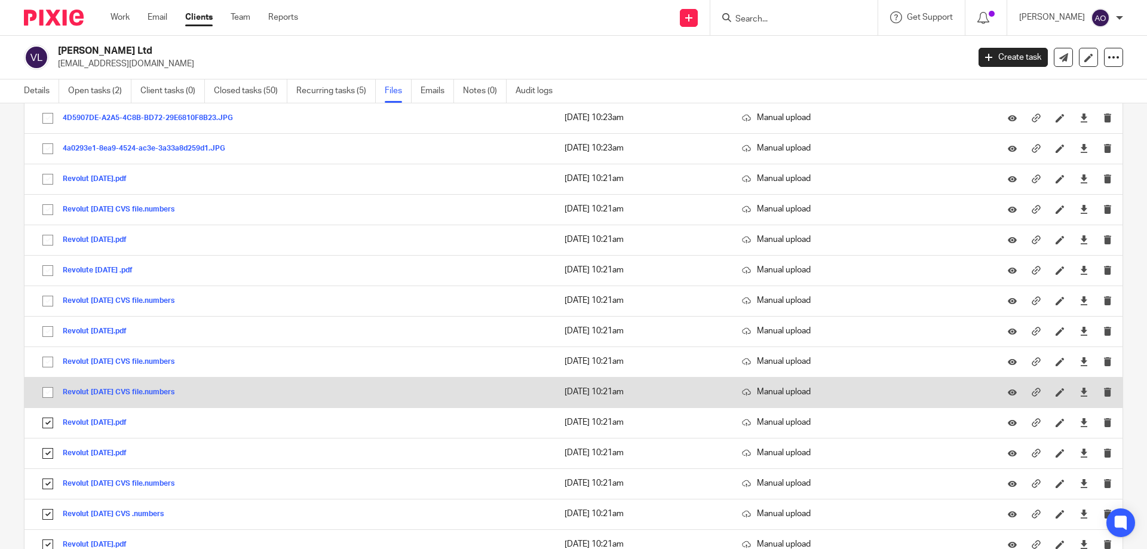
click at [50, 387] on input "checkbox" at bounding box center [47, 392] width 23 height 23
checkbox input "true"
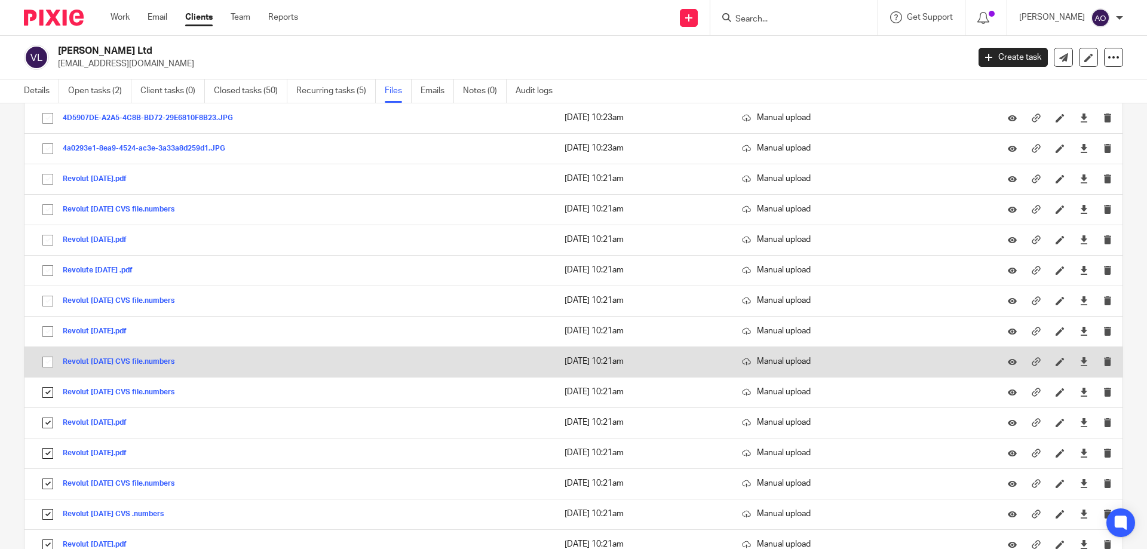
click at [46, 360] on input "checkbox" at bounding box center [47, 362] width 23 height 23
checkbox input "true"
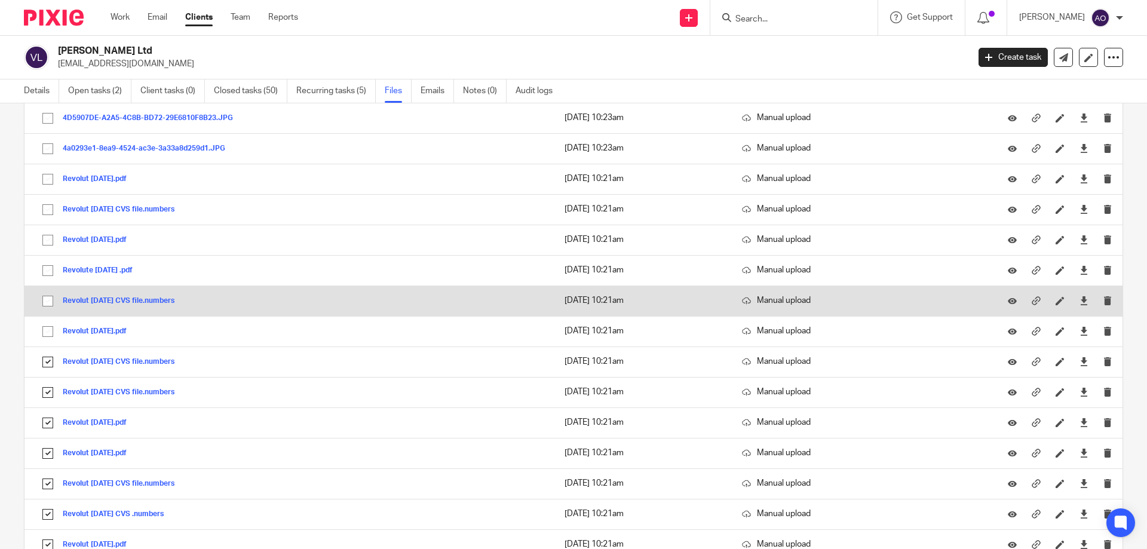
drag, startPoint x: 45, startPoint y: 328, endPoint x: 46, endPoint y: 305, distance: 23.9
click at [45, 327] on input "checkbox" at bounding box center [47, 331] width 23 height 23
checkbox input "true"
click at [47, 293] on input "checkbox" at bounding box center [47, 301] width 23 height 23
checkbox input "true"
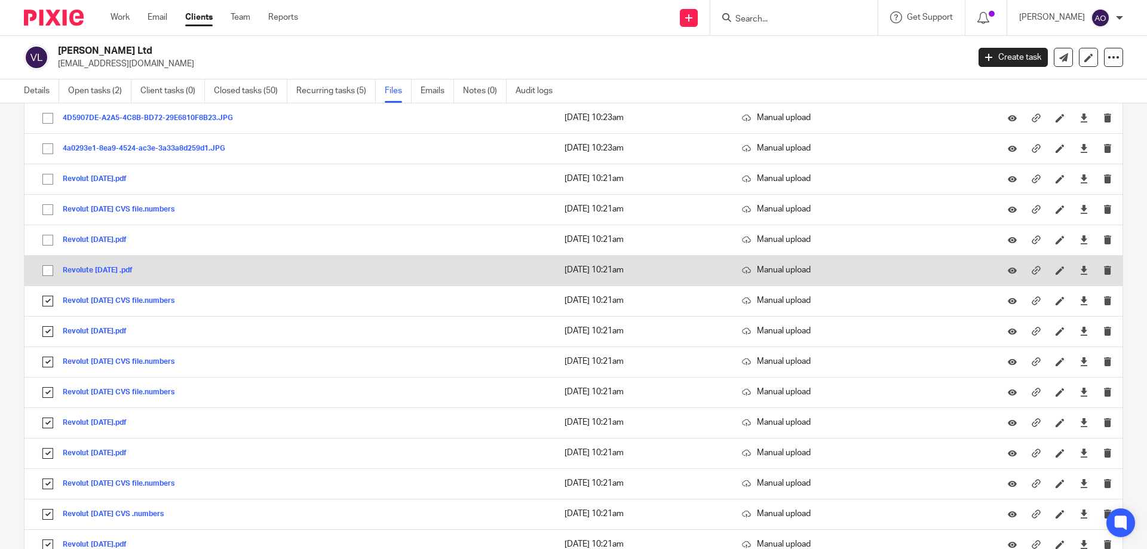
drag, startPoint x: 46, startPoint y: 271, endPoint x: 46, endPoint y: 258, distance: 12.5
click at [46, 269] on input "checkbox" at bounding box center [47, 270] width 23 height 23
checkbox input "true"
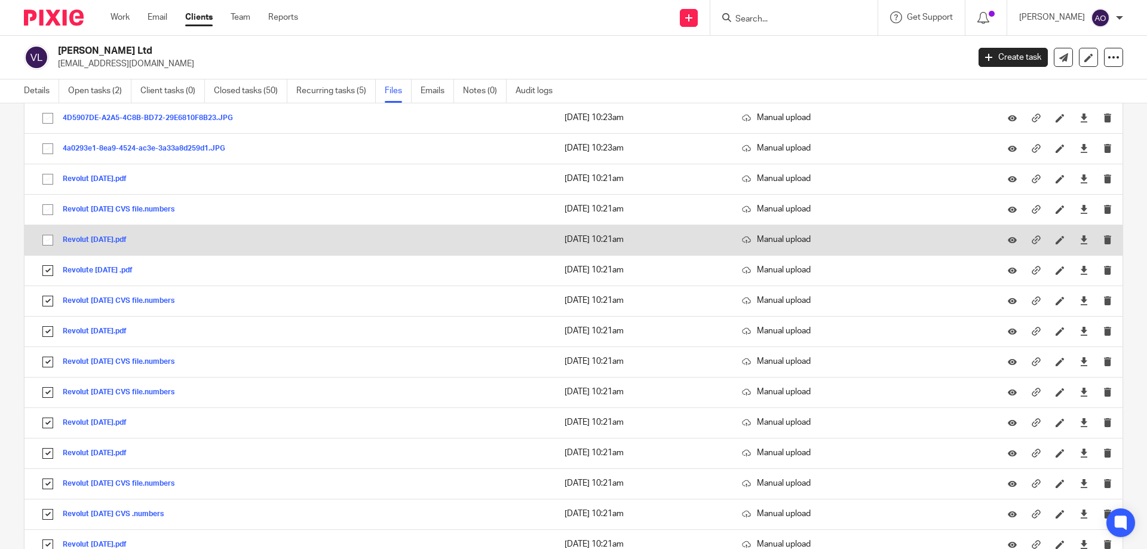
click at [45, 235] on input "checkbox" at bounding box center [47, 240] width 23 height 23
checkbox input "true"
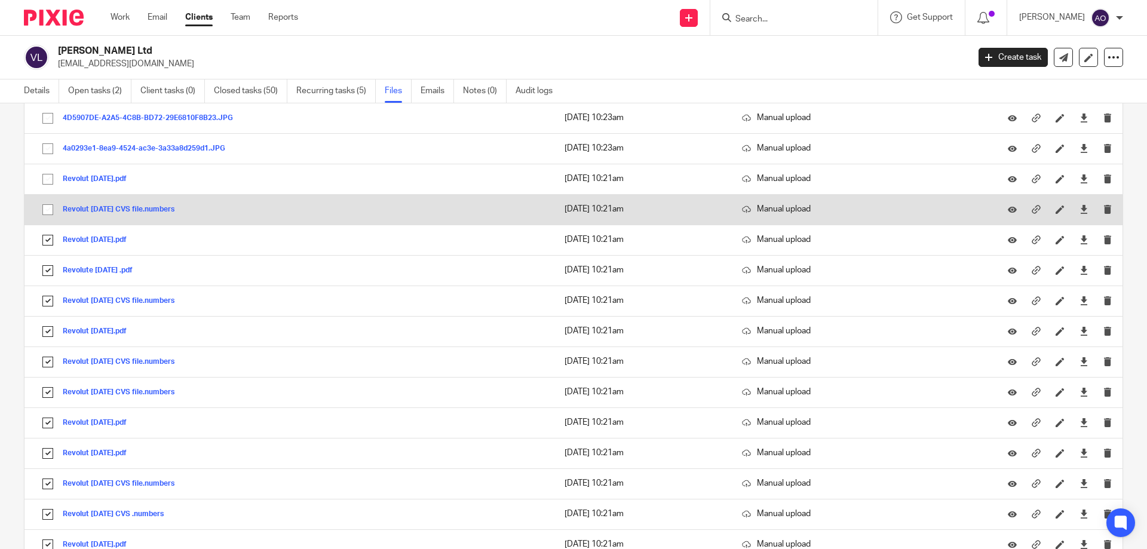
click at [46, 210] on input "checkbox" at bounding box center [47, 209] width 23 height 23
checkbox input "true"
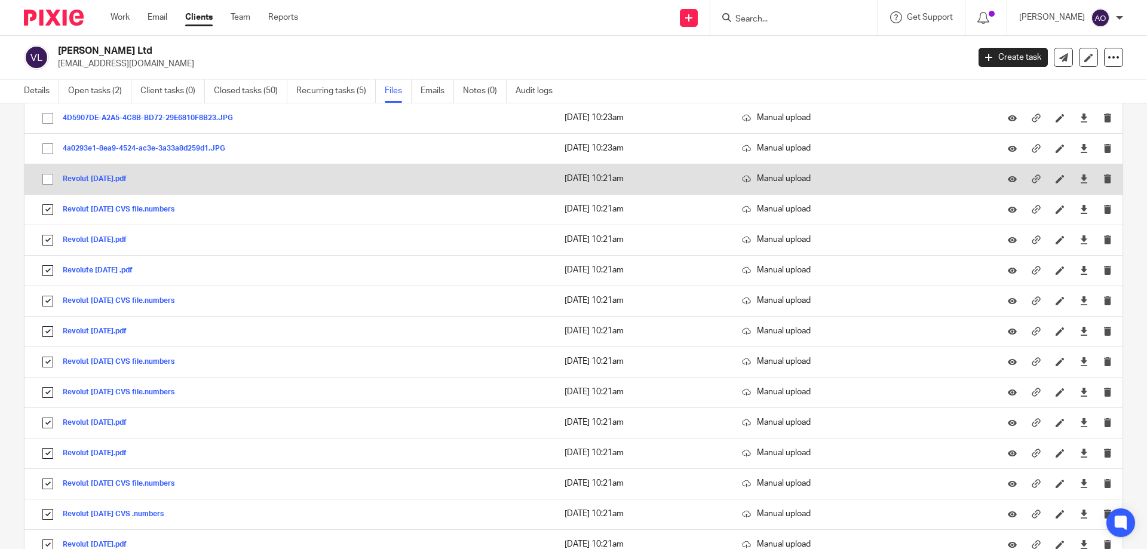
click at [45, 179] on input "checkbox" at bounding box center [47, 179] width 23 height 23
checkbox input "true"
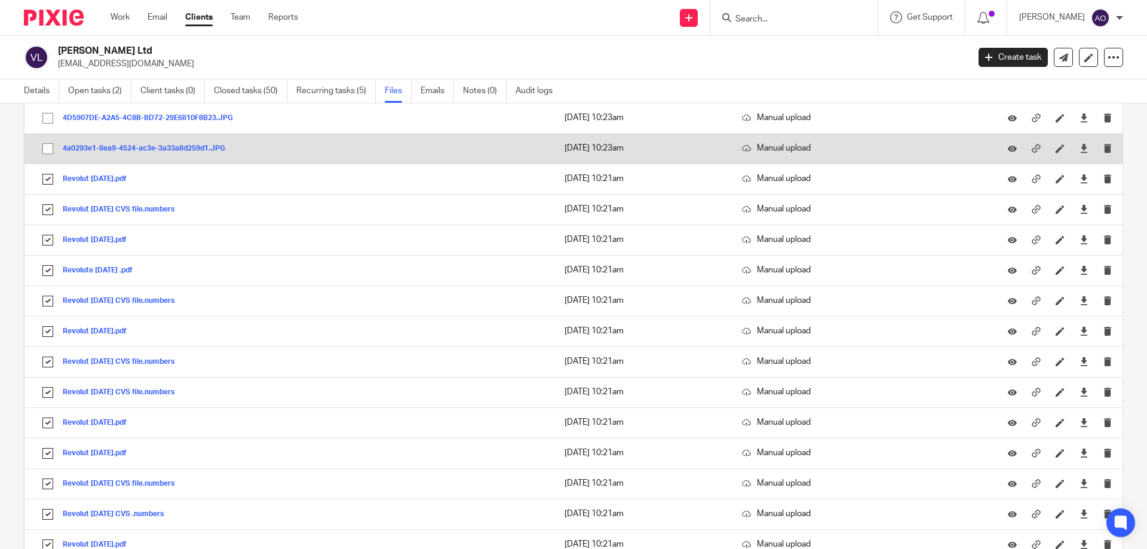
click at [47, 150] on input "checkbox" at bounding box center [47, 148] width 23 height 23
checkbox input "true"
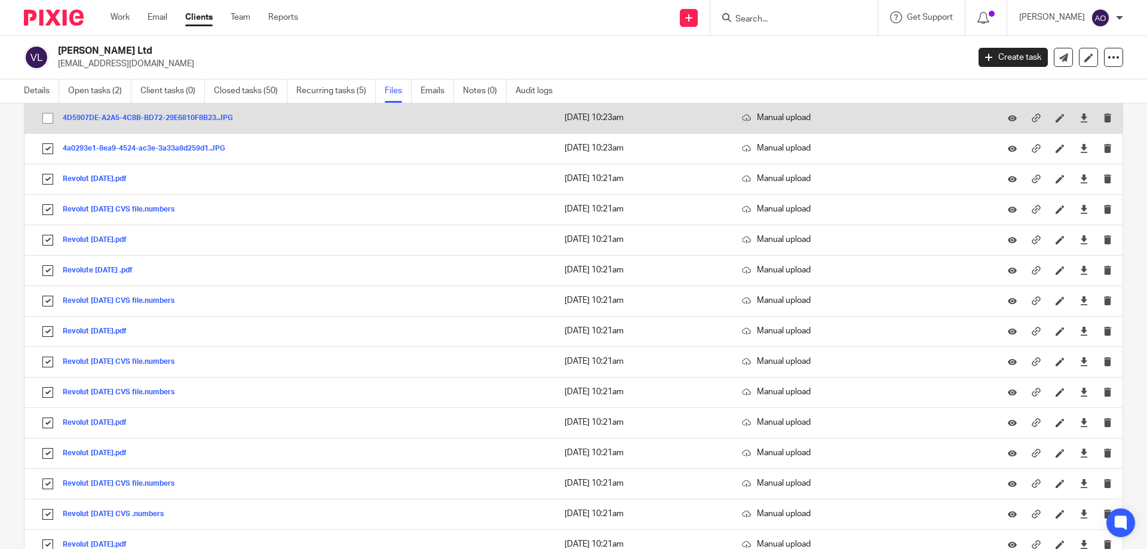
click at [49, 118] on input "checkbox" at bounding box center [47, 118] width 23 height 23
checkbox input "true"
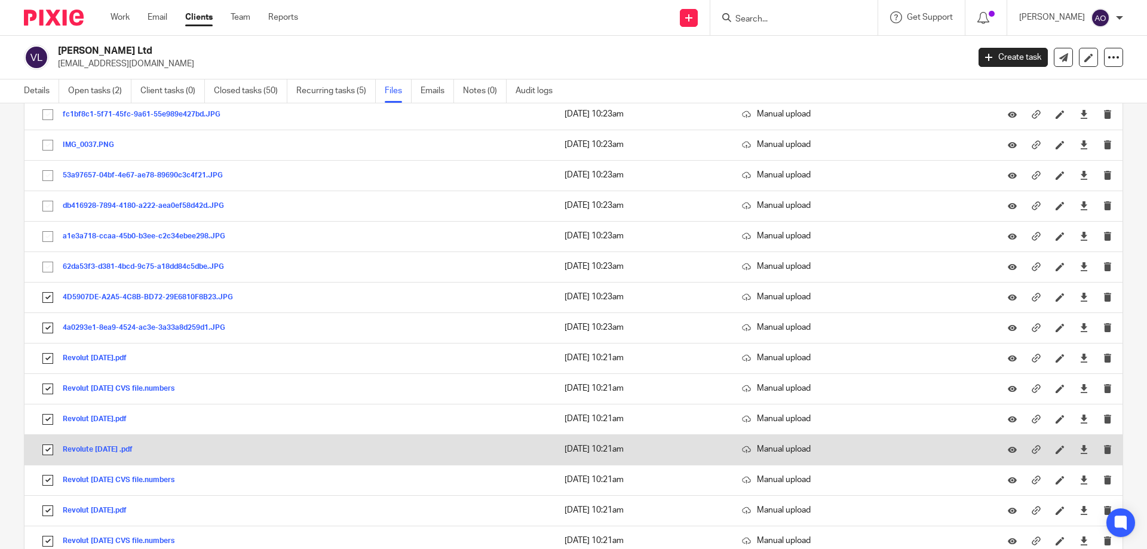
scroll to position [9243, 0]
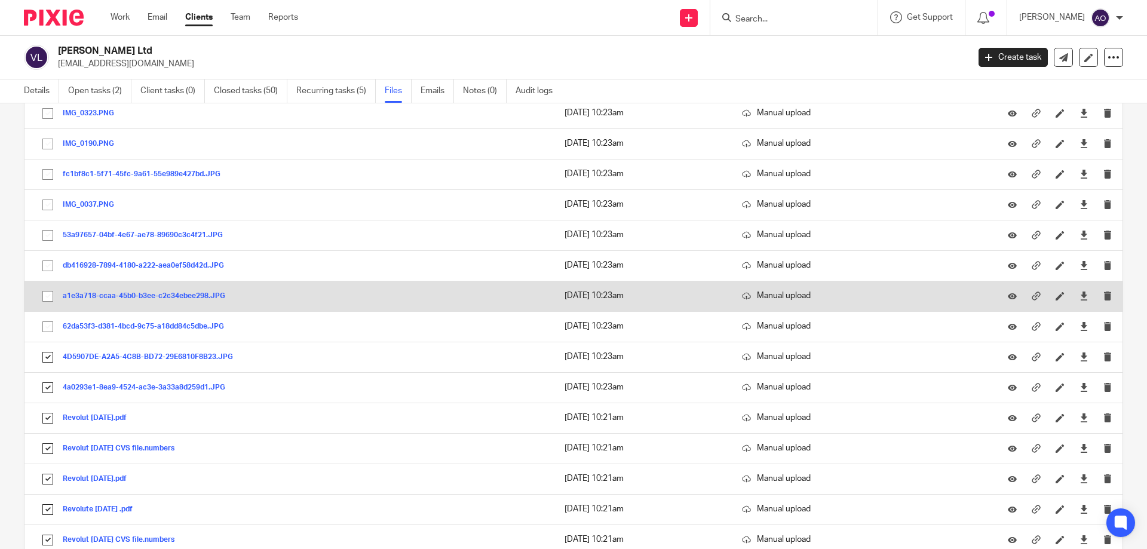
click at [44, 293] on input "checkbox" at bounding box center [47, 296] width 23 height 23
checkbox input "true"
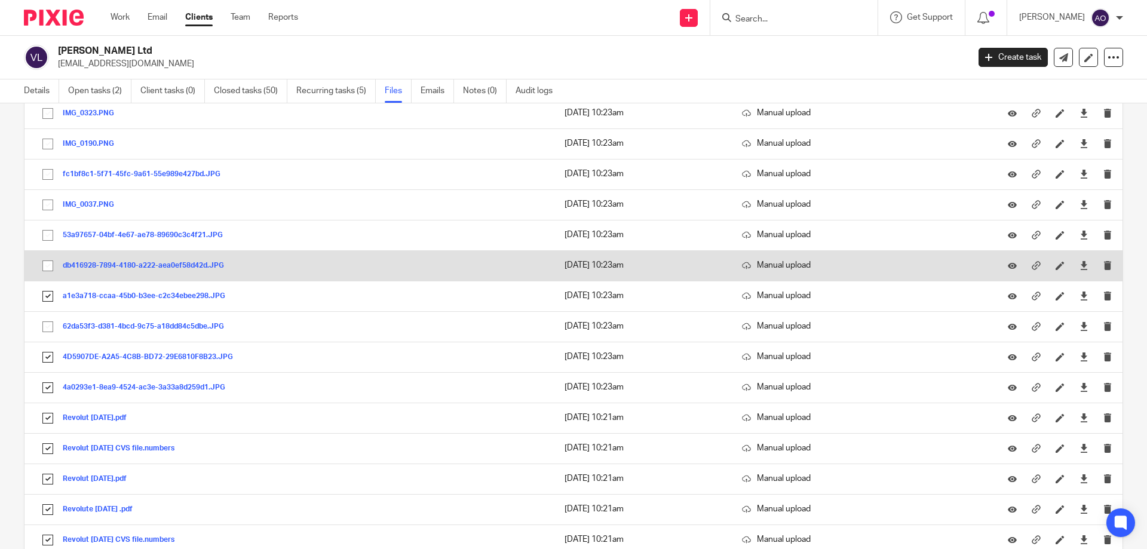
click at [45, 258] on input "checkbox" at bounding box center [47, 265] width 23 height 23
checkbox input "true"
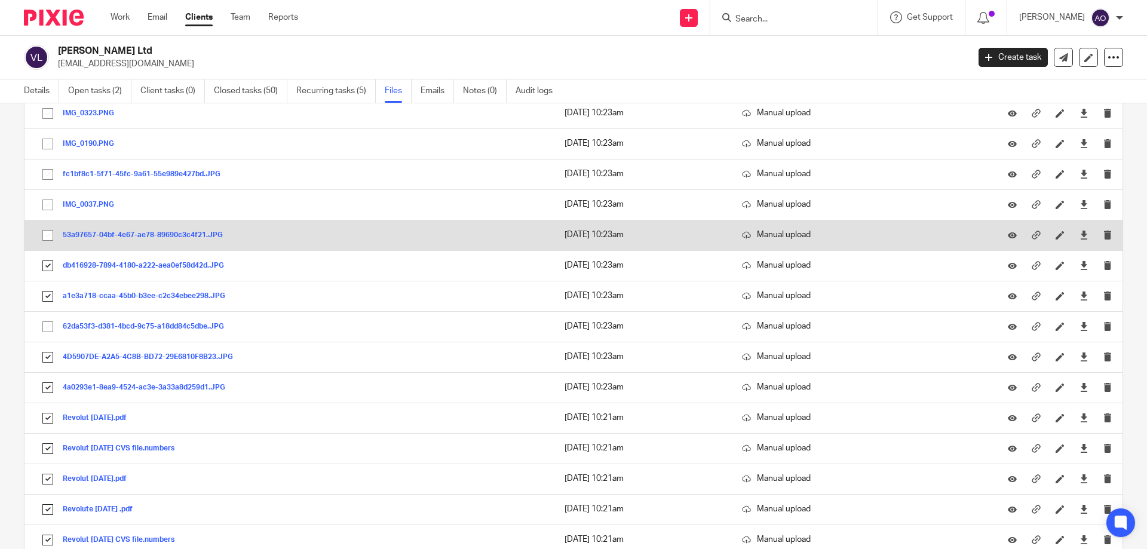
click at [47, 226] on input "checkbox" at bounding box center [47, 235] width 23 height 23
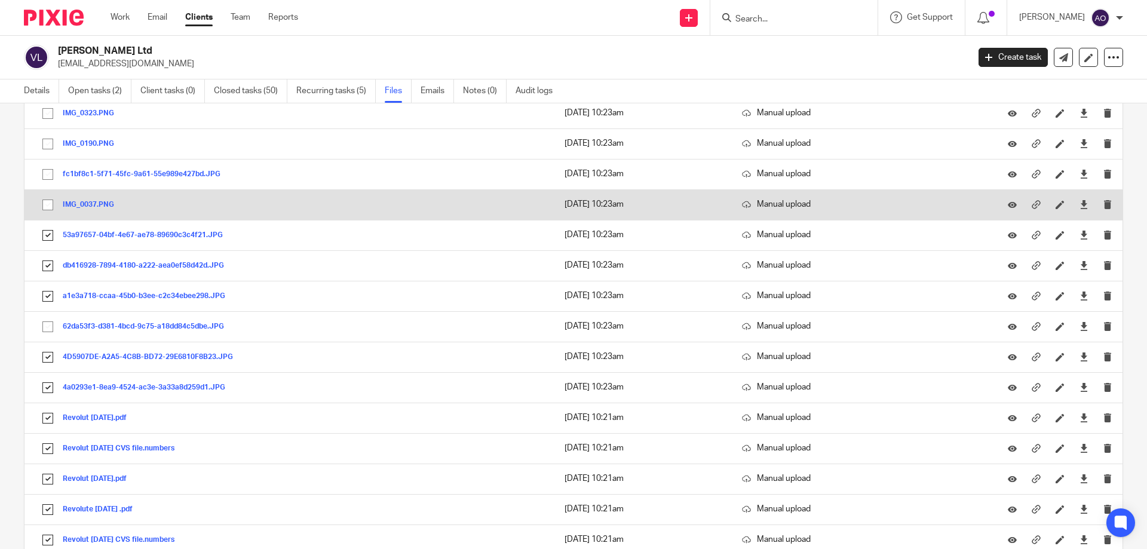
click at [51, 199] on input "checkbox" at bounding box center [47, 205] width 23 height 23
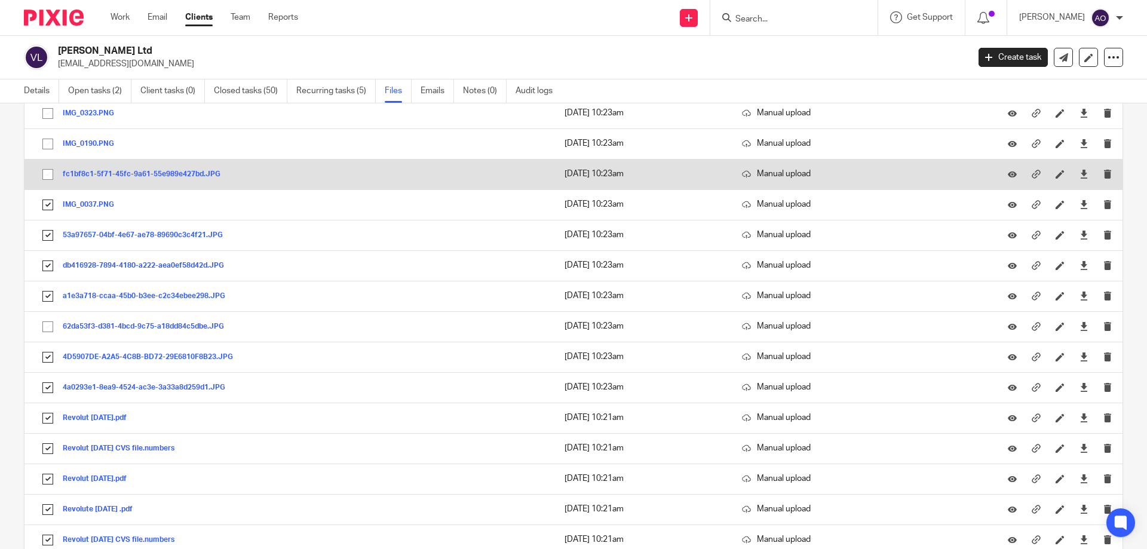
click at [50, 173] on input "checkbox" at bounding box center [47, 174] width 23 height 23
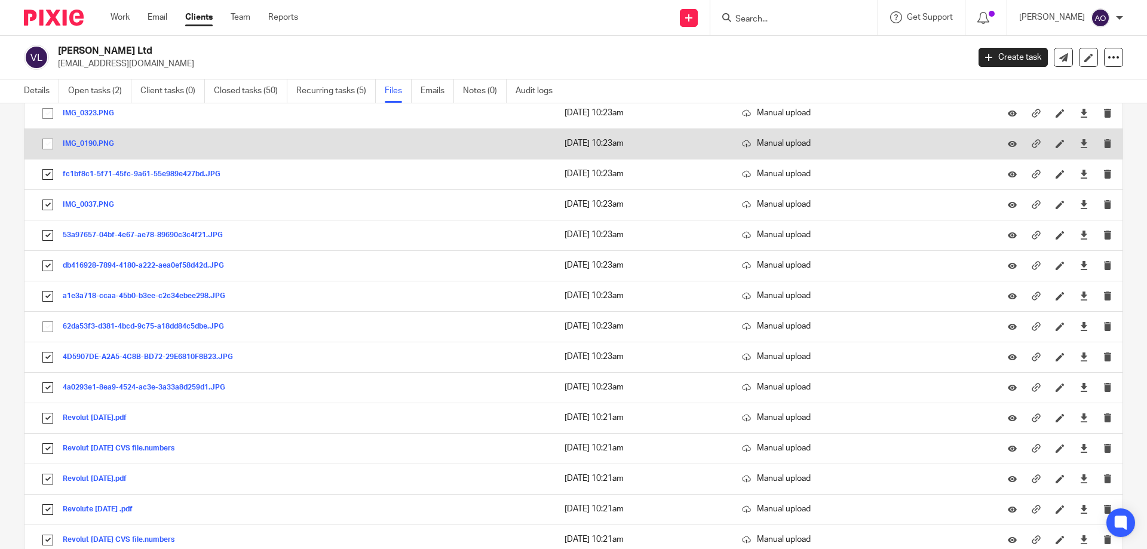
click at [48, 140] on input "checkbox" at bounding box center [47, 144] width 23 height 23
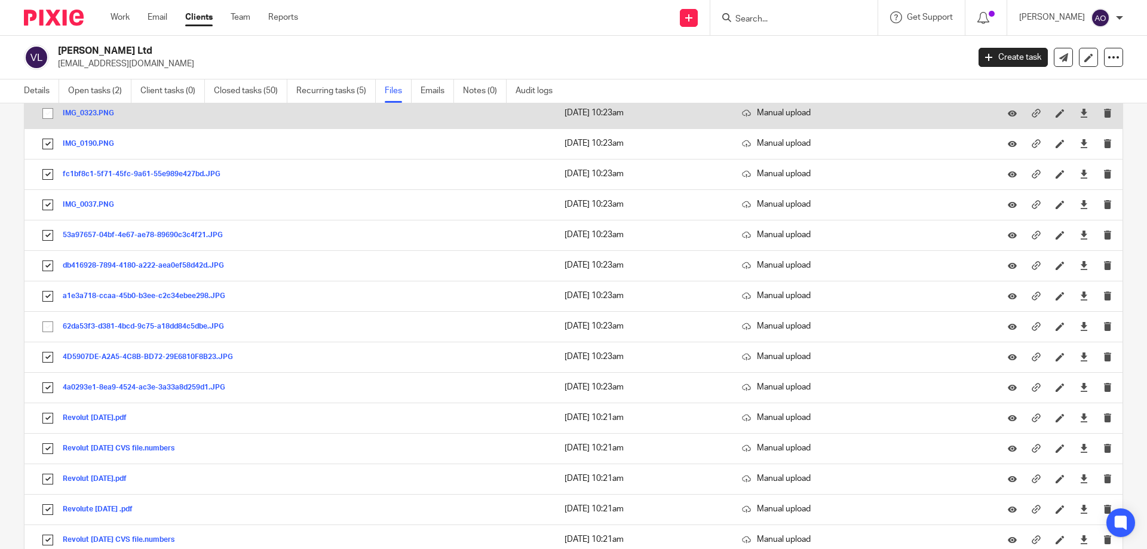
click at [50, 111] on input "checkbox" at bounding box center [47, 113] width 23 height 23
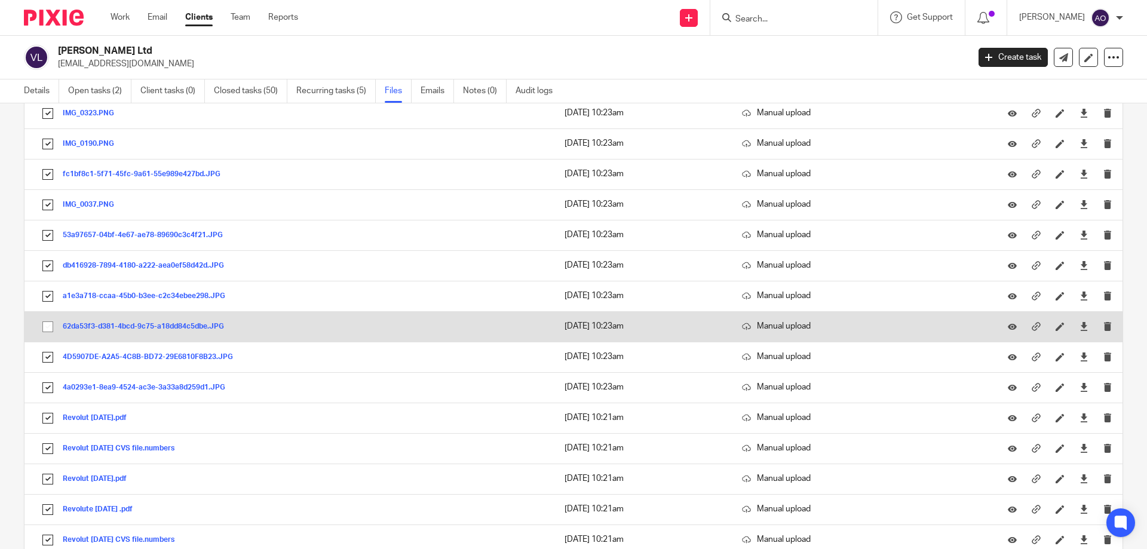
click at [48, 326] on input "checkbox" at bounding box center [47, 326] width 23 height 23
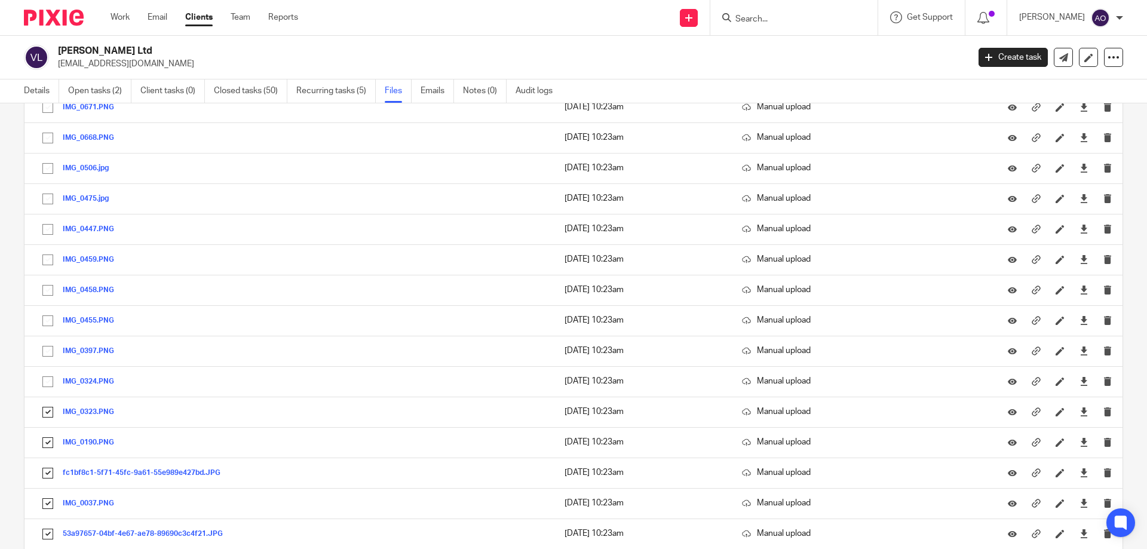
scroll to position [8885, 0]
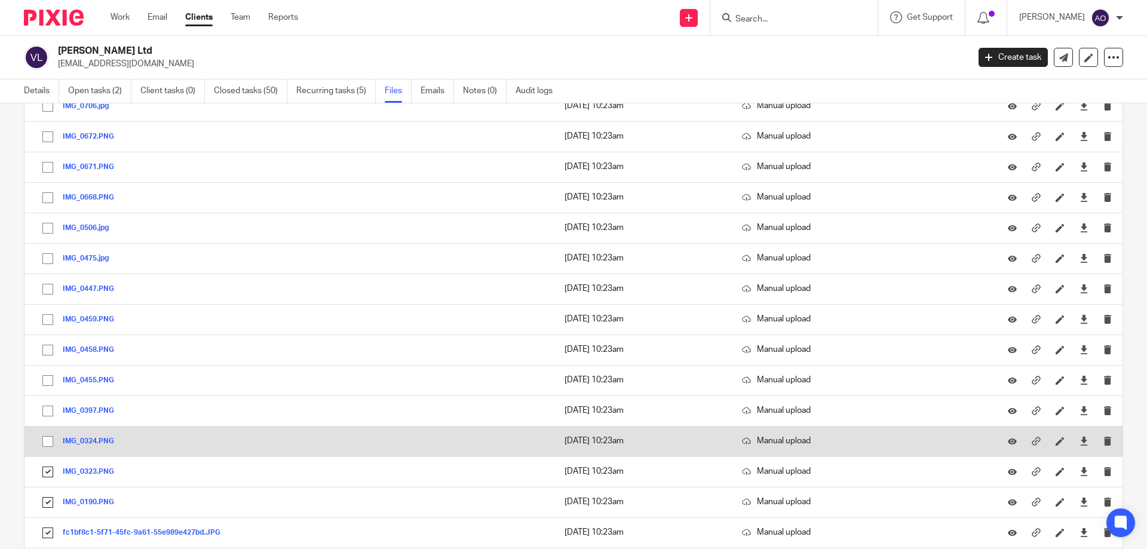
click at [50, 438] on input "checkbox" at bounding box center [47, 441] width 23 height 23
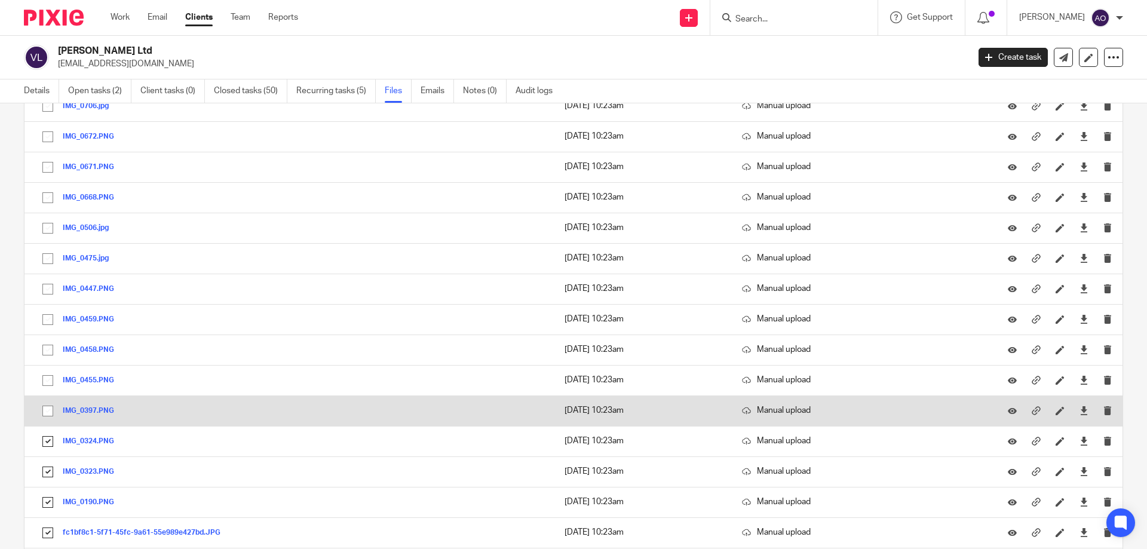
click at [44, 412] on input "checkbox" at bounding box center [47, 411] width 23 height 23
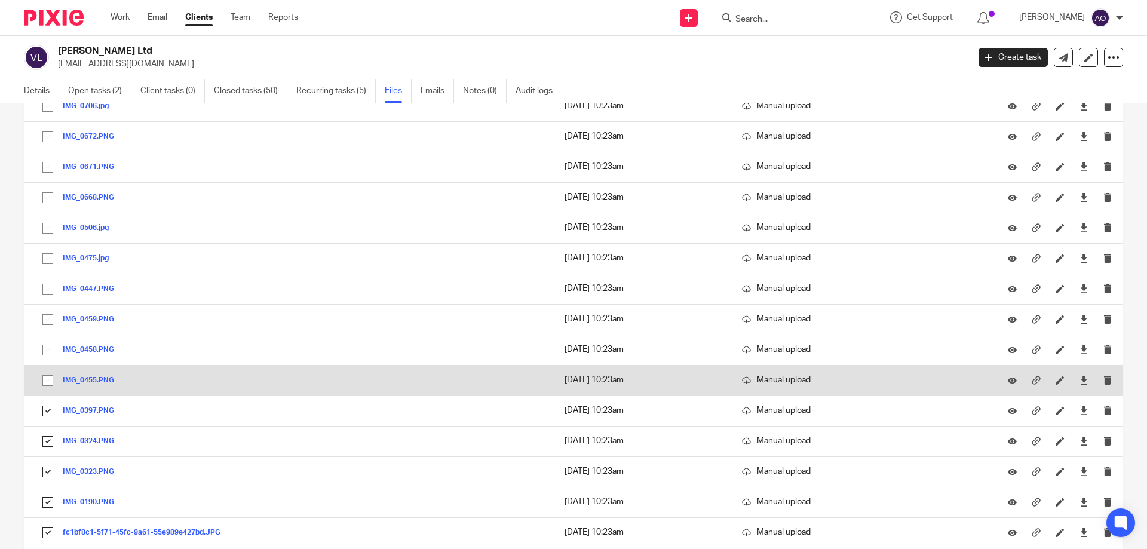
drag, startPoint x: 44, startPoint y: 381, endPoint x: 44, endPoint y: 374, distance: 7.2
click at [44, 379] on input "checkbox" at bounding box center [47, 380] width 23 height 23
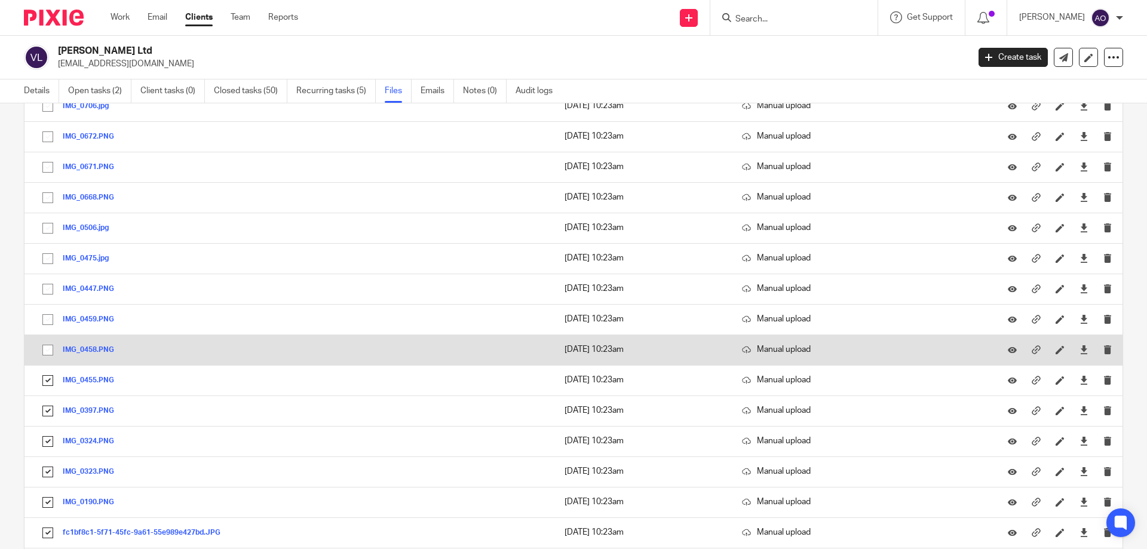
click at [45, 346] on input "checkbox" at bounding box center [47, 350] width 23 height 23
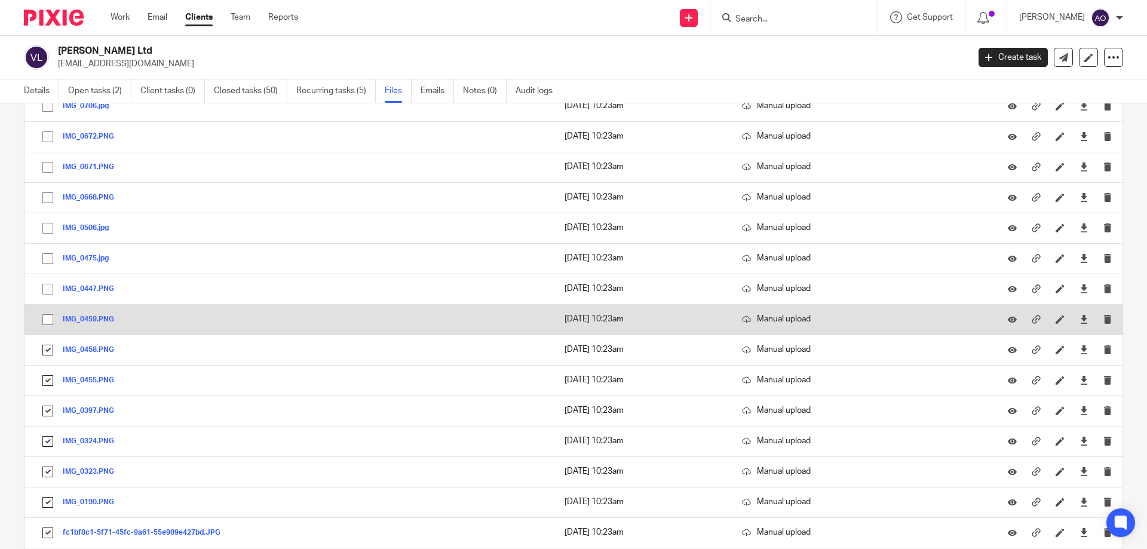
click at [46, 318] on input "checkbox" at bounding box center [47, 319] width 23 height 23
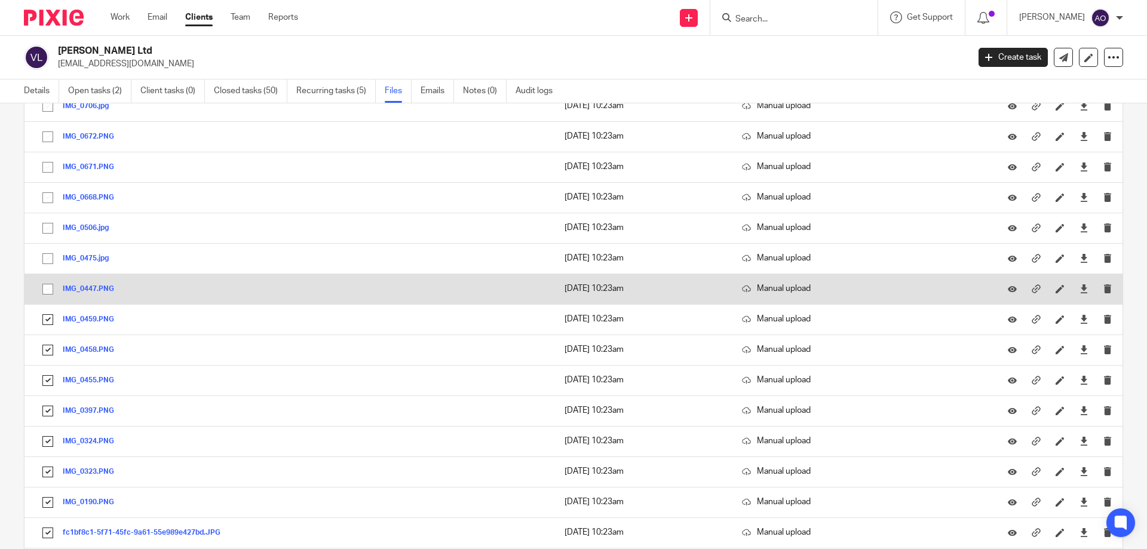
click at [47, 286] on input "checkbox" at bounding box center [47, 289] width 23 height 23
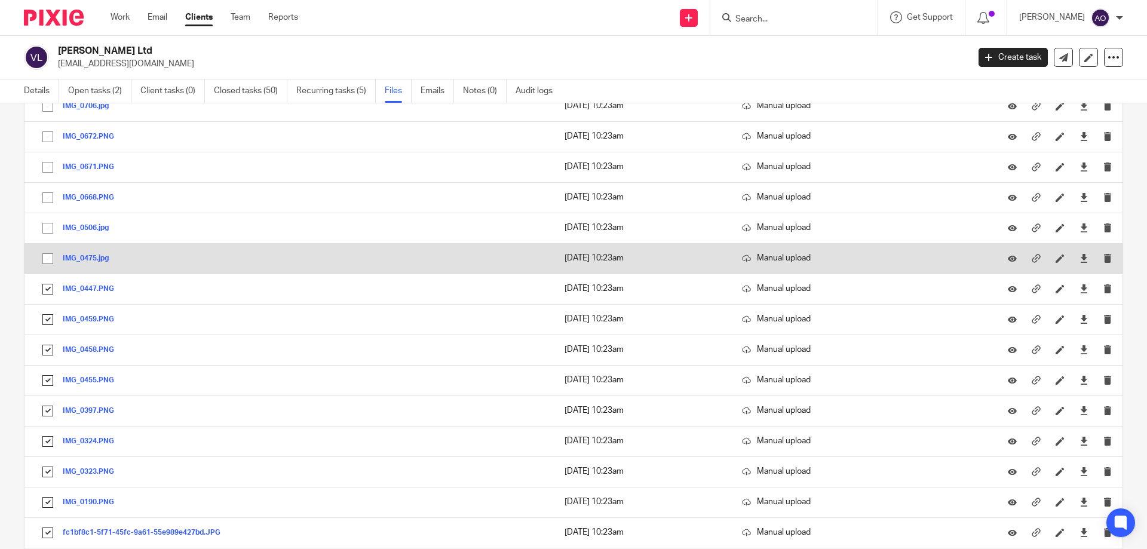
click at [45, 257] on input "checkbox" at bounding box center [47, 258] width 23 height 23
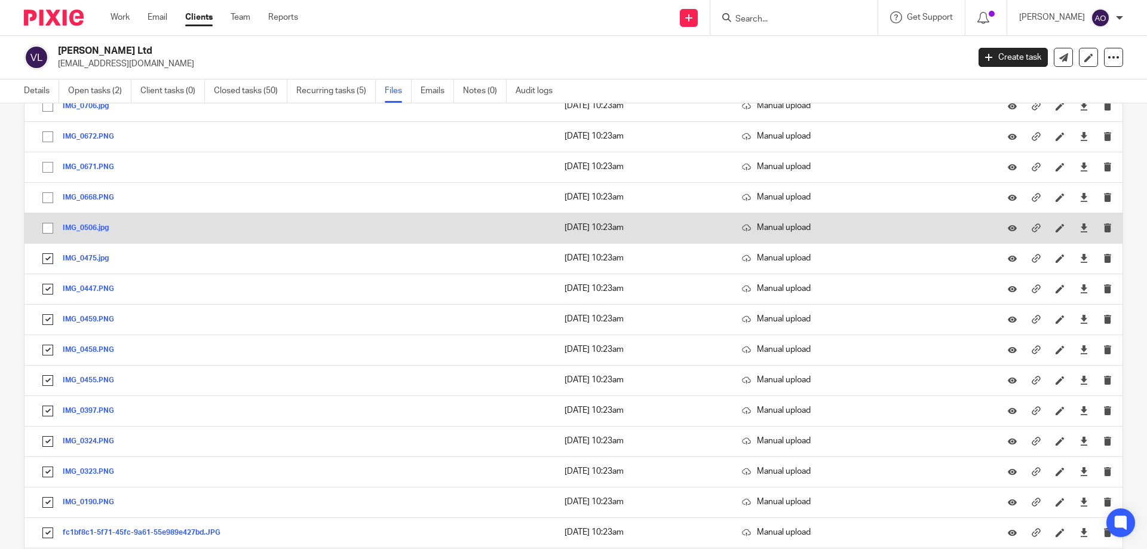
click at [46, 226] on input "checkbox" at bounding box center [47, 228] width 23 height 23
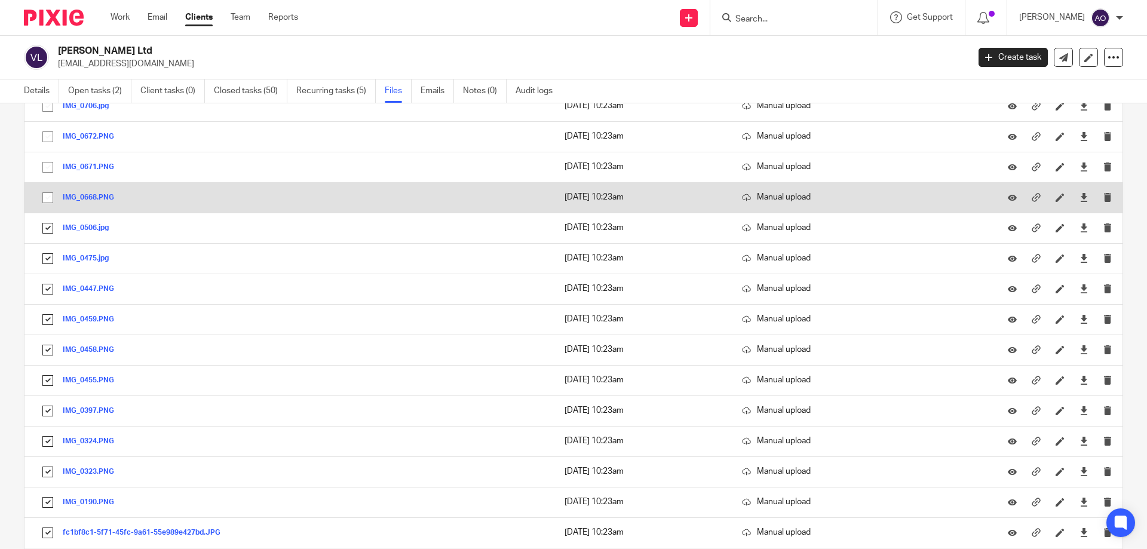
click at [47, 193] on input "checkbox" at bounding box center [47, 197] width 23 height 23
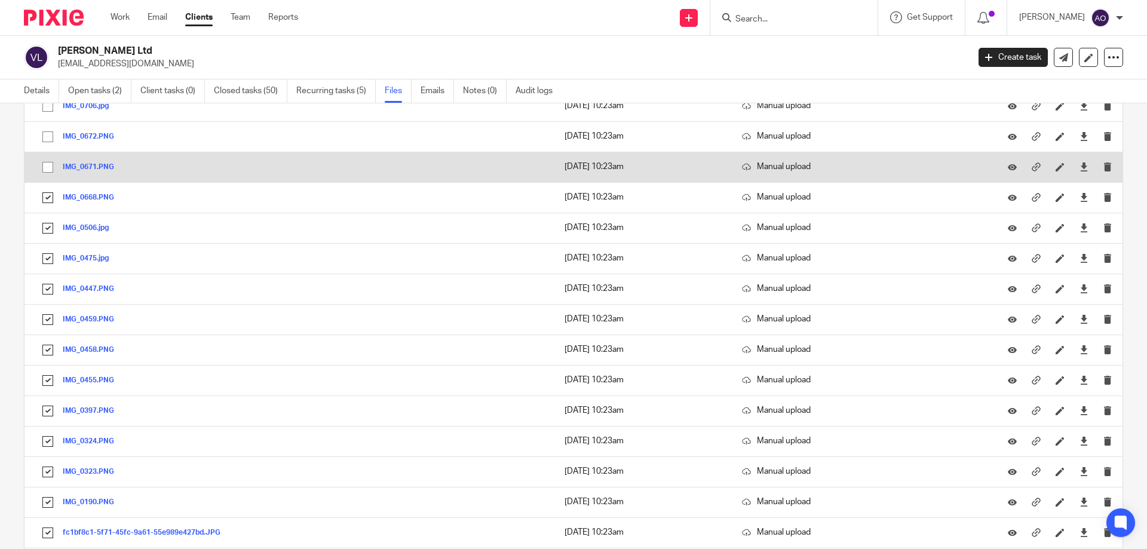
click at [47, 170] on input "checkbox" at bounding box center [47, 167] width 23 height 23
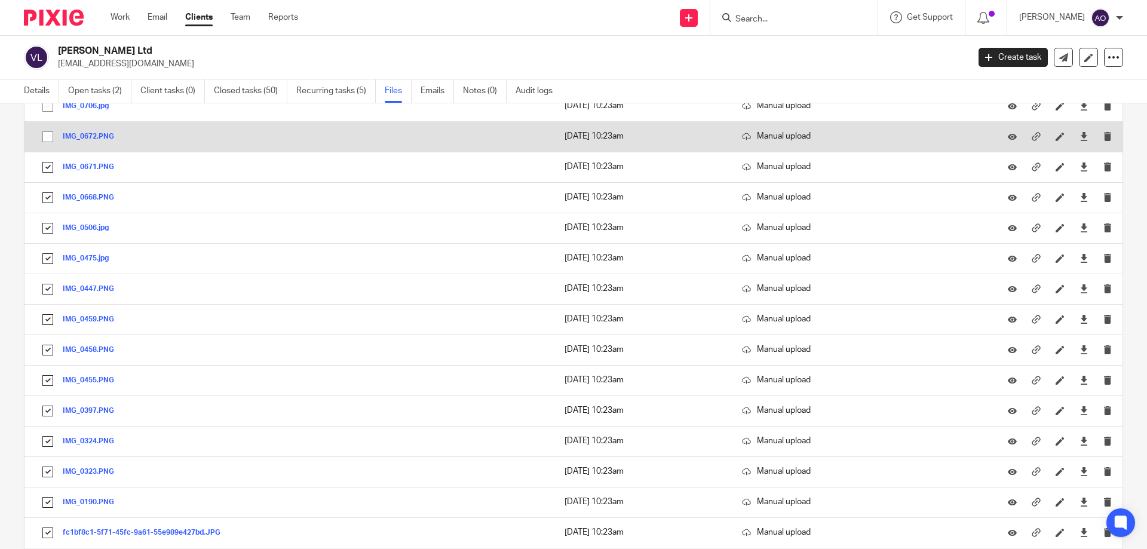
click at [49, 133] on input "checkbox" at bounding box center [47, 136] width 23 height 23
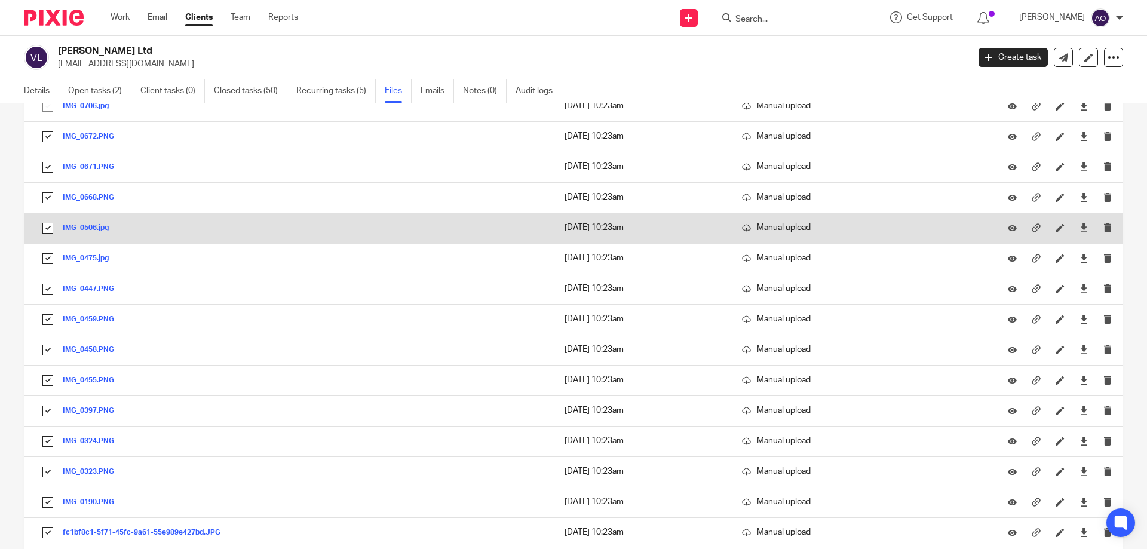
scroll to position [8646, 0]
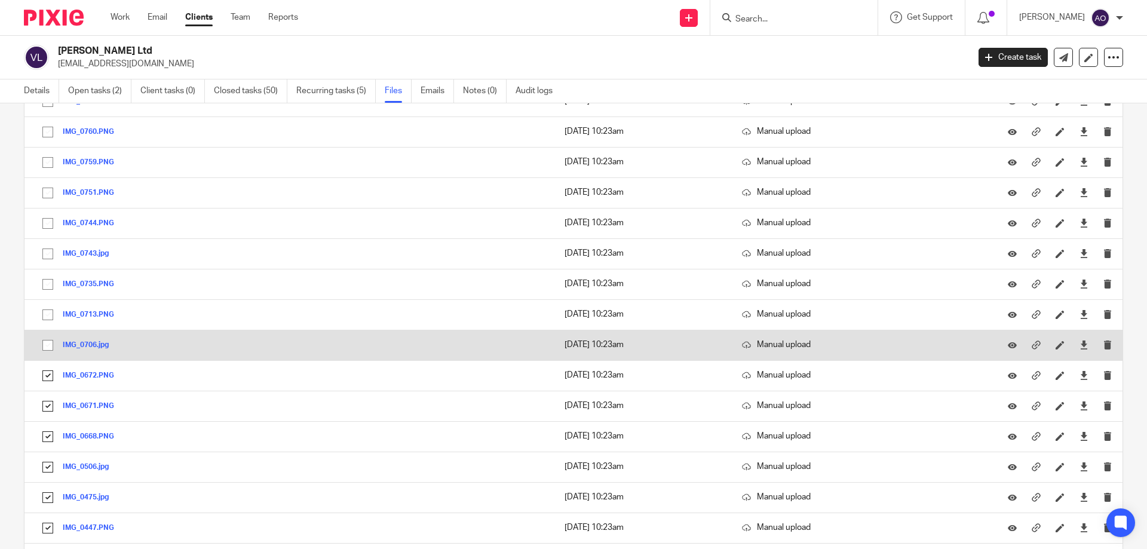
click at [46, 341] on input "checkbox" at bounding box center [47, 345] width 23 height 23
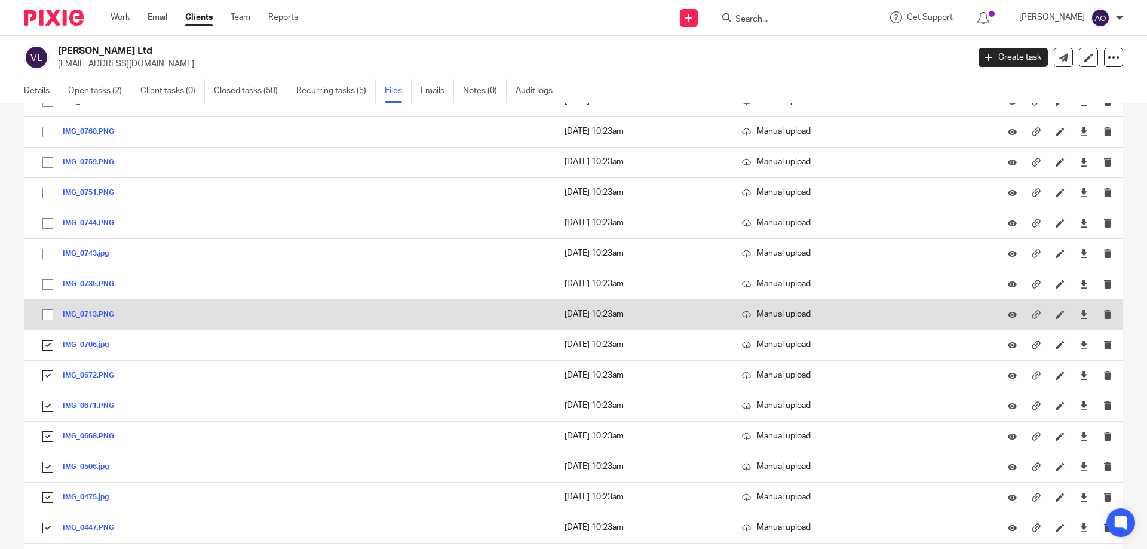
click at [51, 314] on input "checkbox" at bounding box center [47, 314] width 23 height 23
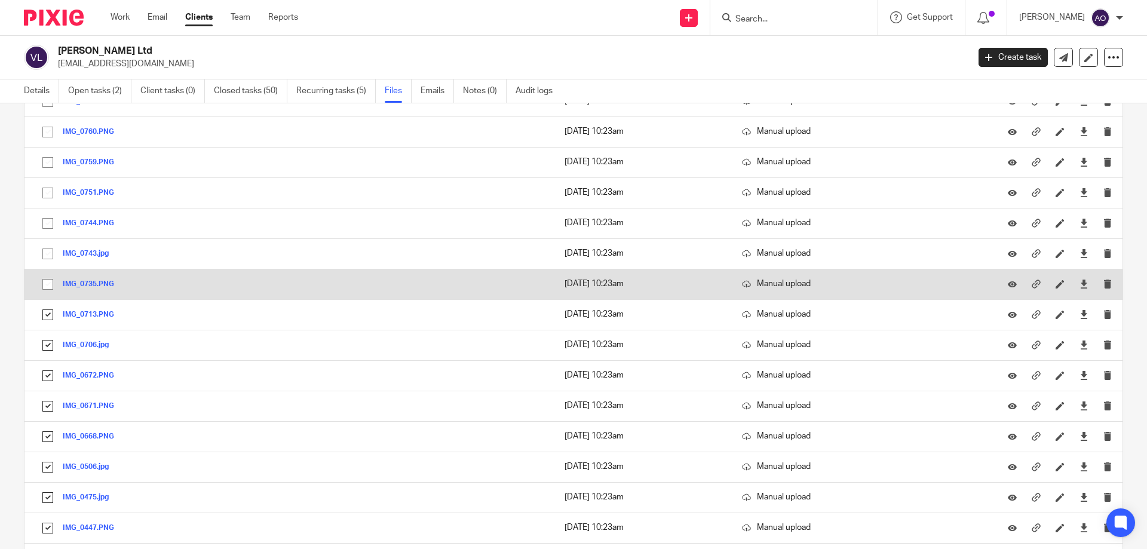
drag, startPoint x: 45, startPoint y: 286, endPoint x: 46, endPoint y: 280, distance: 6.6
click at [45, 285] on input "checkbox" at bounding box center [47, 284] width 23 height 23
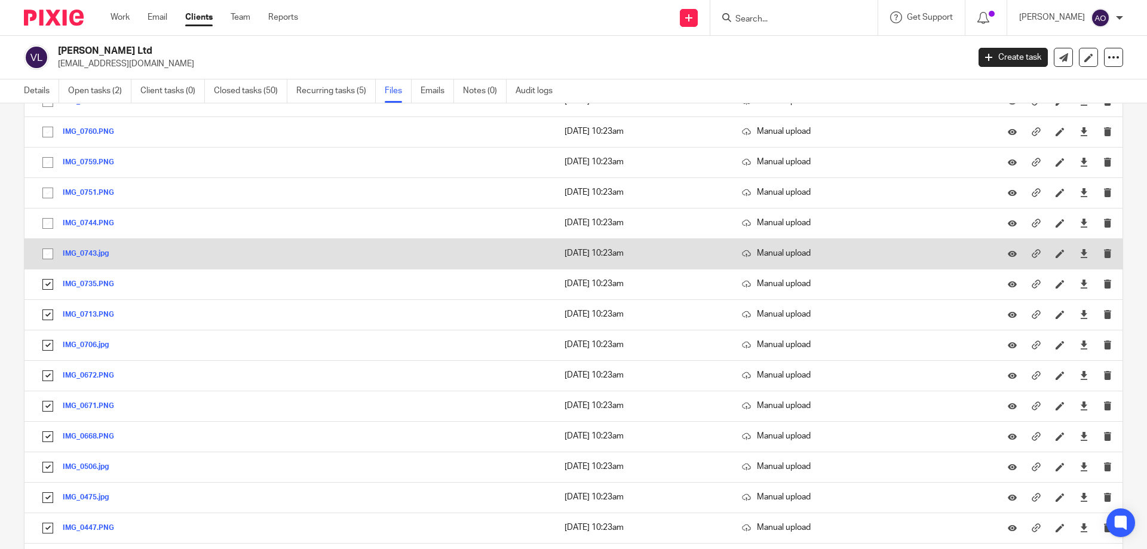
click at [48, 251] on input "checkbox" at bounding box center [47, 253] width 23 height 23
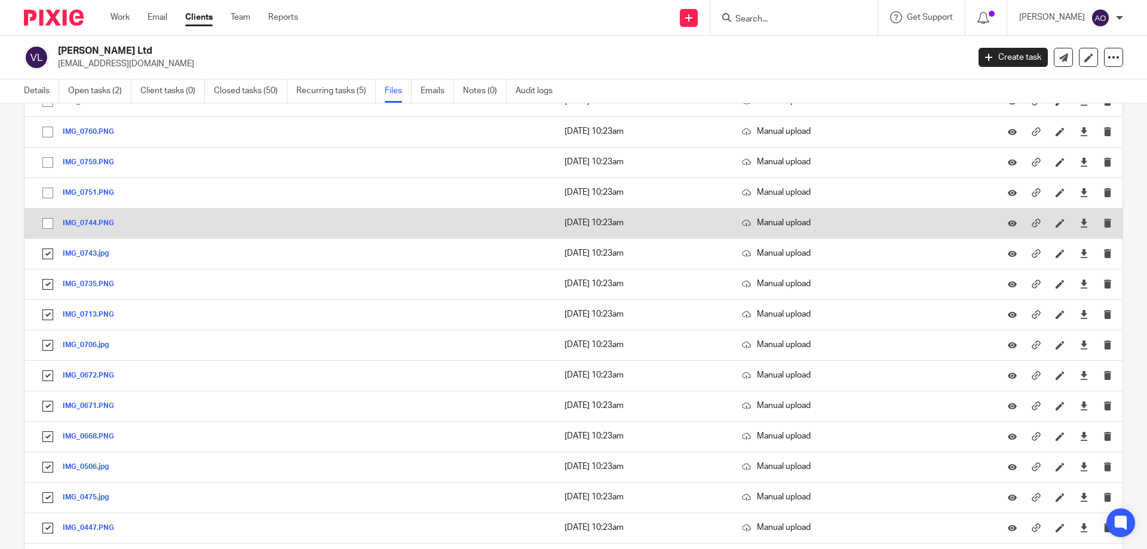
click at [48, 219] on input "checkbox" at bounding box center [47, 223] width 23 height 23
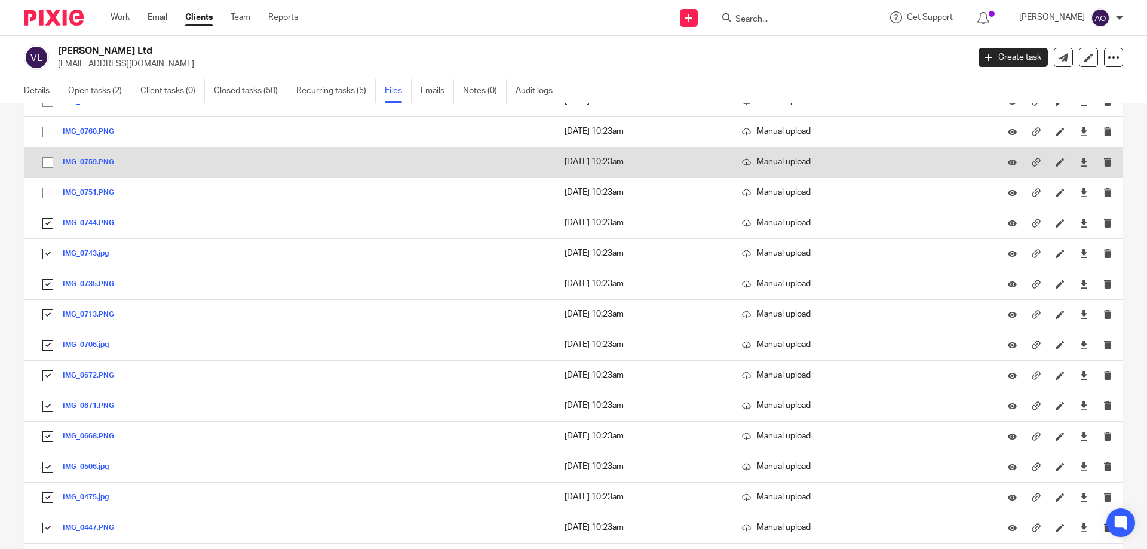
click at [48, 192] on input "checkbox" at bounding box center [47, 193] width 23 height 23
click at [48, 159] on input "checkbox" at bounding box center [47, 162] width 23 height 23
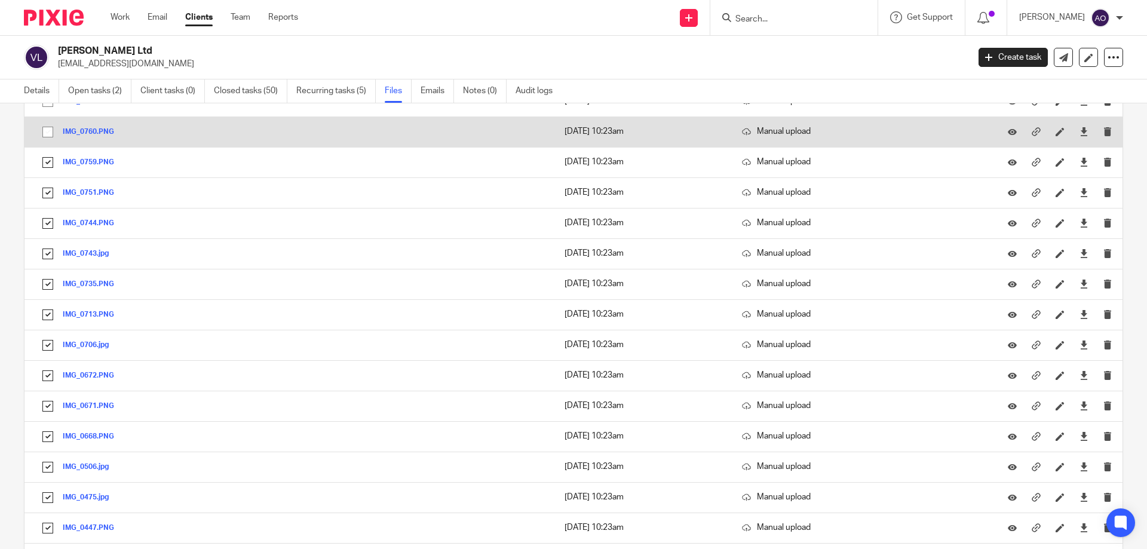
click at [48, 130] on input "checkbox" at bounding box center [47, 132] width 23 height 23
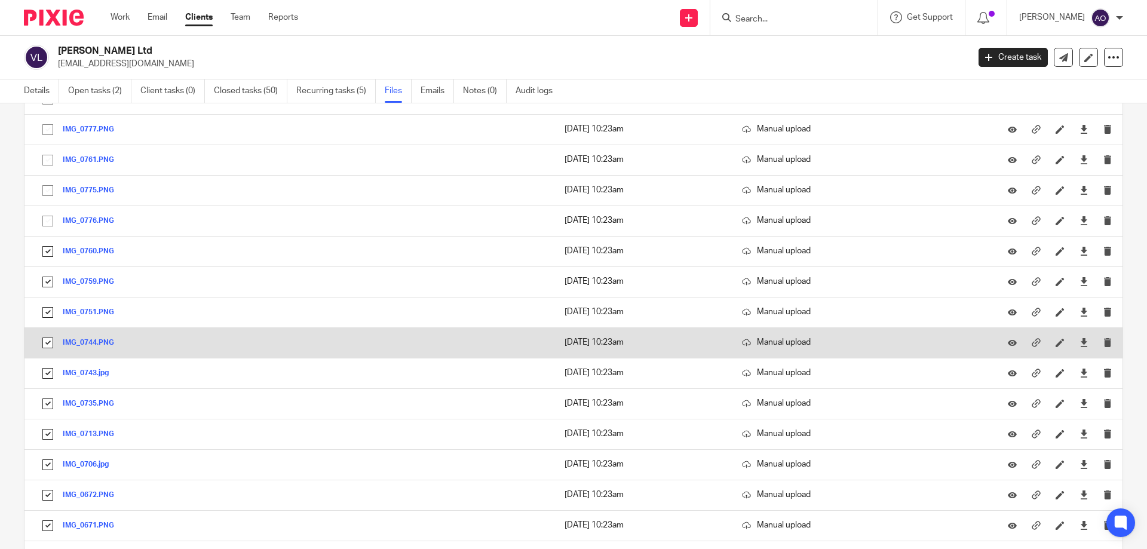
scroll to position [8467, 0]
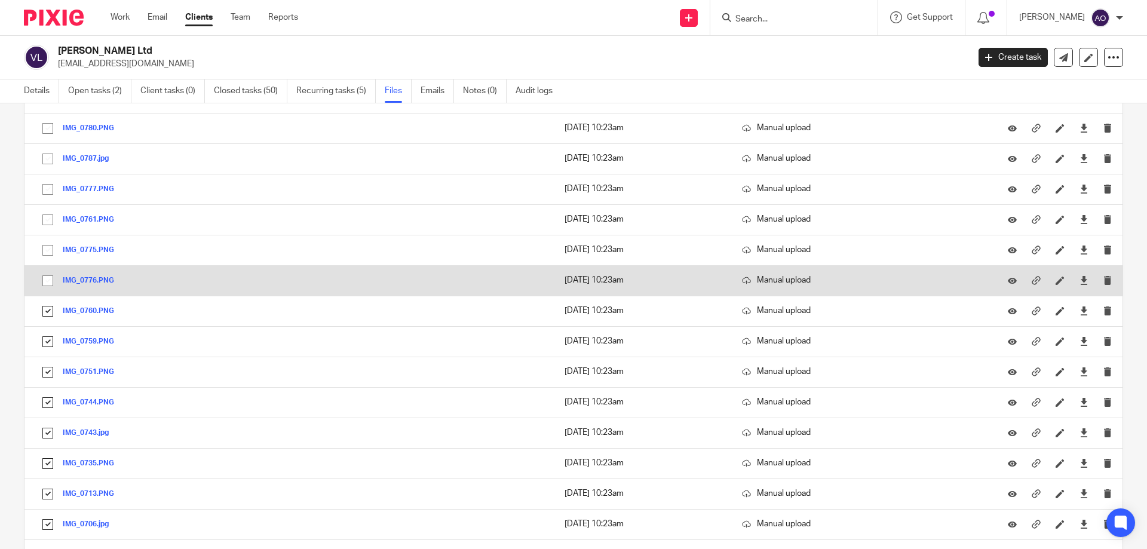
click at [47, 284] on input "checkbox" at bounding box center [47, 280] width 23 height 23
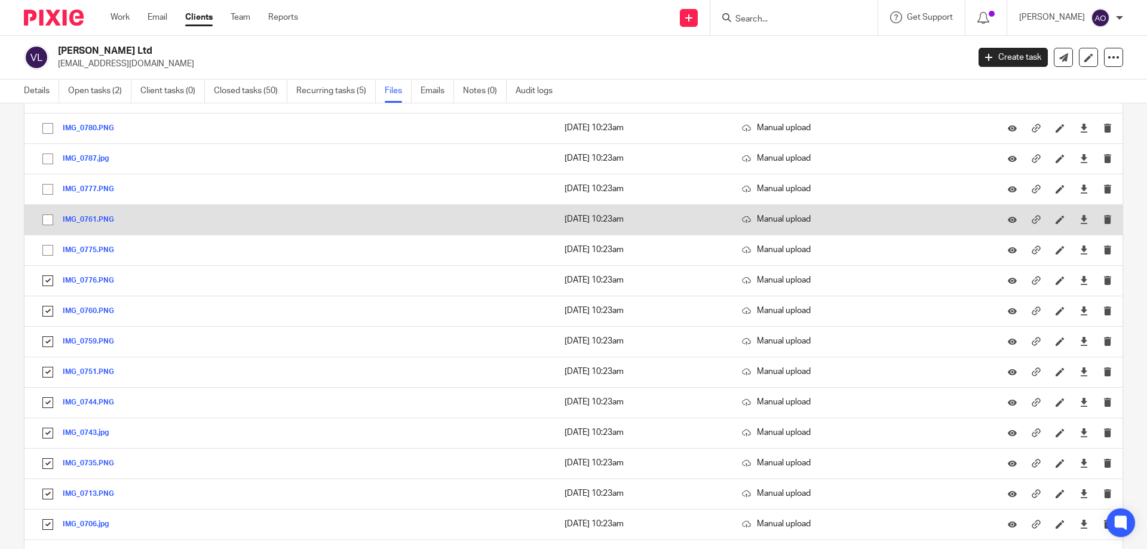
drag, startPoint x: 44, startPoint y: 248, endPoint x: 45, endPoint y: 232, distance: 16.8
click at [44, 247] on input "checkbox" at bounding box center [47, 250] width 23 height 23
click at [48, 209] on input "checkbox" at bounding box center [47, 219] width 23 height 23
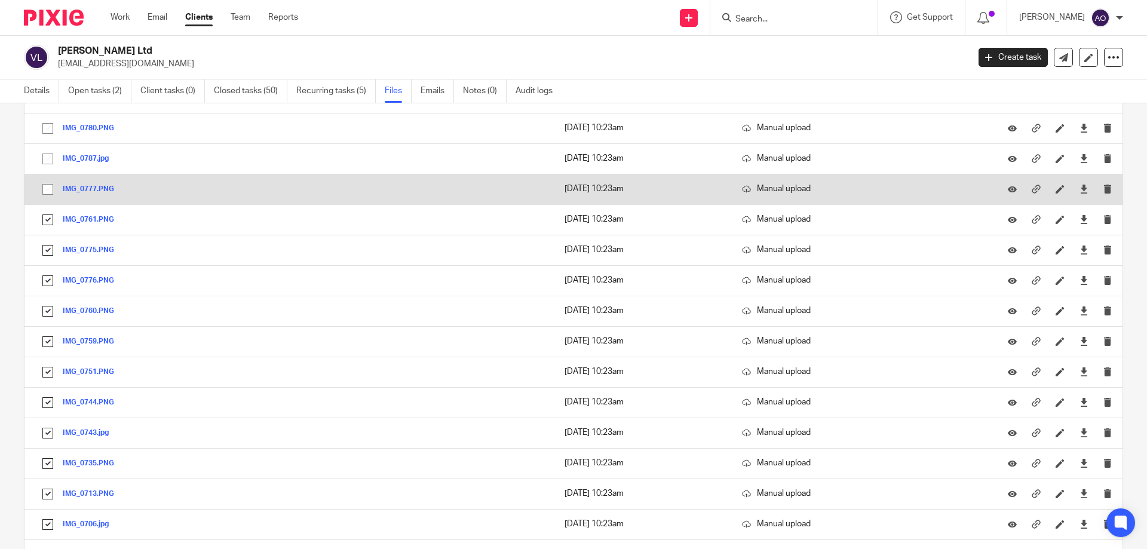
click at [48, 186] on input "checkbox" at bounding box center [47, 189] width 23 height 23
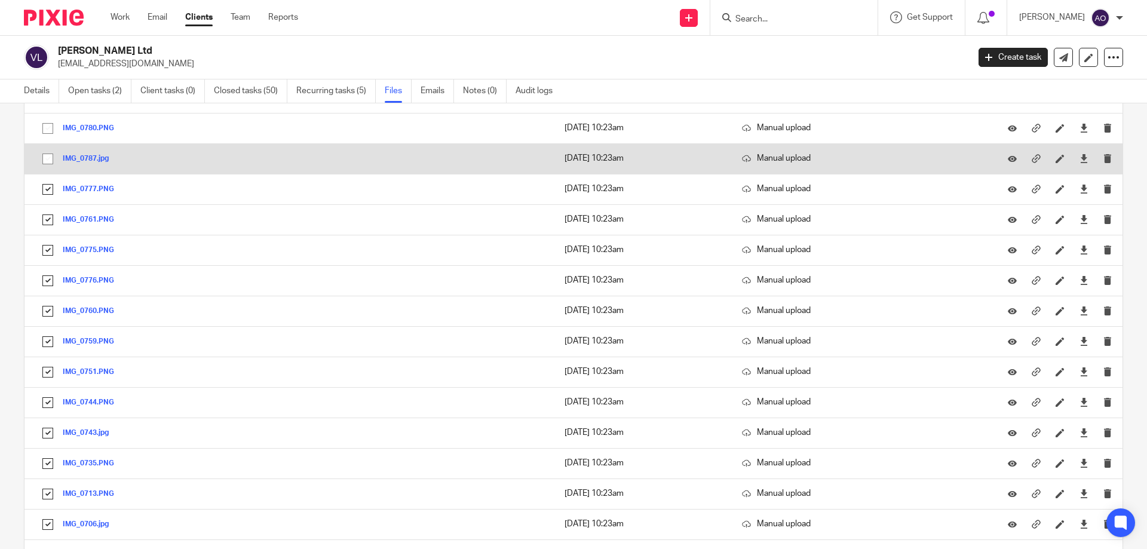
click at [48, 155] on input "checkbox" at bounding box center [47, 159] width 23 height 23
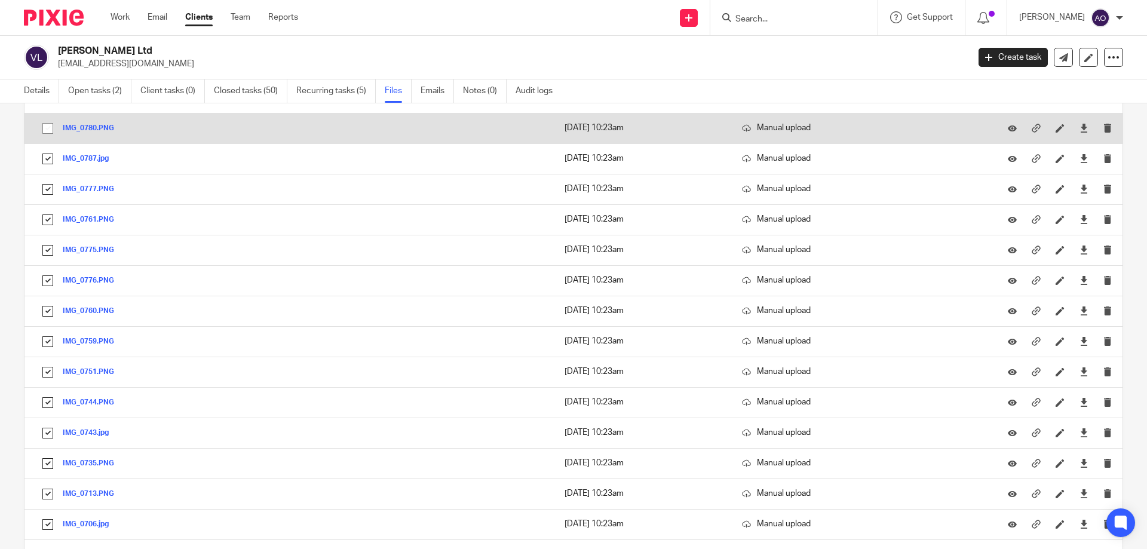
click at [51, 129] on input "checkbox" at bounding box center [47, 128] width 23 height 23
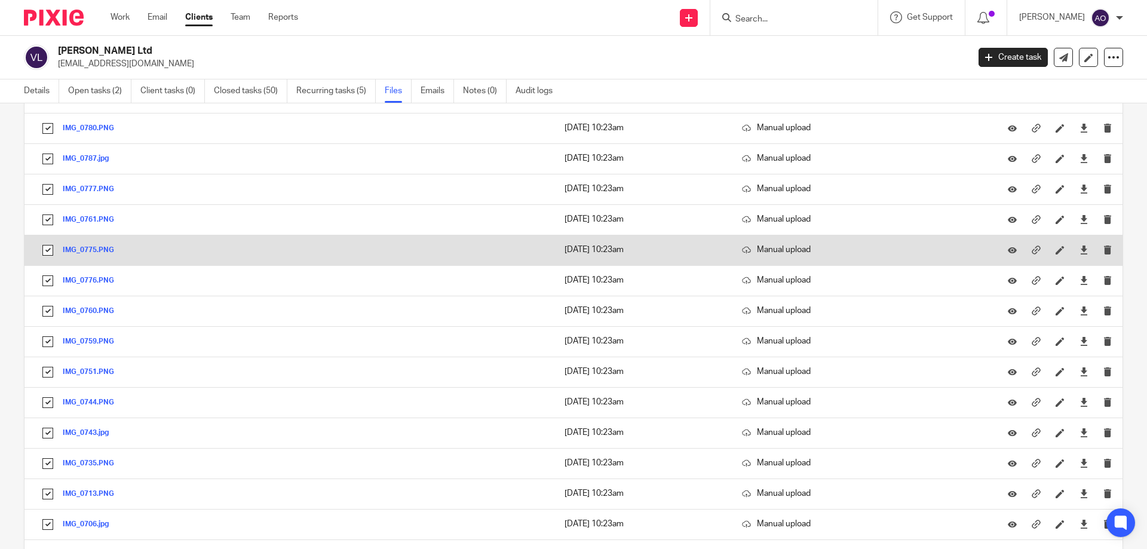
scroll to position [8288, 0]
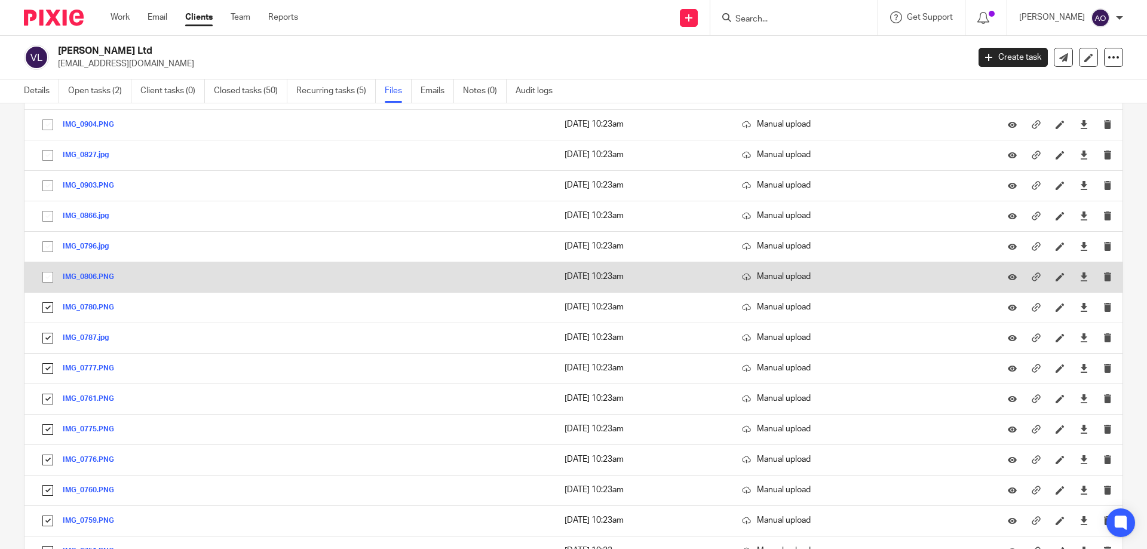
click at [44, 275] on input "checkbox" at bounding box center [47, 277] width 23 height 23
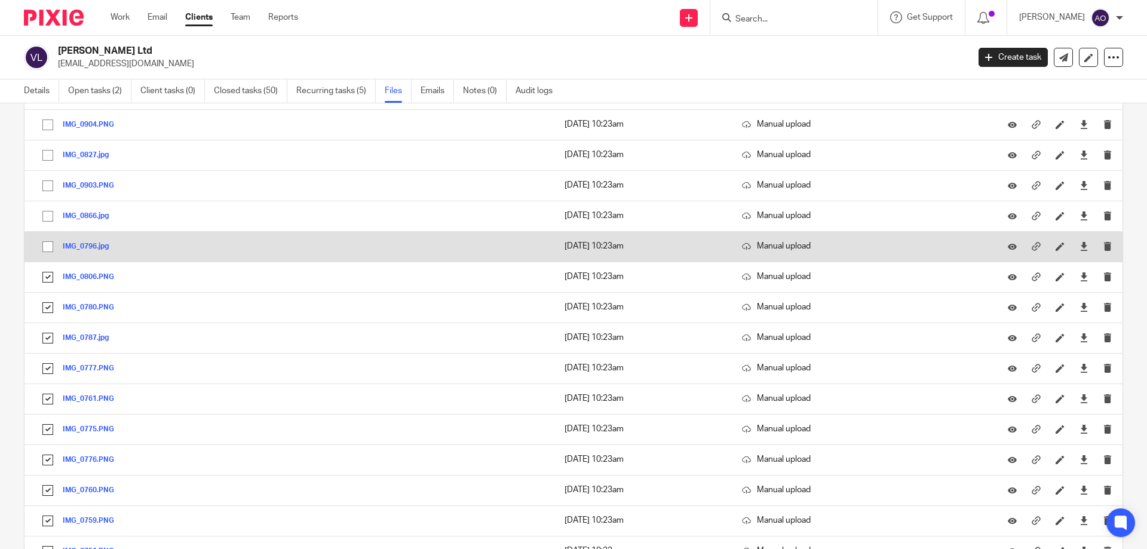
click at [48, 243] on input "checkbox" at bounding box center [47, 246] width 23 height 23
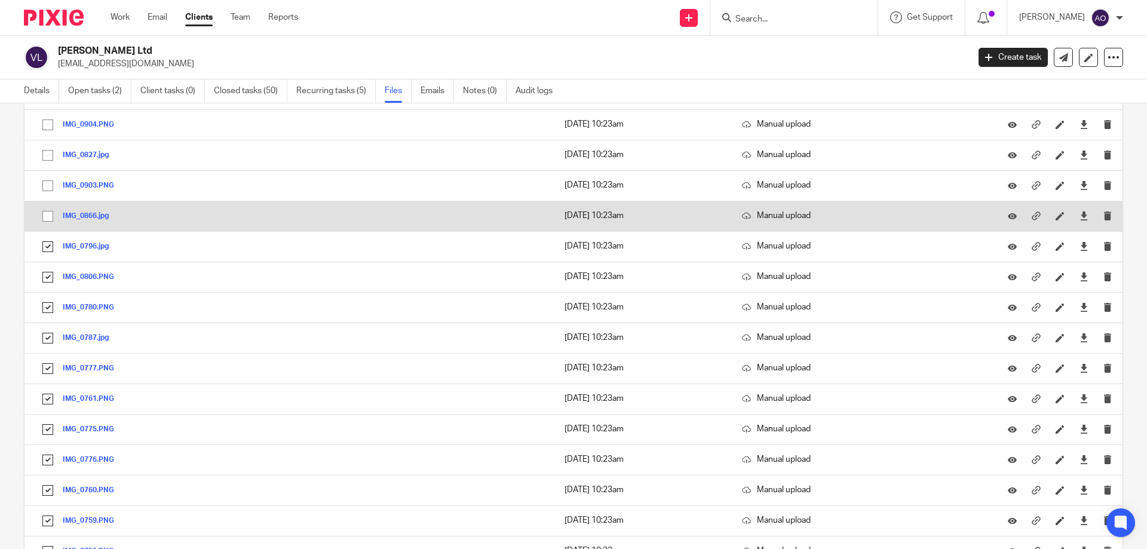
click at [45, 211] on input "checkbox" at bounding box center [47, 216] width 23 height 23
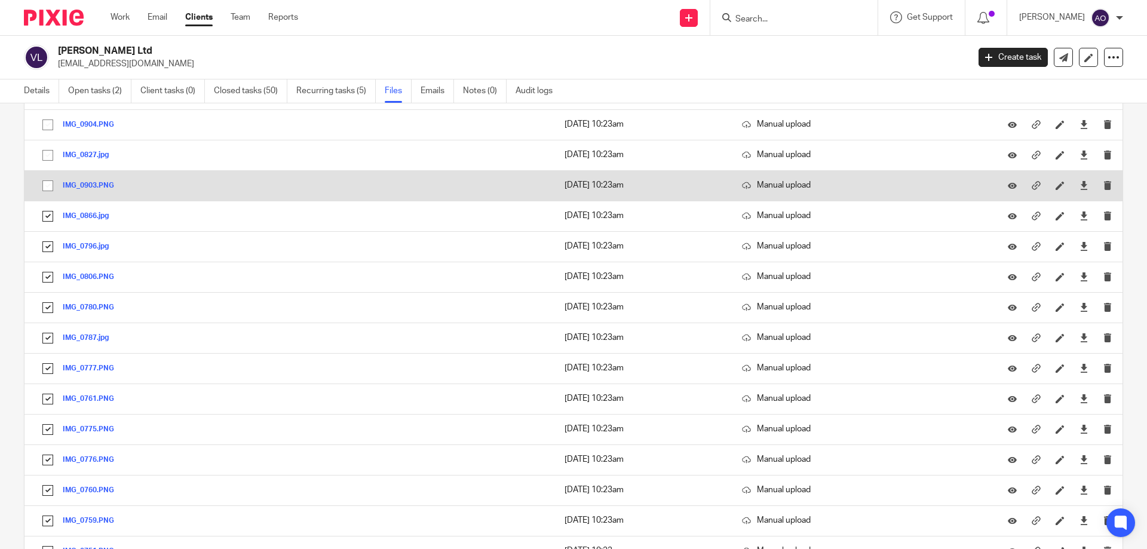
click at [50, 183] on input "checkbox" at bounding box center [47, 185] width 23 height 23
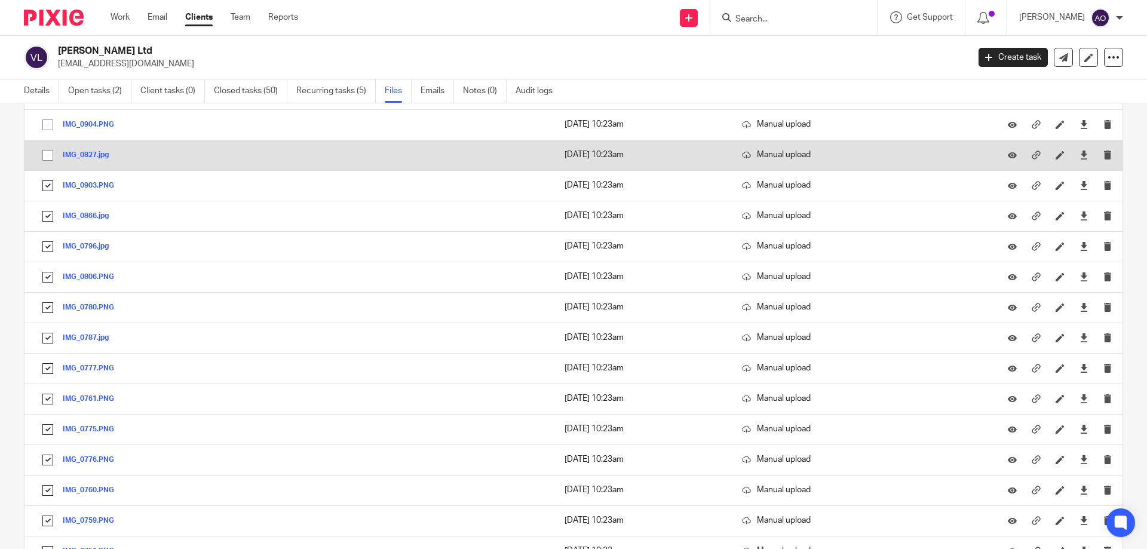
click at [48, 149] on input "checkbox" at bounding box center [47, 155] width 23 height 23
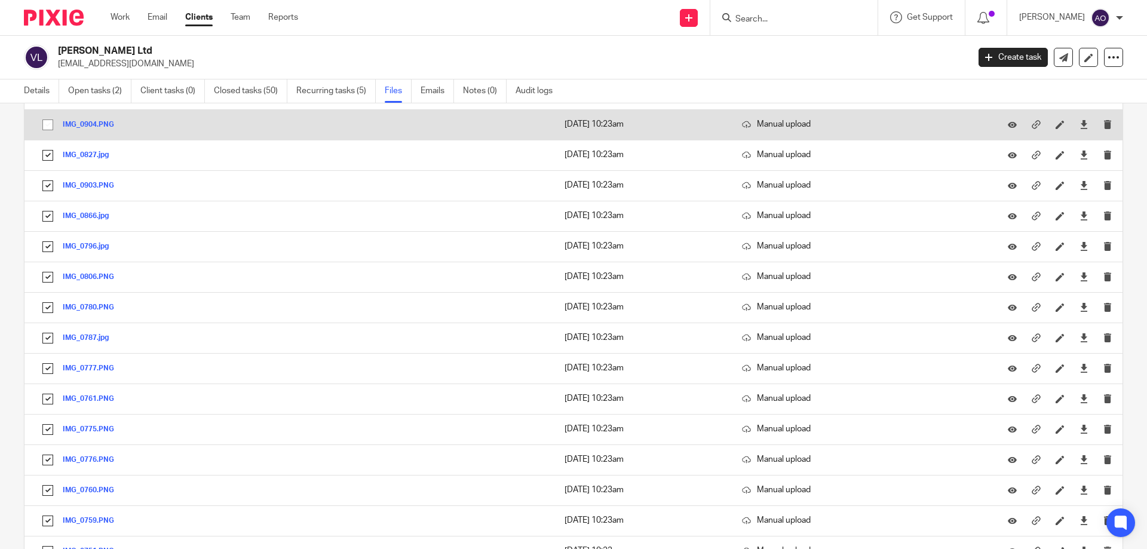
click at [47, 124] on input "checkbox" at bounding box center [47, 124] width 23 height 23
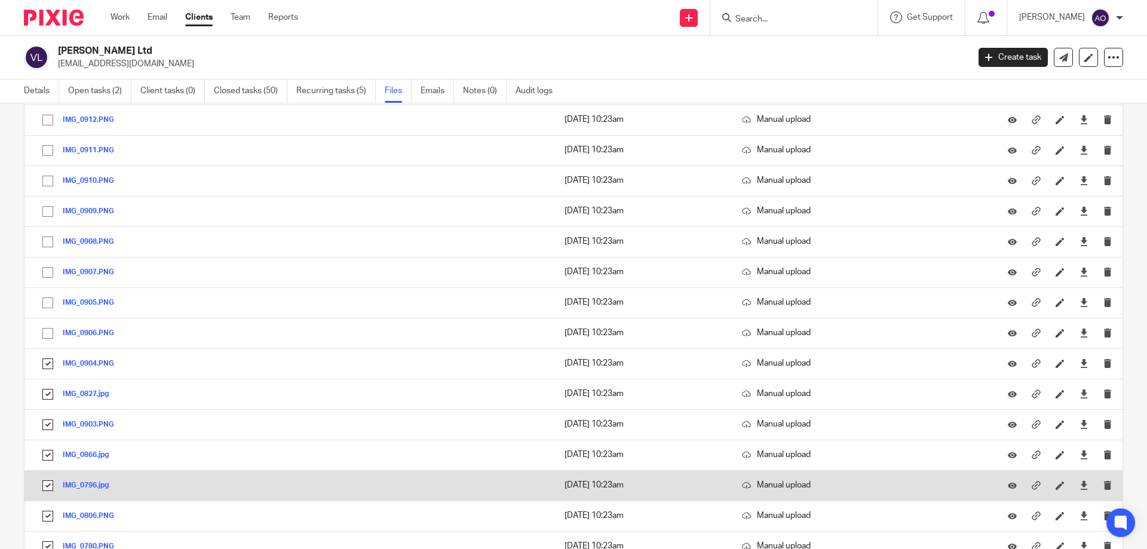
scroll to position [7989, 0]
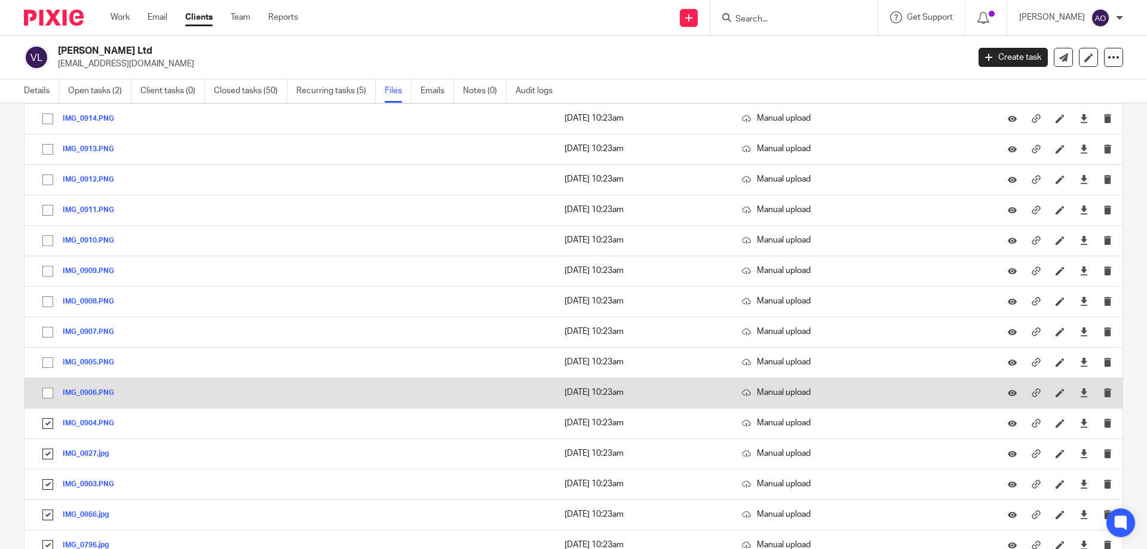
click at [44, 389] on input "checkbox" at bounding box center [47, 393] width 23 height 23
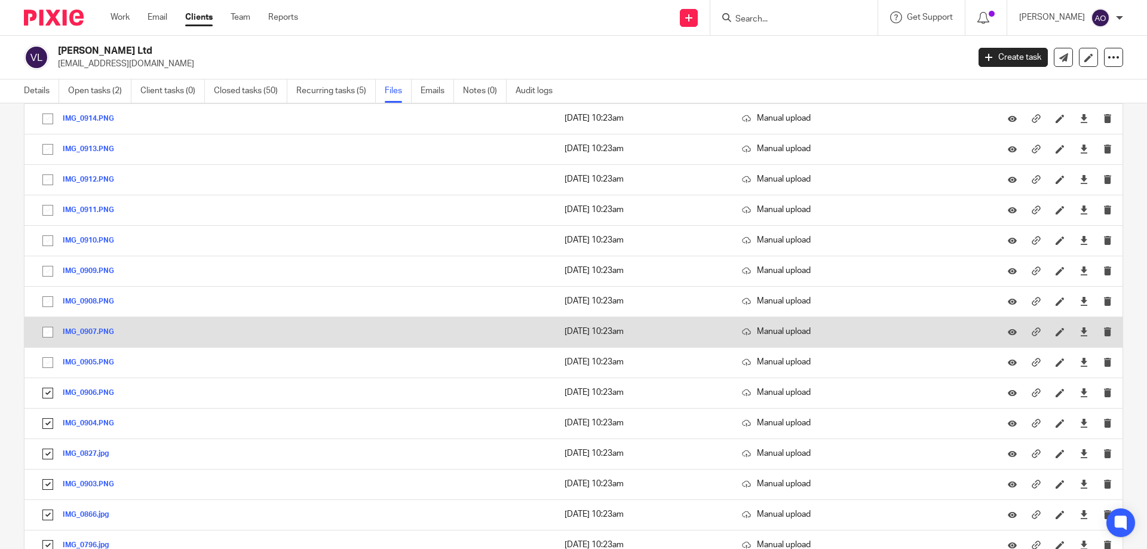
click at [42, 360] on input "checkbox" at bounding box center [47, 362] width 23 height 23
click at [44, 326] on input "checkbox" at bounding box center [47, 332] width 23 height 23
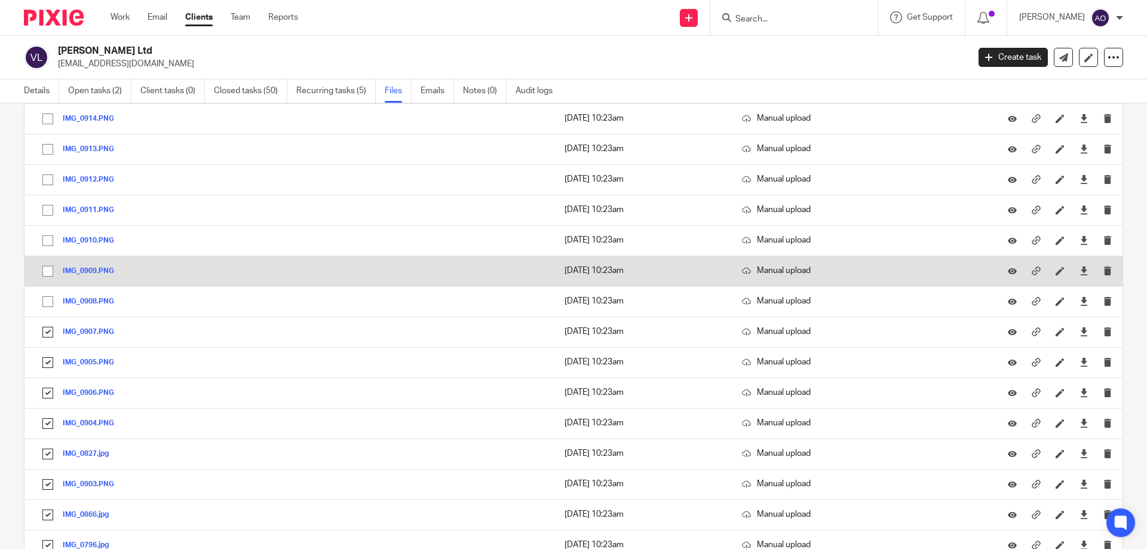
drag, startPoint x: 43, startPoint y: 293, endPoint x: 45, endPoint y: 275, distance: 18.1
click at [43, 293] on input "checkbox" at bounding box center [47, 301] width 23 height 23
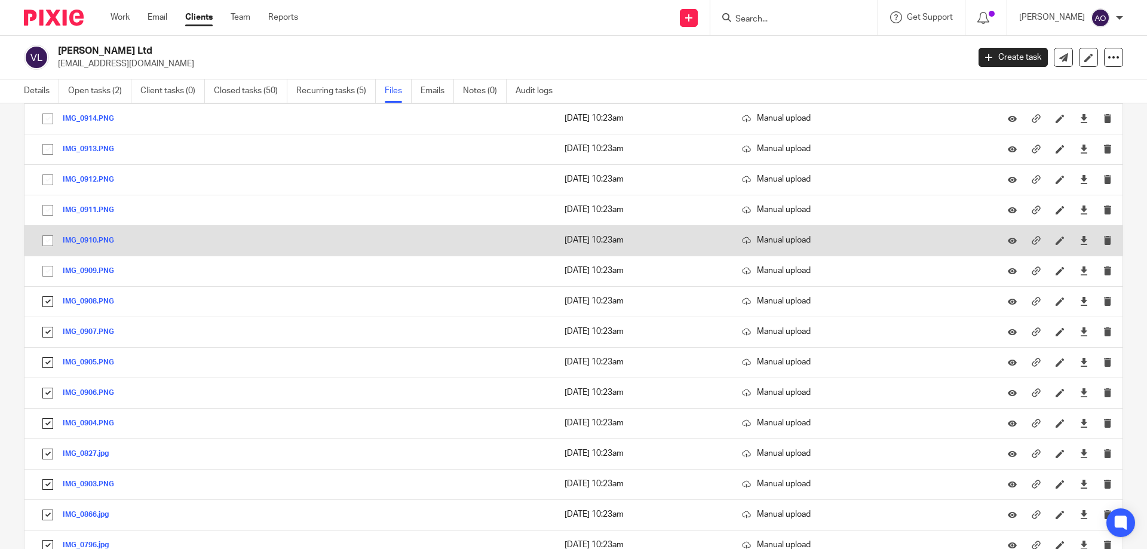
drag, startPoint x: 46, startPoint y: 268, endPoint x: 48, endPoint y: 248, distance: 19.3
click at [46, 266] on input "checkbox" at bounding box center [47, 271] width 23 height 23
click at [48, 239] on input "checkbox" at bounding box center [47, 240] width 23 height 23
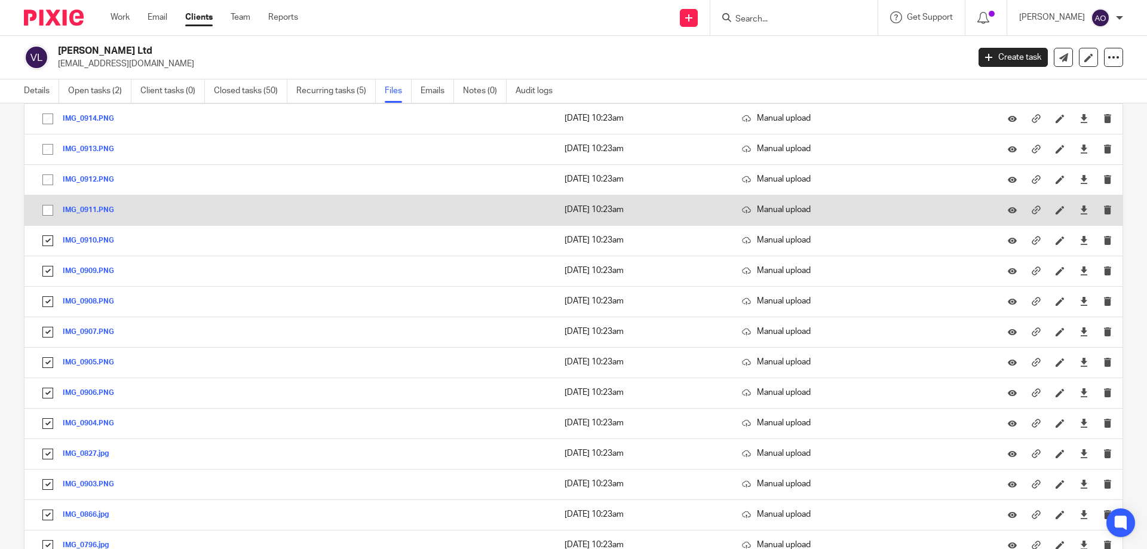
click at [45, 207] on input "checkbox" at bounding box center [47, 210] width 23 height 23
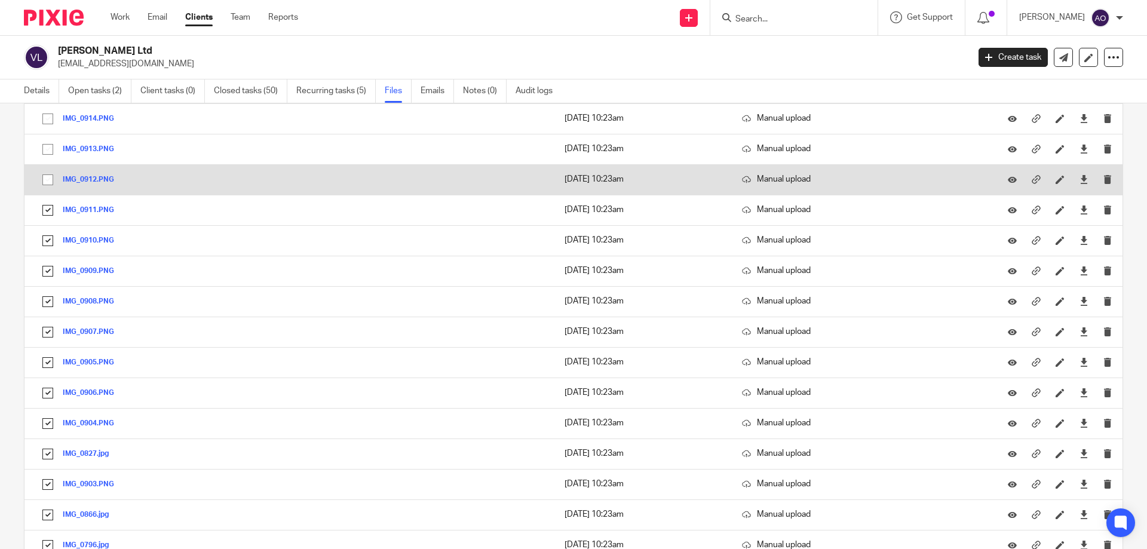
click at [48, 178] on input "checkbox" at bounding box center [47, 179] width 23 height 23
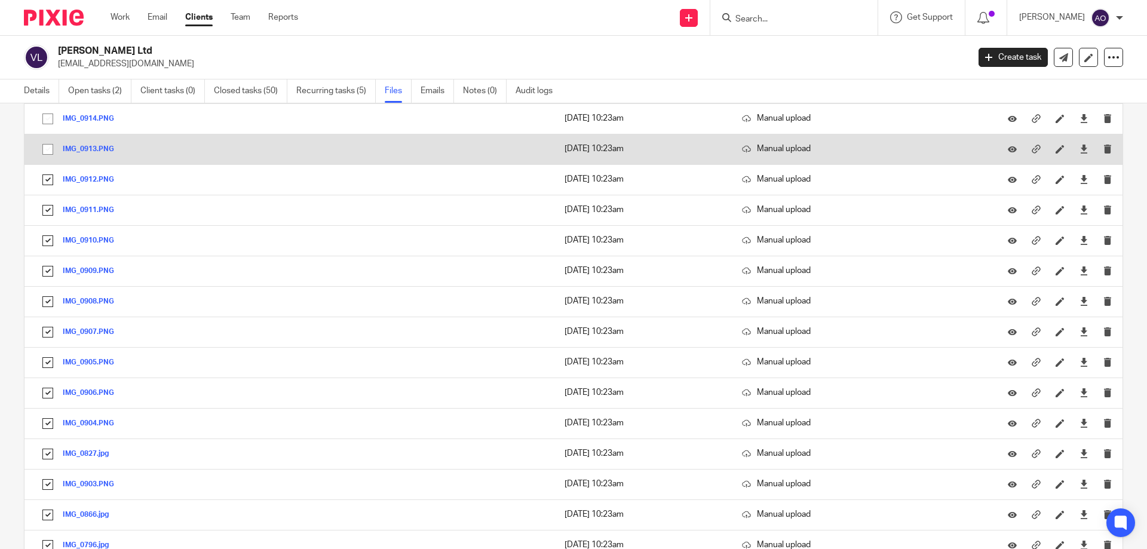
click at [48, 143] on input "checkbox" at bounding box center [47, 149] width 23 height 23
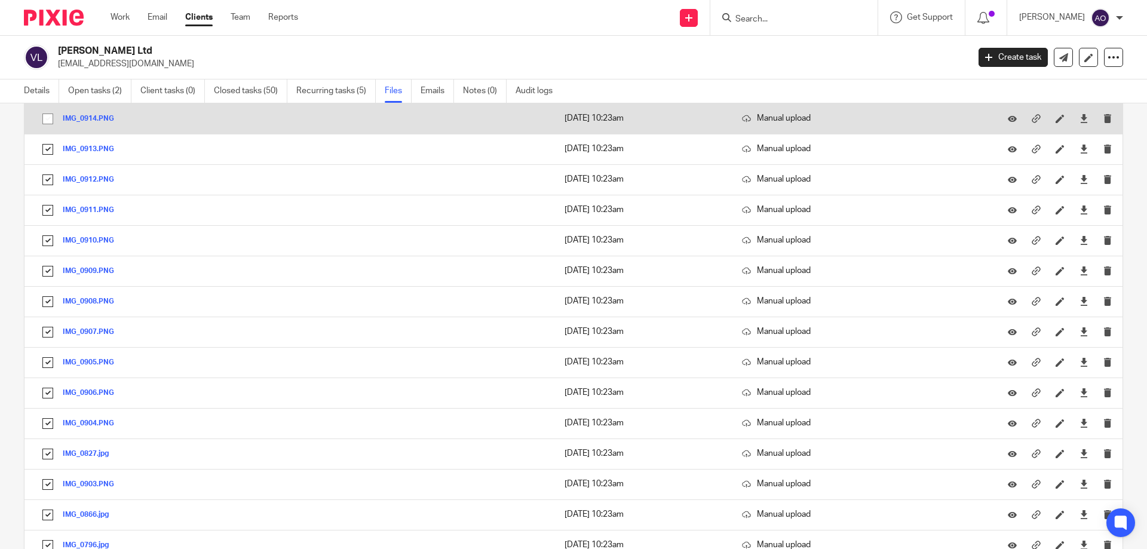
click at [47, 117] on input "checkbox" at bounding box center [47, 119] width 23 height 23
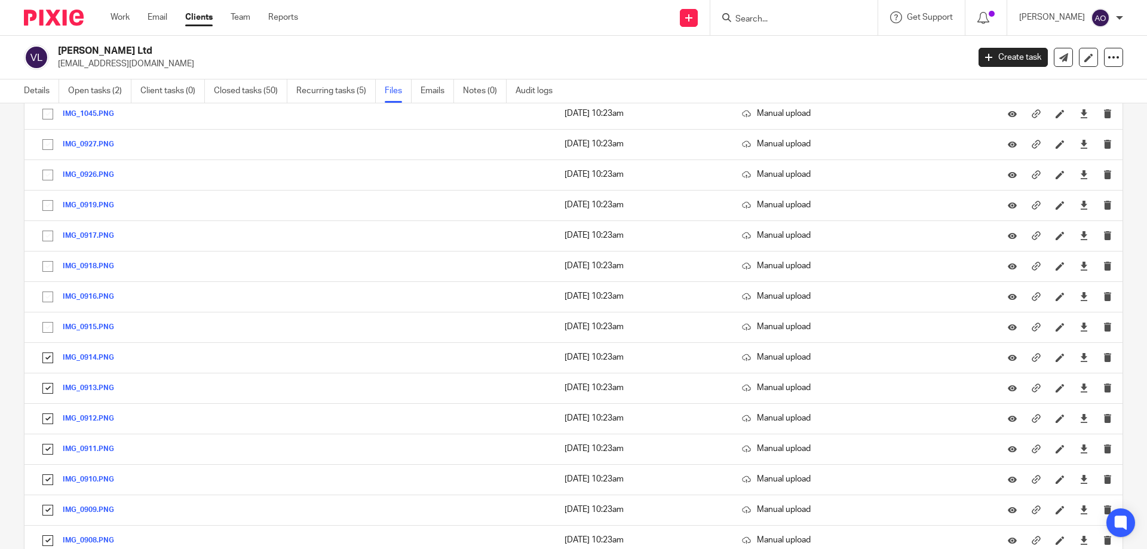
scroll to position [7690, 0]
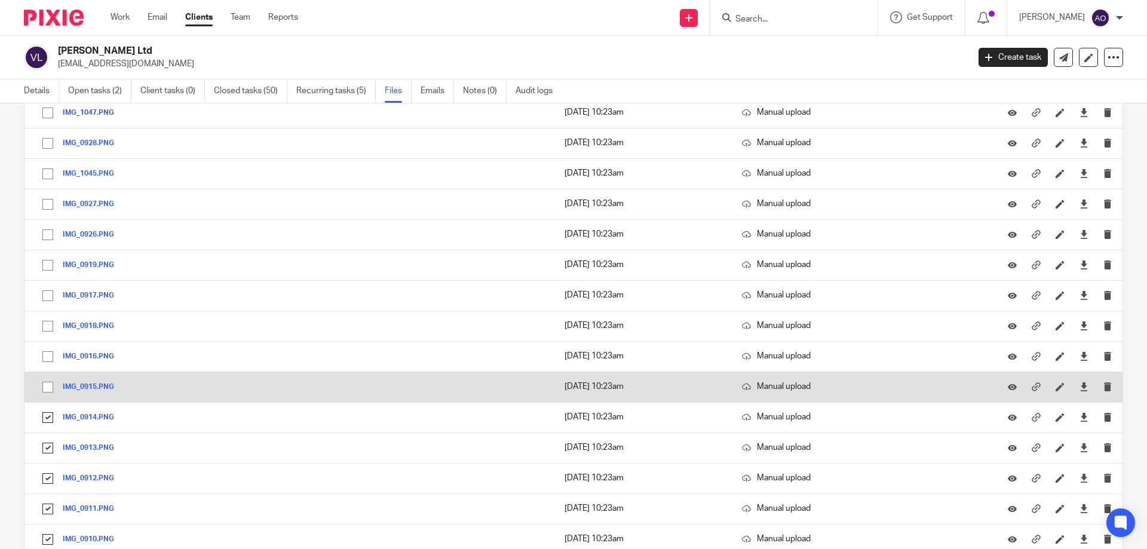
click at [48, 384] on input "checkbox" at bounding box center [47, 387] width 23 height 23
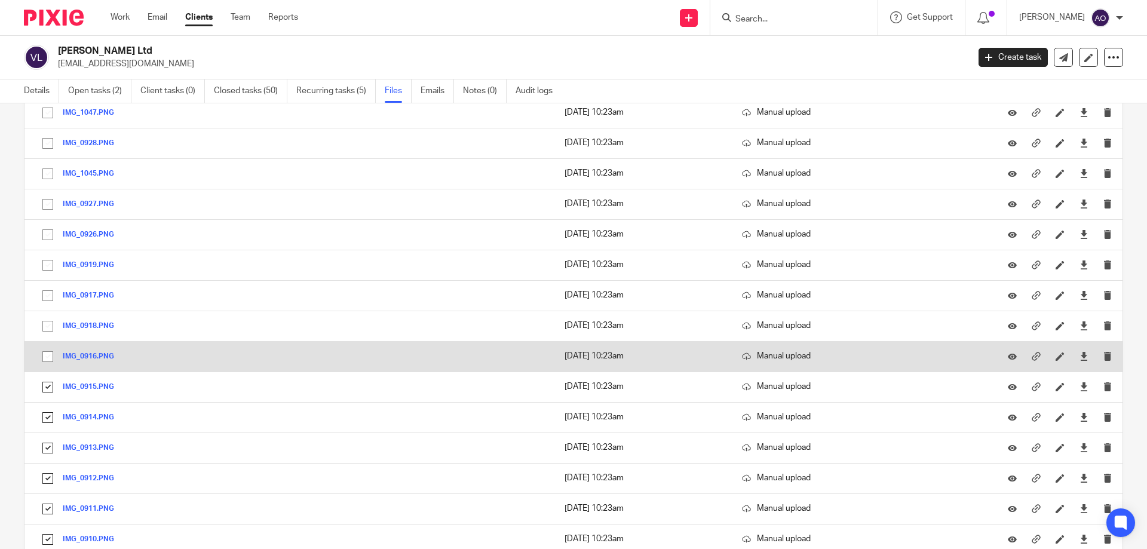
click at [47, 352] on input "checkbox" at bounding box center [47, 356] width 23 height 23
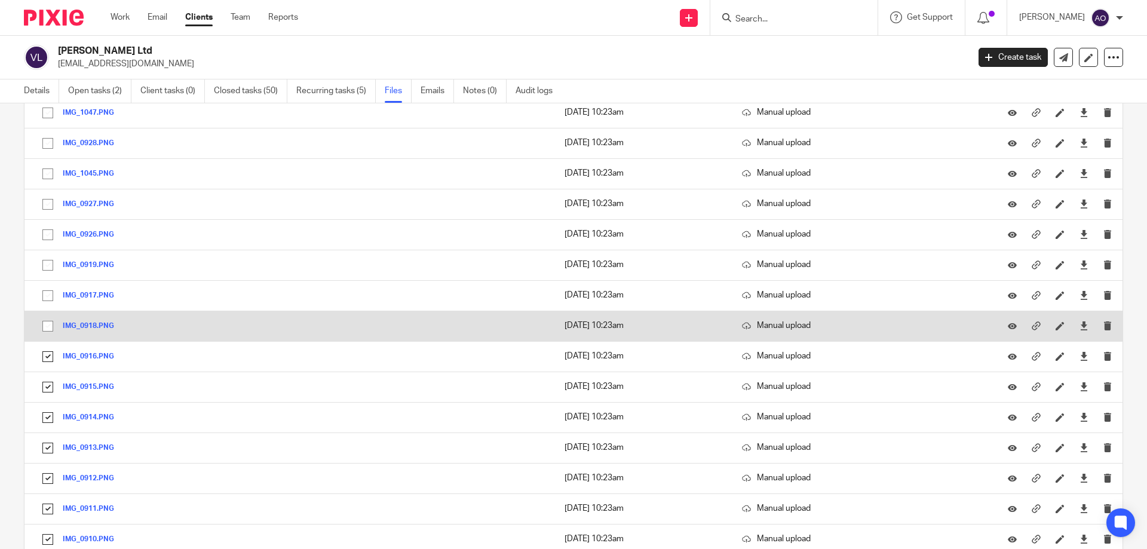
click at [42, 321] on input "checkbox" at bounding box center [47, 326] width 23 height 23
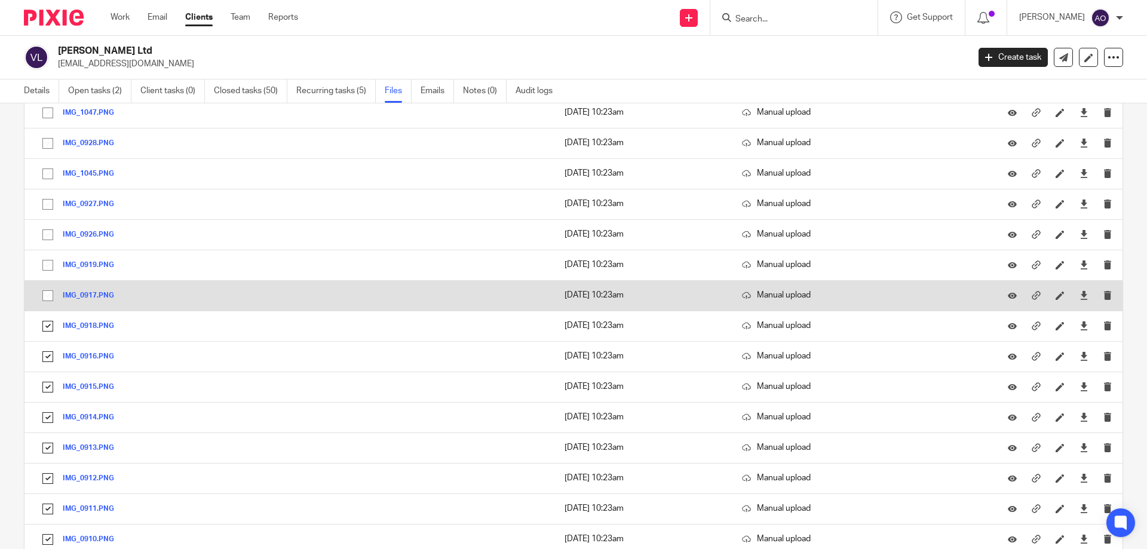
click at [47, 290] on input "checkbox" at bounding box center [47, 295] width 23 height 23
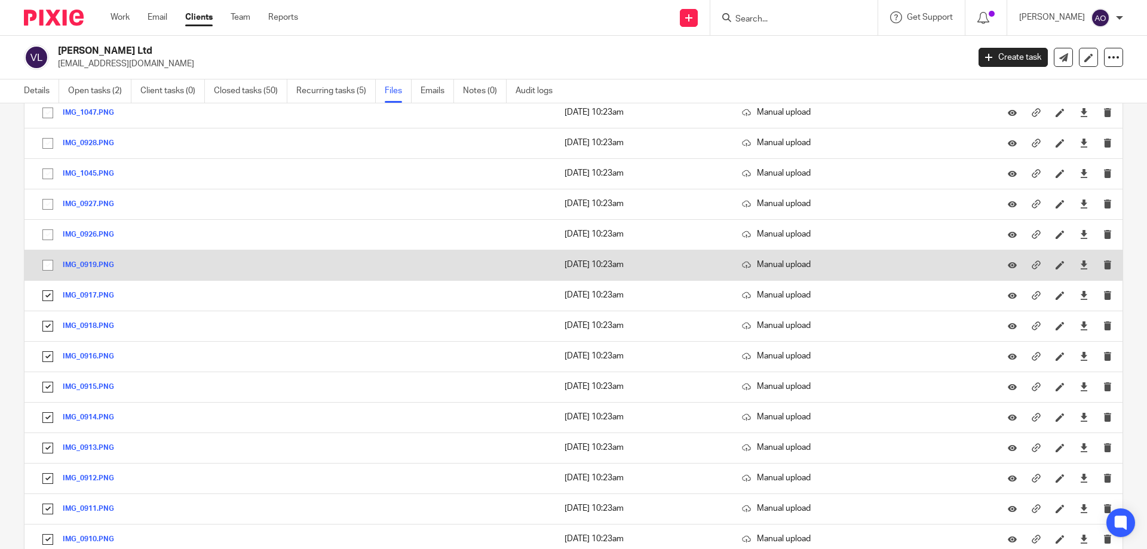
click at [48, 261] on input "checkbox" at bounding box center [47, 265] width 23 height 23
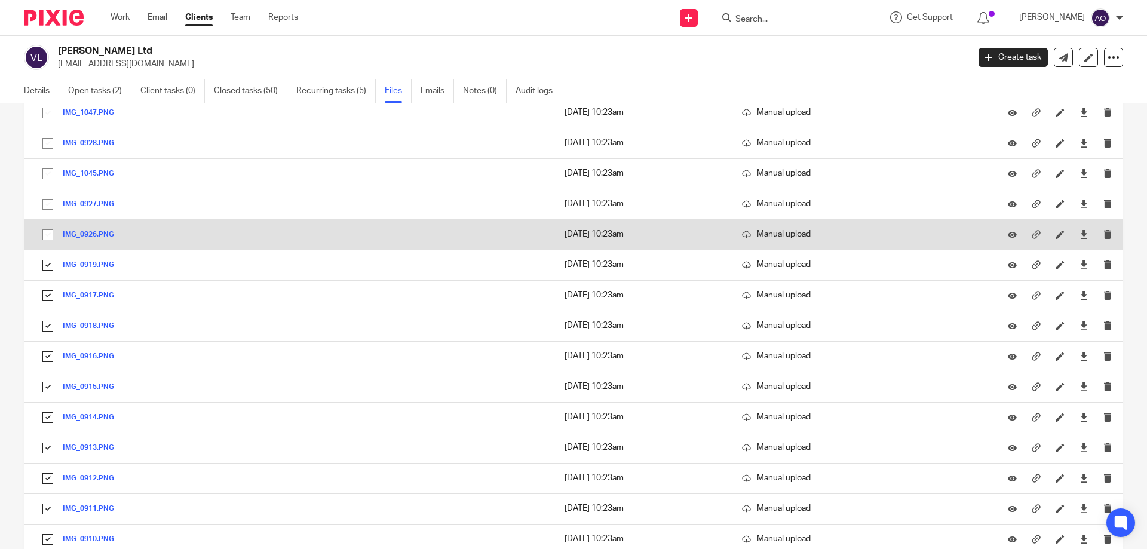
click at [47, 236] on input "checkbox" at bounding box center [47, 234] width 23 height 23
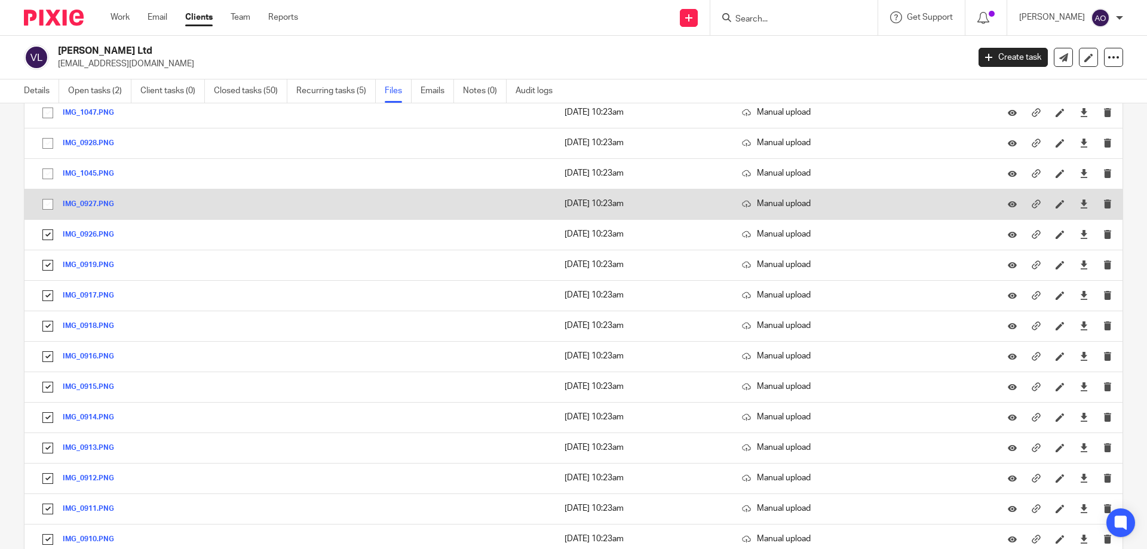
click at [50, 204] on input "checkbox" at bounding box center [47, 204] width 23 height 23
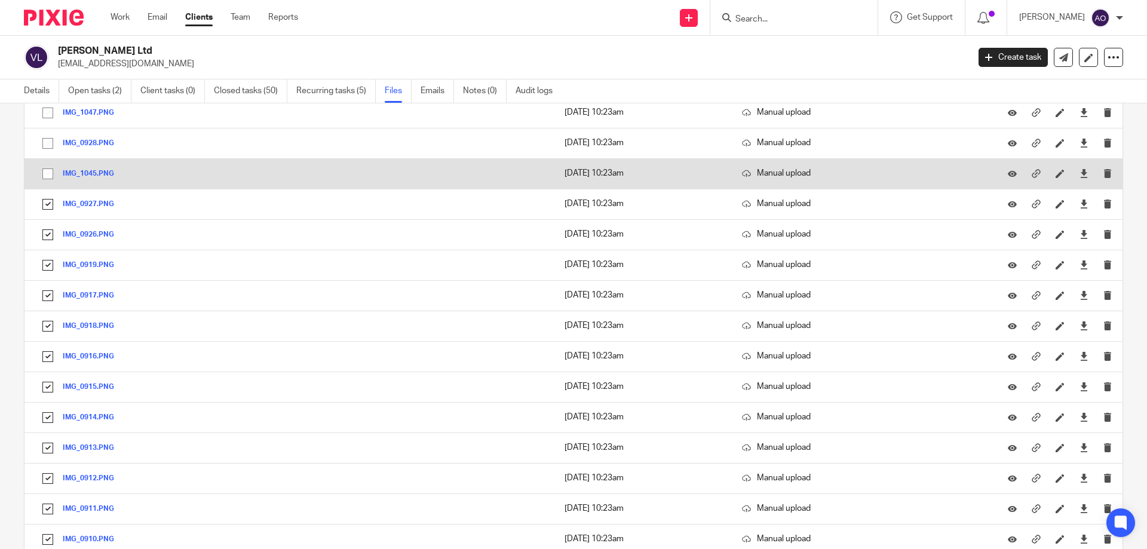
click at [46, 171] on input "checkbox" at bounding box center [47, 173] width 23 height 23
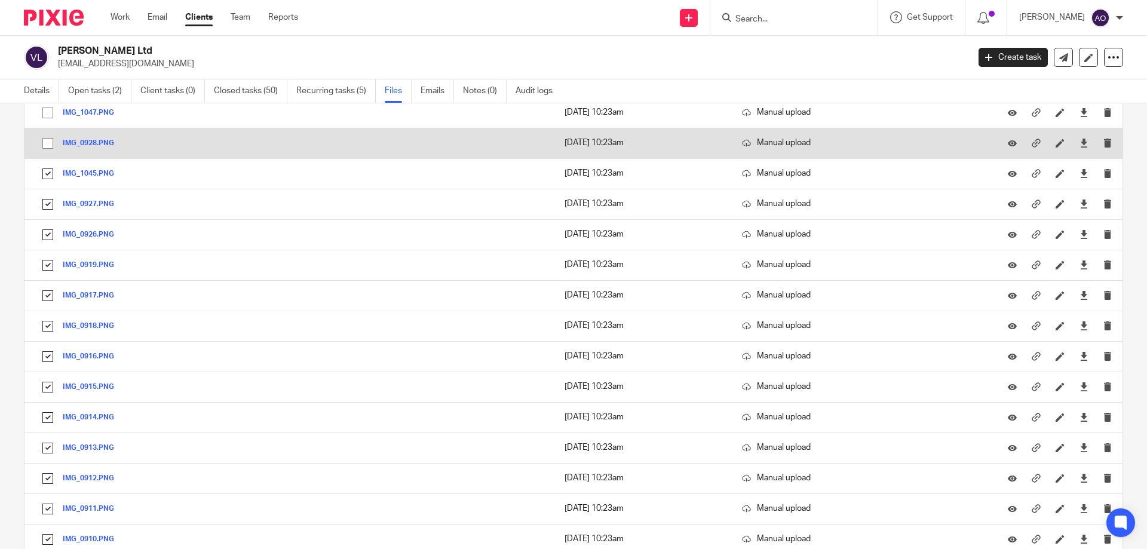
click at [49, 145] on input "checkbox" at bounding box center [47, 143] width 23 height 23
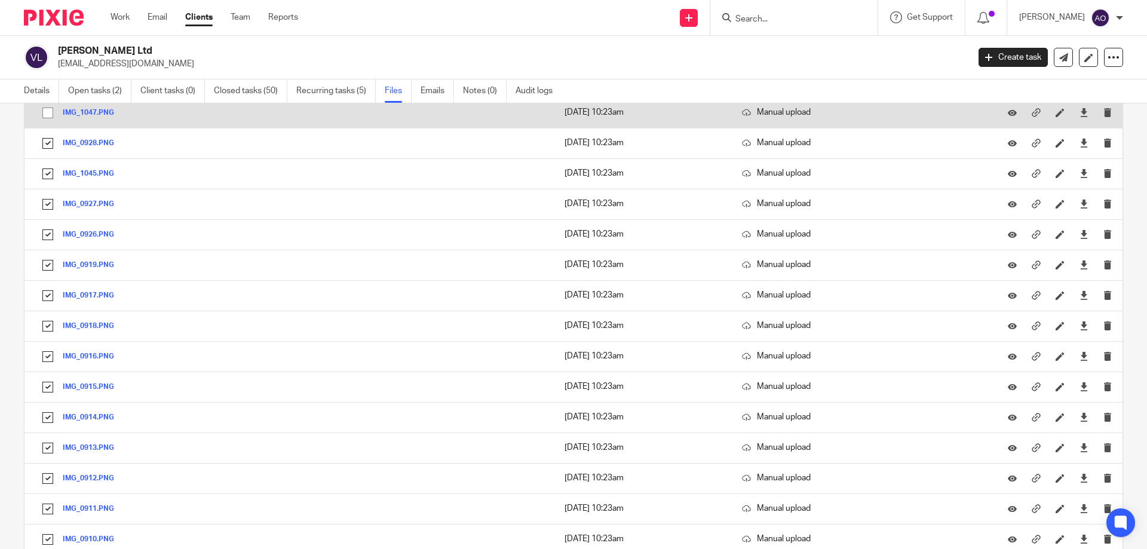
click at [48, 116] on input "checkbox" at bounding box center [47, 113] width 23 height 23
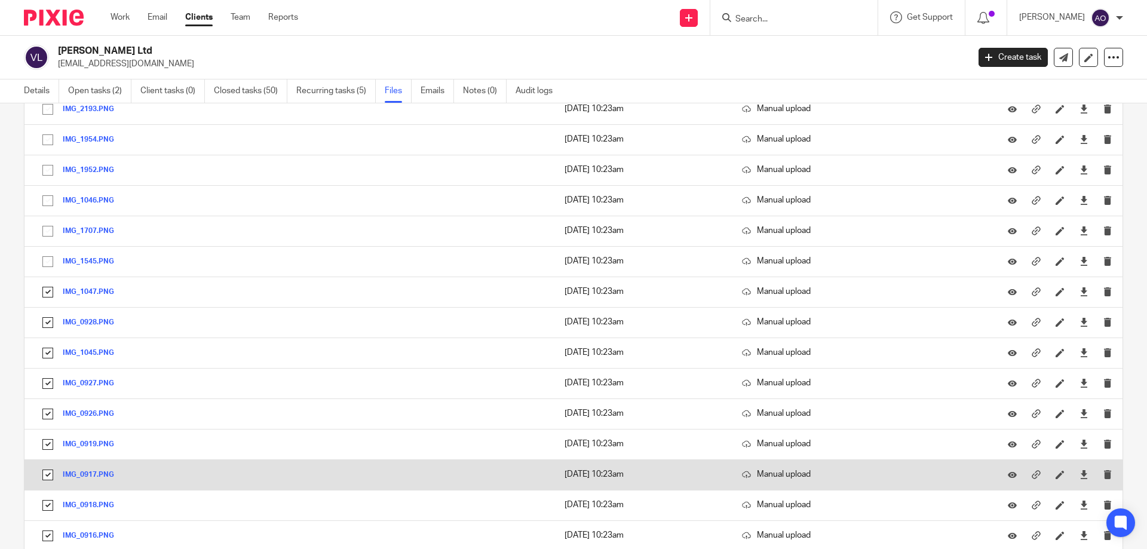
scroll to position [7451, 0]
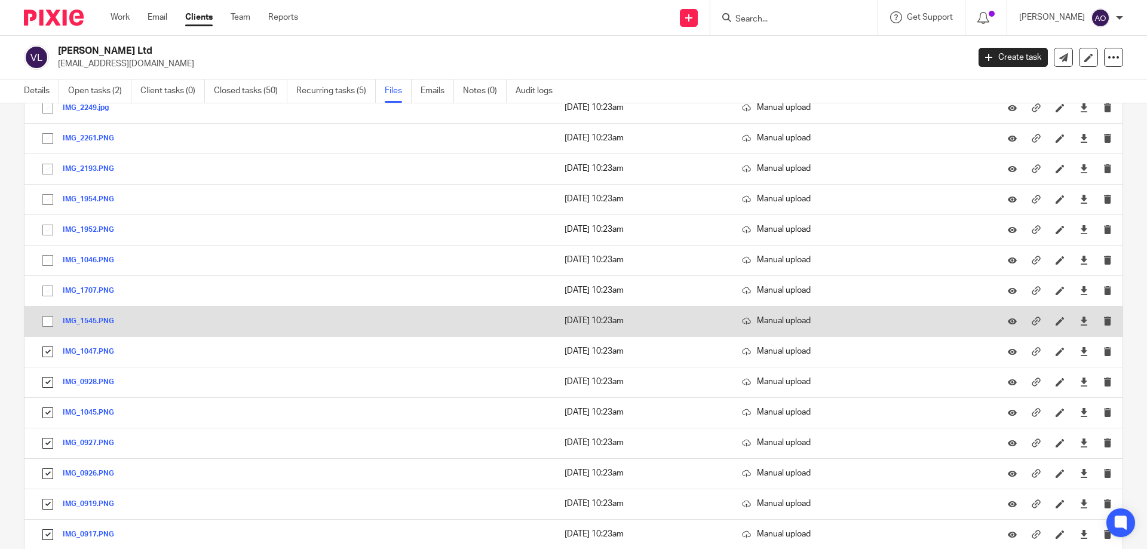
click at [41, 322] on input "checkbox" at bounding box center [47, 321] width 23 height 23
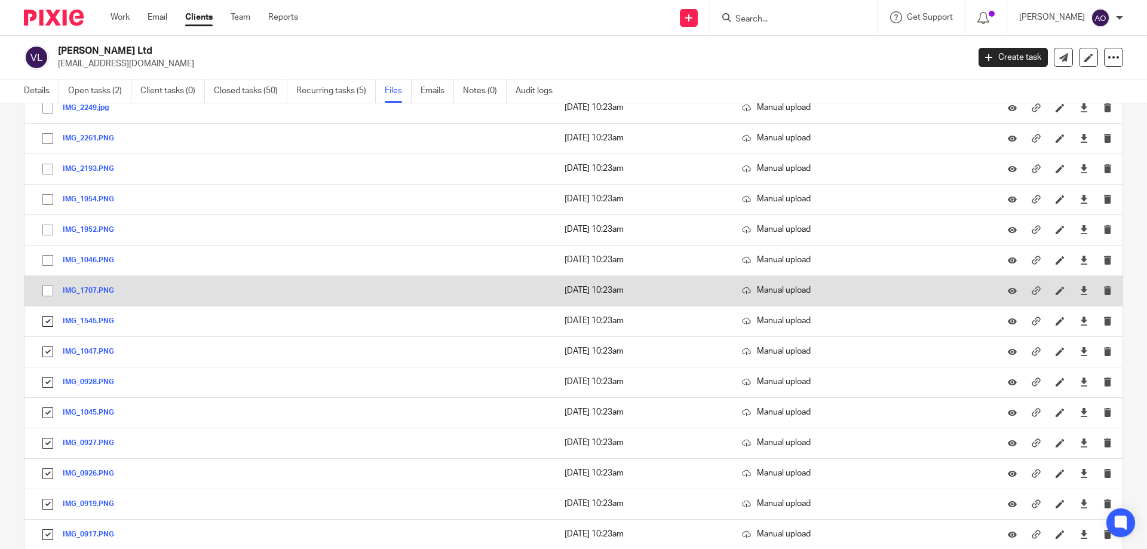
click at [45, 291] on input "checkbox" at bounding box center [47, 291] width 23 height 23
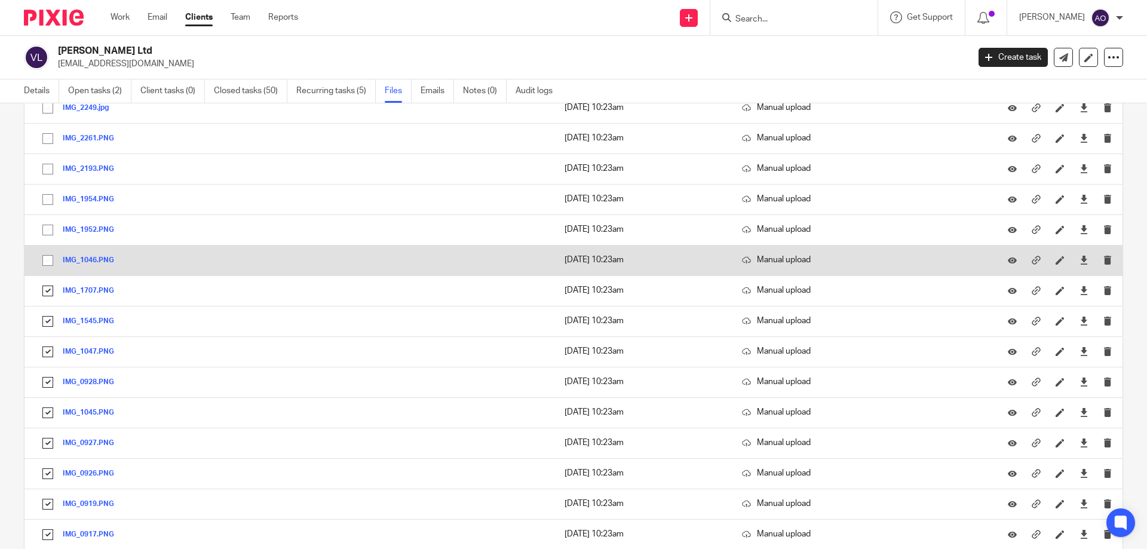
click at [50, 259] on input "checkbox" at bounding box center [47, 260] width 23 height 23
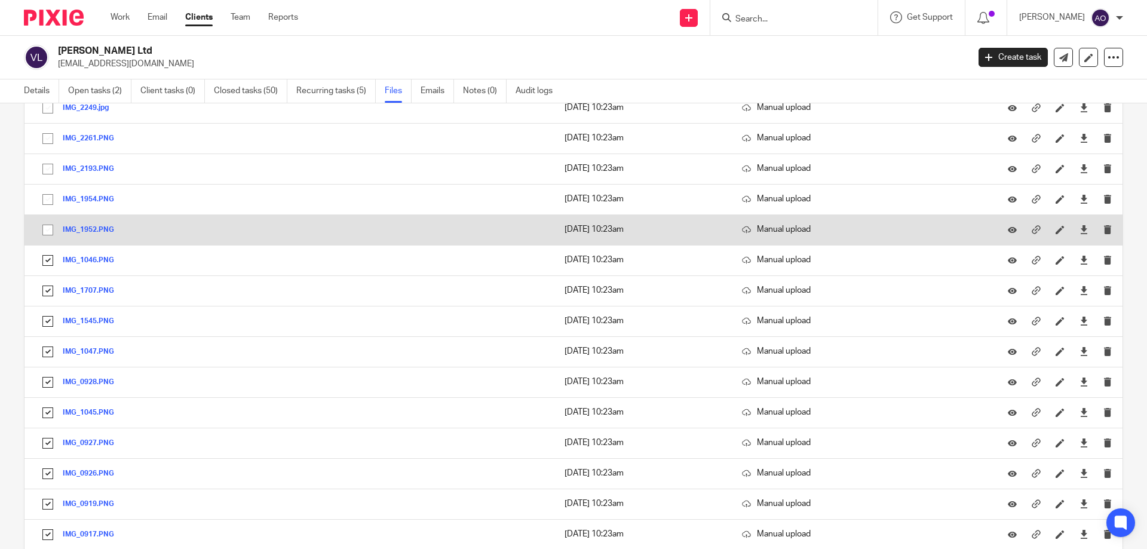
click at [45, 223] on input "checkbox" at bounding box center [47, 230] width 23 height 23
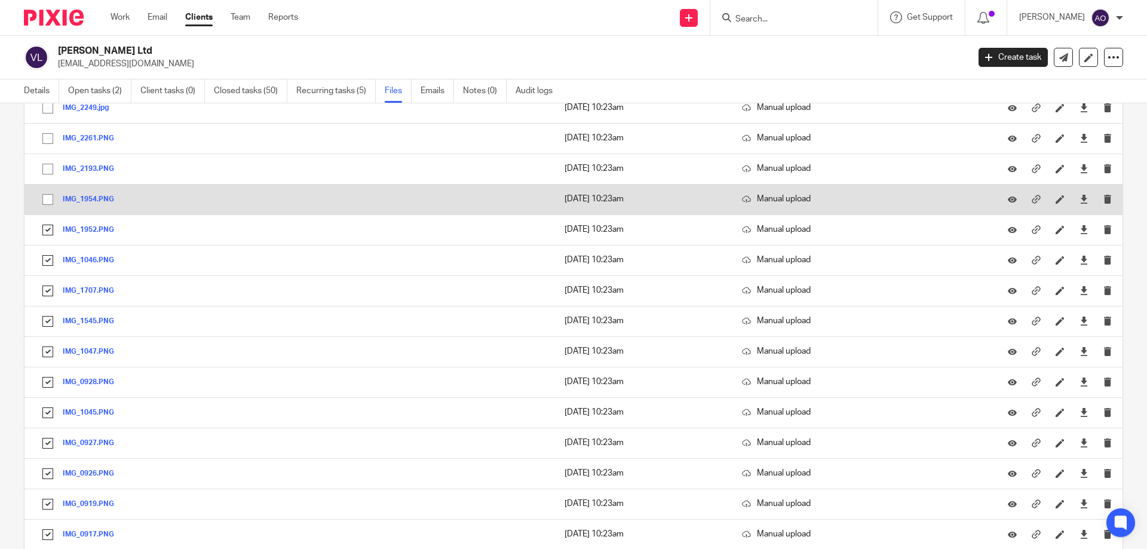
click at [46, 195] on input "checkbox" at bounding box center [47, 199] width 23 height 23
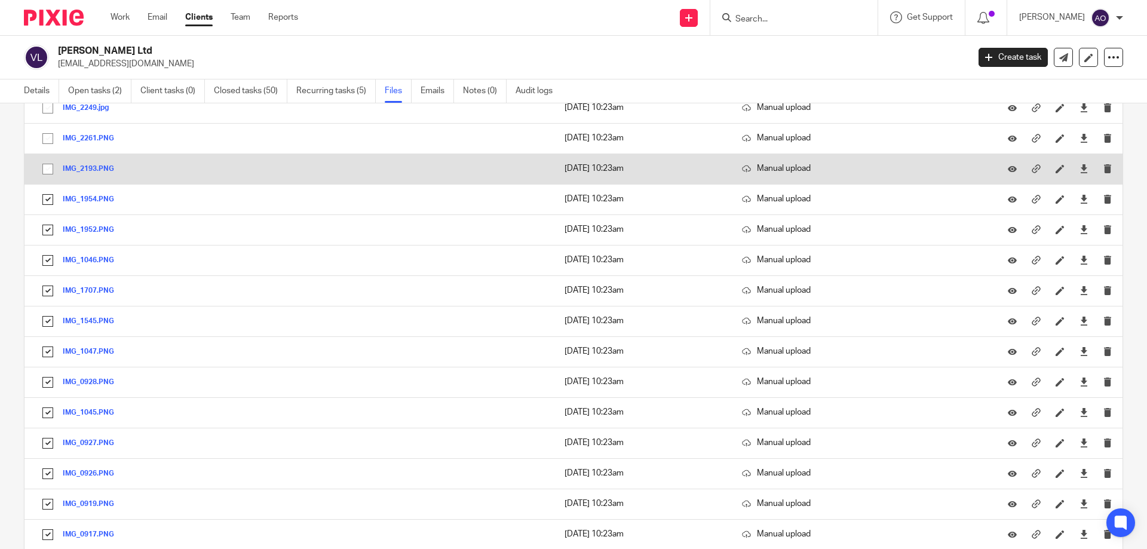
click at [44, 162] on input "checkbox" at bounding box center [47, 169] width 23 height 23
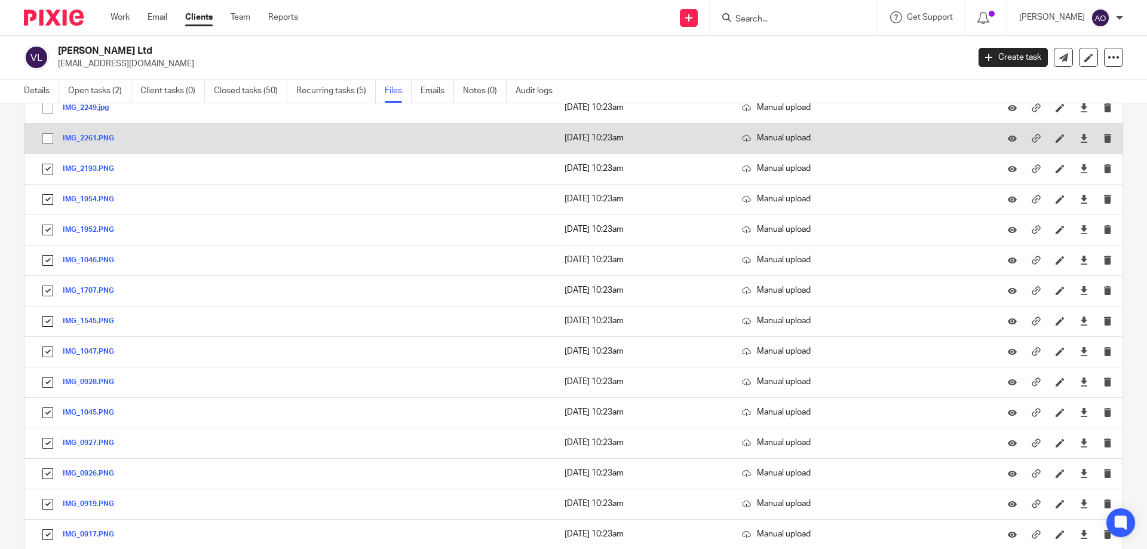
click at [47, 139] on input "checkbox" at bounding box center [47, 138] width 23 height 23
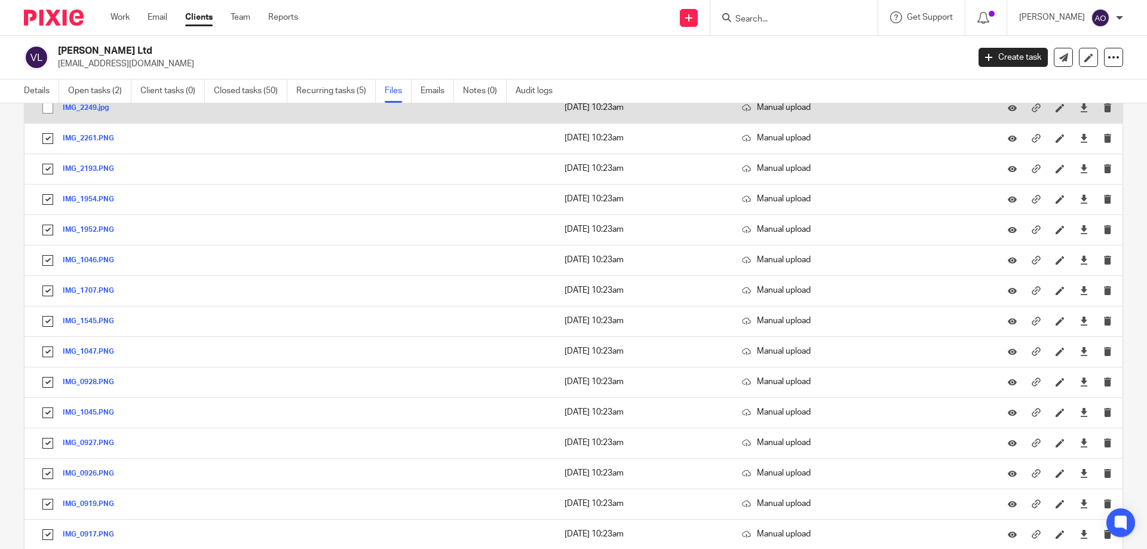
click at [45, 105] on input "checkbox" at bounding box center [47, 108] width 23 height 23
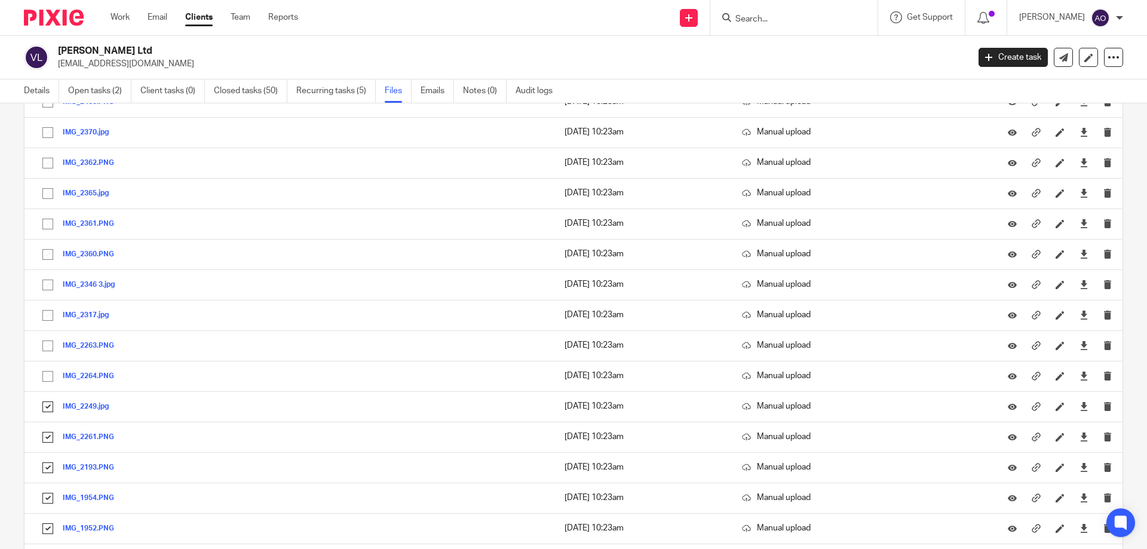
scroll to position [7093, 0]
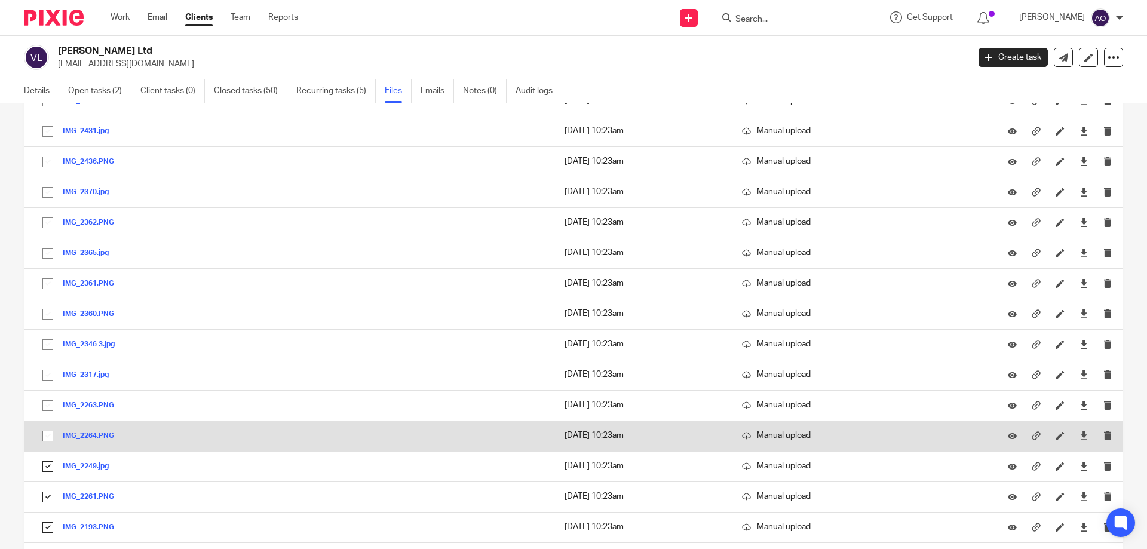
click at [52, 432] on input "checkbox" at bounding box center [47, 436] width 23 height 23
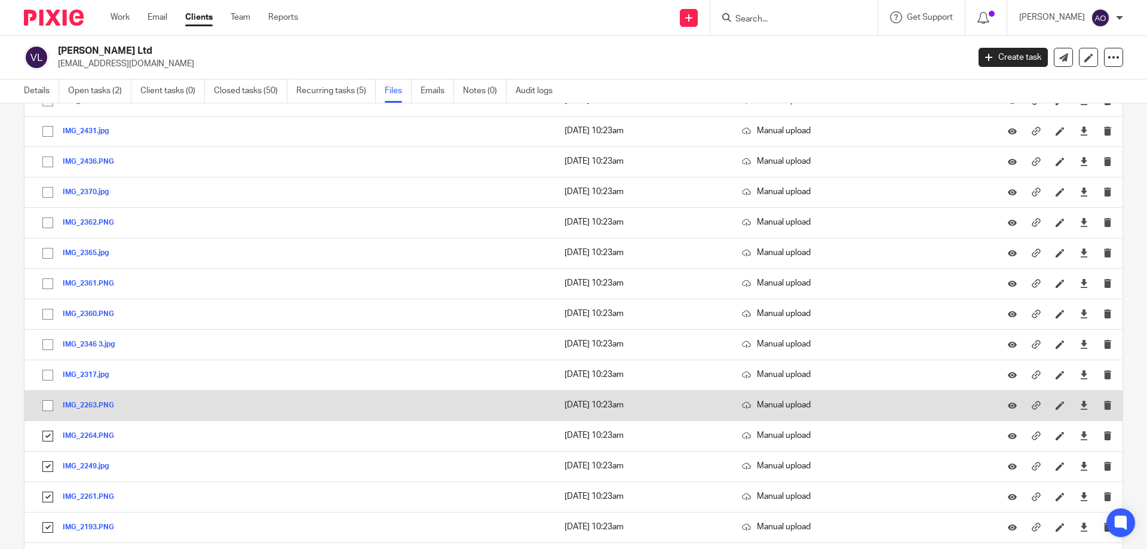
click at [44, 403] on input "checkbox" at bounding box center [47, 405] width 23 height 23
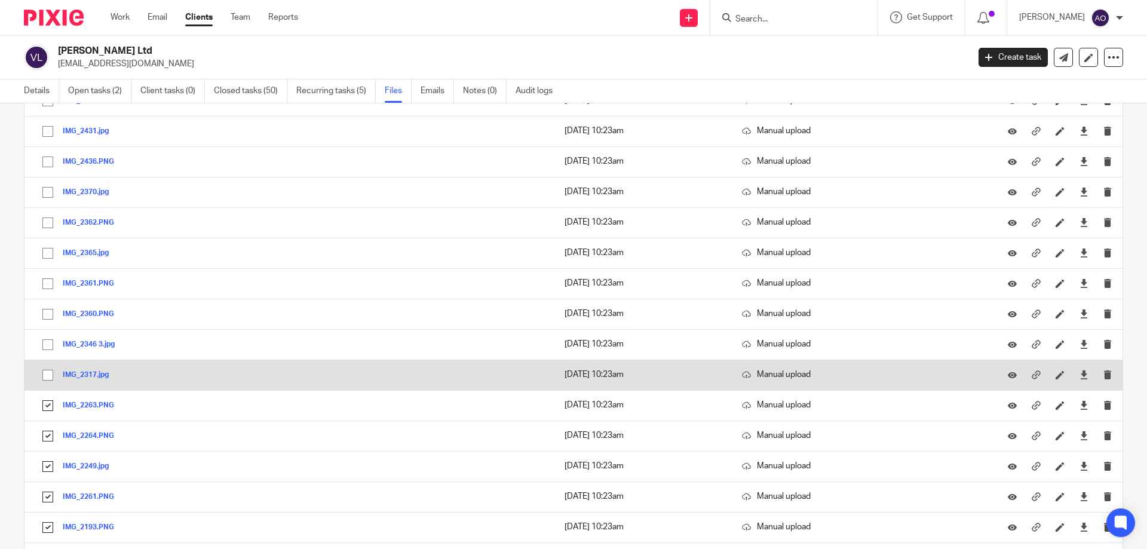
click at [48, 371] on input "checkbox" at bounding box center [47, 375] width 23 height 23
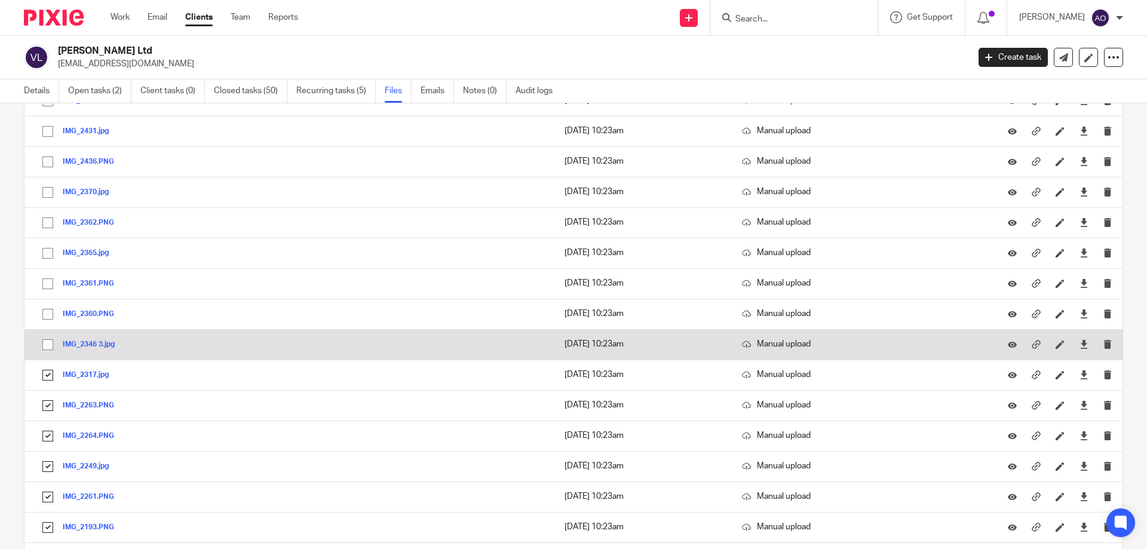
click at [48, 340] on input "checkbox" at bounding box center [47, 344] width 23 height 23
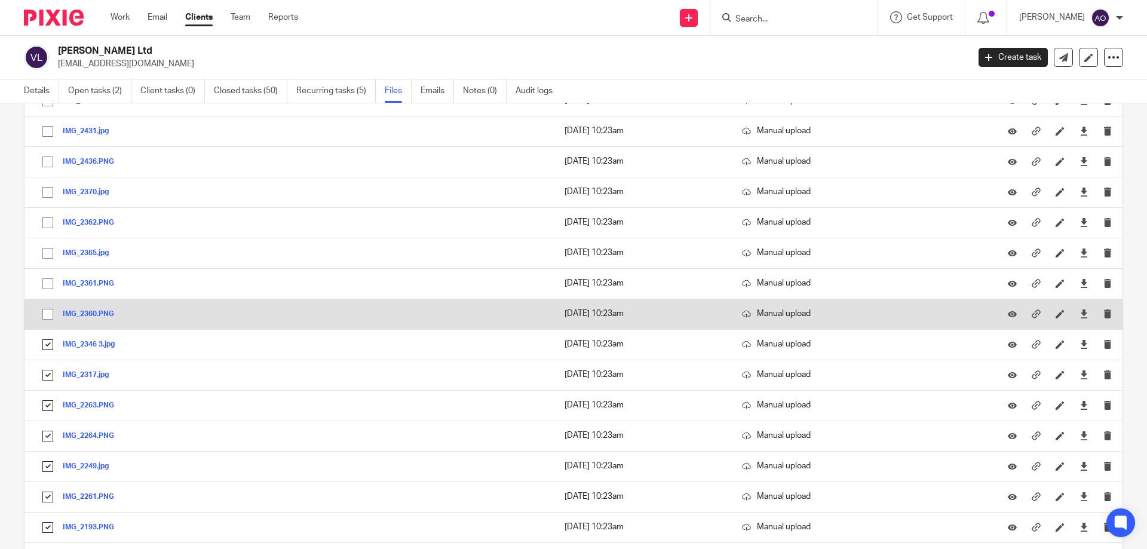
click at [48, 311] on input "checkbox" at bounding box center [47, 314] width 23 height 23
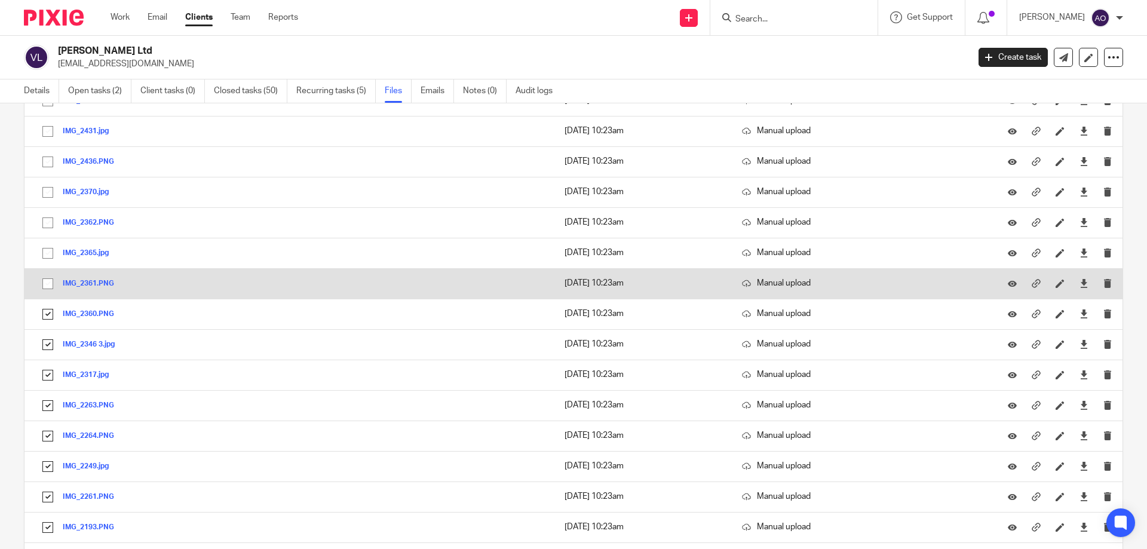
click at [44, 282] on input "checkbox" at bounding box center [47, 283] width 23 height 23
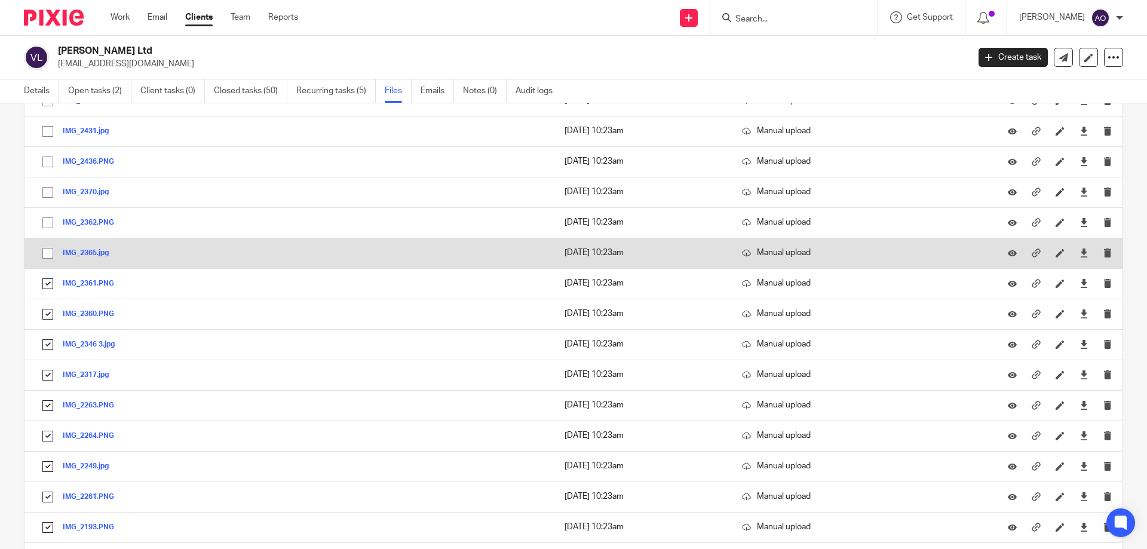
click at [49, 254] on input "checkbox" at bounding box center [47, 253] width 23 height 23
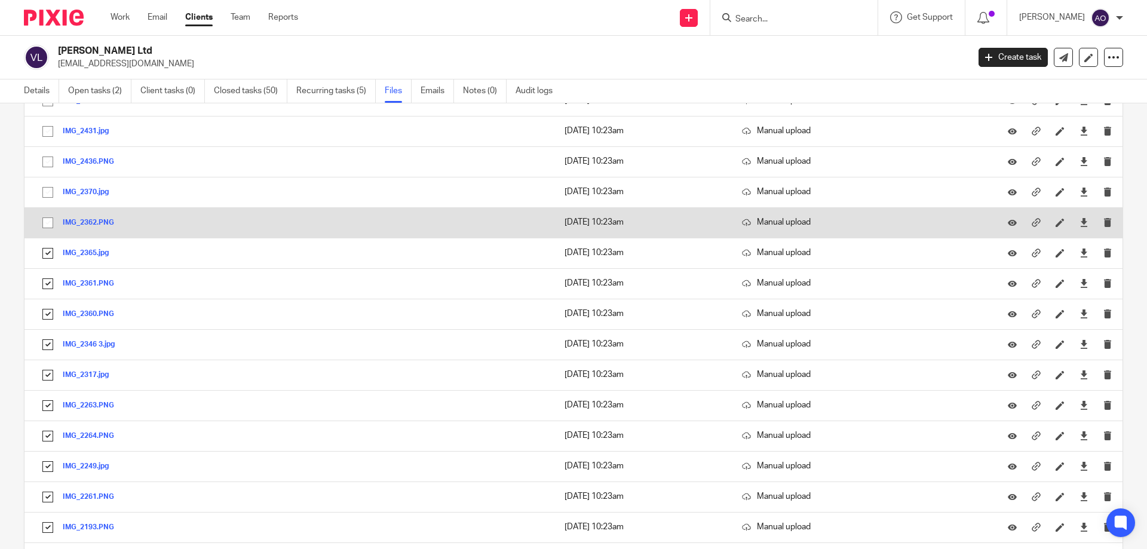
click at [50, 219] on input "checkbox" at bounding box center [47, 222] width 23 height 23
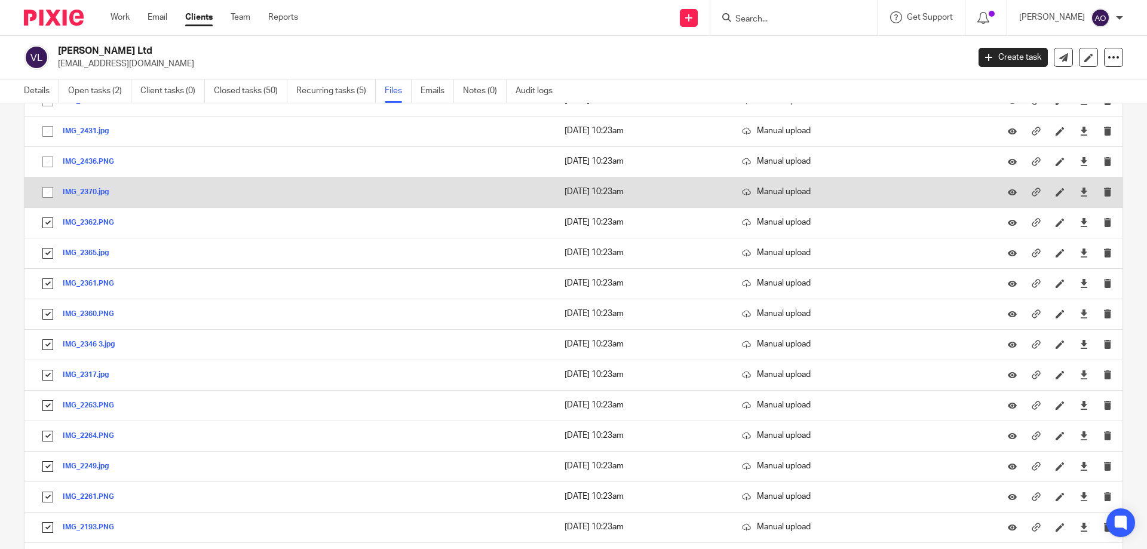
click at [47, 193] on input "checkbox" at bounding box center [47, 192] width 23 height 23
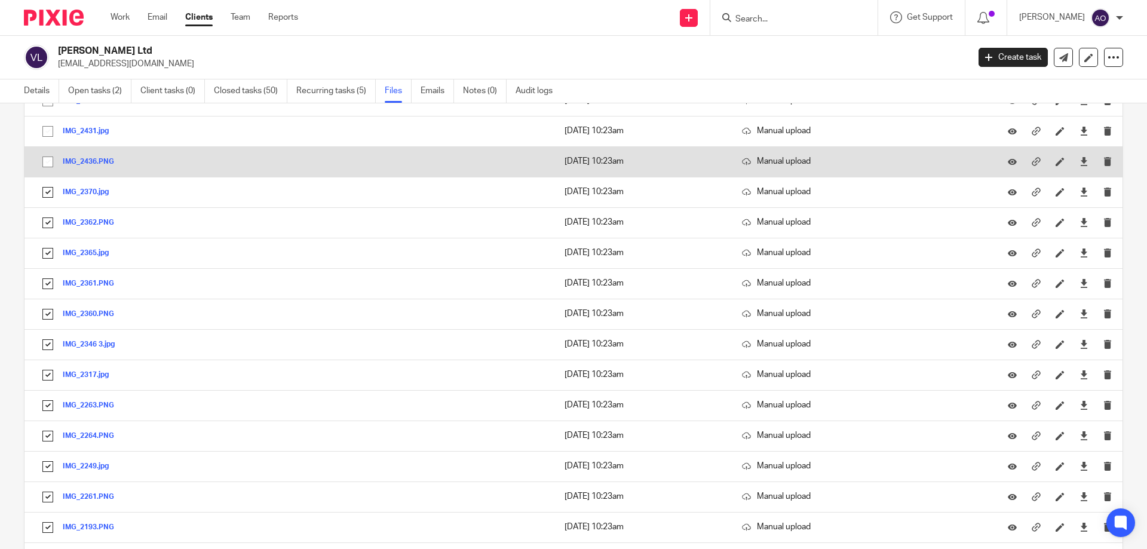
click at [47, 161] on input "checkbox" at bounding box center [47, 162] width 23 height 23
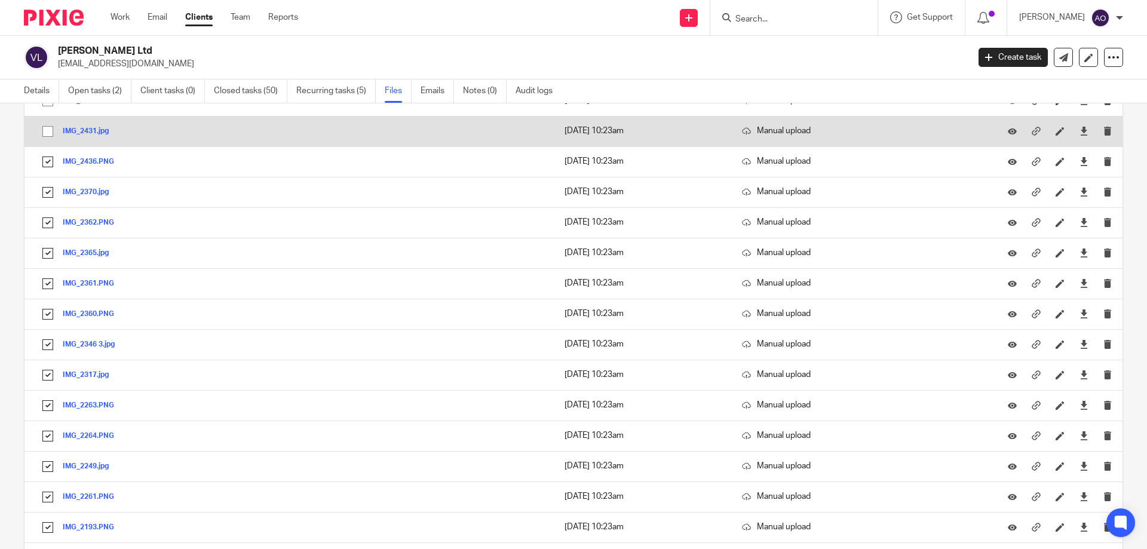
click at [45, 128] on input "checkbox" at bounding box center [47, 131] width 23 height 23
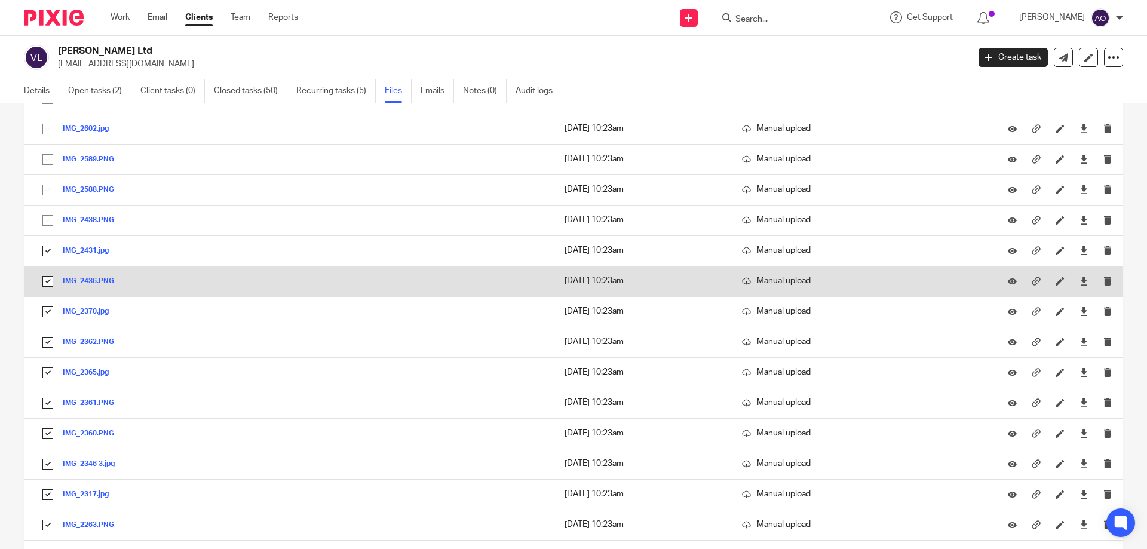
scroll to position [6914, 0]
click at [46, 275] on input "checkbox" at bounding box center [47, 280] width 23 height 23
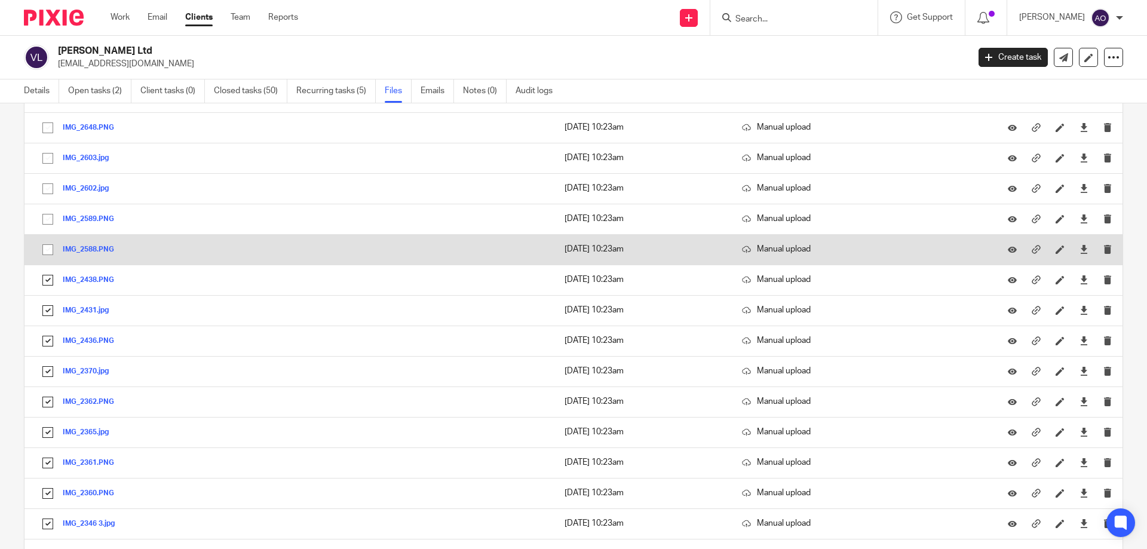
click at [48, 250] on input "checkbox" at bounding box center [47, 249] width 23 height 23
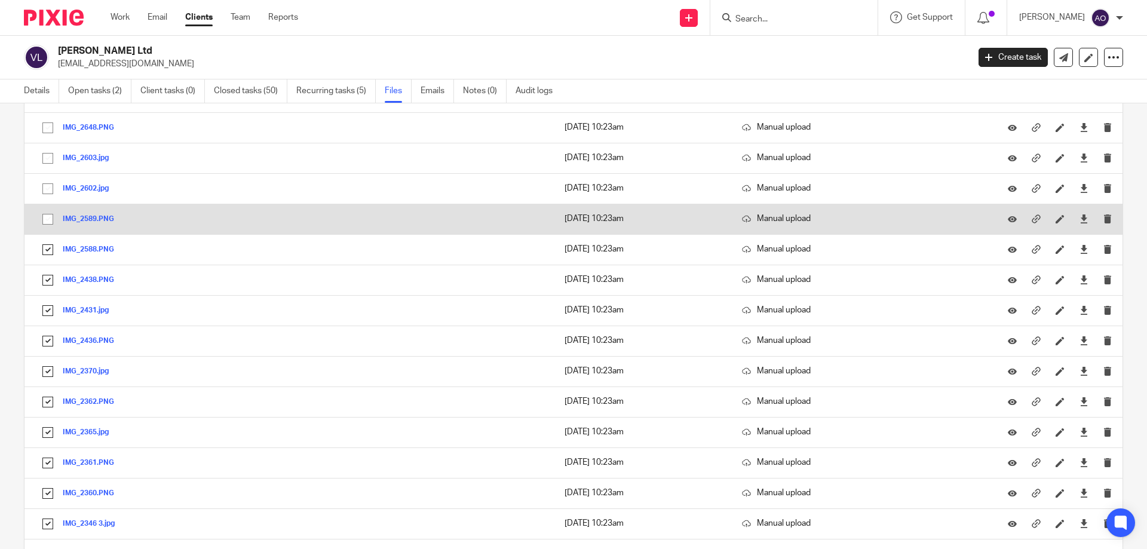
click at [47, 215] on input "checkbox" at bounding box center [47, 219] width 23 height 23
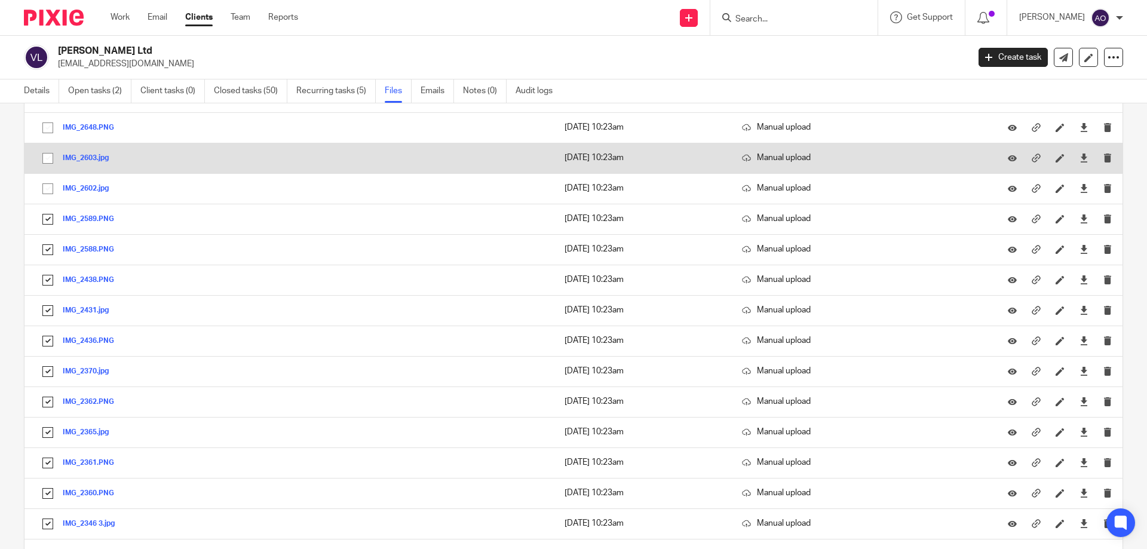
drag, startPoint x: 47, startPoint y: 185, endPoint x: 48, endPoint y: 165, distance: 19.7
click at [47, 183] on input "checkbox" at bounding box center [47, 188] width 23 height 23
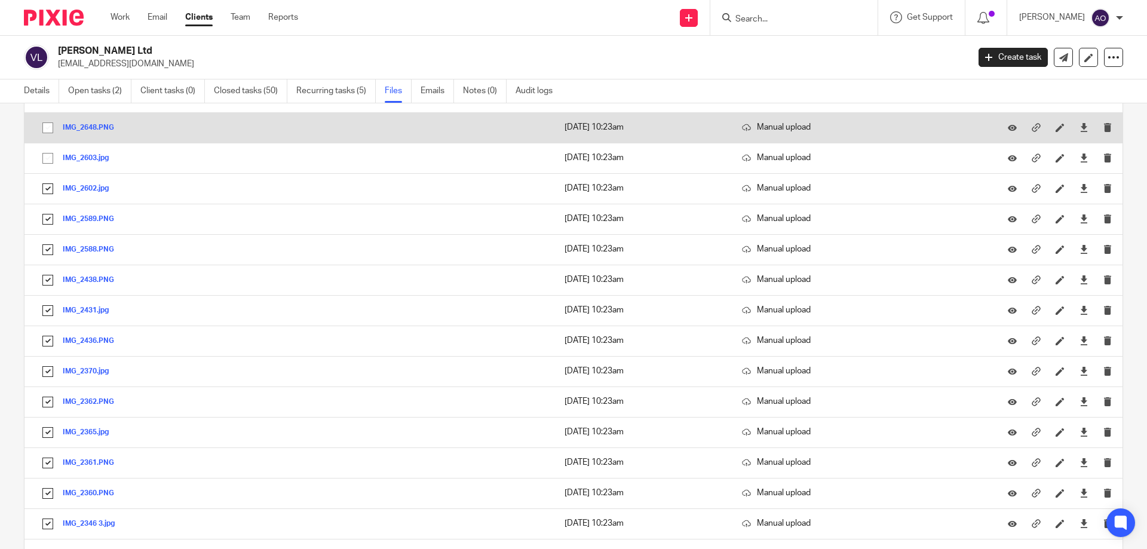
drag, startPoint x: 50, startPoint y: 154, endPoint x: 50, endPoint y: 139, distance: 15.5
click at [50, 153] on input "checkbox" at bounding box center [47, 158] width 23 height 23
click at [48, 126] on input "checkbox" at bounding box center [47, 127] width 23 height 23
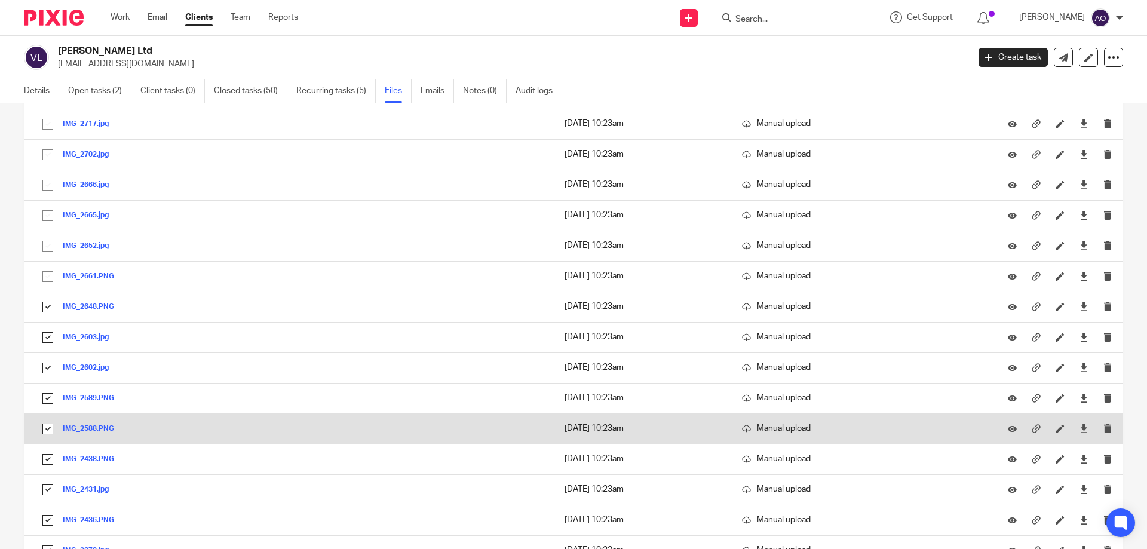
scroll to position [6675, 0]
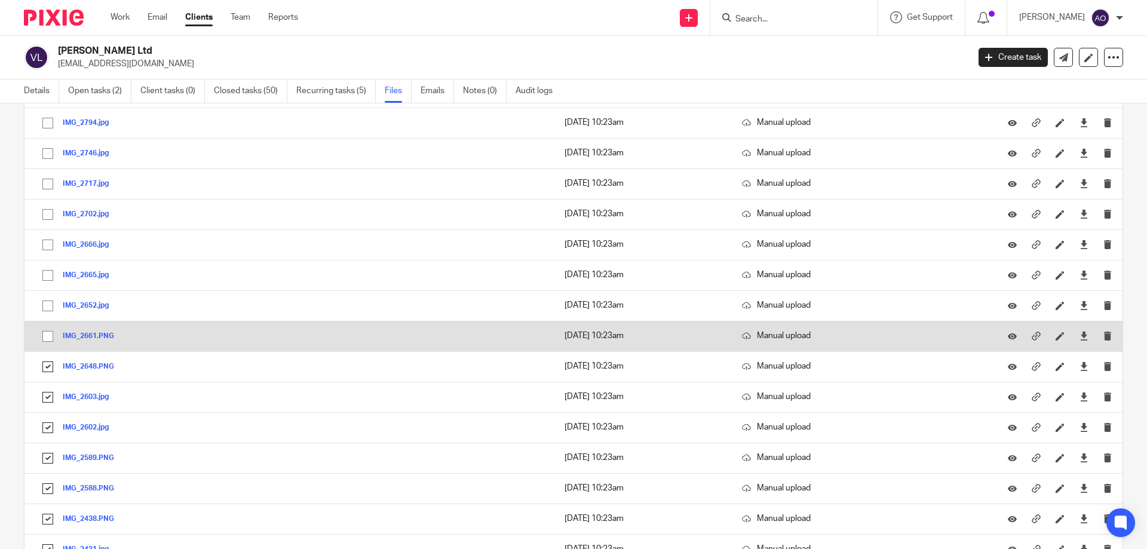
click at [51, 333] on input "checkbox" at bounding box center [47, 336] width 23 height 23
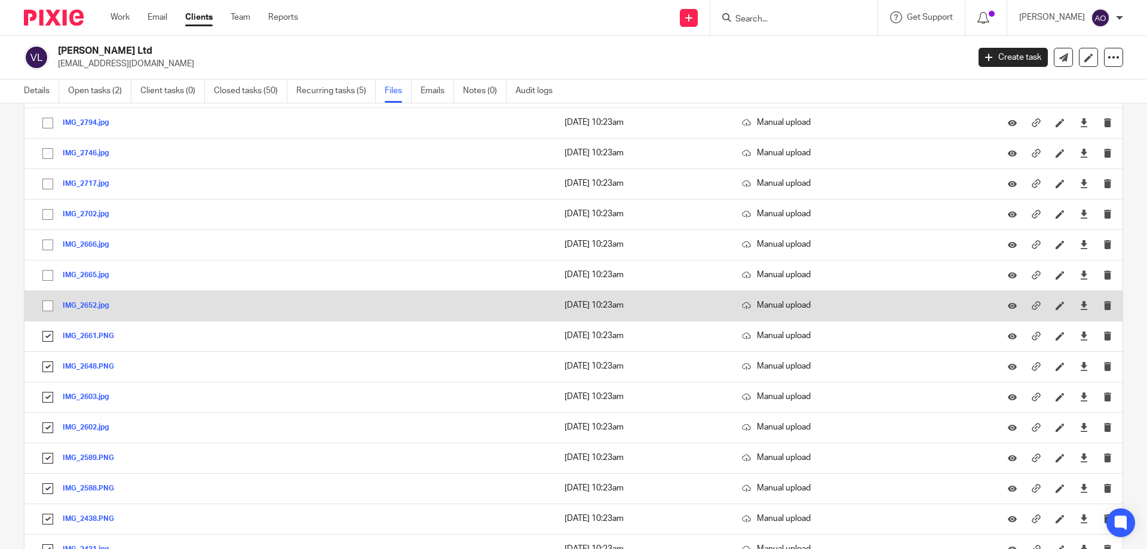
click at [45, 302] on input "checkbox" at bounding box center [47, 305] width 23 height 23
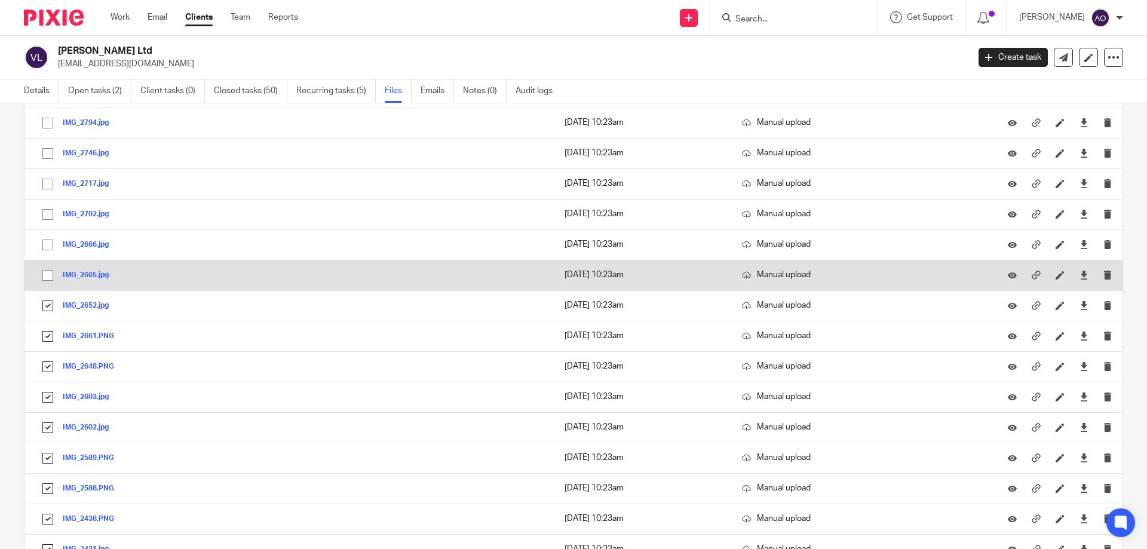
click at [45, 269] on input "checkbox" at bounding box center [47, 275] width 23 height 23
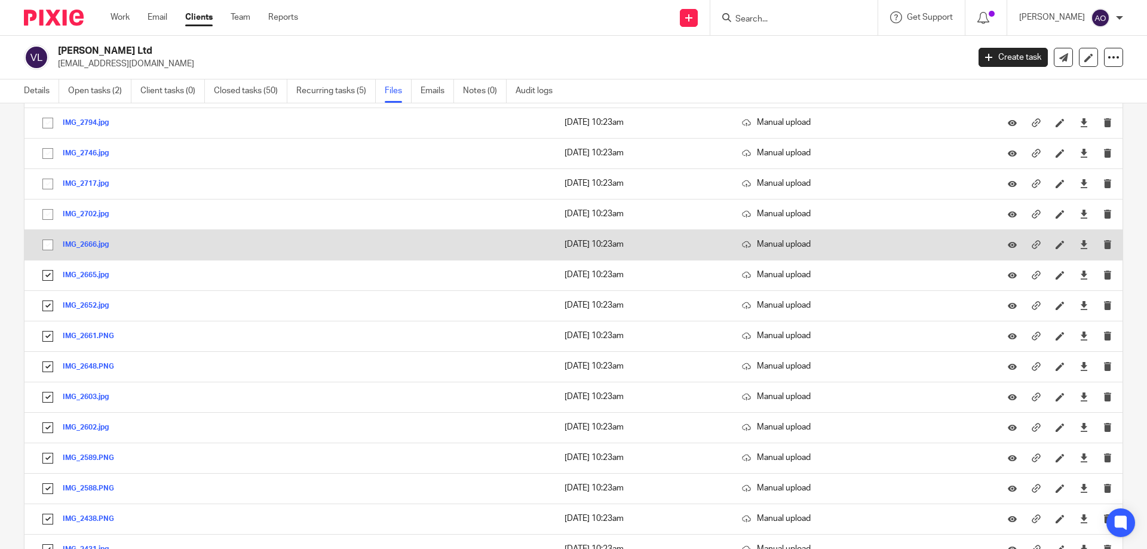
click at [46, 239] on input "checkbox" at bounding box center [47, 245] width 23 height 23
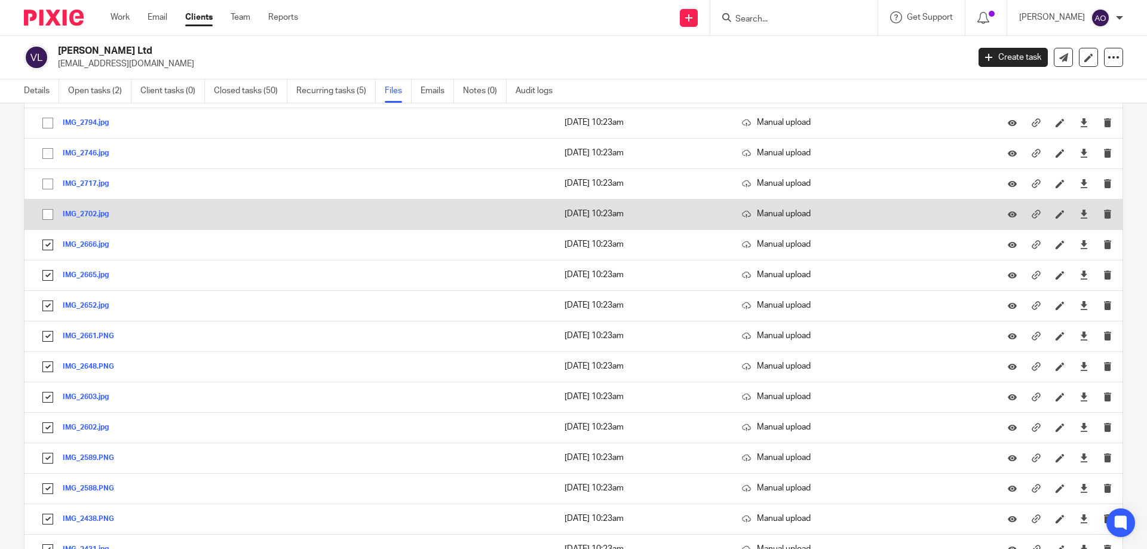
click at [45, 211] on input "checkbox" at bounding box center [47, 214] width 23 height 23
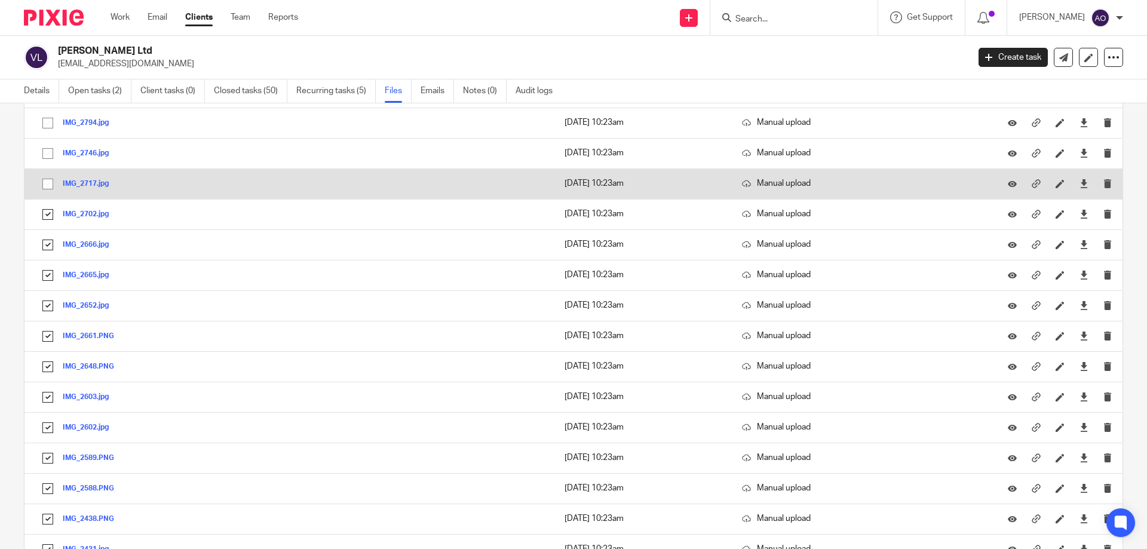
click at [48, 183] on input "checkbox" at bounding box center [47, 184] width 23 height 23
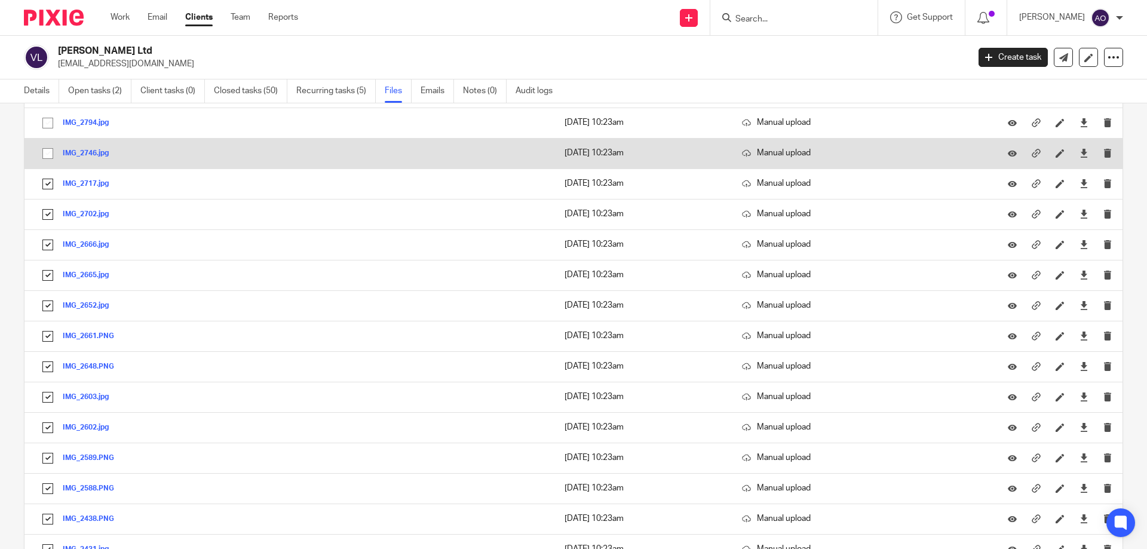
click at [49, 149] on input "checkbox" at bounding box center [47, 153] width 23 height 23
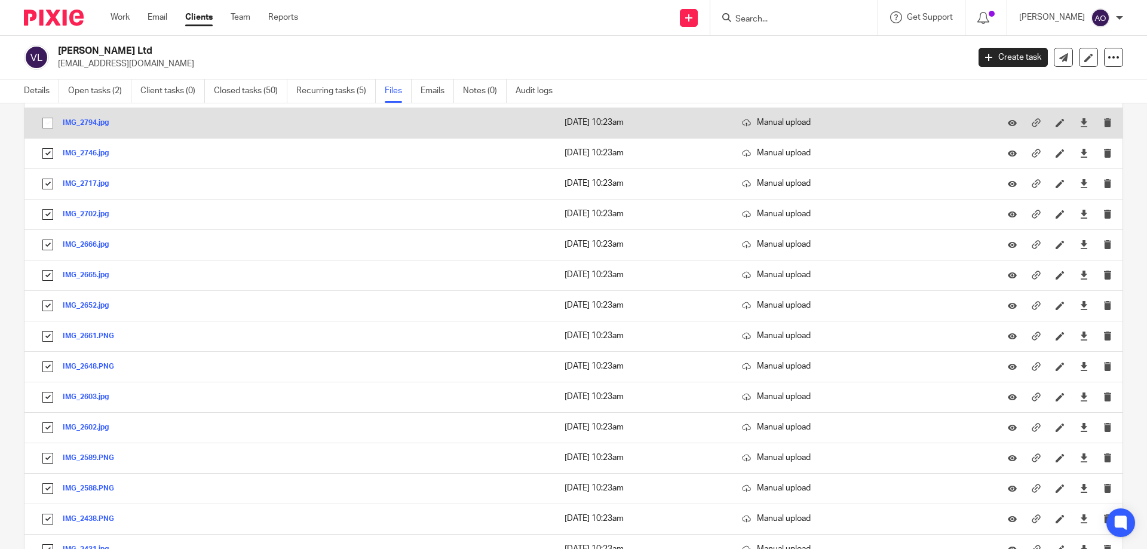
click at [49, 122] on input "checkbox" at bounding box center [47, 123] width 23 height 23
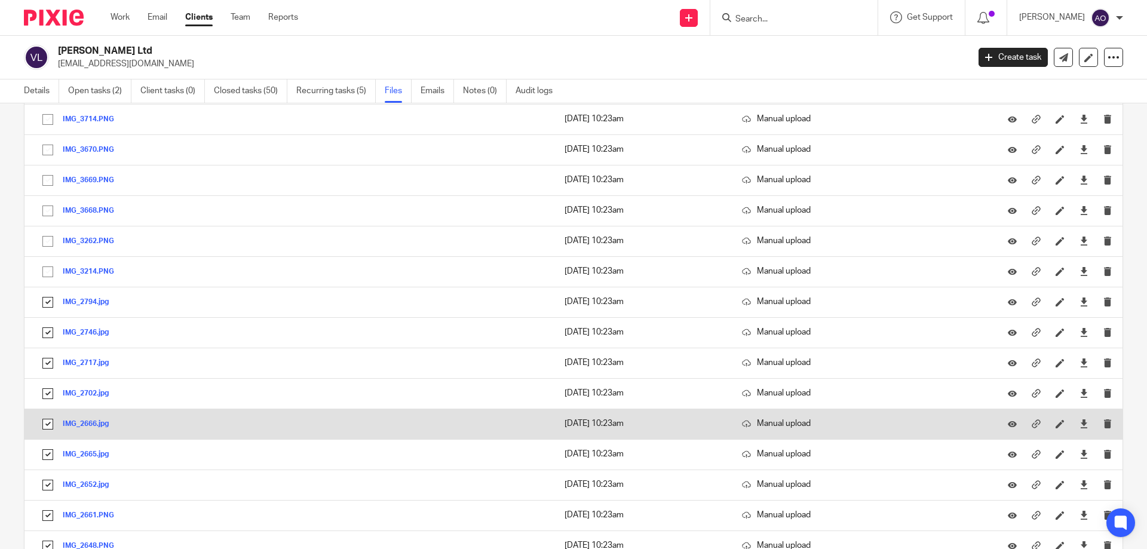
scroll to position [6436, 0]
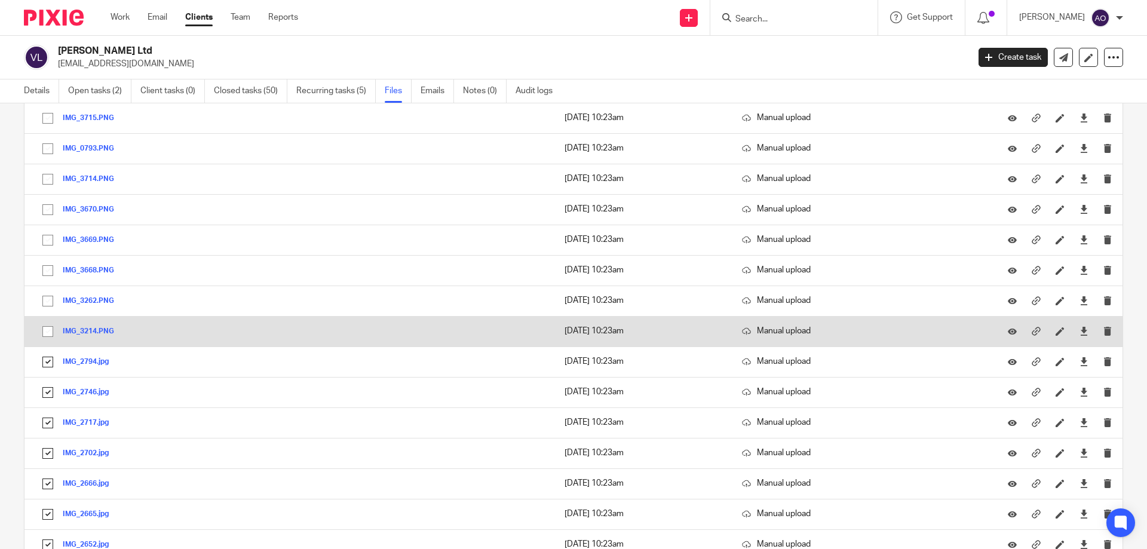
click at [48, 327] on input "checkbox" at bounding box center [47, 331] width 23 height 23
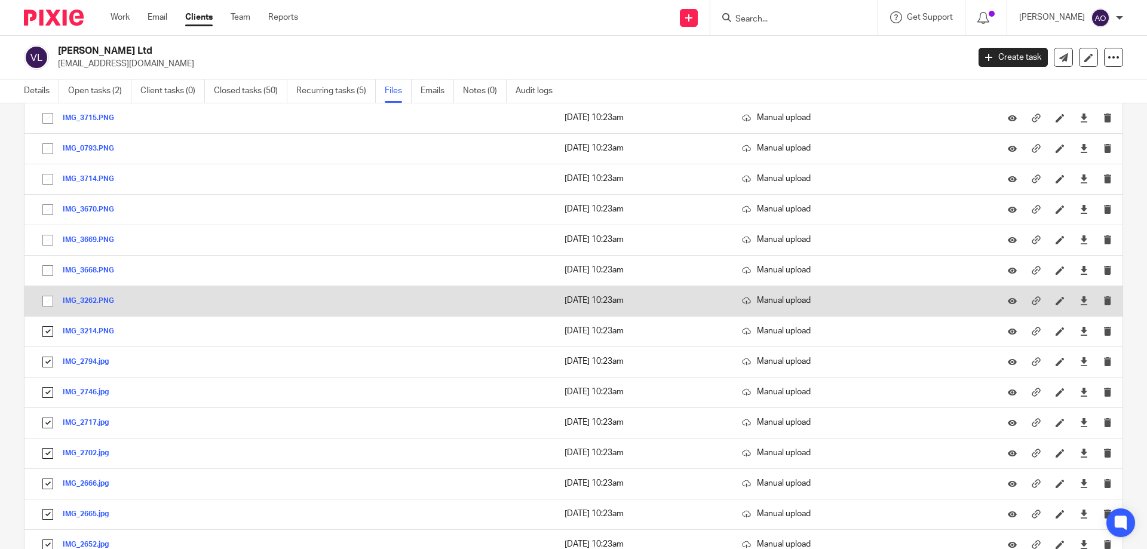
click at [45, 301] on input "checkbox" at bounding box center [47, 301] width 23 height 23
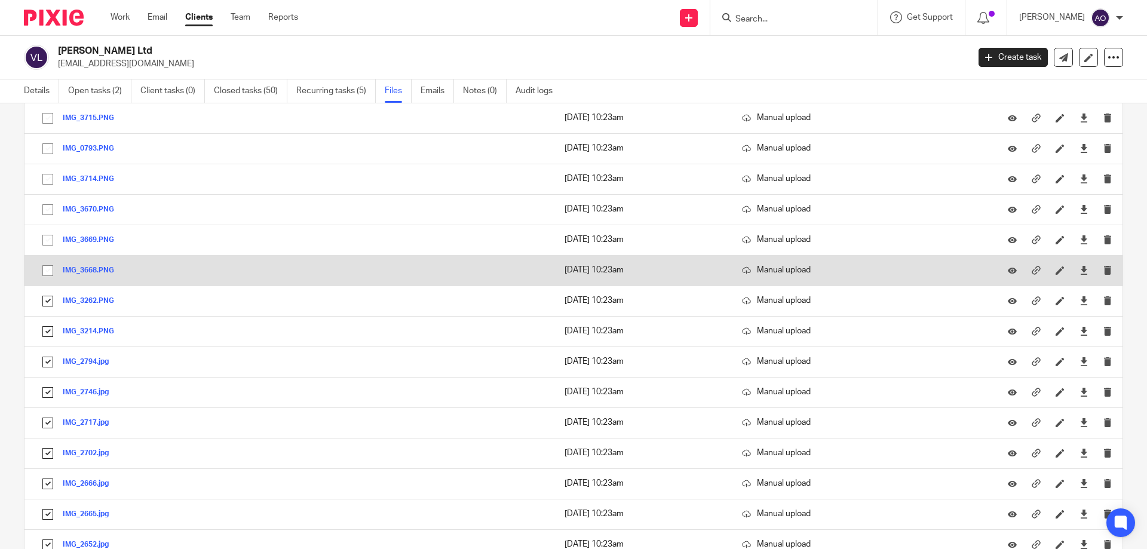
click at [46, 268] on input "checkbox" at bounding box center [47, 270] width 23 height 23
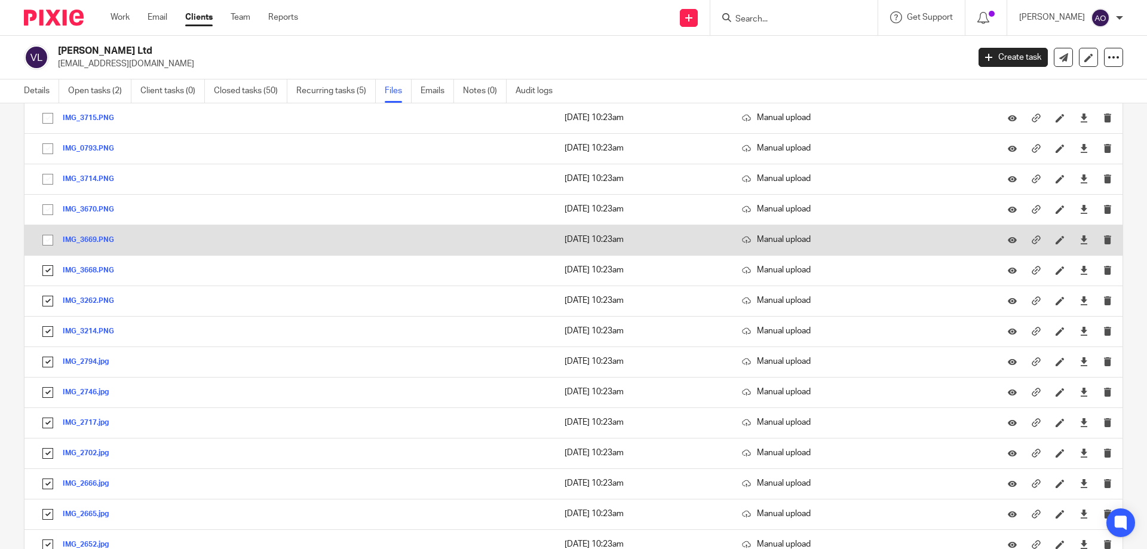
click at [46, 239] on input "checkbox" at bounding box center [47, 240] width 23 height 23
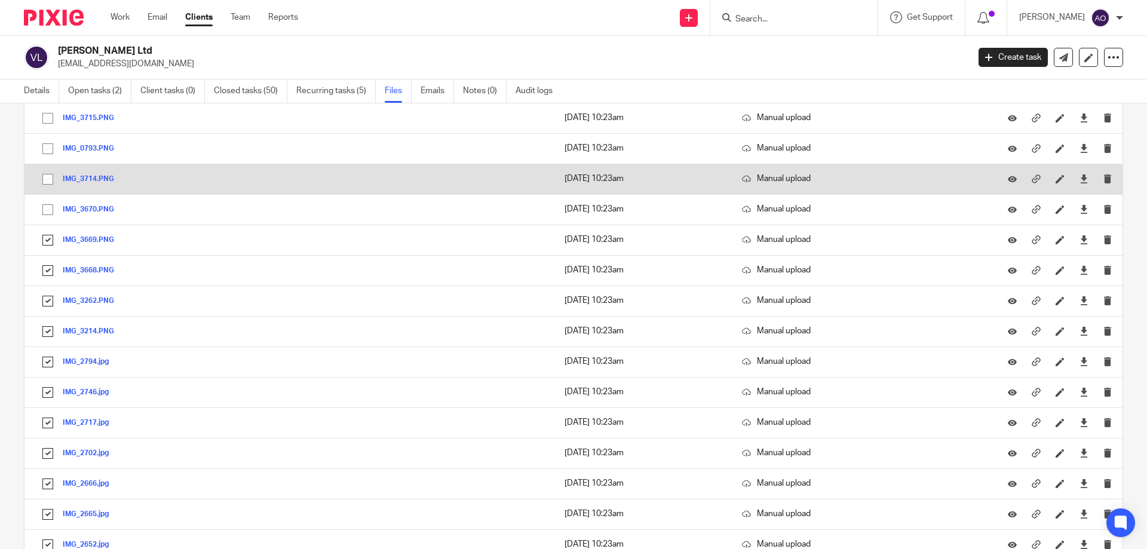
drag, startPoint x: 47, startPoint y: 207, endPoint x: 48, endPoint y: 191, distance: 15.5
click at [47, 205] on input "checkbox" at bounding box center [47, 209] width 23 height 23
click at [48, 177] on input "checkbox" at bounding box center [47, 179] width 23 height 23
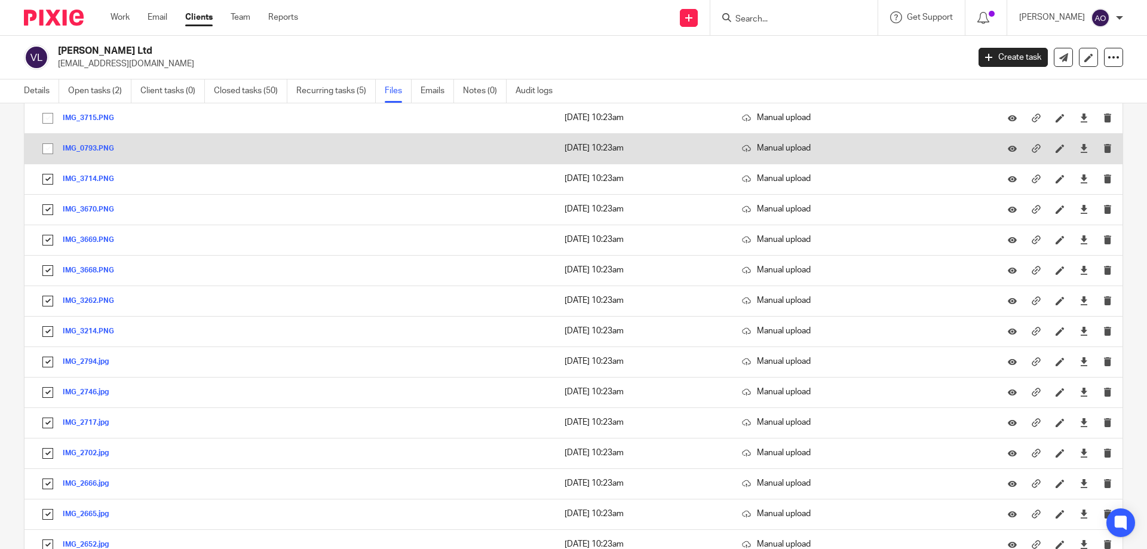
click at [47, 145] on input "checkbox" at bounding box center [47, 148] width 23 height 23
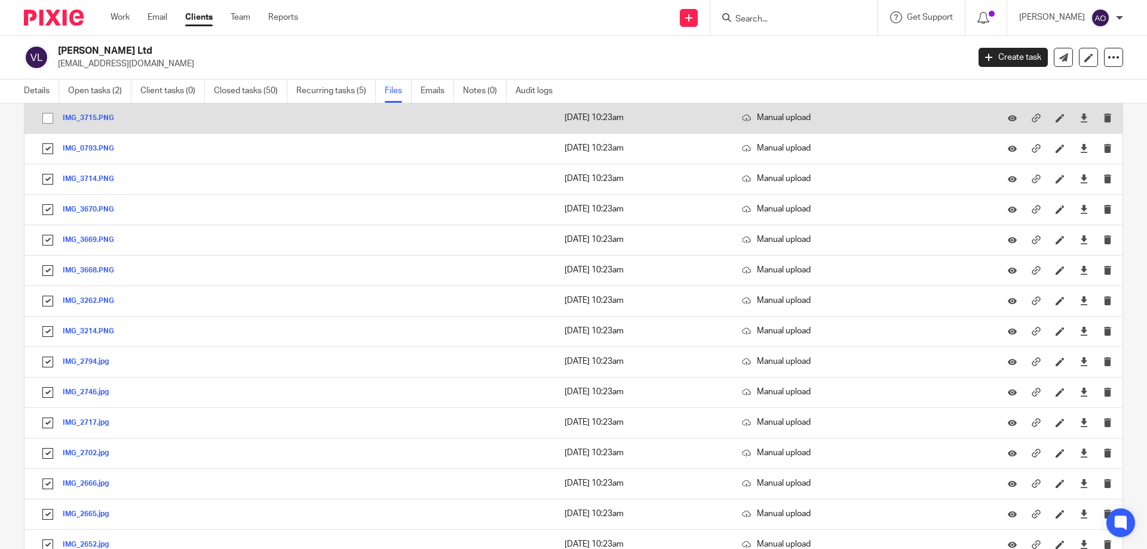
click at [47, 115] on input "checkbox" at bounding box center [47, 118] width 23 height 23
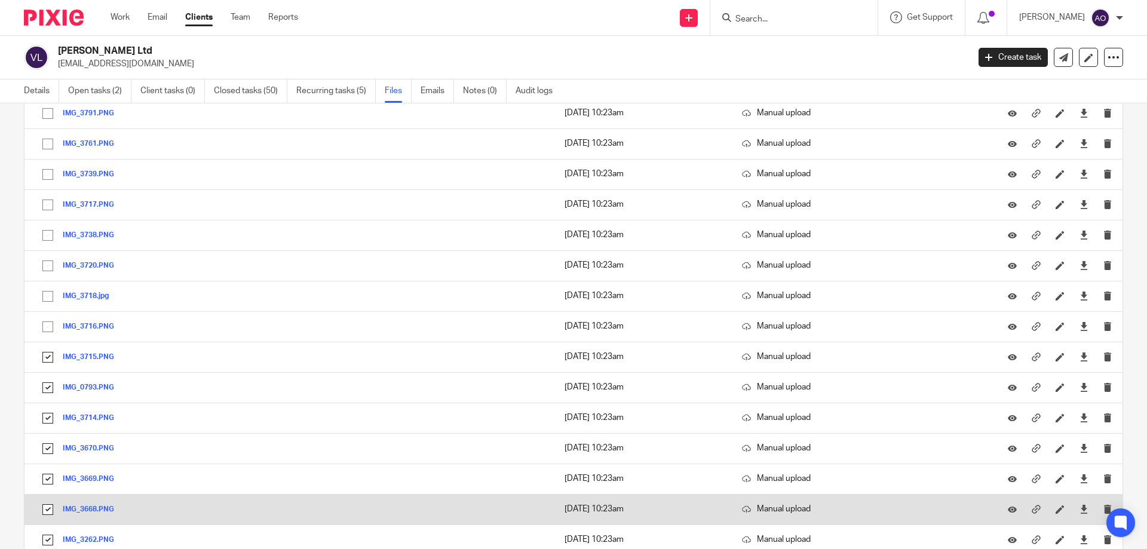
scroll to position [6137, 0]
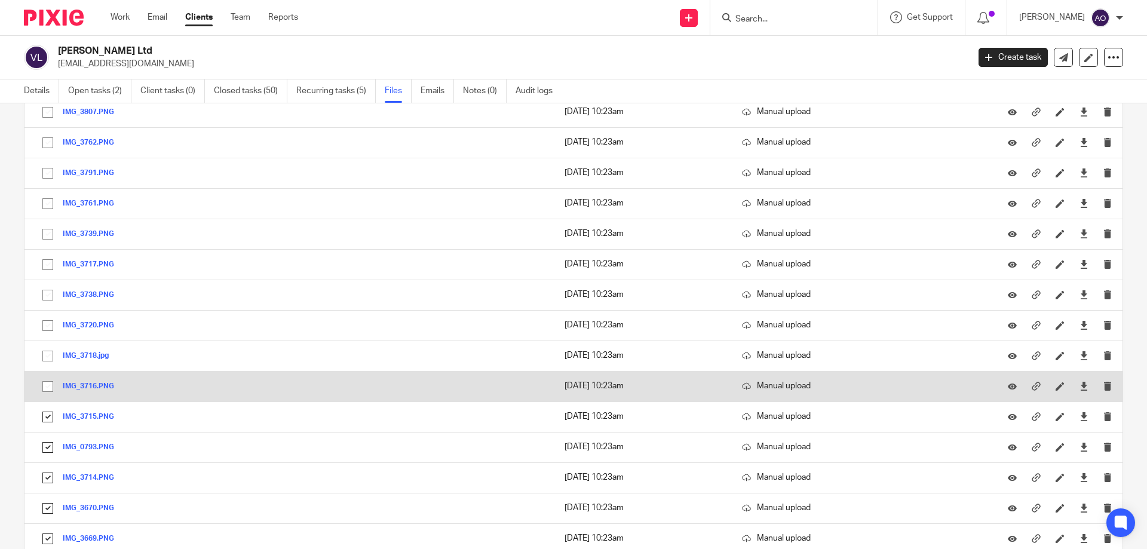
click at [48, 383] on input "checkbox" at bounding box center [47, 386] width 23 height 23
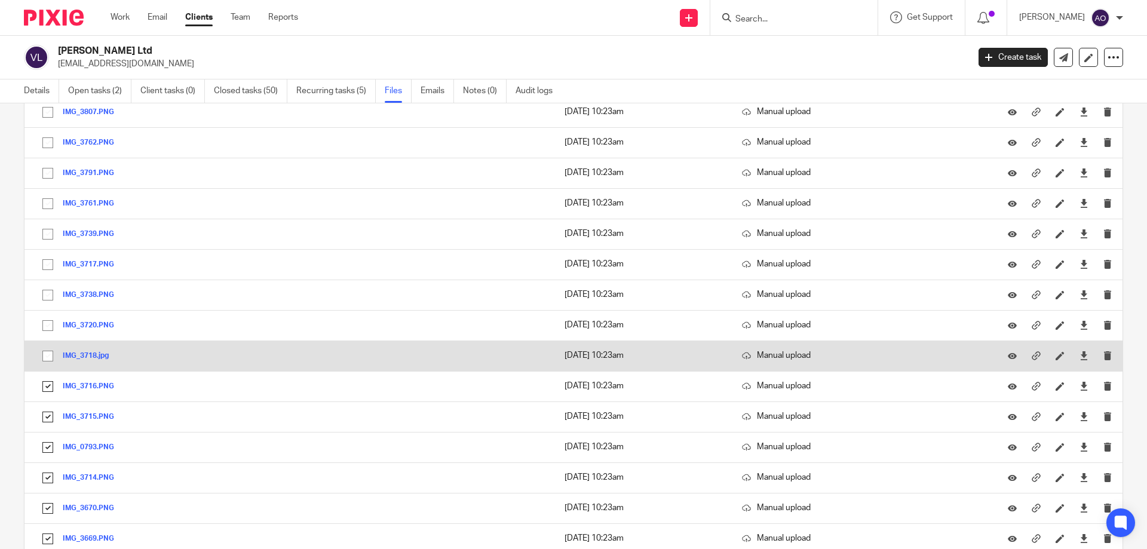
click at [53, 355] on input "checkbox" at bounding box center [47, 356] width 23 height 23
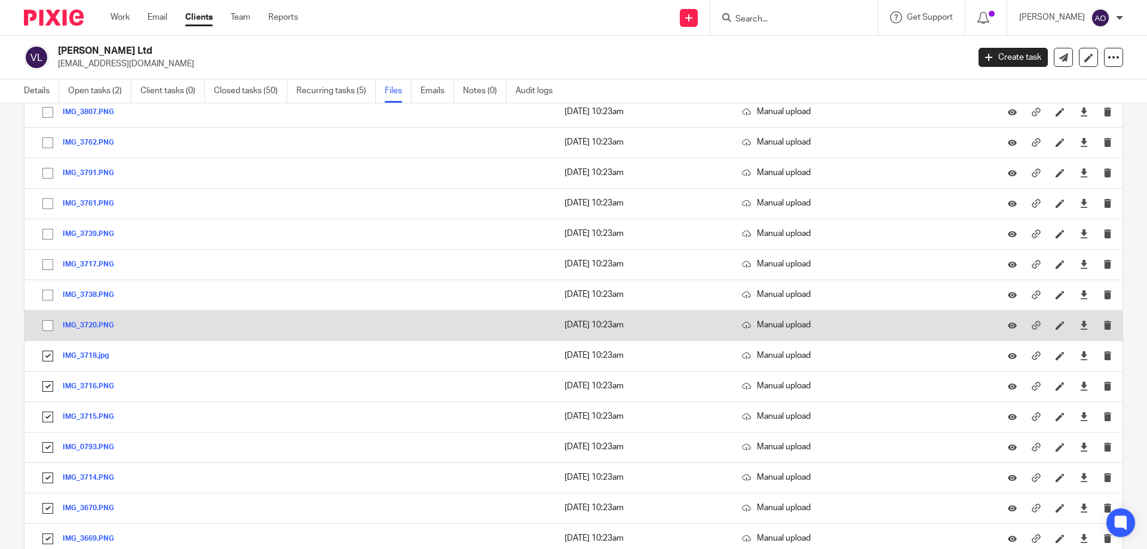
click at [44, 322] on input "checkbox" at bounding box center [47, 325] width 23 height 23
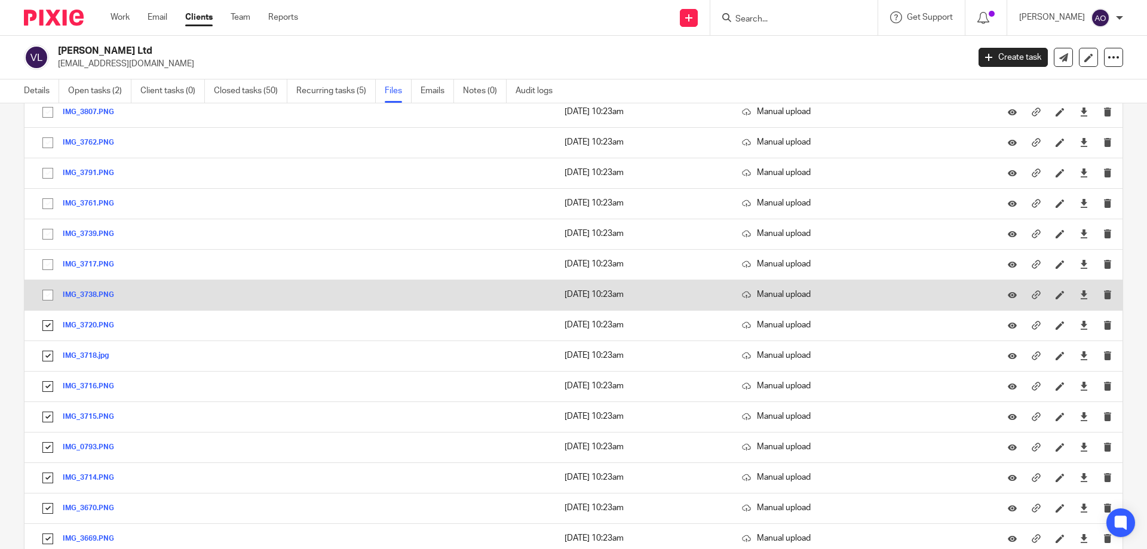
click at [45, 291] on input "checkbox" at bounding box center [47, 295] width 23 height 23
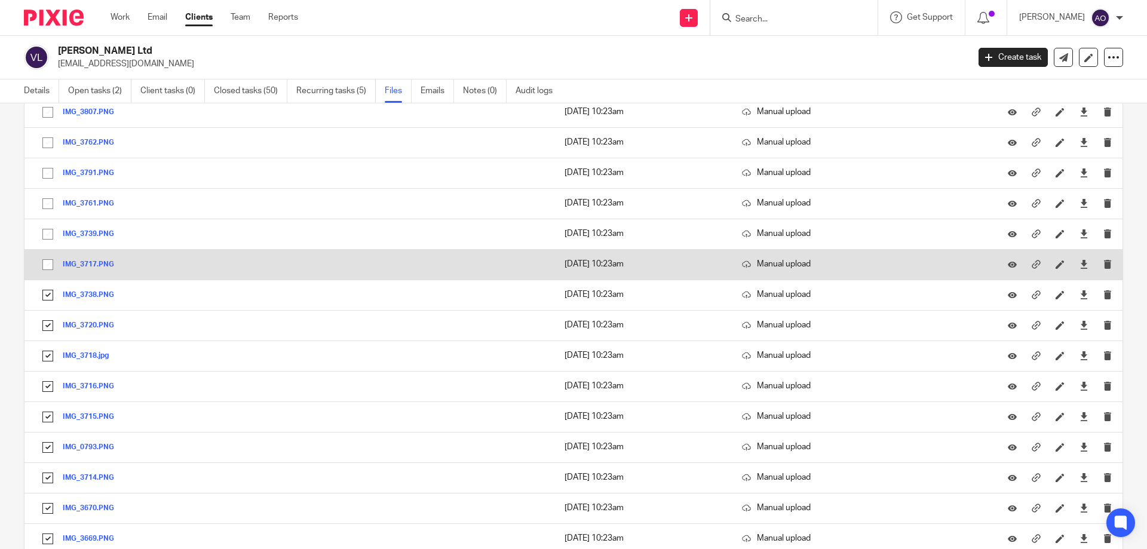
click at [44, 261] on input "checkbox" at bounding box center [47, 264] width 23 height 23
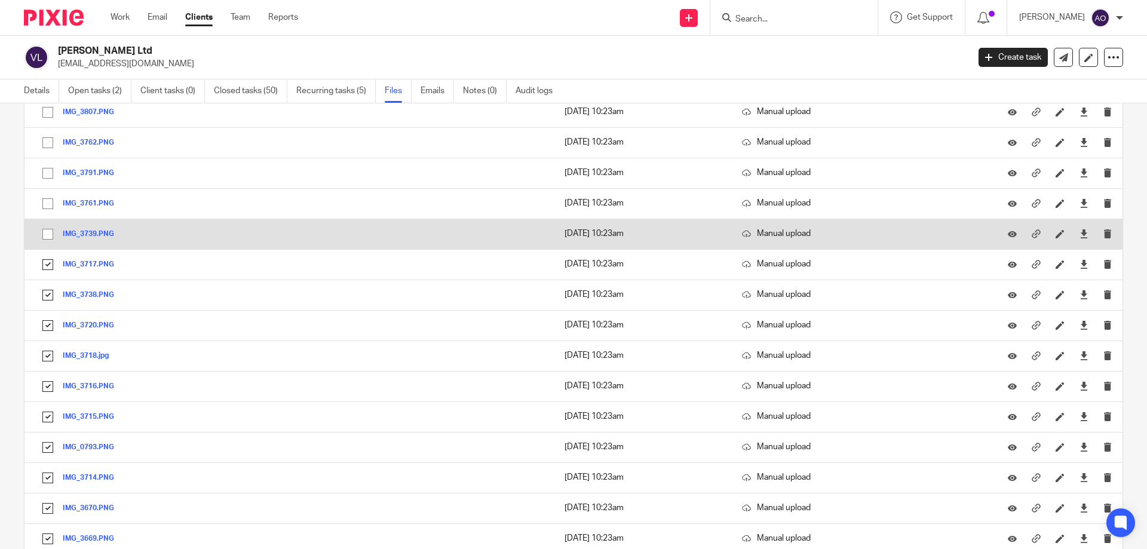
click at [45, 228] on input "checkbox" at bounding box center [47, 234] width 23 height 23
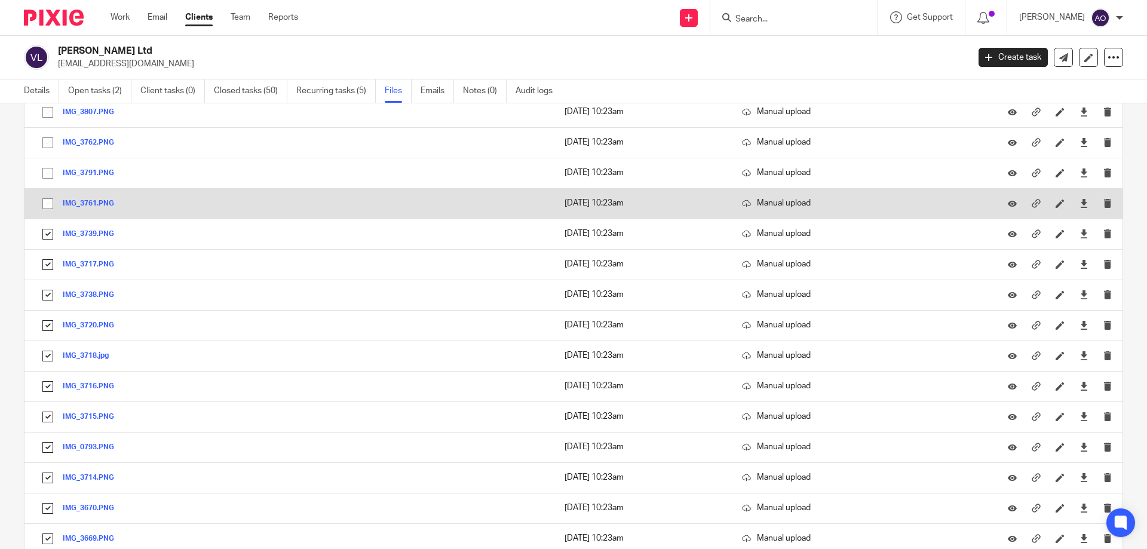
click at [47, 199] on input "checkbox" at bounding box center [47, 203] width 23 height 23
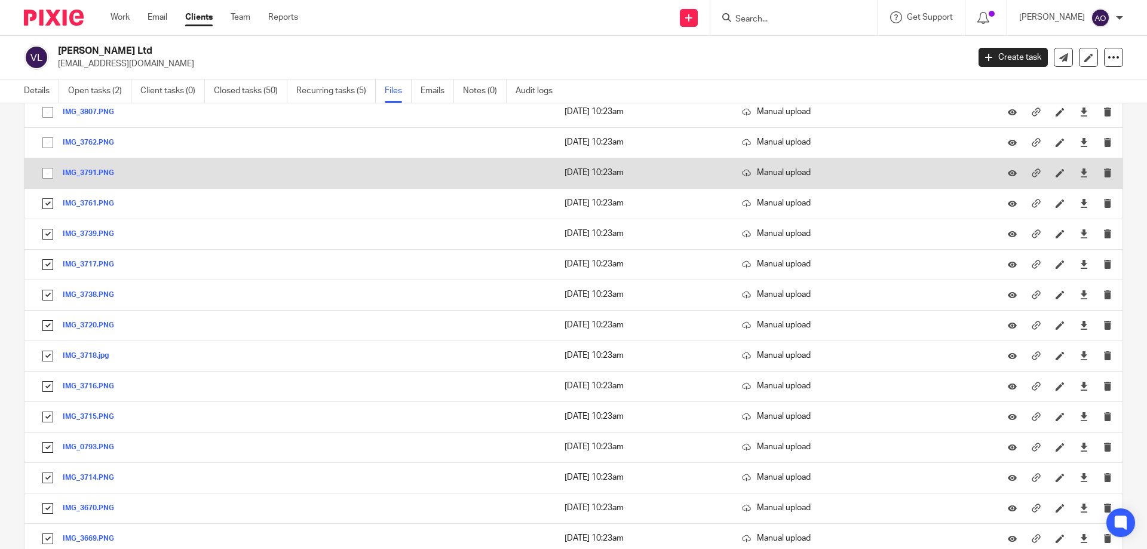
click at [47, 170] on input "checkbox" at bounding box center [47, 173] width 23 height 23
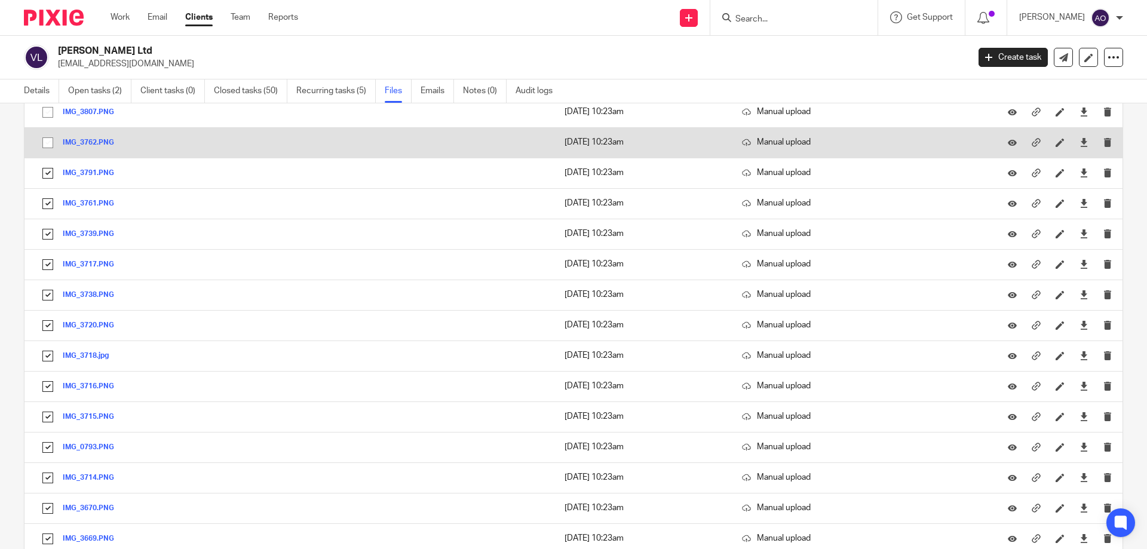
click at [47, 143] on input "checkbox" at bounding box center [47, 142] width 23 height 23
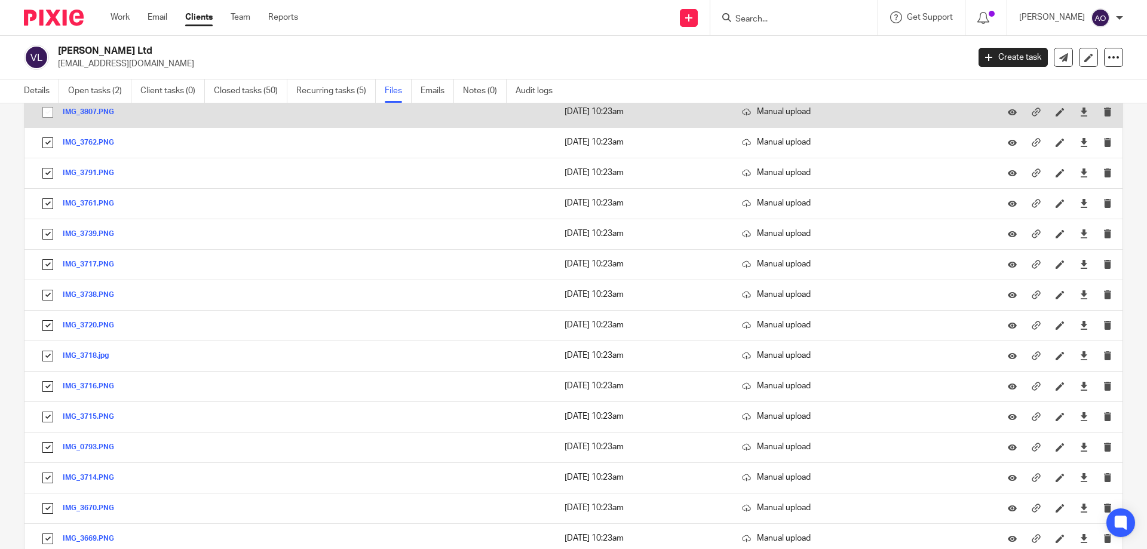
click at [48, 111] on input "checkbox" at bounding box center [47, 112] width 23 height 23
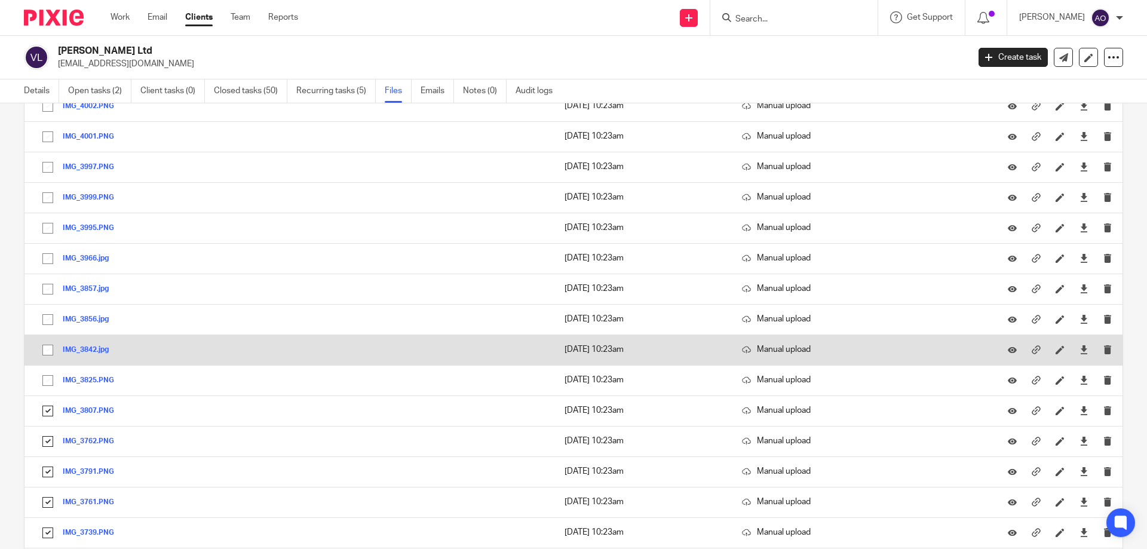
scroll to position [5719, 0]
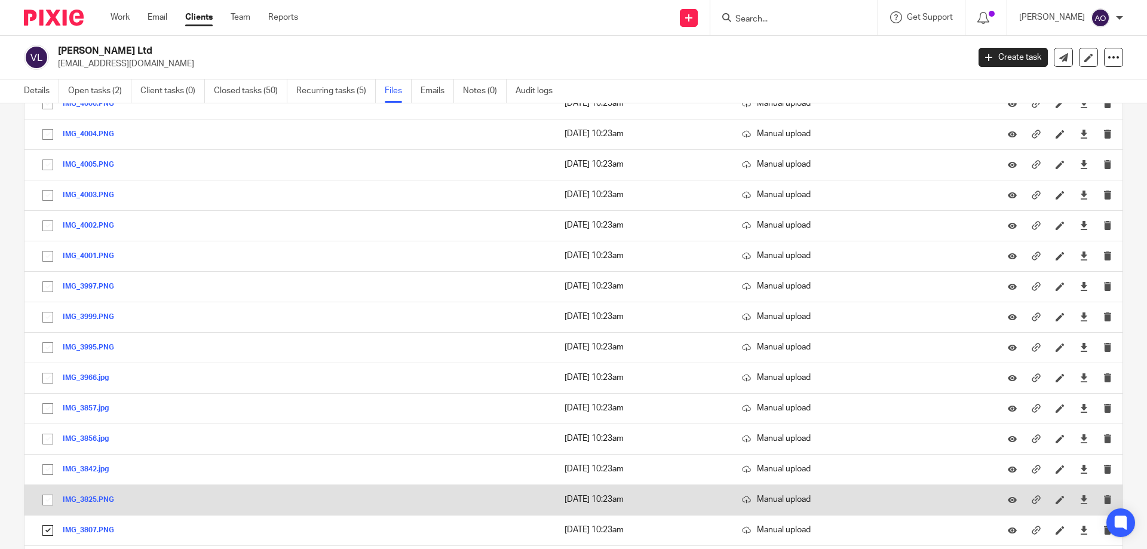
click at [45, 499] on input "checkbox" at bounding box center [47, 500] width 23 height 23
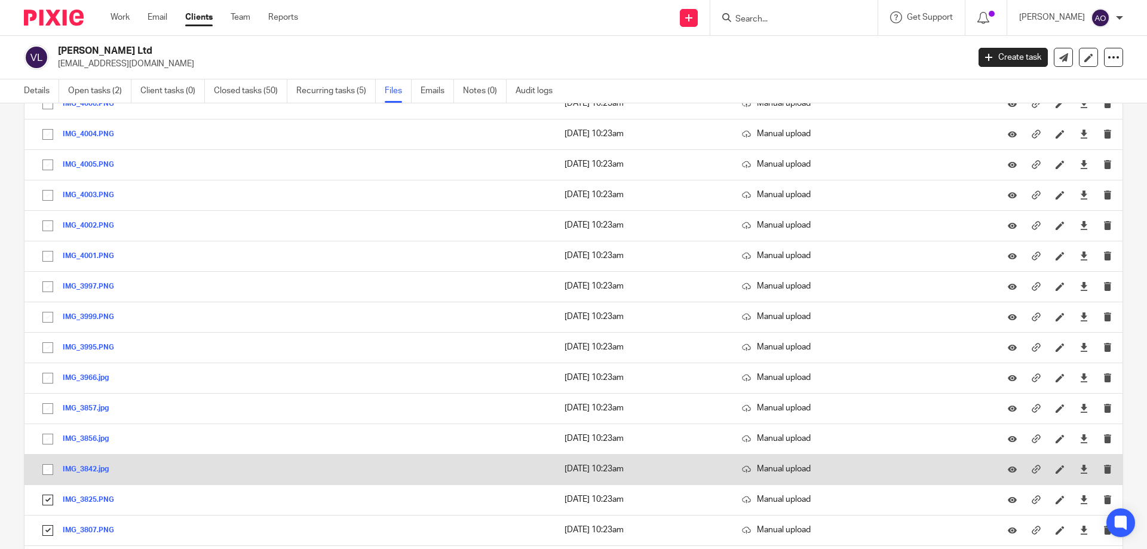
click at [50, 462] on input "checkbox" at bounding box center [47, 469] width 23 height 23
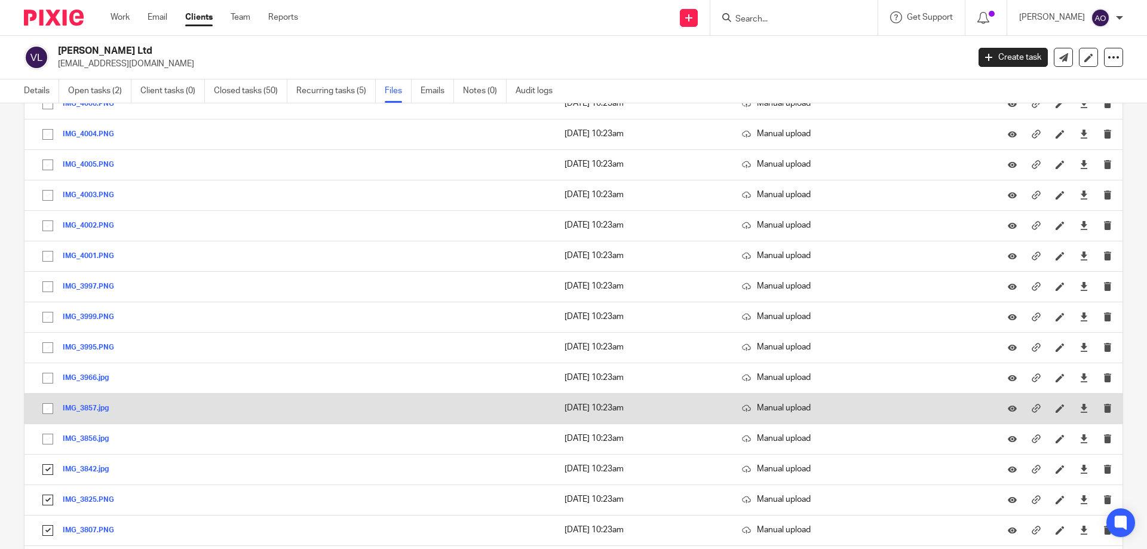
drag, startPoint x: 48, startPoint y: 436, endPoint x: 50, endPoint y: 420, distance: 15.7
click at [49, 435] on input "checkbox" at bounding box center [47, 439] width 23 height 23
click at [50, 407] on input "checkbox" at bounding box center [47, 408] width 23 height 23
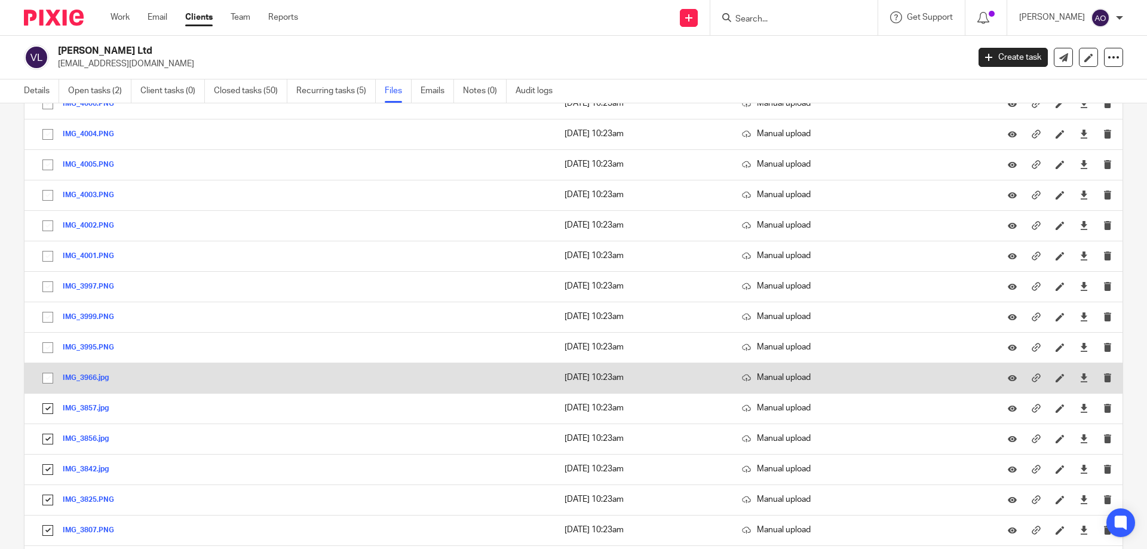
click at [45, 377] on input "checkbox" at bounding box center [47, 378] width 23 height 23
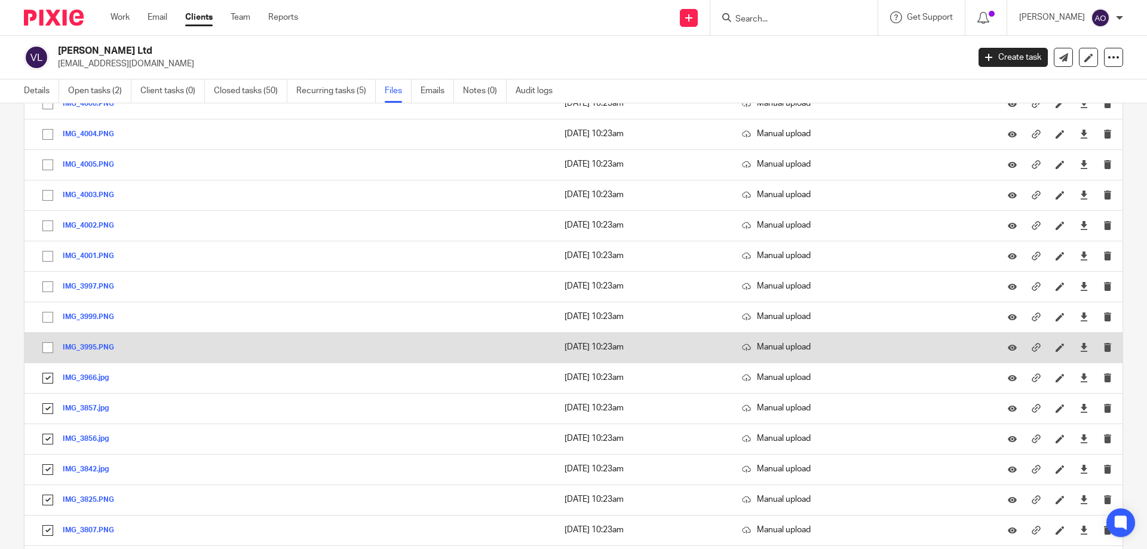
click at [45, 342] on input "checkbox" at bounding box center [47, 347] width 23 height 23
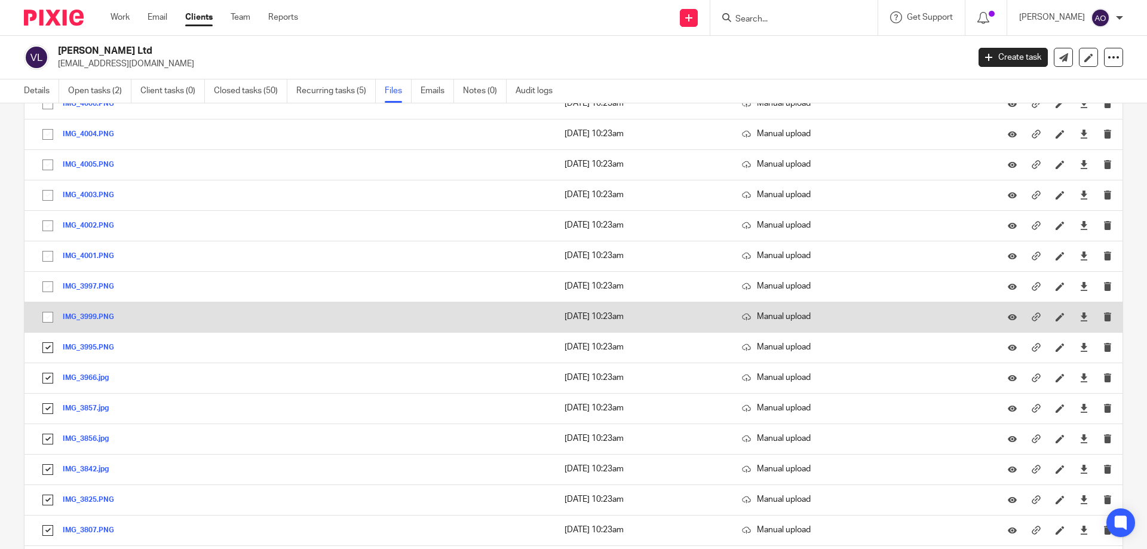
click at [45, 312] on input "checkbox" at bounding box center [47, 317] width 23 height 23
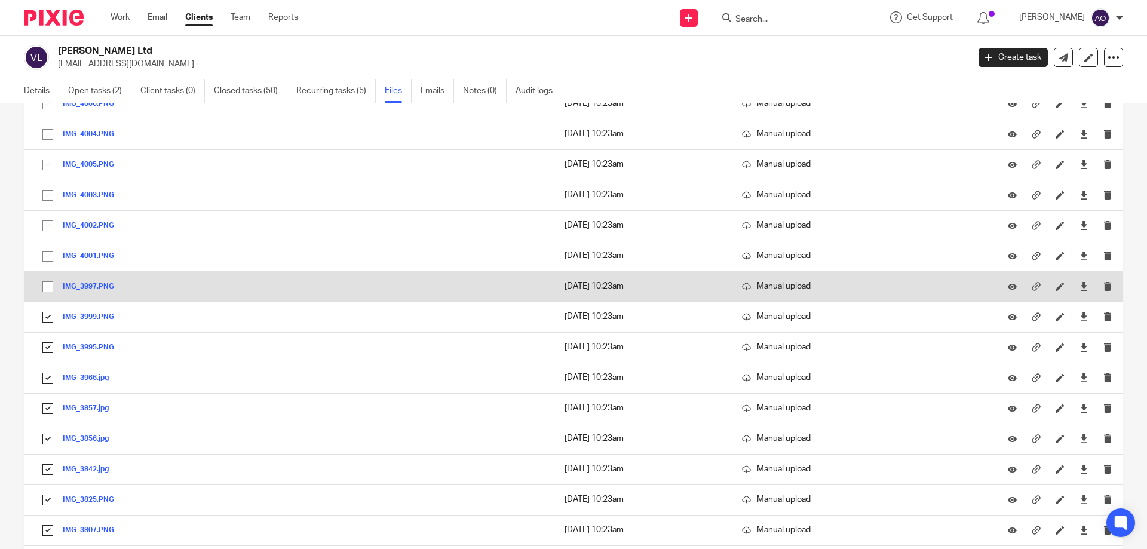
click at [47, 283] on input "checkbox" at bounding box center [47, 286] width 23 height 23
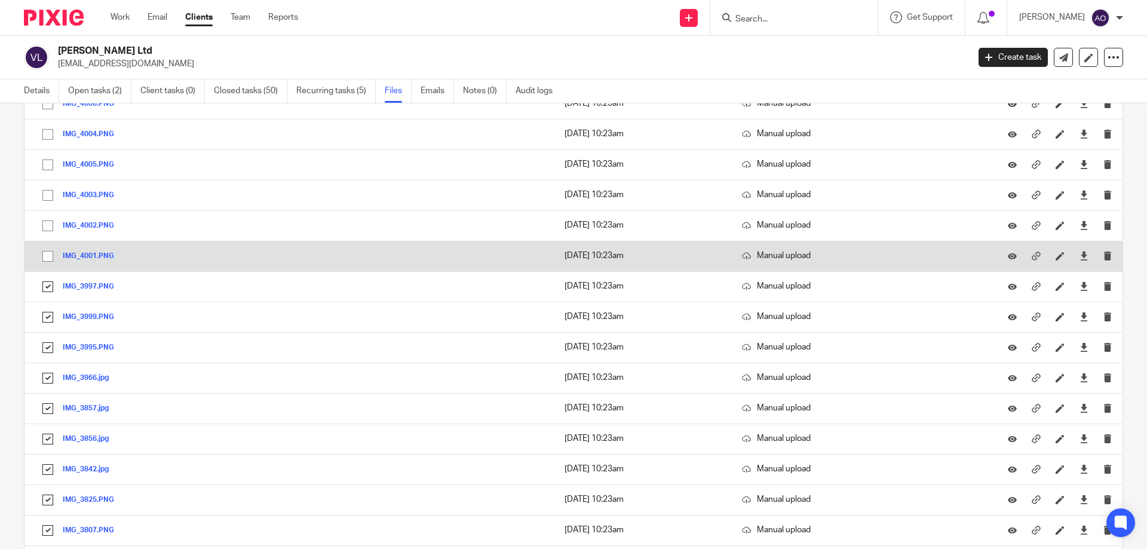
click at [46, 250] on input "checkbox" at bounding box center [47, 256] width 23 height 23
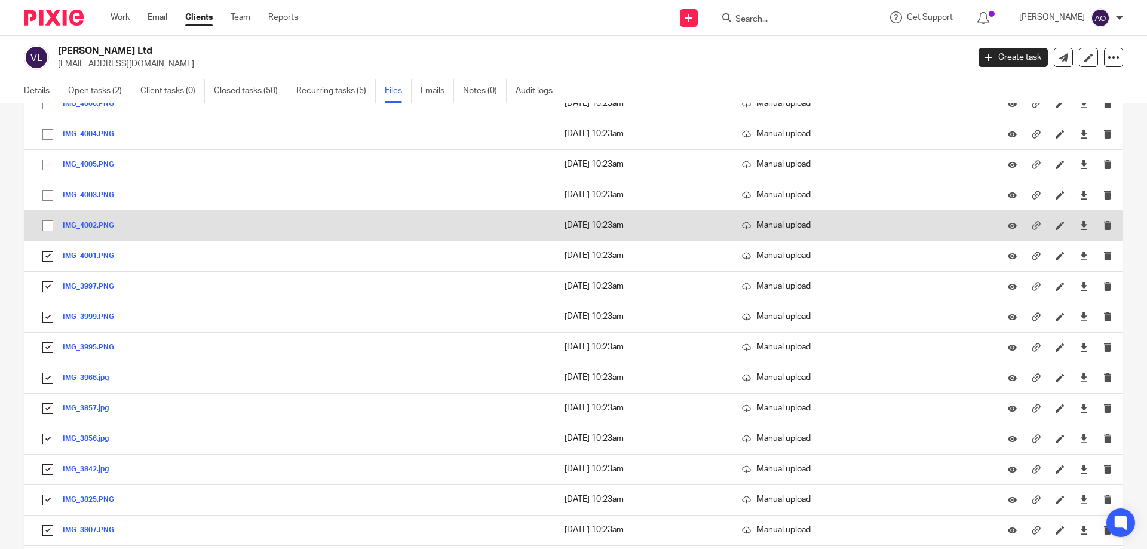
click at [47, 223] on input "checkbox" at bounding box center [47, 225] width 23 height 23
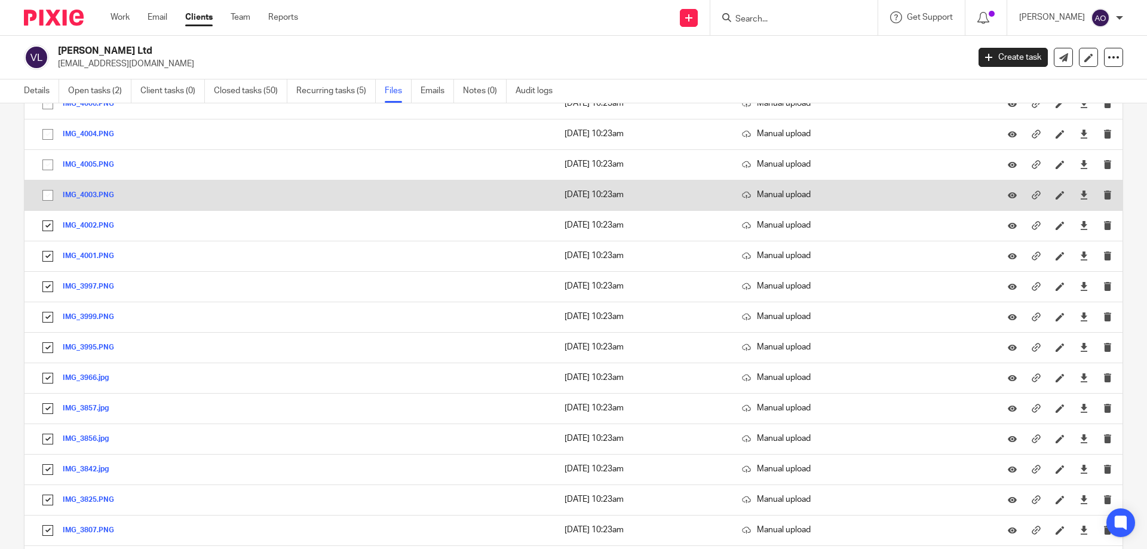
click at [46, 194] on input "checkbox" at bounding box center [47, 195] width 23 height 23
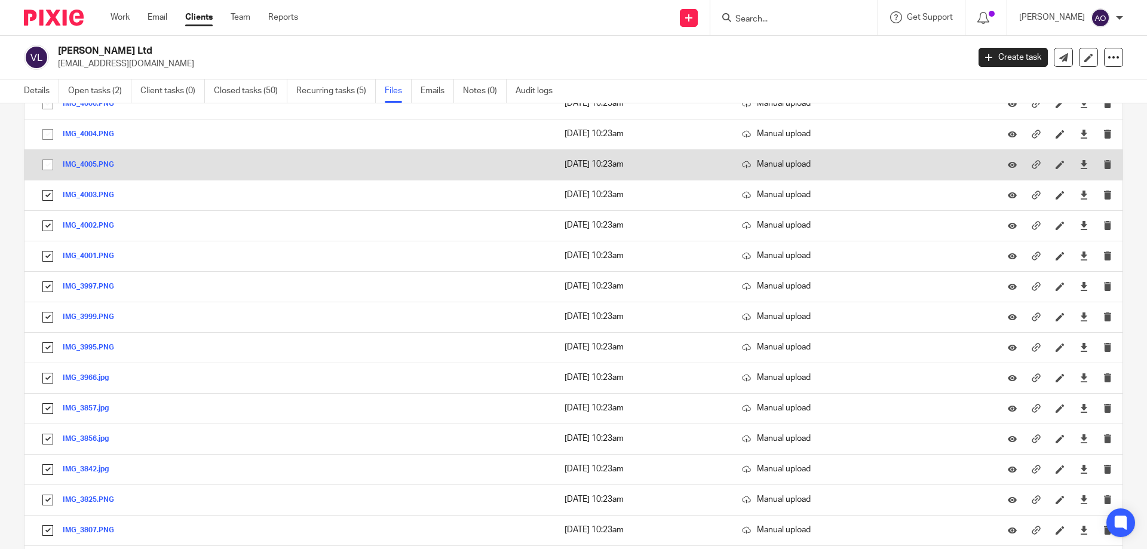
click at [45, 159] on input "checkbox" at bounding box center [47, 164] width 23 height 23
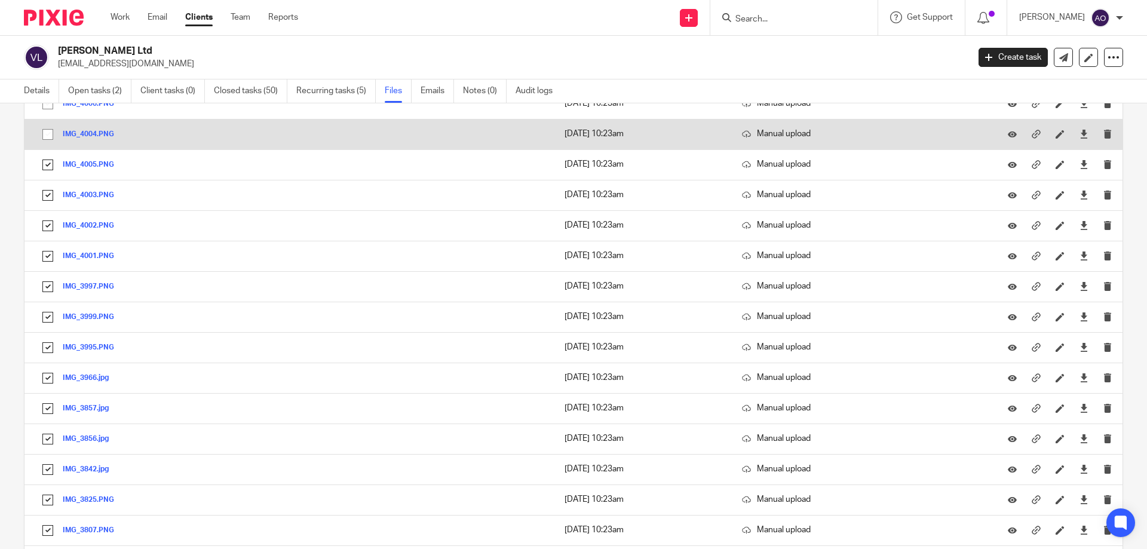
click at [47, 132] on input "checkbox" at bounding box center [47, 134] width 23 height 23
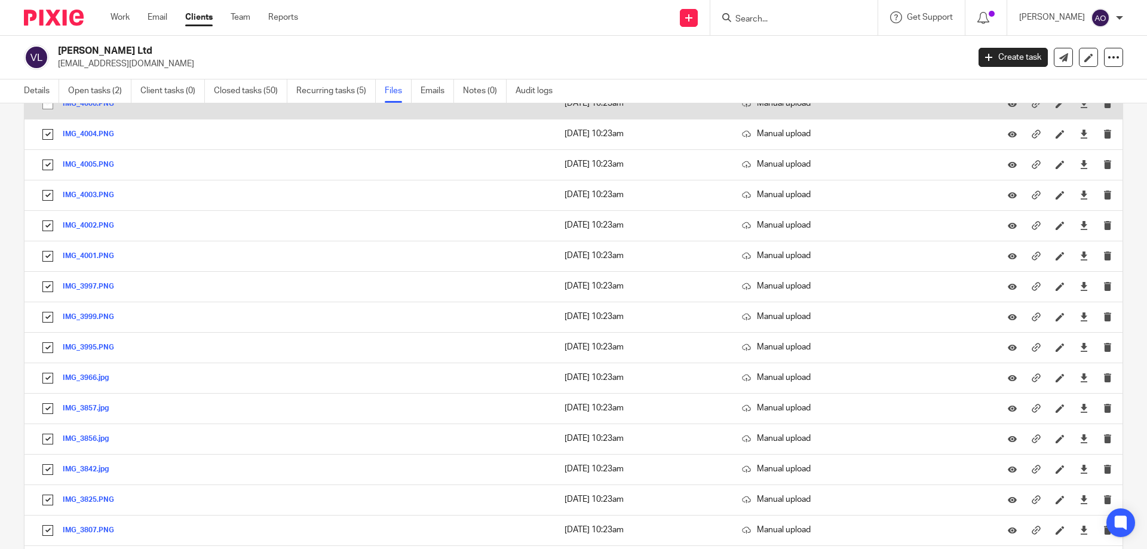
click at [46, 107] on input "checkbox" at bounding box center [47, 104] width 23 height 23
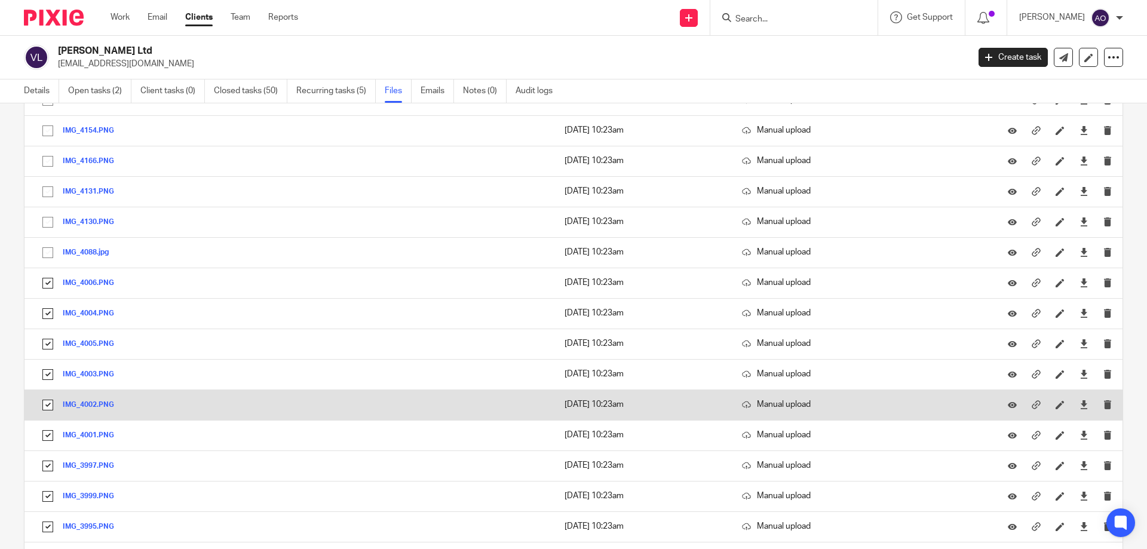
scroll to position [5481, 0]
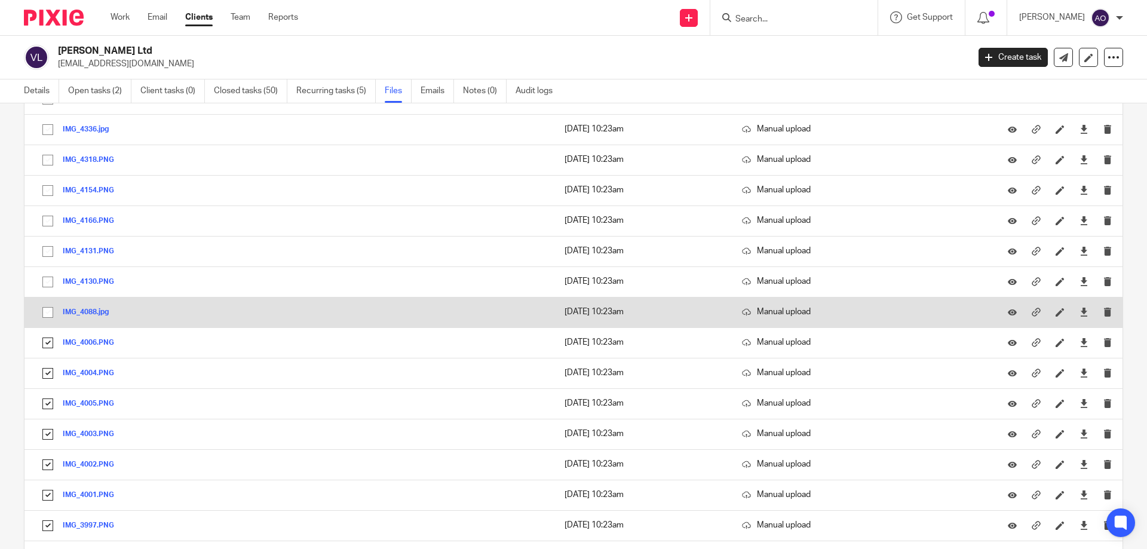
click at [47, 311] on input "checkbox" at bounding box center [47, 312] width 23 height 23
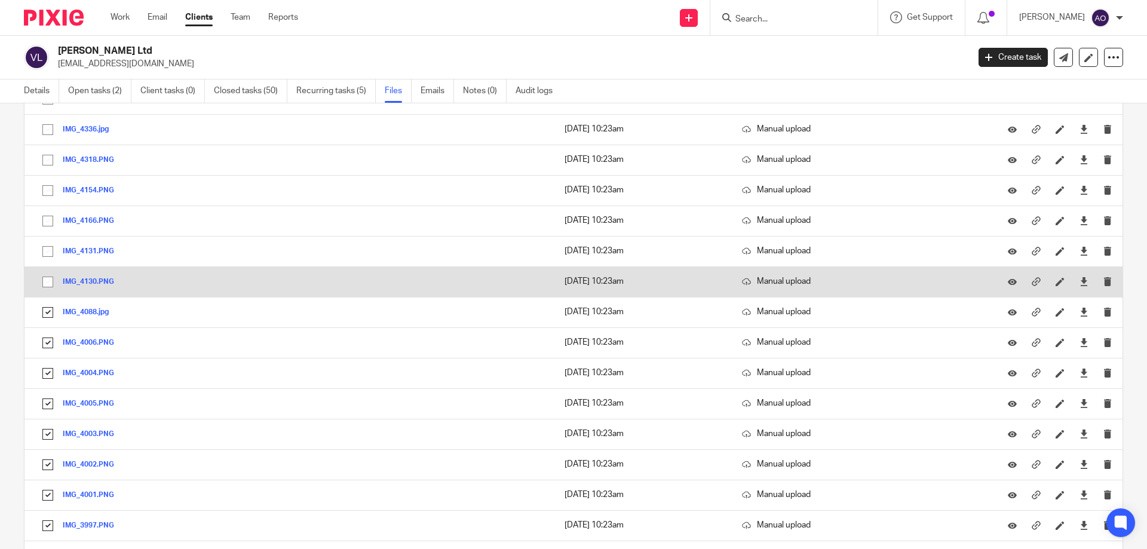
click at [48, 281] on input "checkbox" at bounding box center [47, 282] width 23 height 23
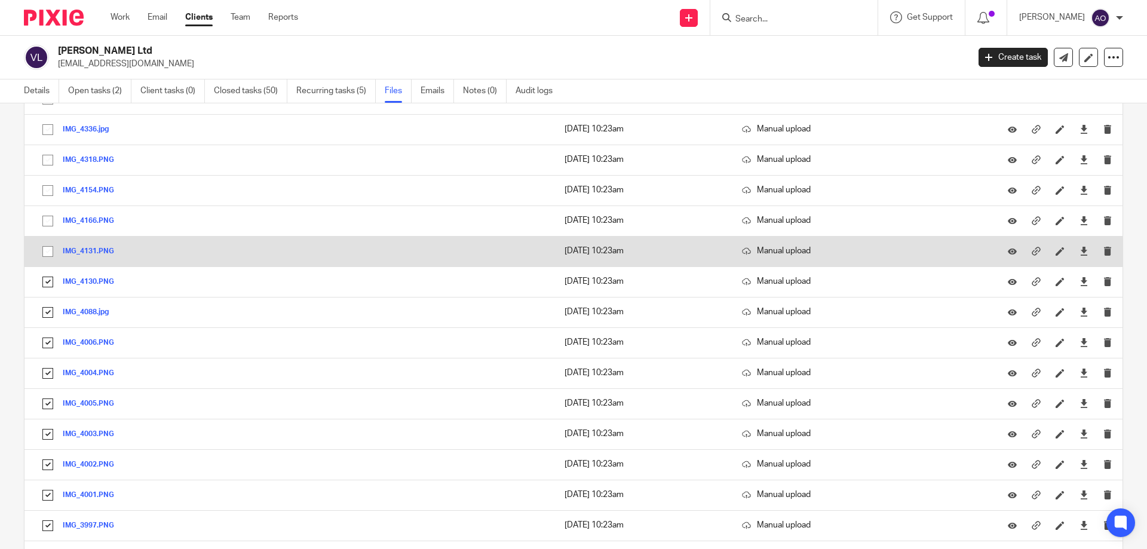
click at [47, 249] on input "checkbox" at bounding box center [47, 251] width 23 height 23
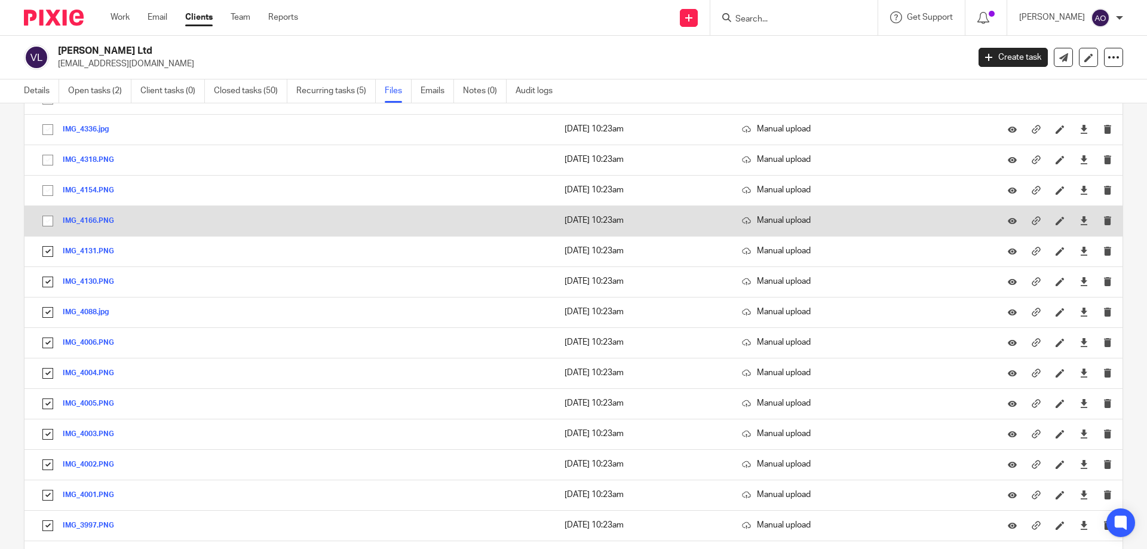
click at [47, 222] on input "checkbox" at bounding box center [47, 221] width 23 height 23
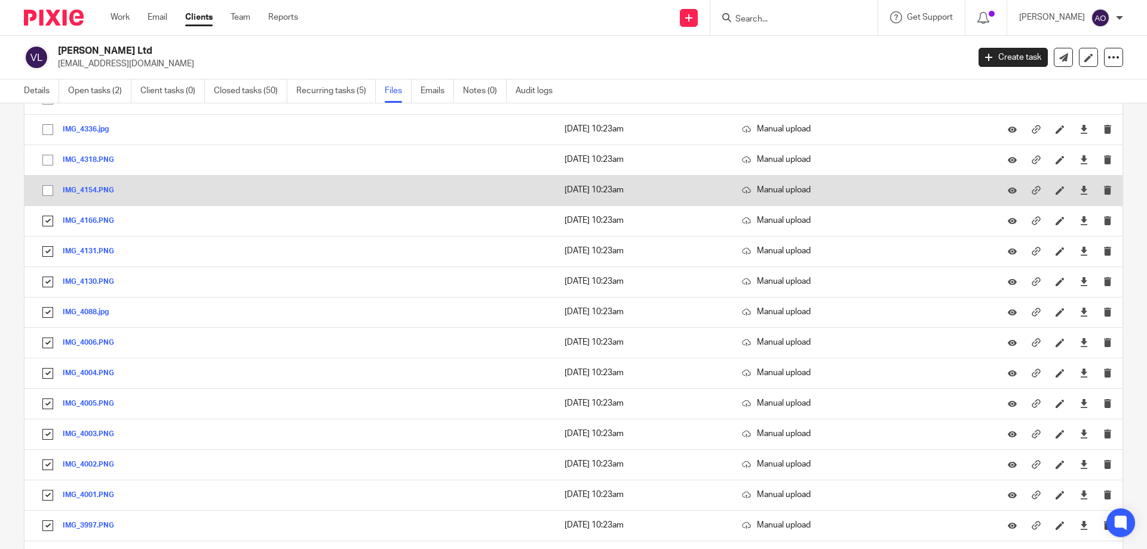
click at [47, 186] on input "checkbox" at bounding box center [47, 190] width 23 height 23
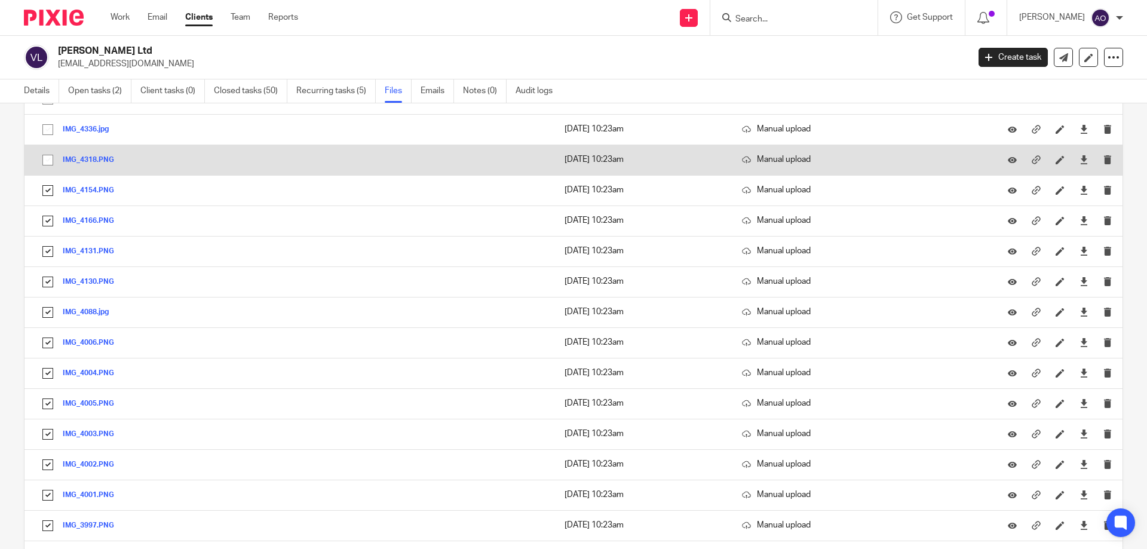
click at [50, 158] on input "checkbox" at bounding box center [47, 160] width 23 height 23
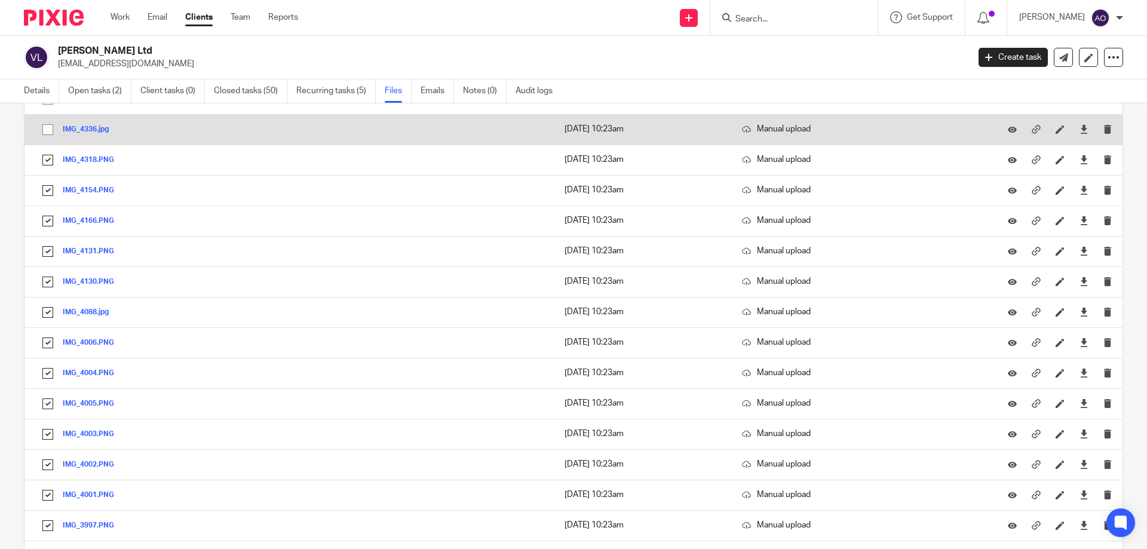
click at [47, 130] on input "checkbox" at bounding box center [47, 129] width 23 height 23
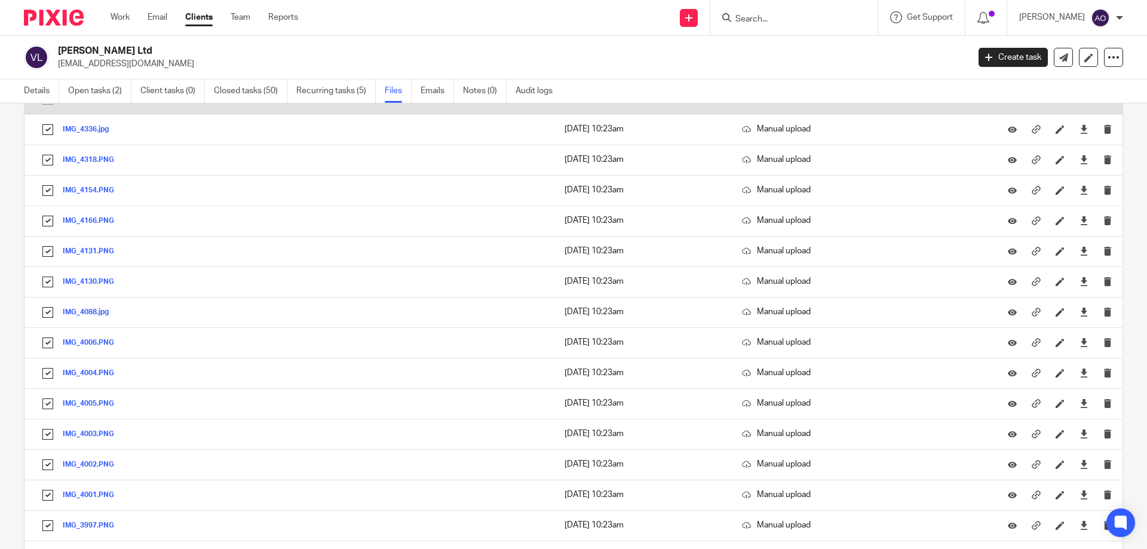
scroll to position [5242, 0]
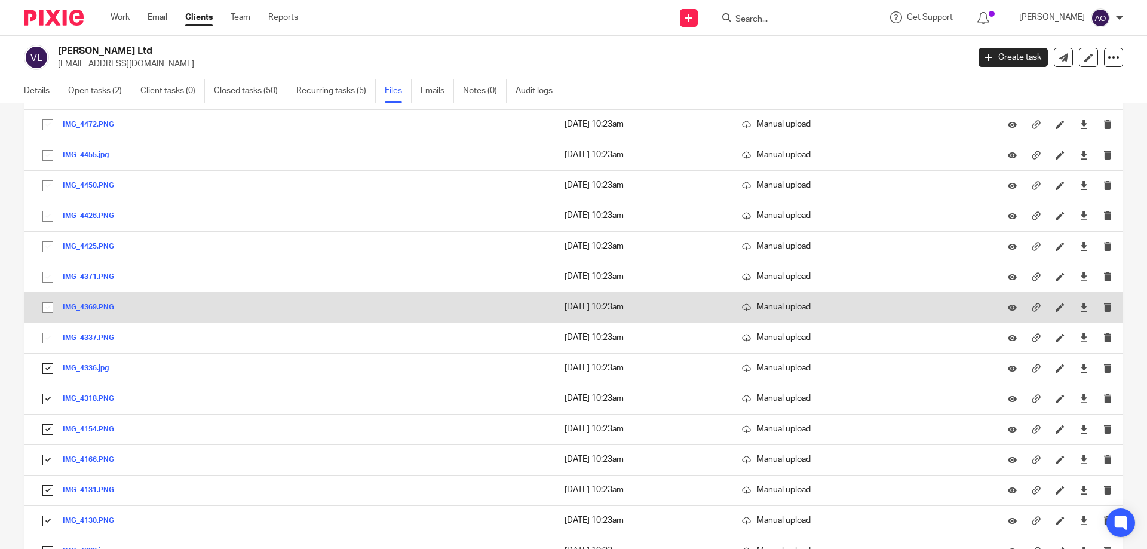
click at [44, 305] on input "checkbox" at bounding box center [47, 307] width 23 height 23
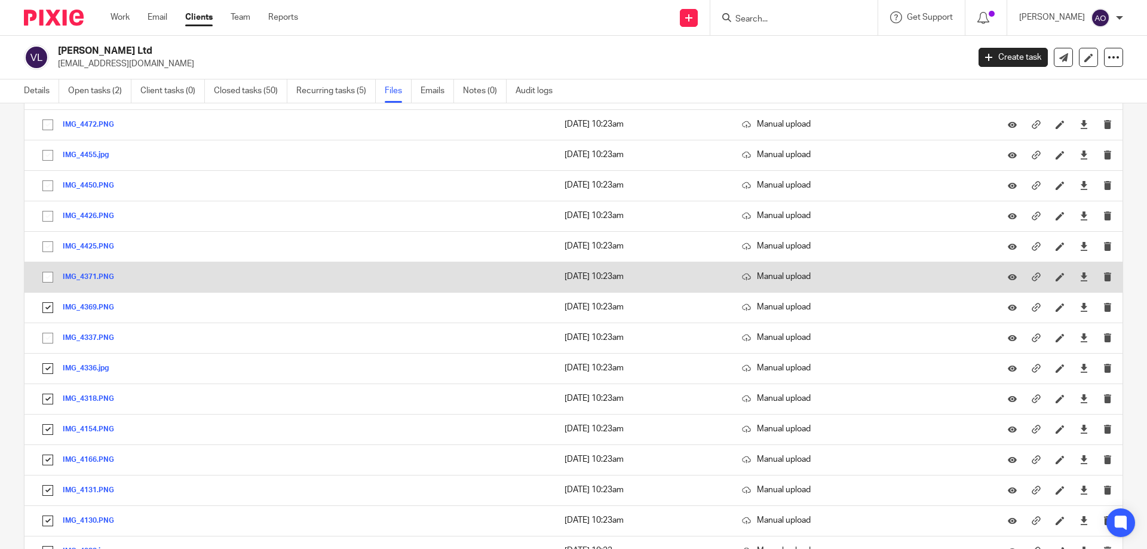
click at [50, 266] on input "checkbox" at bounding box center [47, 277] width 23 height 23
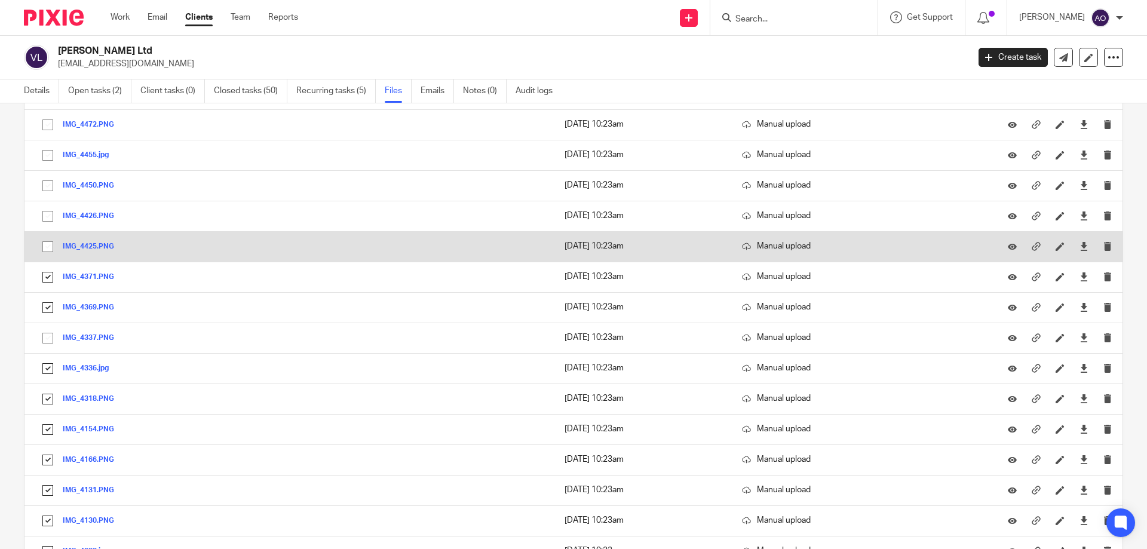
click at [50, 242] on input "checkbox" at bounding box center [47, 246] width 23 height 23
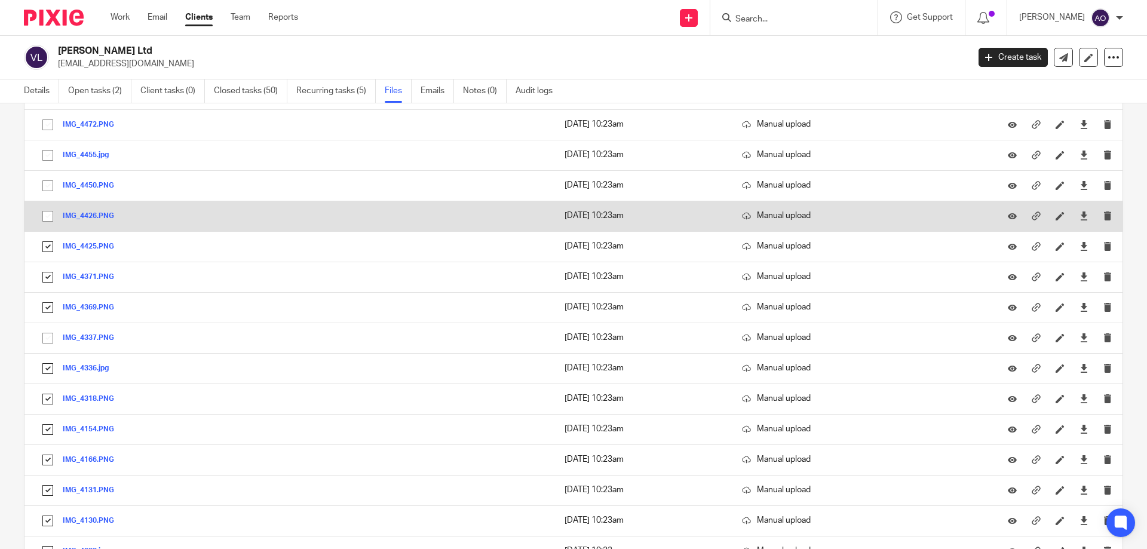
click at [47, 216] on input "checkbox" at bounding box center [47, 216] width 23 height 23
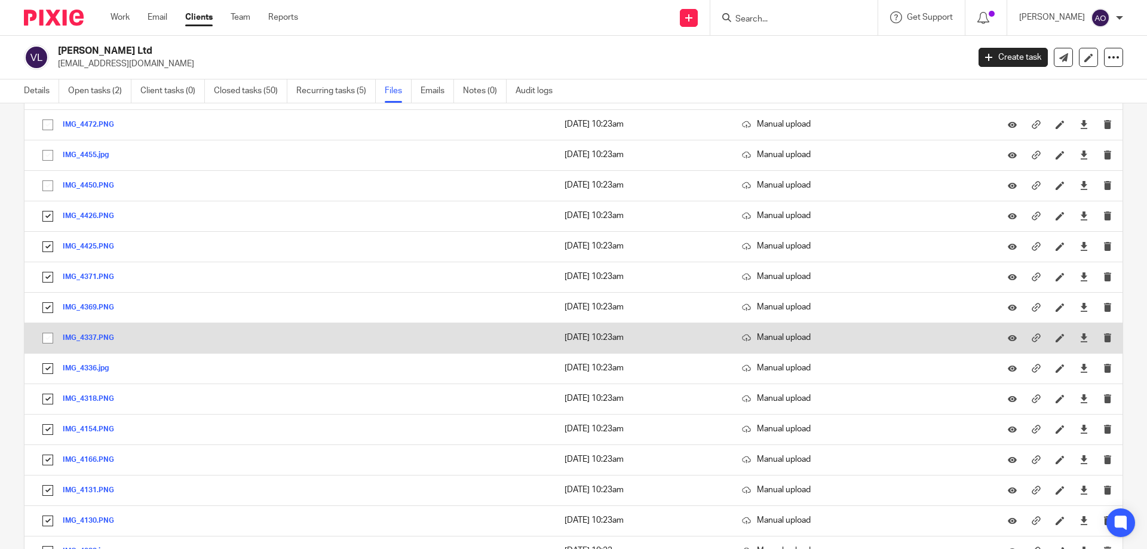
click at [45, 333] on input "checkbox" at bounding box center [47, 338] width 23 height 23
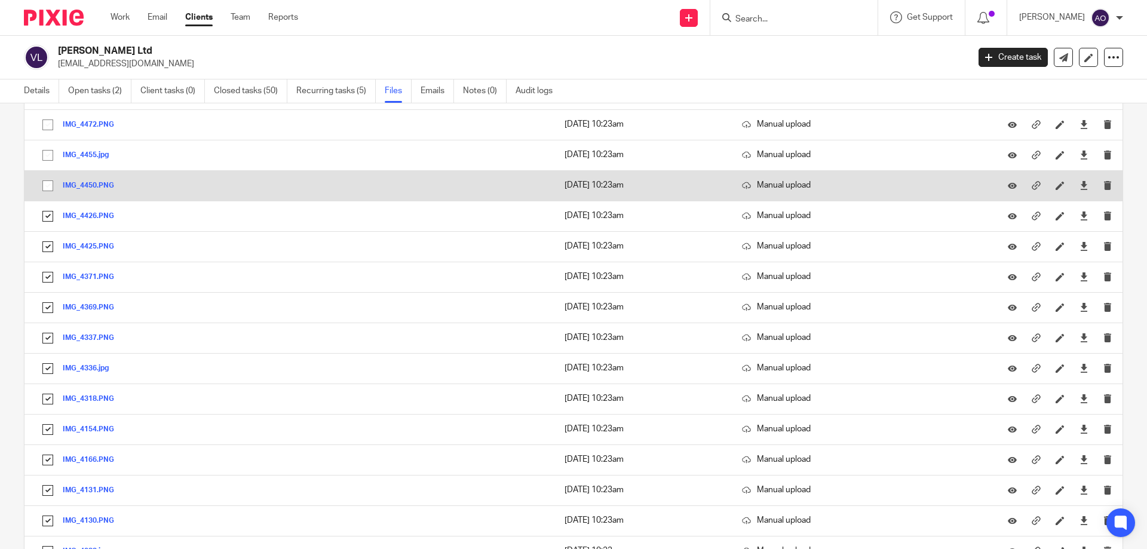
click at [43, 182] on input "checkbox" at bounding box center [47, 185] width 23 height 23
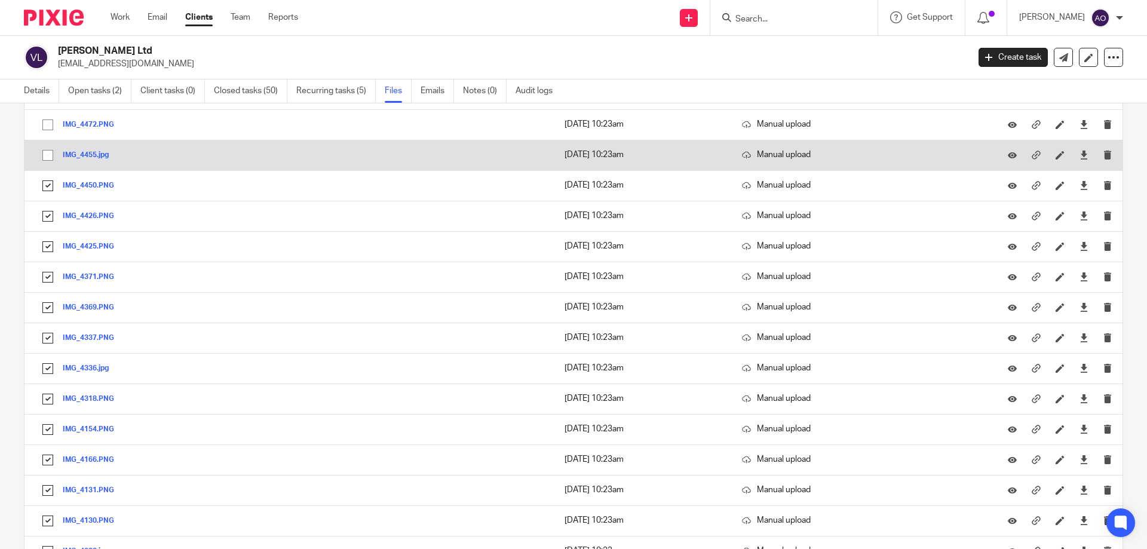
click at [47, 153] on input "checkbox" at bounding box center [47, 155] width 23 height 23
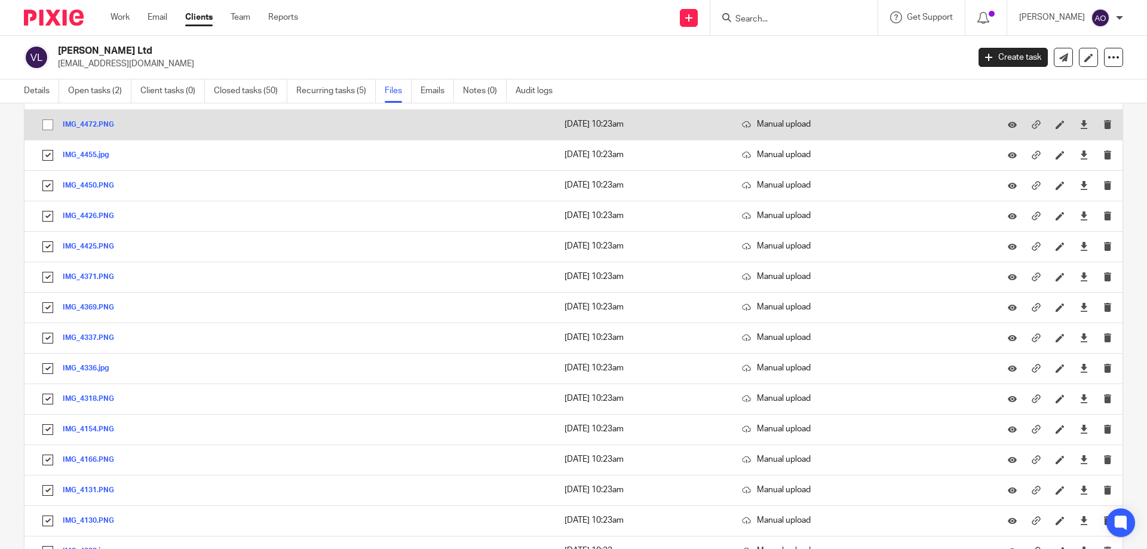
click at [50, 120] on input "checkbox" at bounding box center [47, 124] width 23 height 23
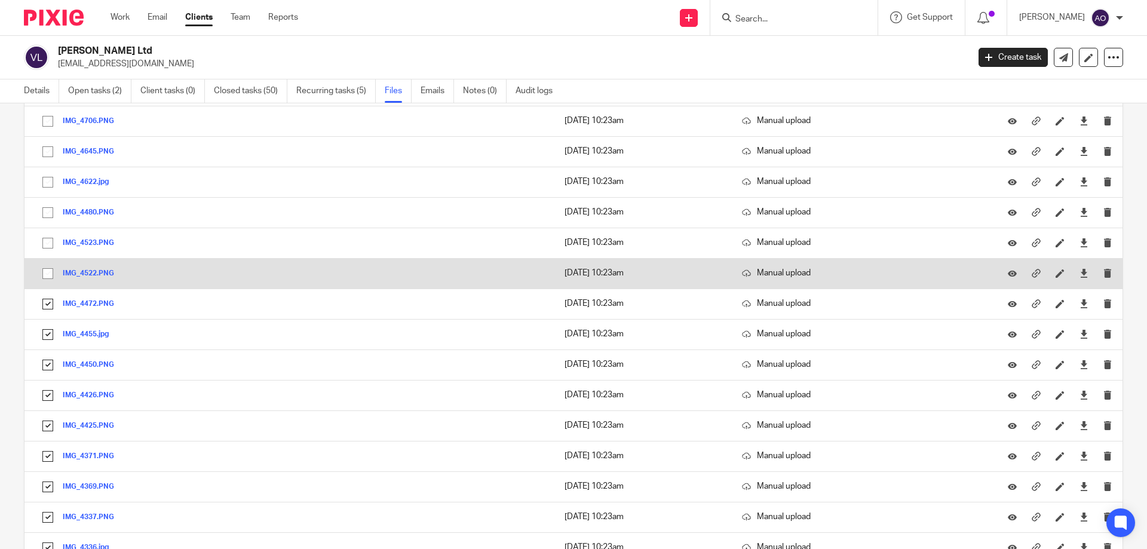
scroll to position [5003, 0]
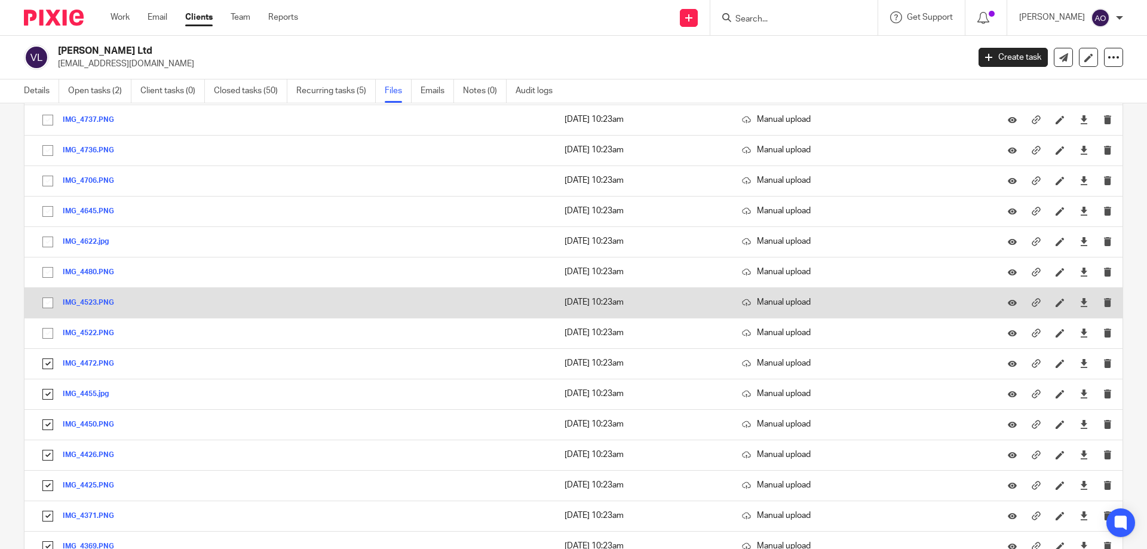
click at [48, 303] on input "checkbox" at bounding box center [47, 302] width 23 height 23
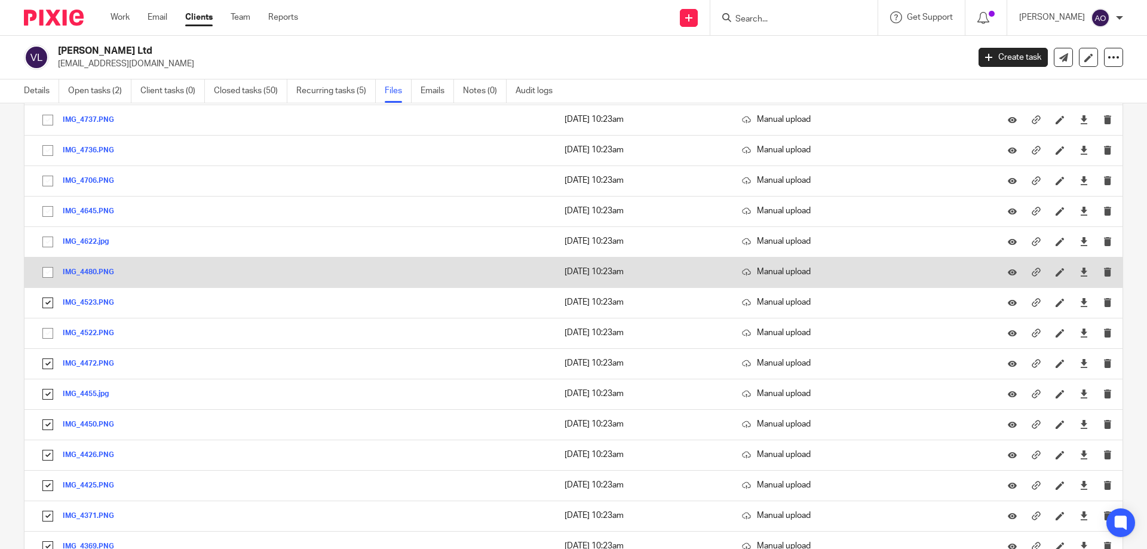
click at [47, 273] on input "checkbox" at bounding box center [47, 272] width 23 height 23
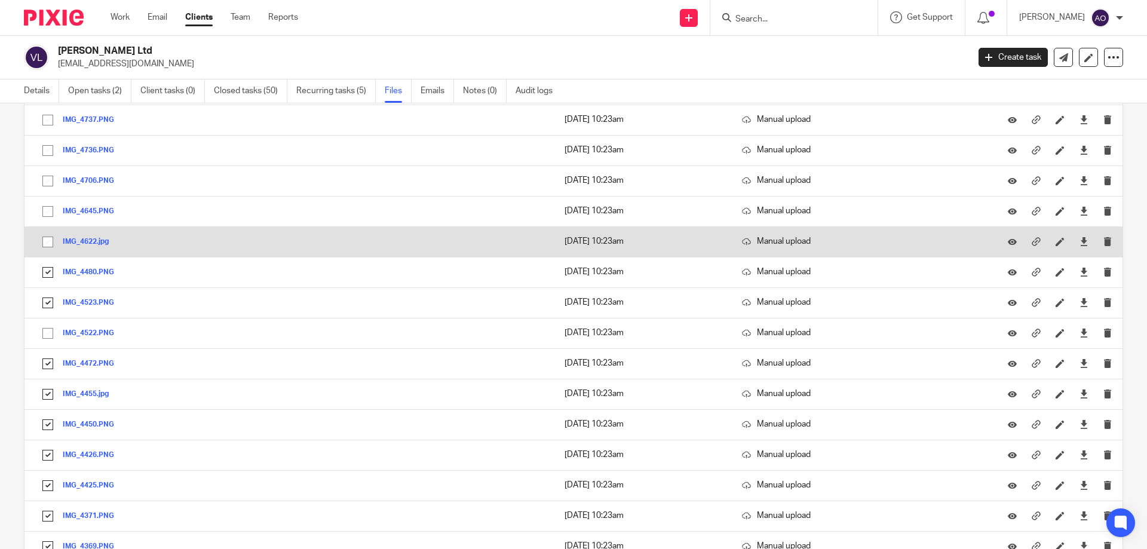
click at [49, 241] on input "checkbox" at bounding box center [47, 242] width 23 height 23
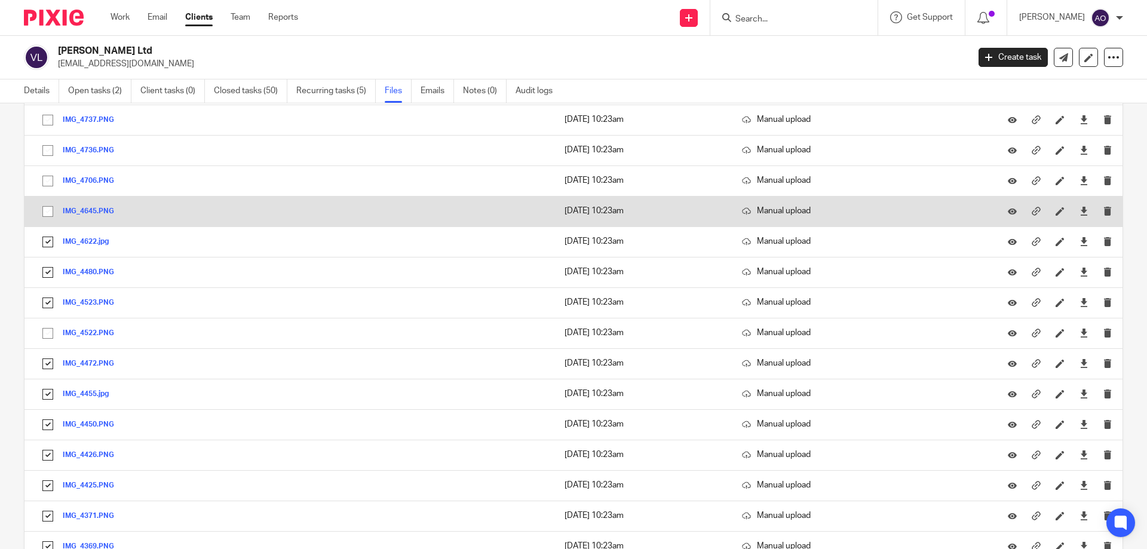
click at [48, 207] on input "checkbox" at bounding box center [47, 211] width 23 height 23
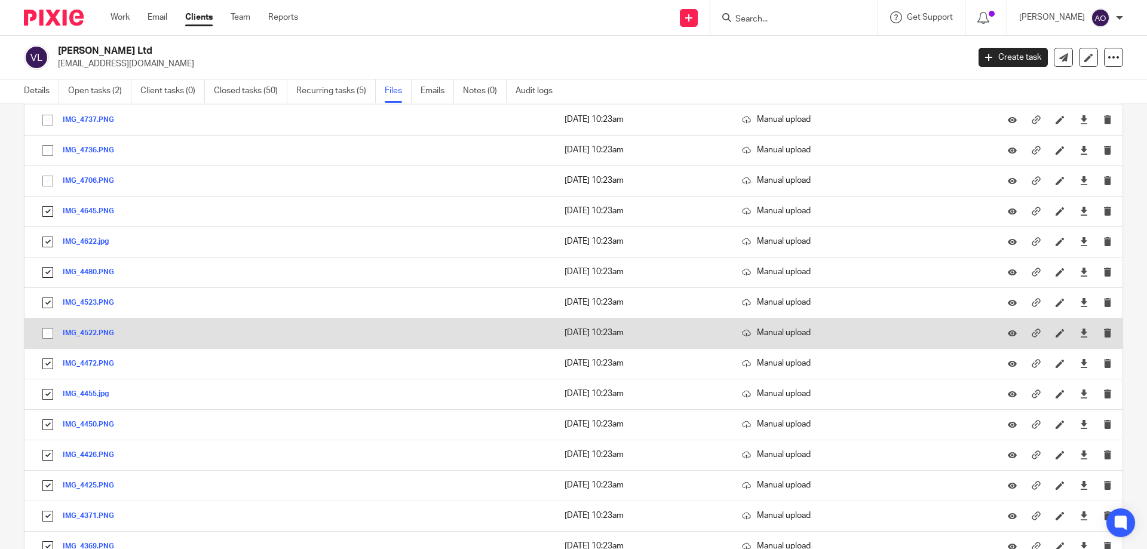
click at [45, 329] on input "checkbox" at bounding box center [47, 333] width 23 height 23
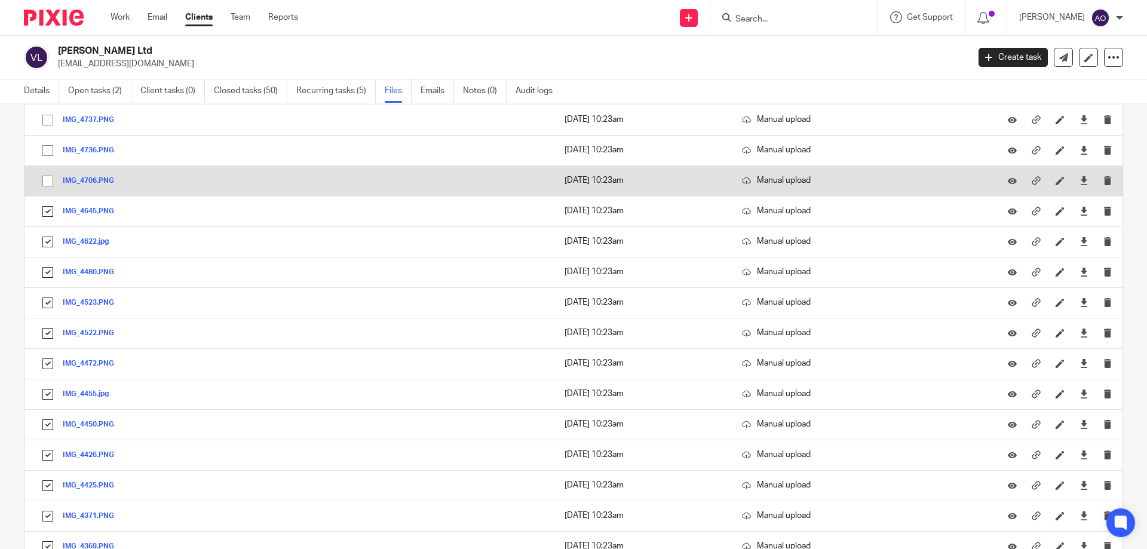
click at [50, 179] on input "checkbox" at bounding box center [47, 181] width 23 height 23
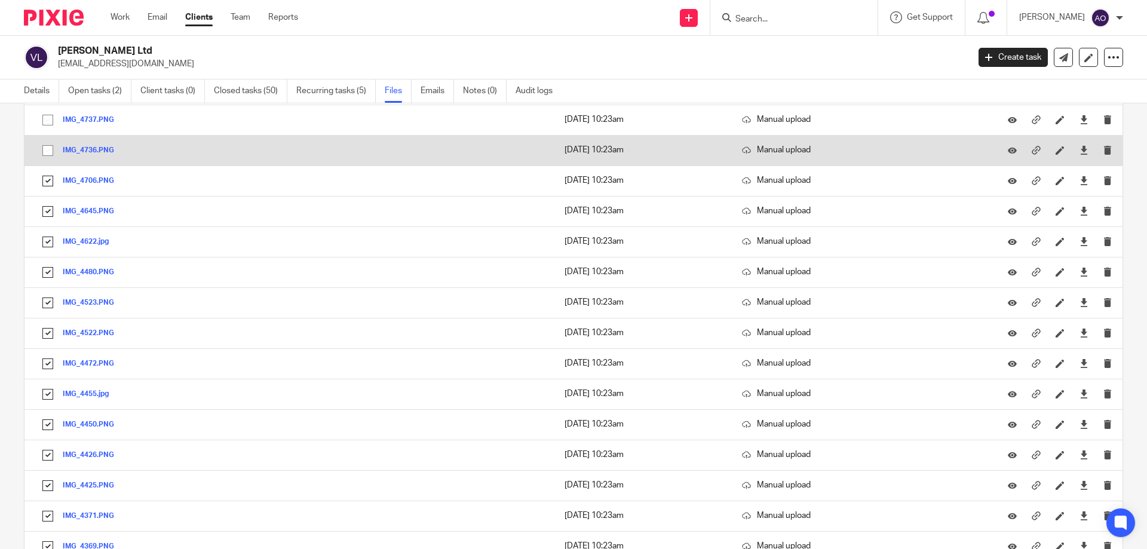
click at [49, 152] on input "checkbox" at bounding box center [47, 150] width 23 height 23
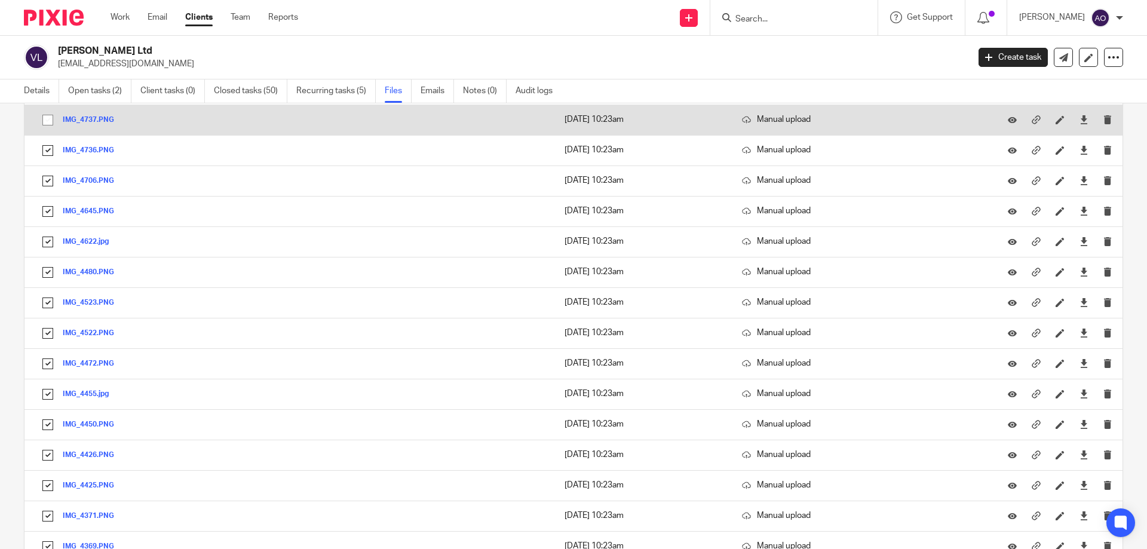
click at [48, 117] on input "checkbox" at bounding box center [47, 120] width 23 height 23
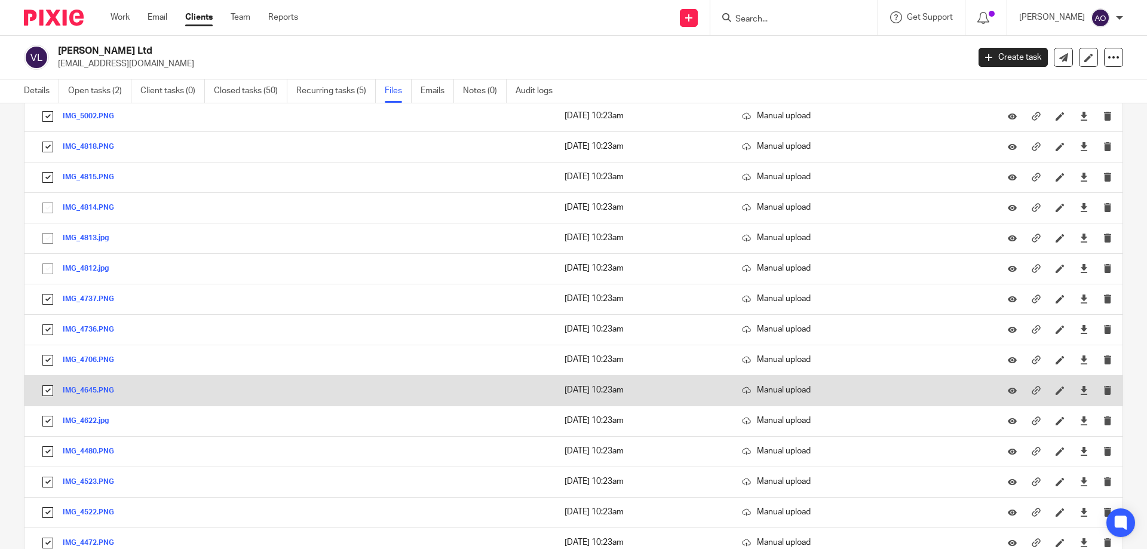
scroll to position [4764, 0]
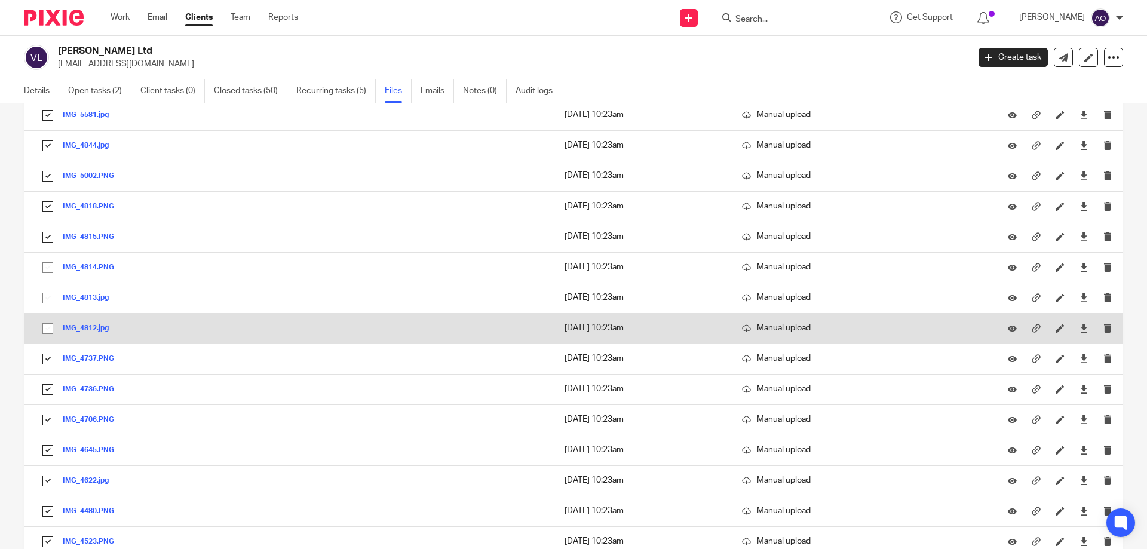
click at [51, 325] on input "checkbox" at bounding box center [47, 328] width 23 height 23
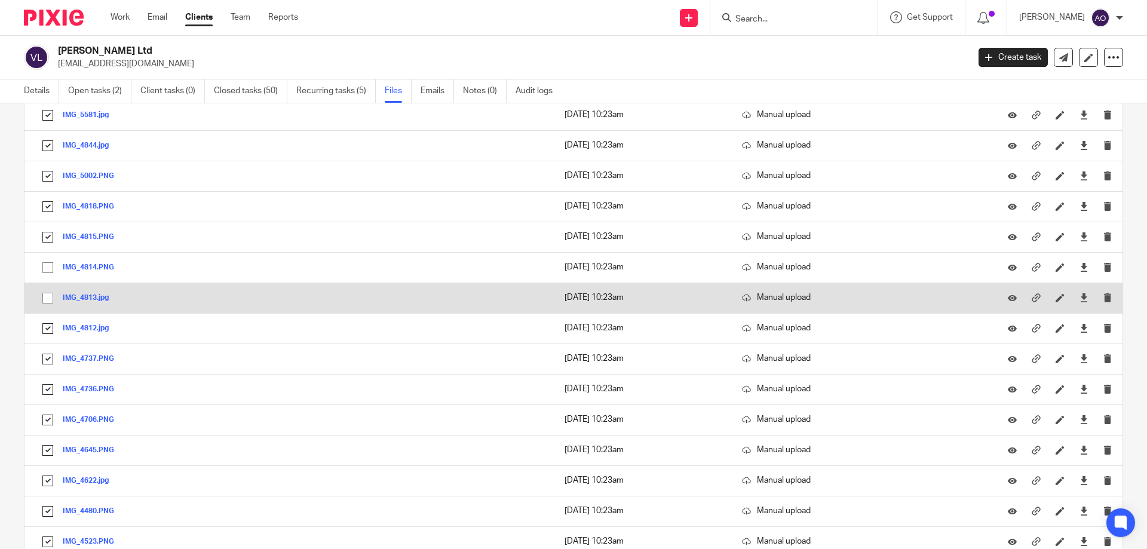
click at [51, 294] on input "checkbox" at bounding box center [47, 298] width 23 height 23
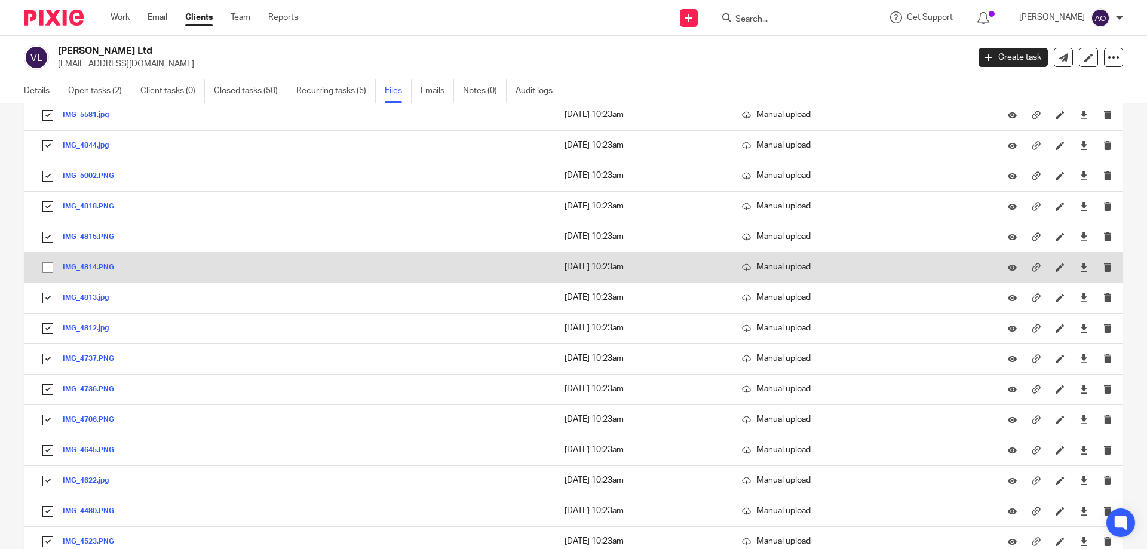
click at [50, 269] on input "checkbox" at bounding box center [47, 267] width 23 height 23
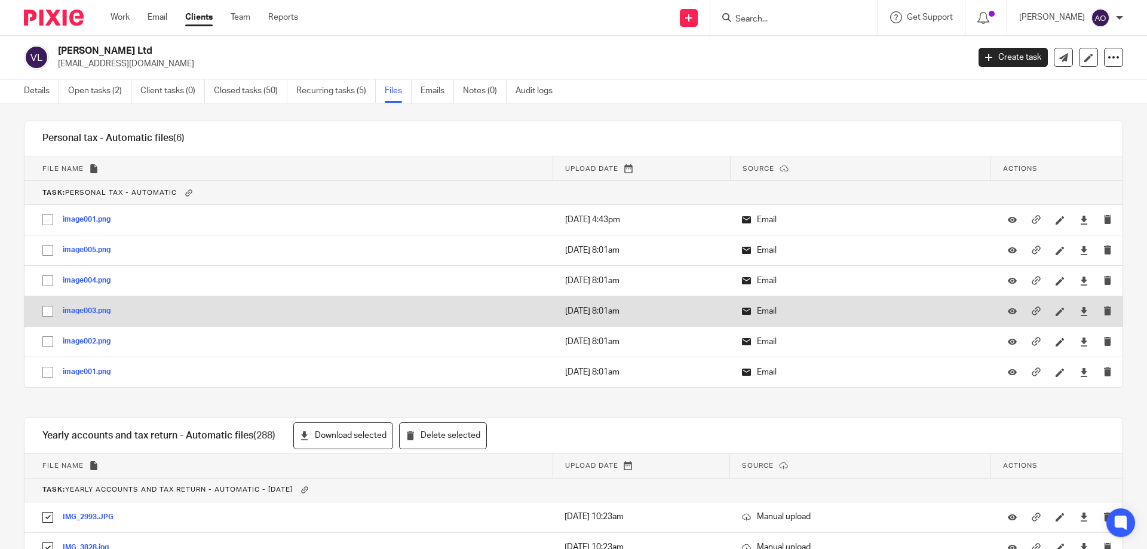
scroll to position [2196, 0]
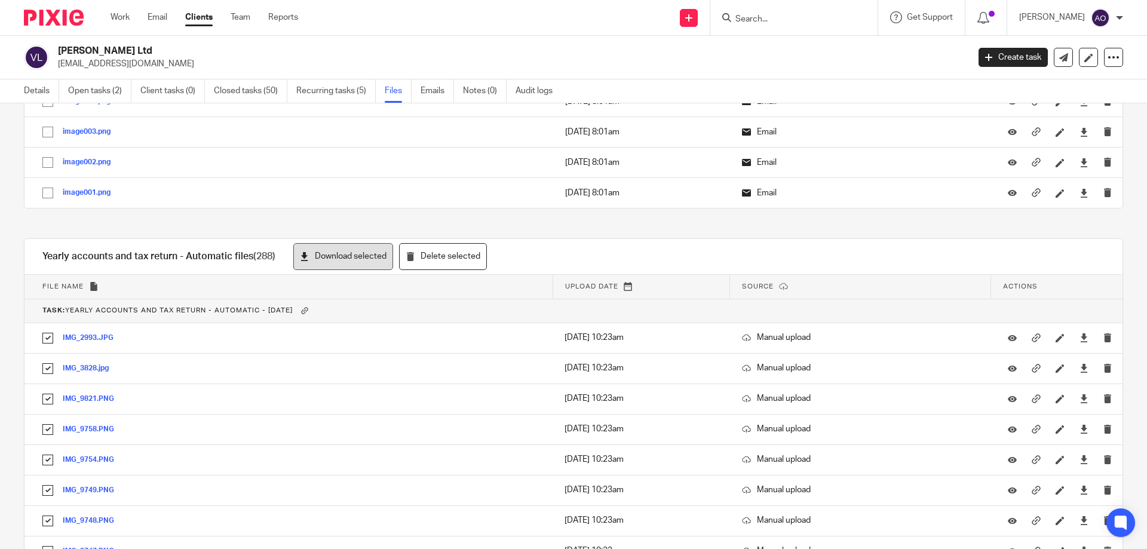
click at [345, 259] on button "Download selected" at bounding box center [343, 256] width 100 height 27
